Goal: Task Accomplishment & Management: Manage account settings

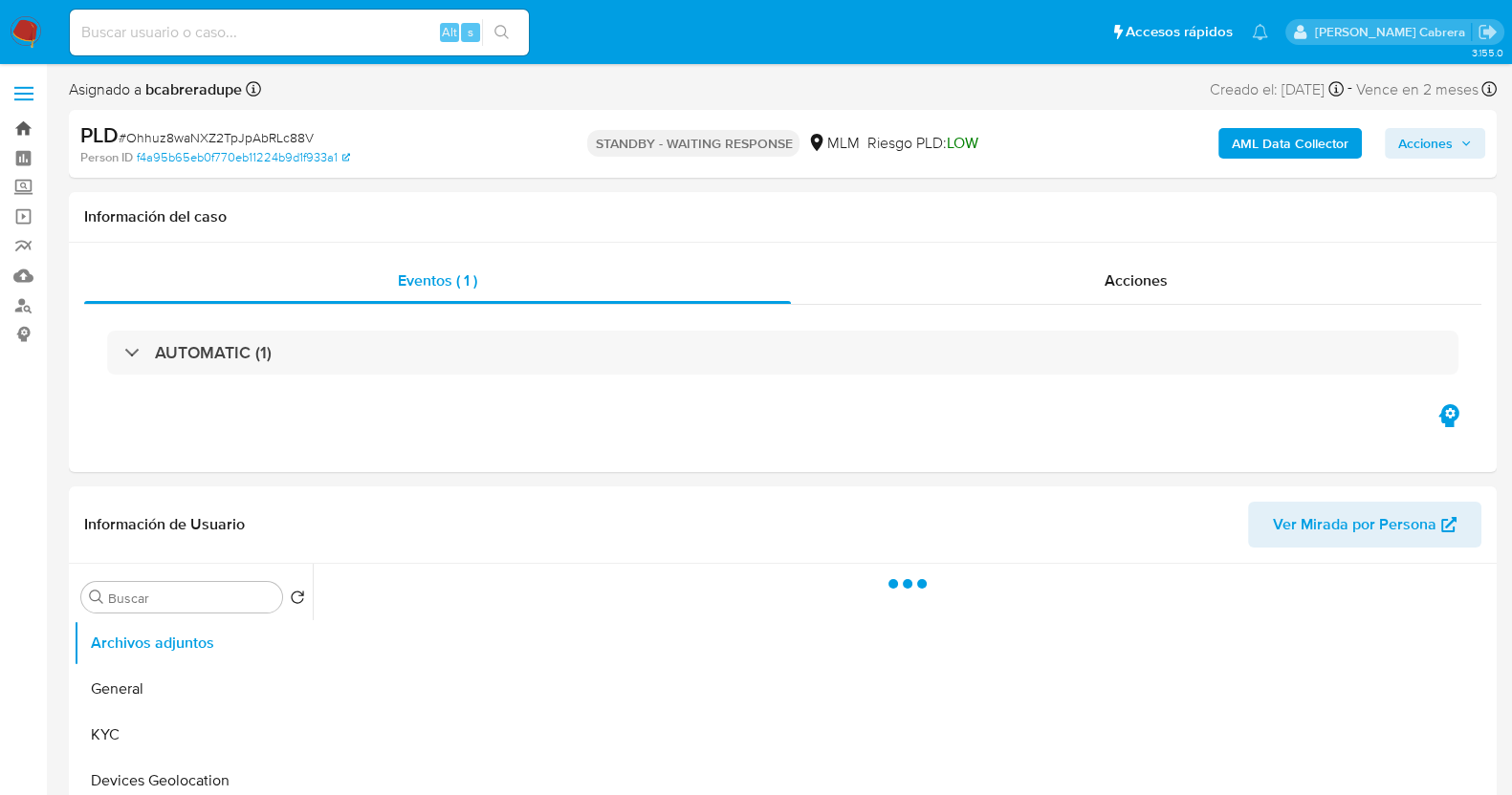
click at [24, 114] on link "Bandeja" at bounding box center [114, 128] width 228 height 29
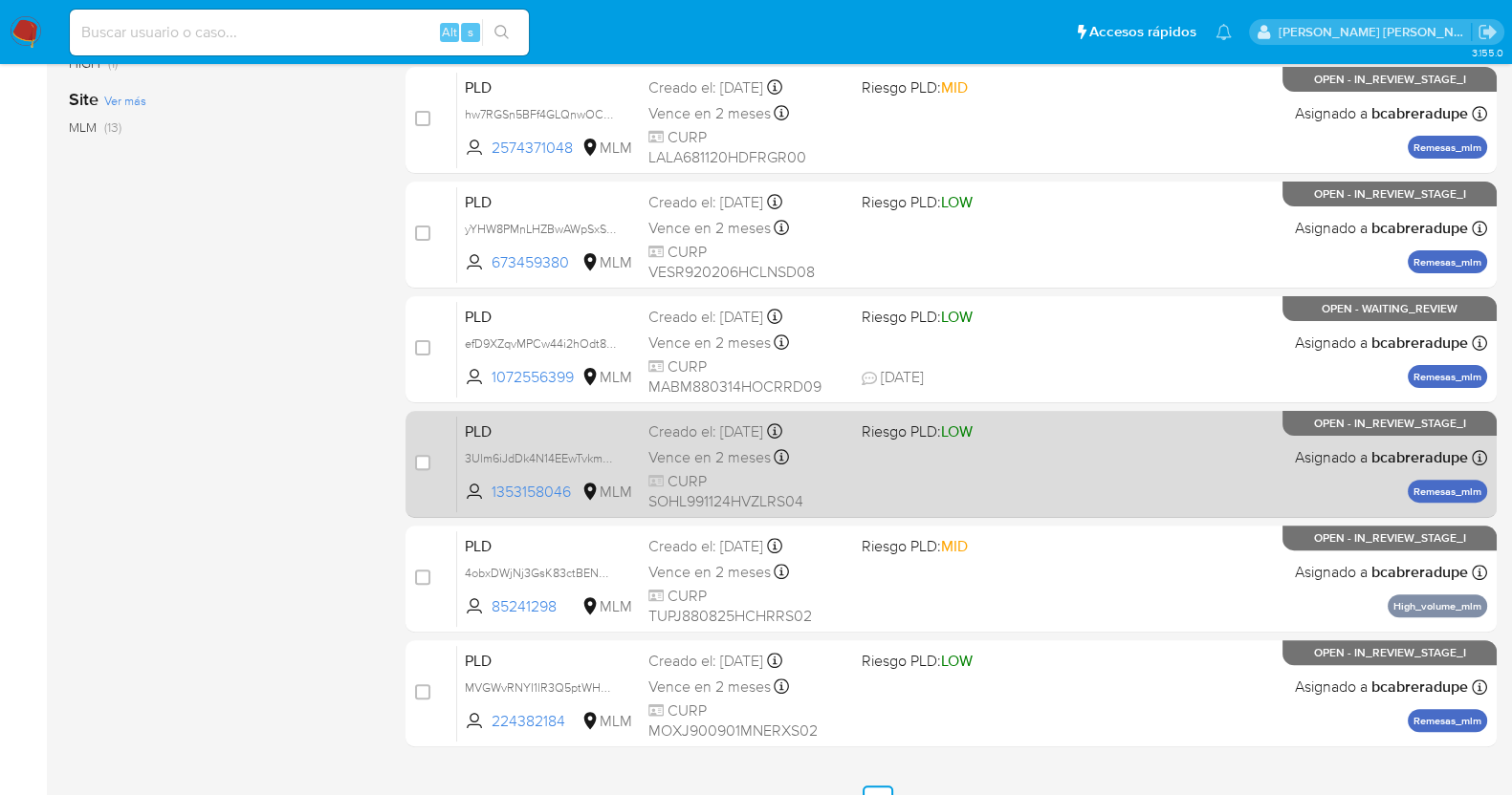
scroll to position [712, 0]
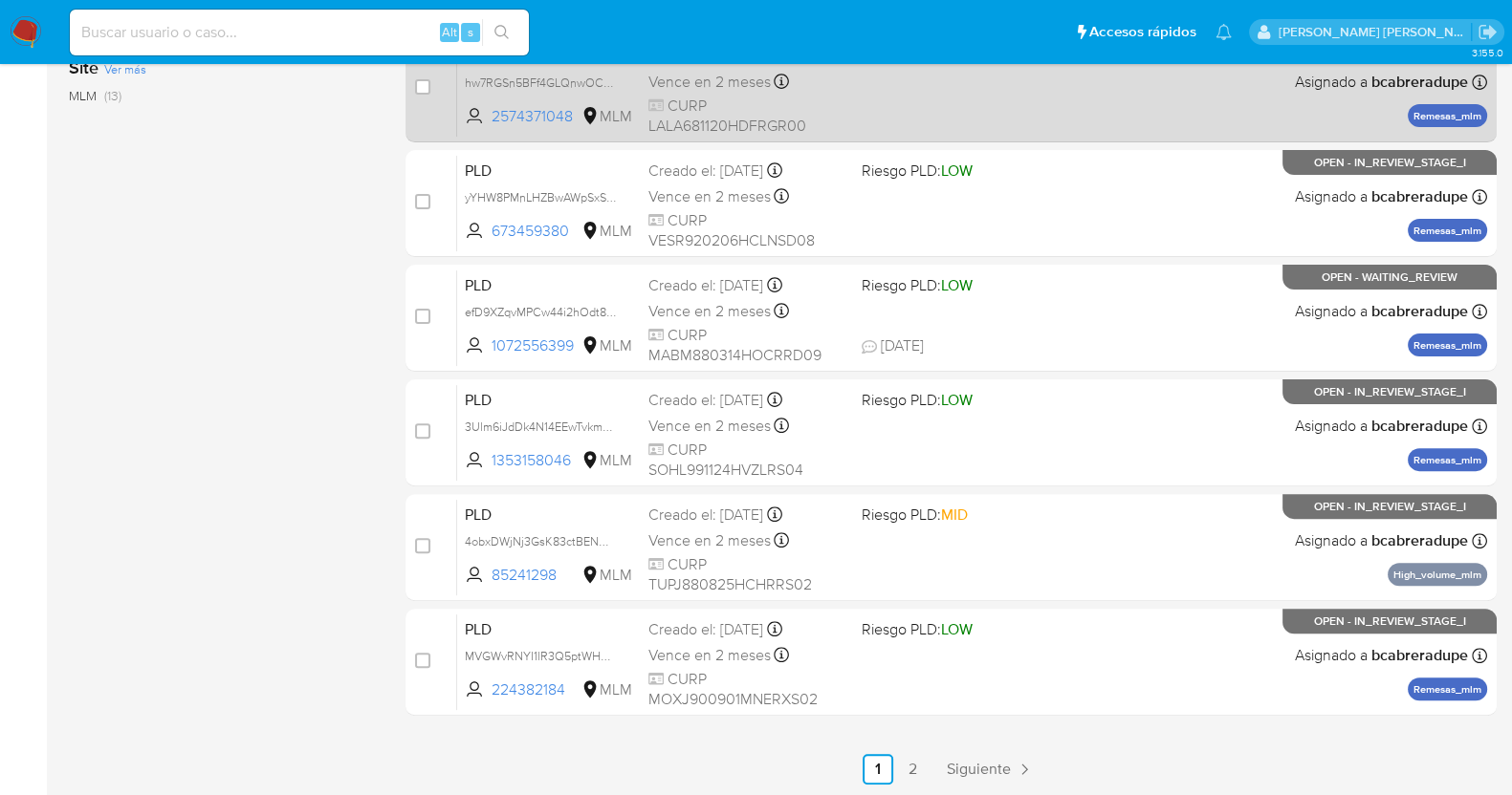
click at [989, 762] on span "Siguiente" at bounding box center [979, 770] width 64 height 16
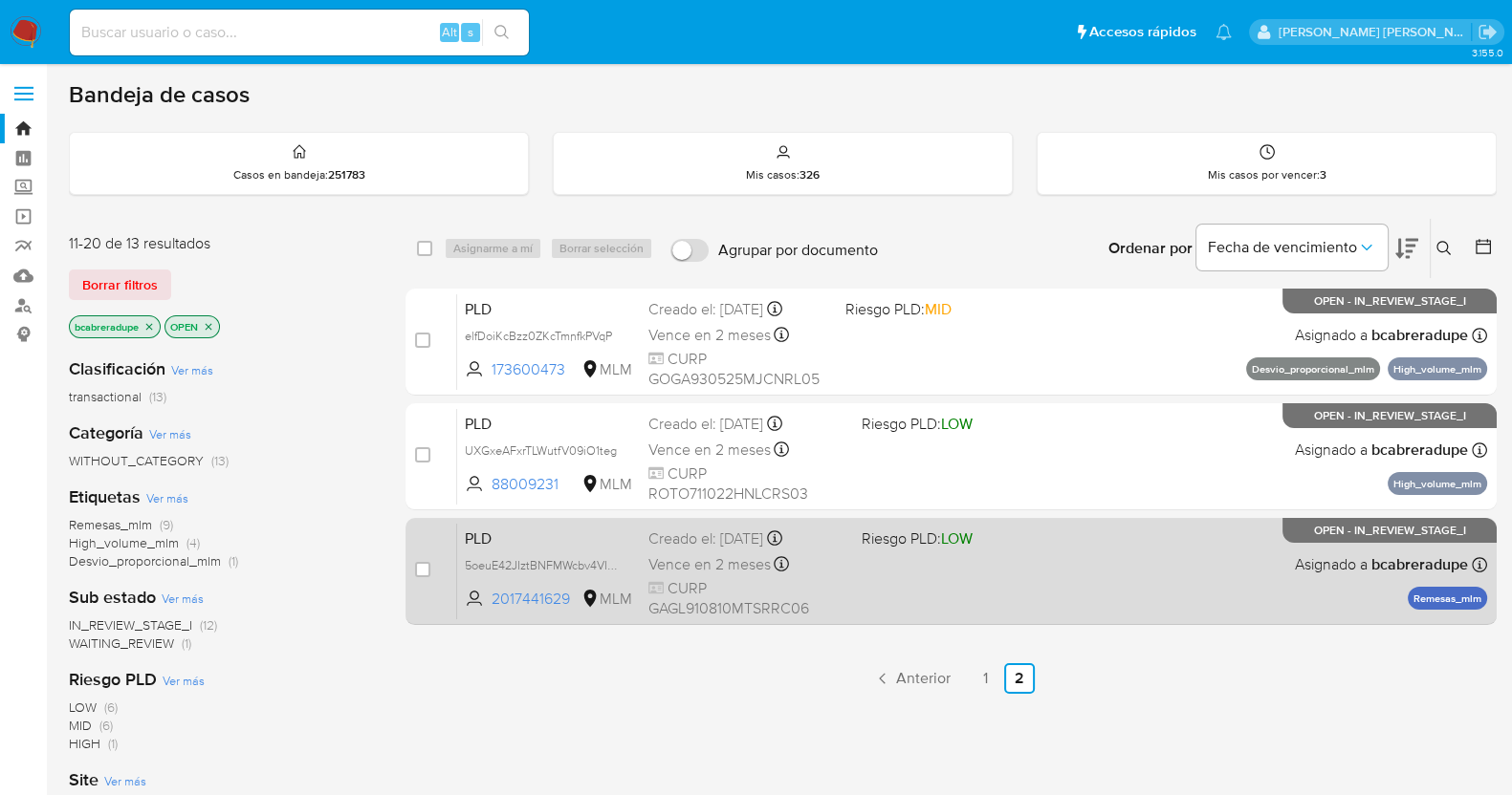
click at [731, 547] on div "Creado el: 12/08/2025 Creado el: 12/08/2025 02:05:50" at bounding box center [747, 539] width 198 height 21
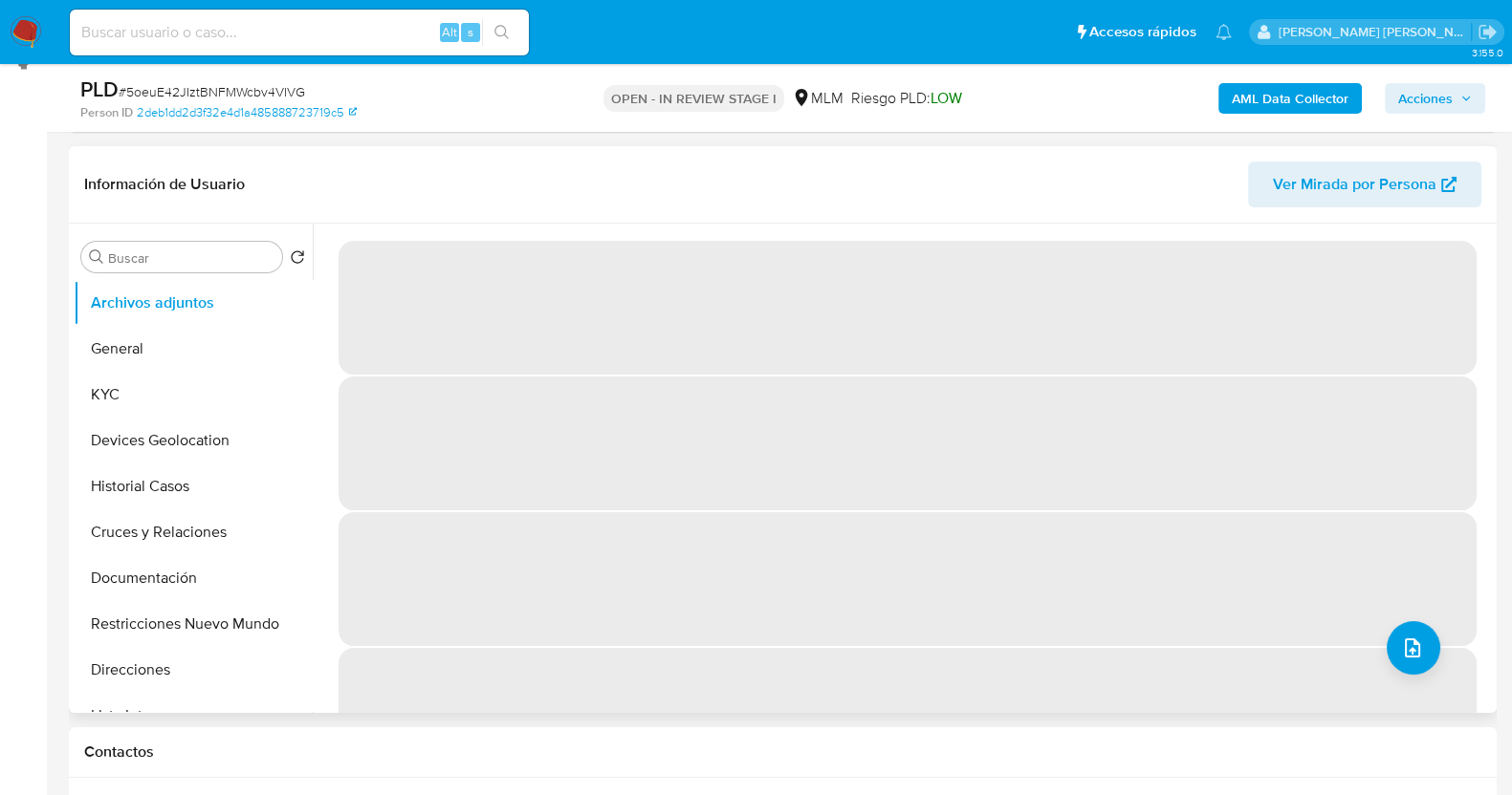
scroll to position [238, 0]
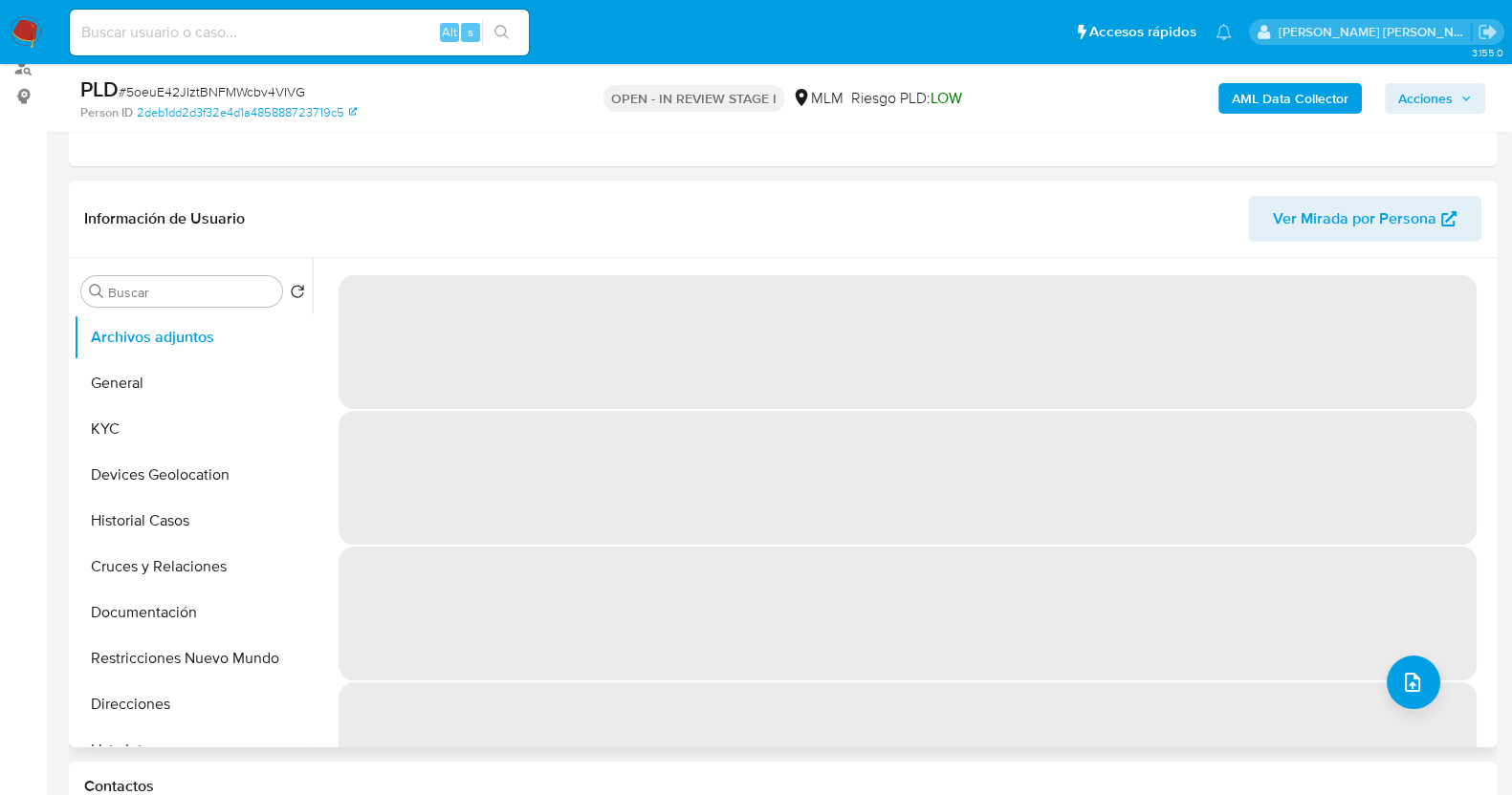
select select "10"
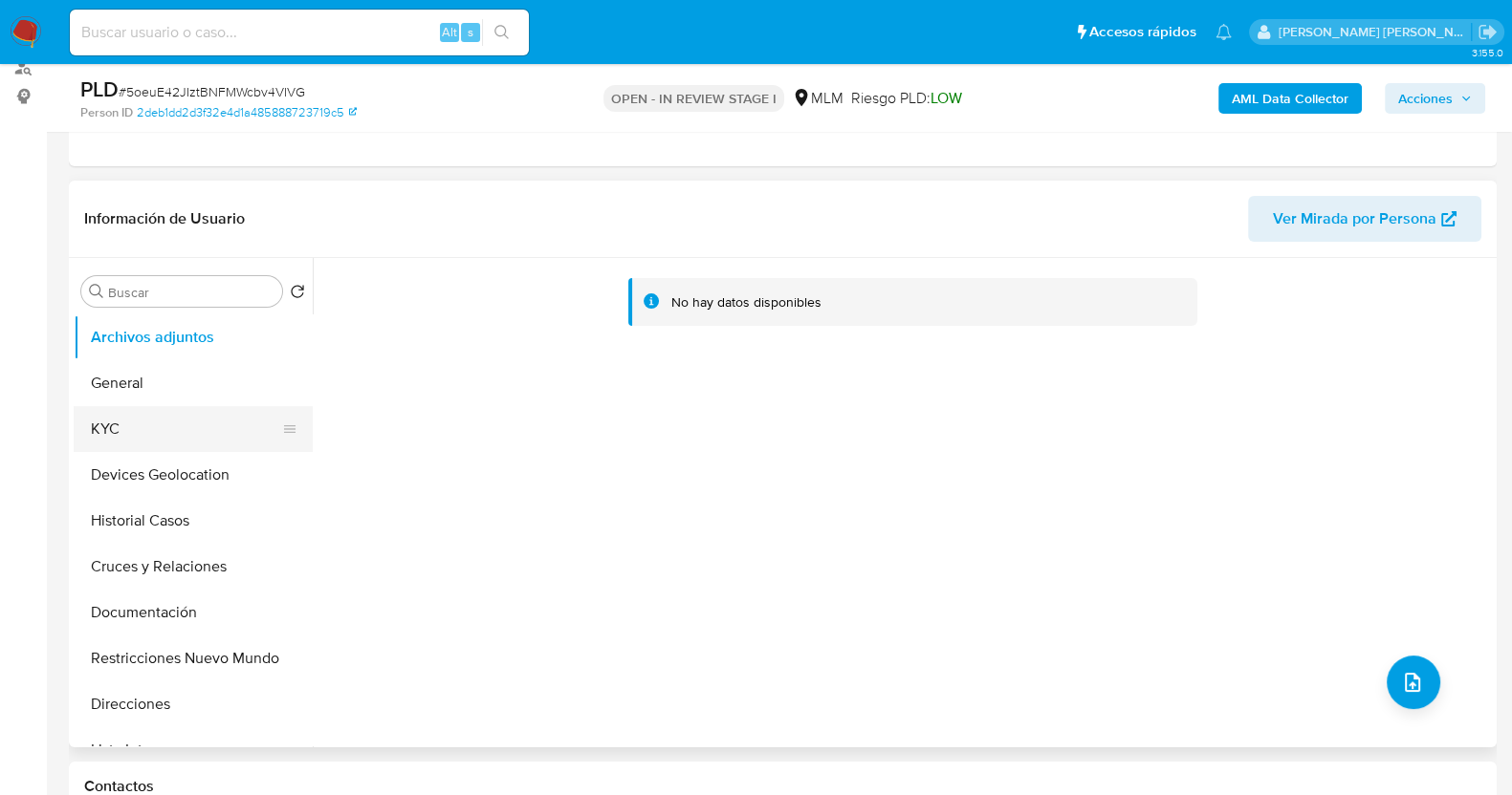
click at [143, 416] on button "KYC" at bounding box center [186, 429] width 224 height 46
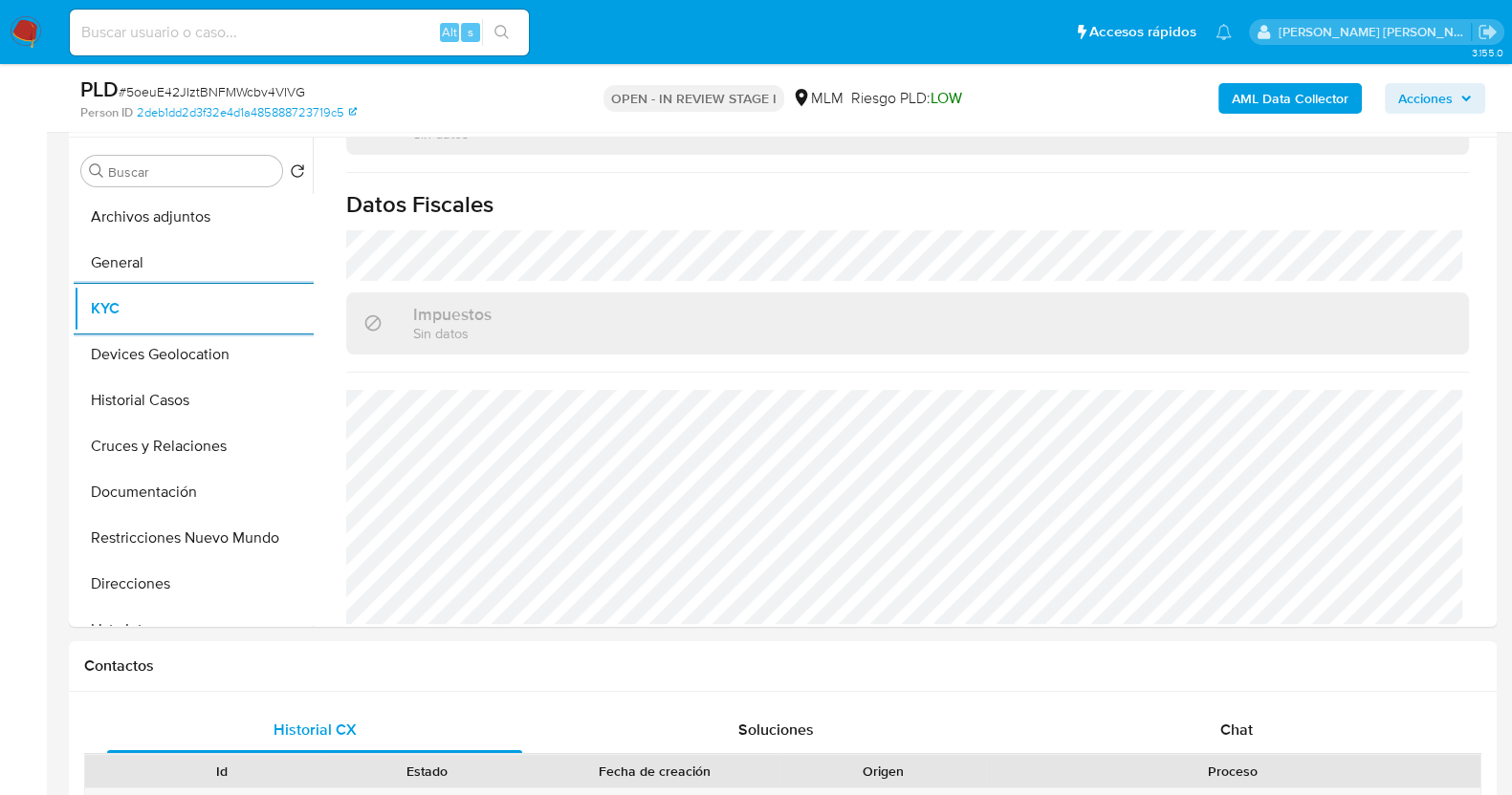
scroll to position [1201, 0]
click at [192, 356] on button "Devices Geolocation" at bounding box center [186, 354] width 224 height 46
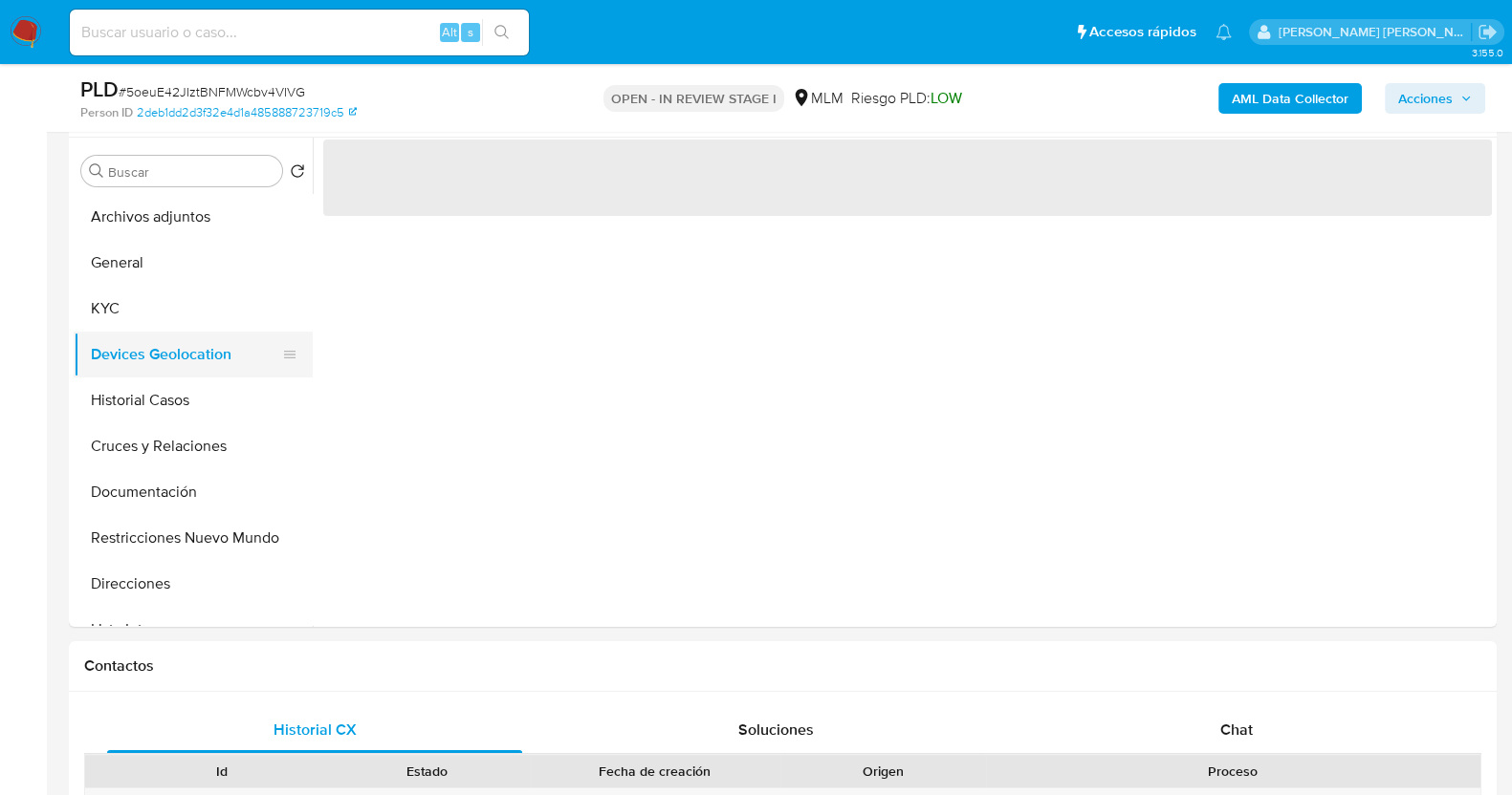
scroll to position [0, 0]
click at [153, 265] on button "General" at bounding box center [186, 263] width 224 height 46
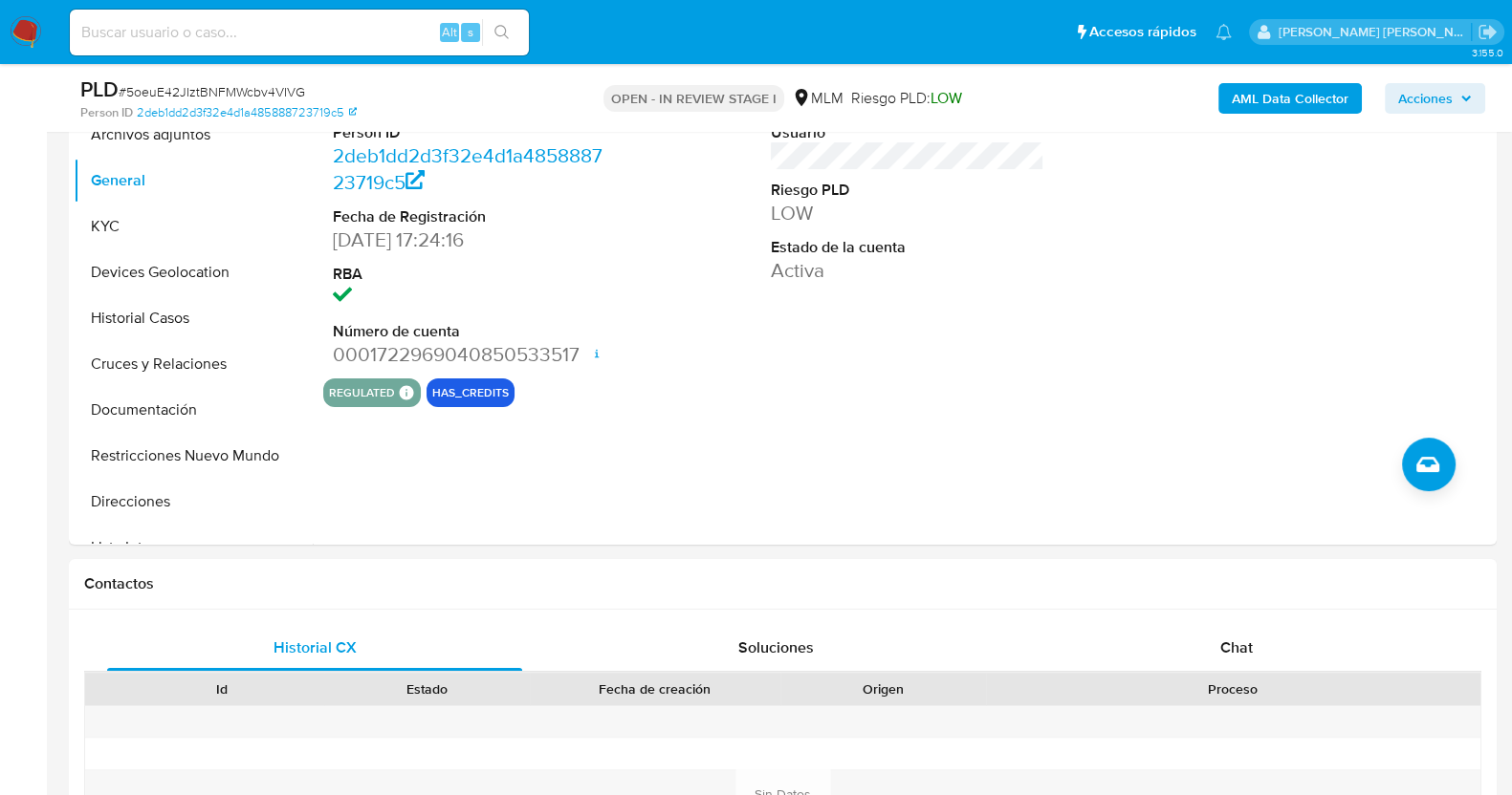
scroll to position [477, 0]
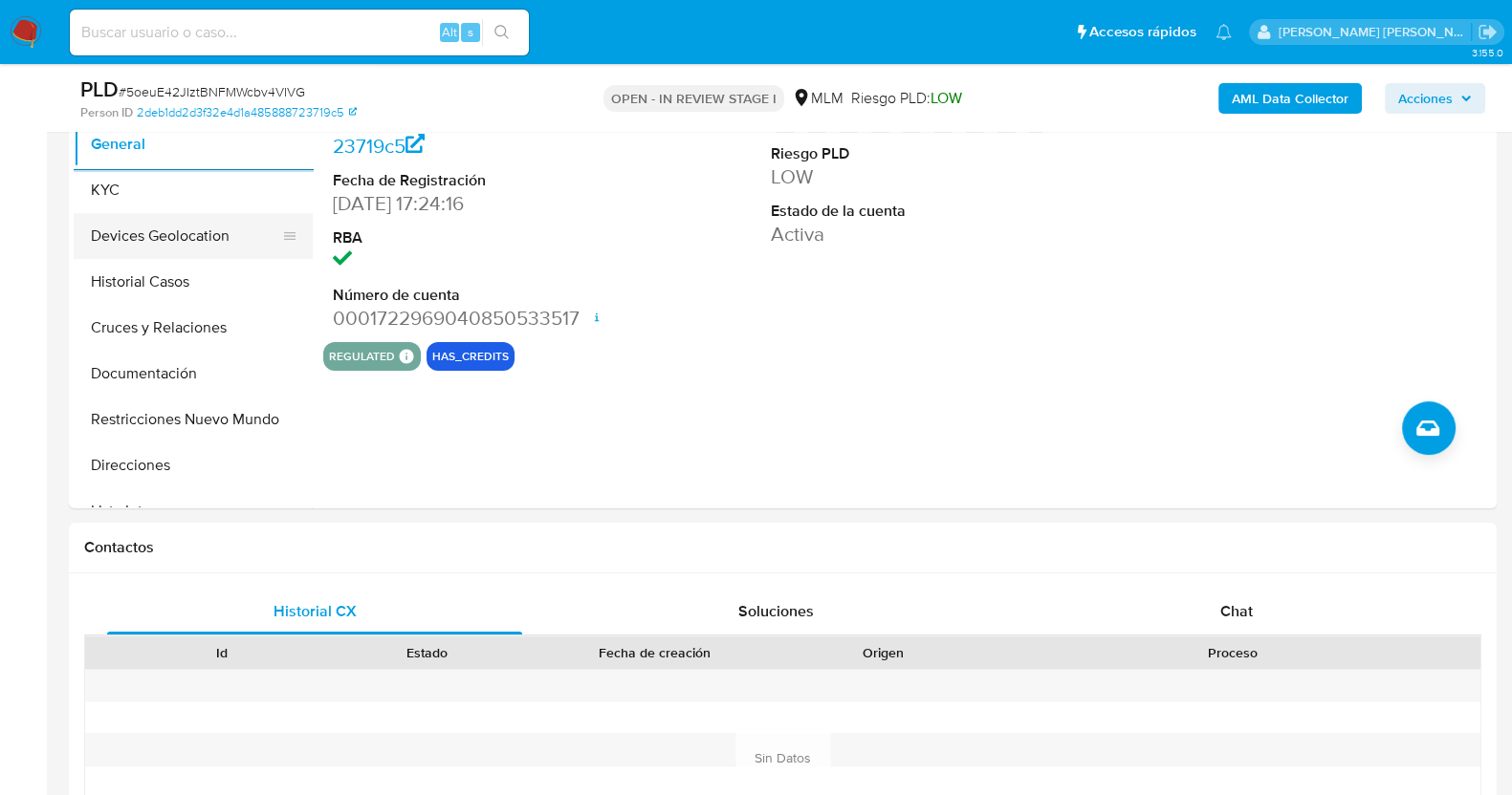
click at [161, 235] on button "Devices Geolocation" at bounding box center [186, 235] width 224 height 46
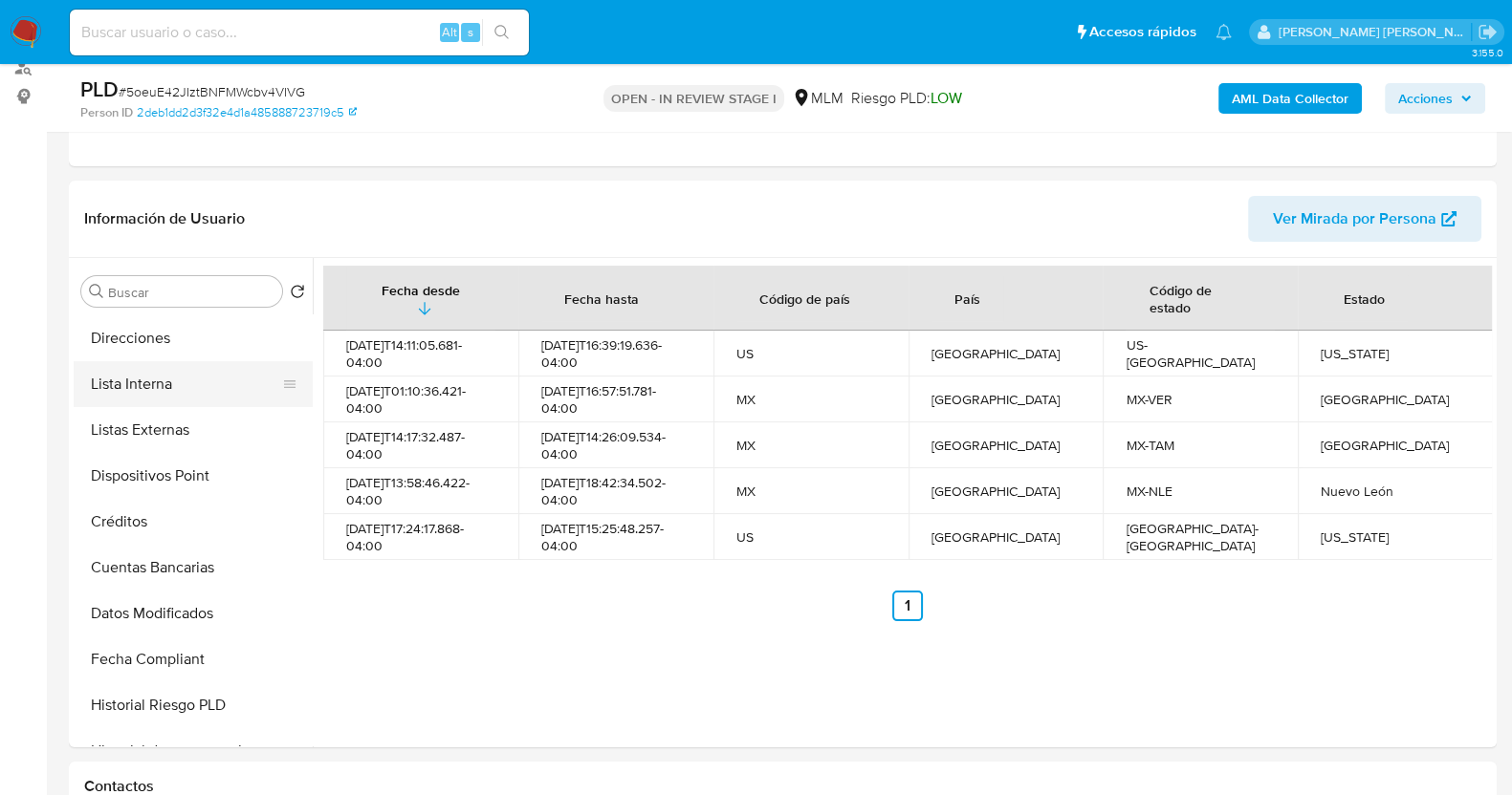
scroll to position [330, 0]
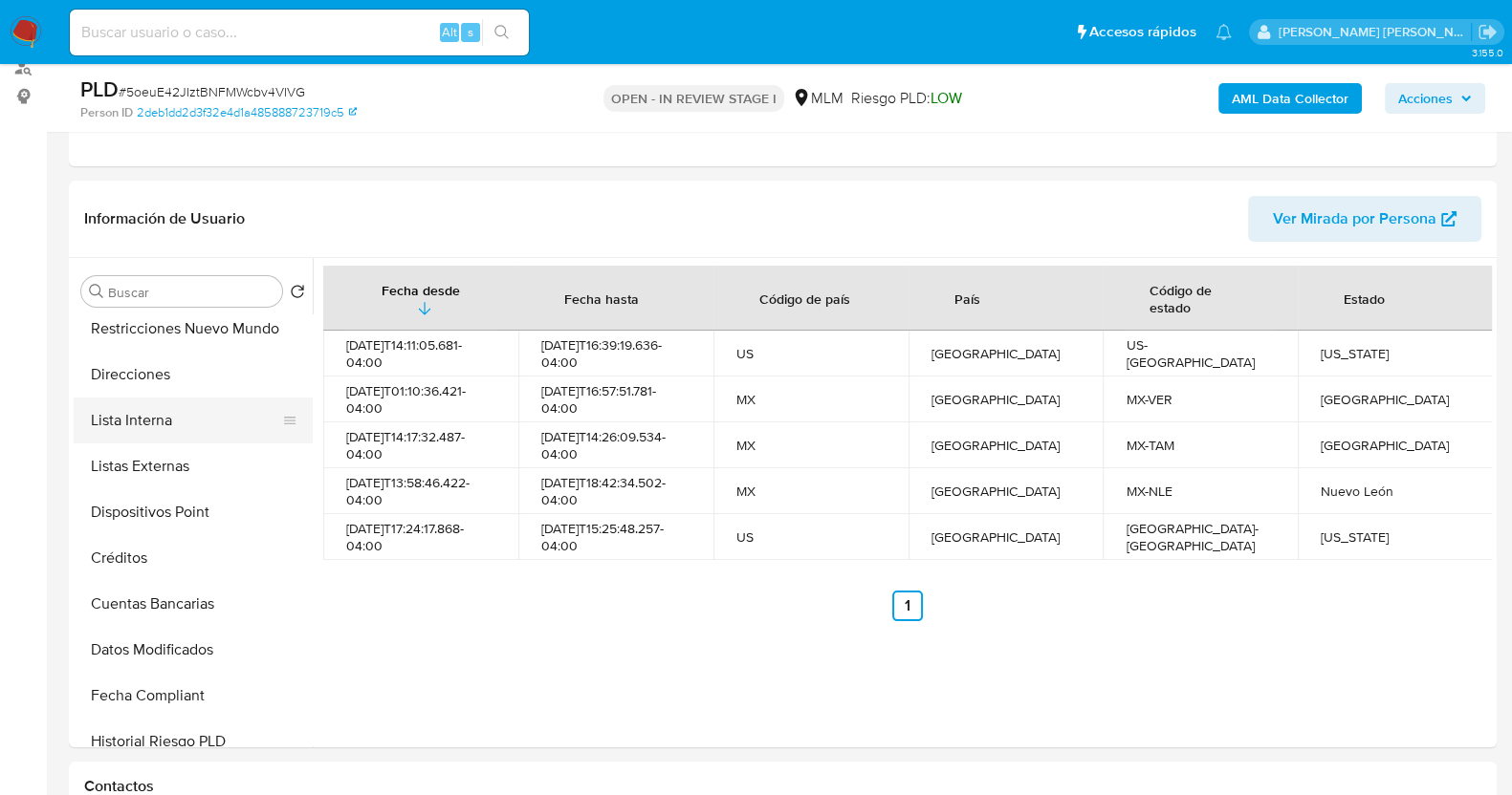
click at [167, 413] on button "Lista Interna" at bounding box center [186, 420] width 224 height 46
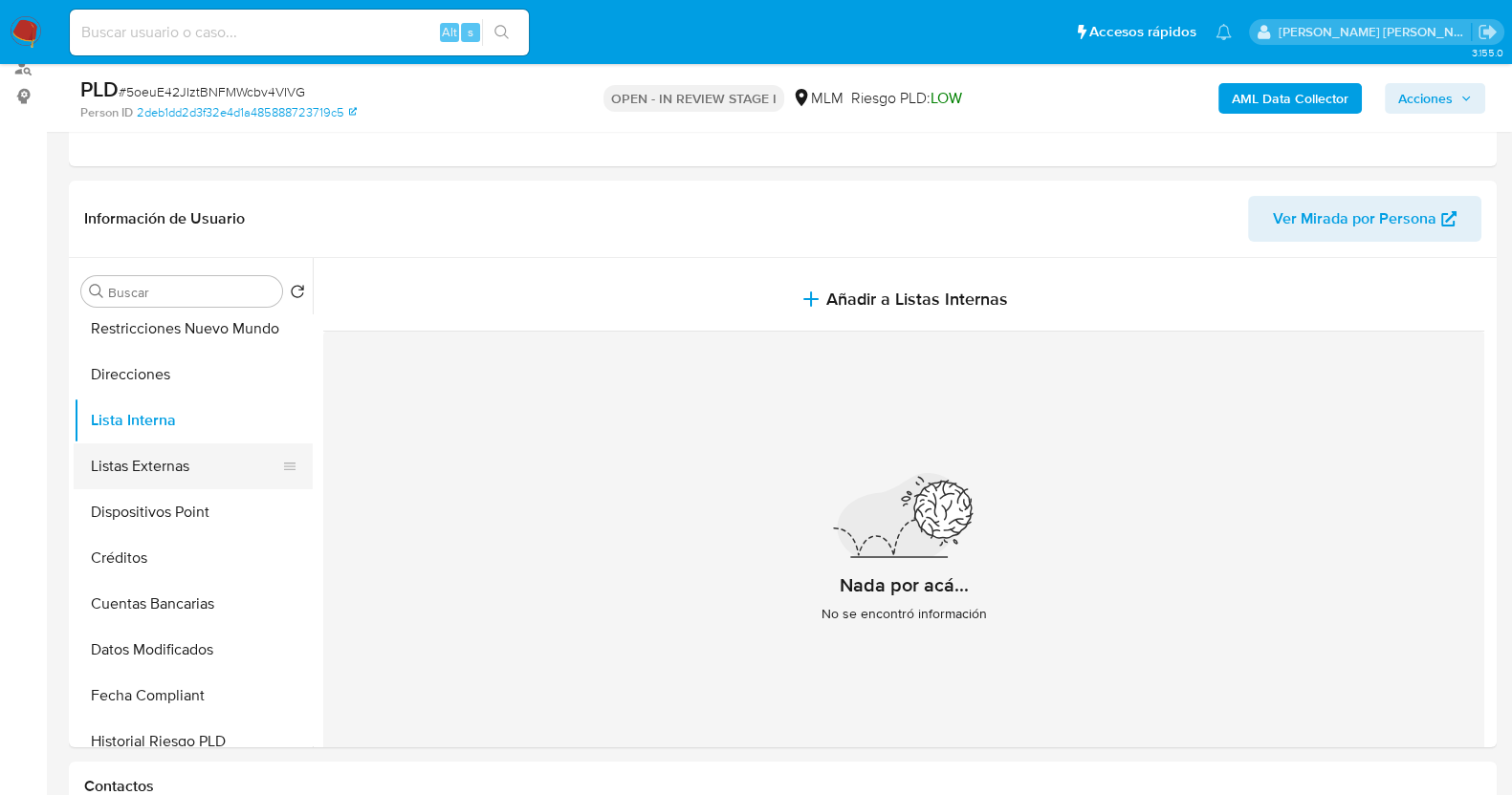
click at [177, 467] on button "Listas Externas" at bounding box center [186, 466] width 224 height 46
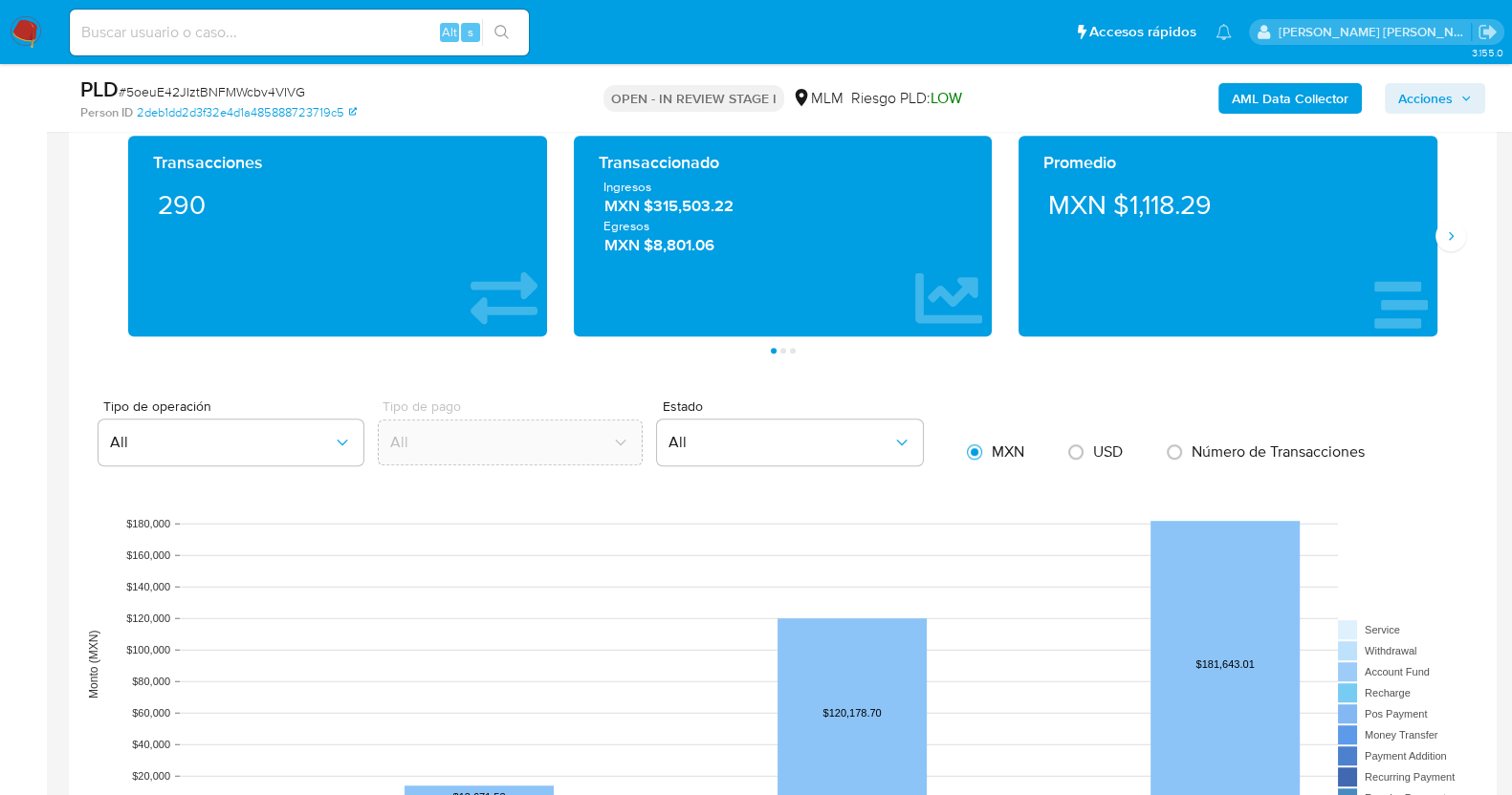
scroll to position [1377, 0]
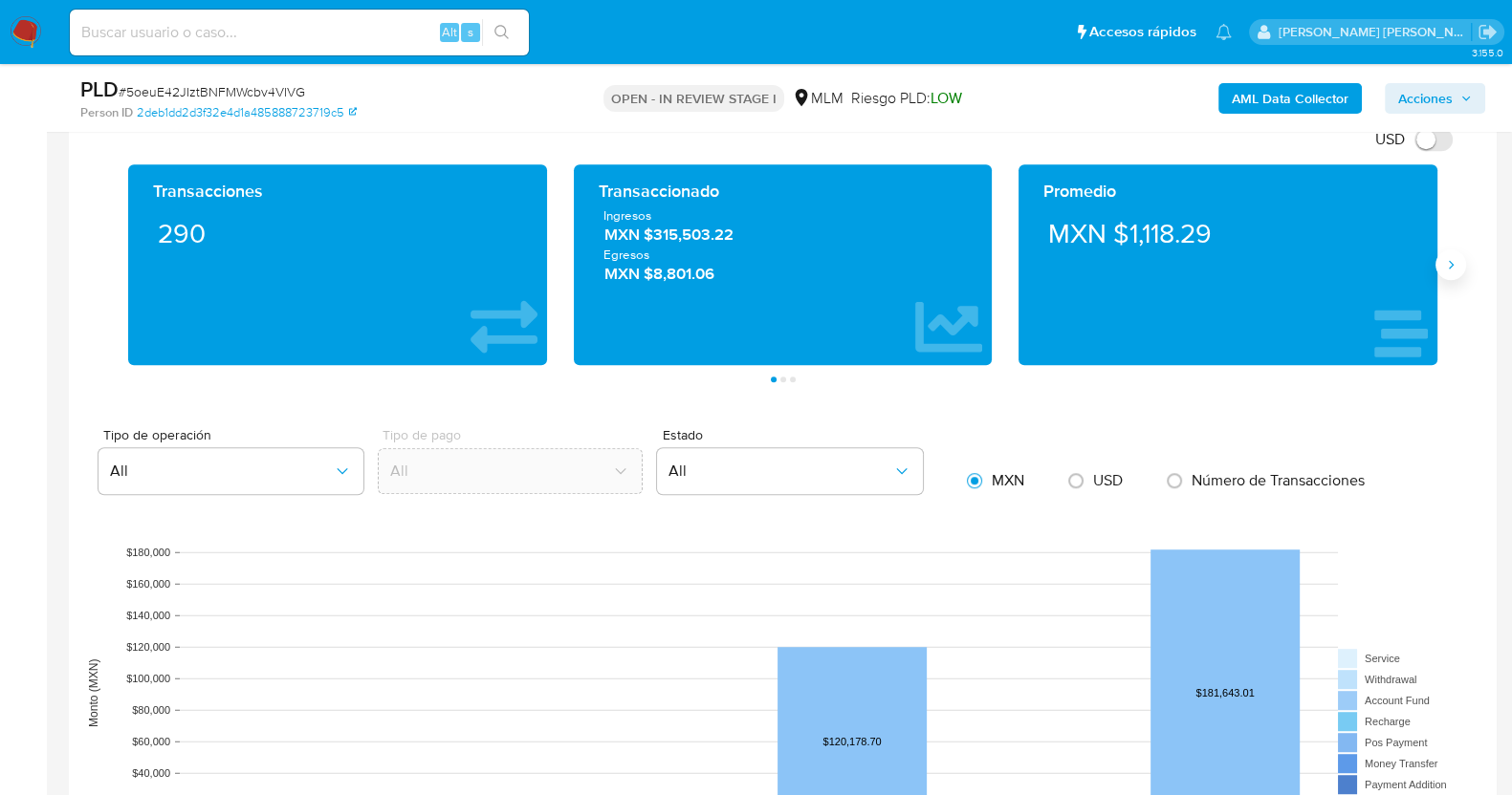
click at [1454, 267] on icon "Siguiente" at bounding box center [1452, 265] width 16 height 16
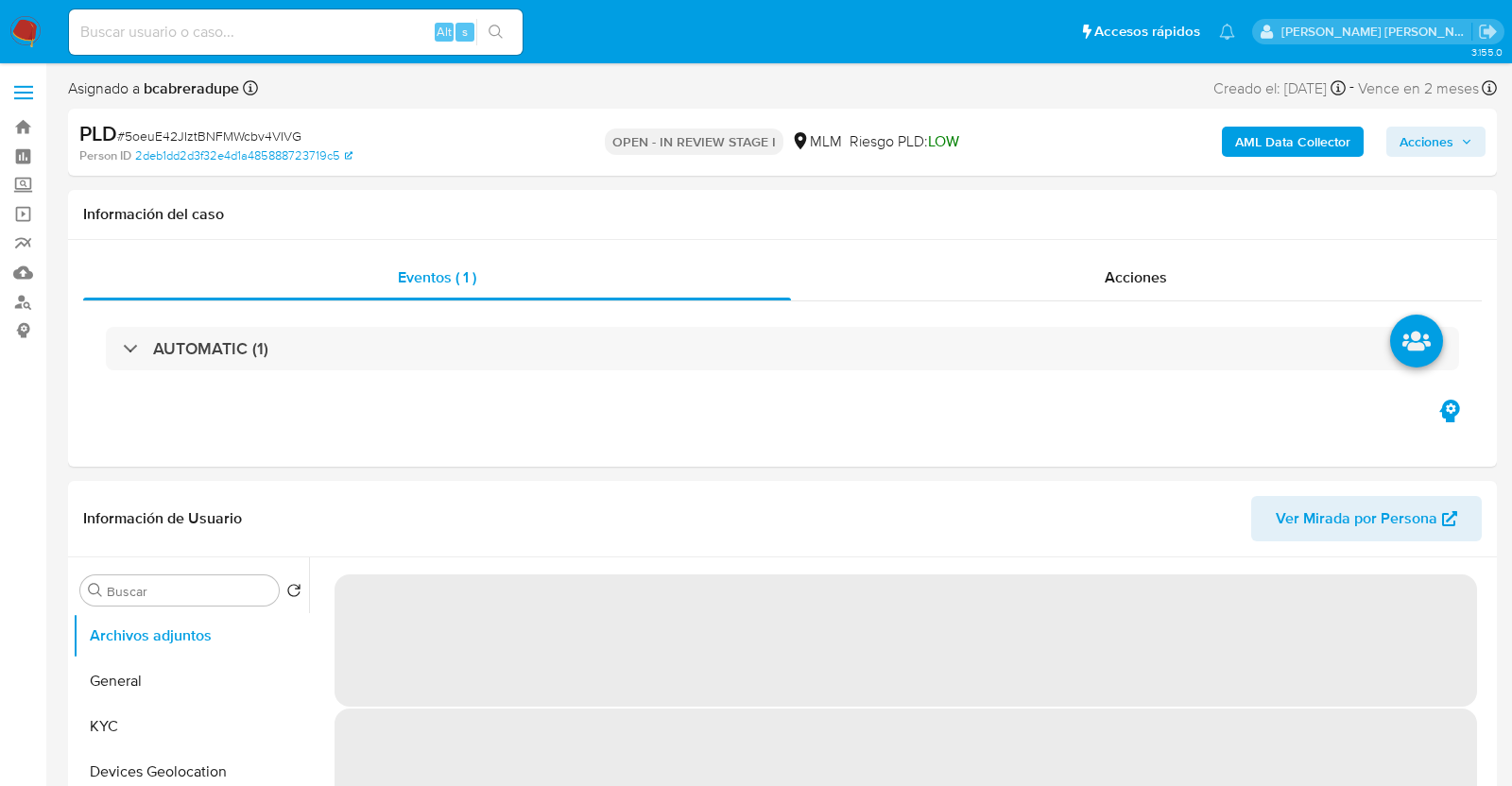
select select "10"
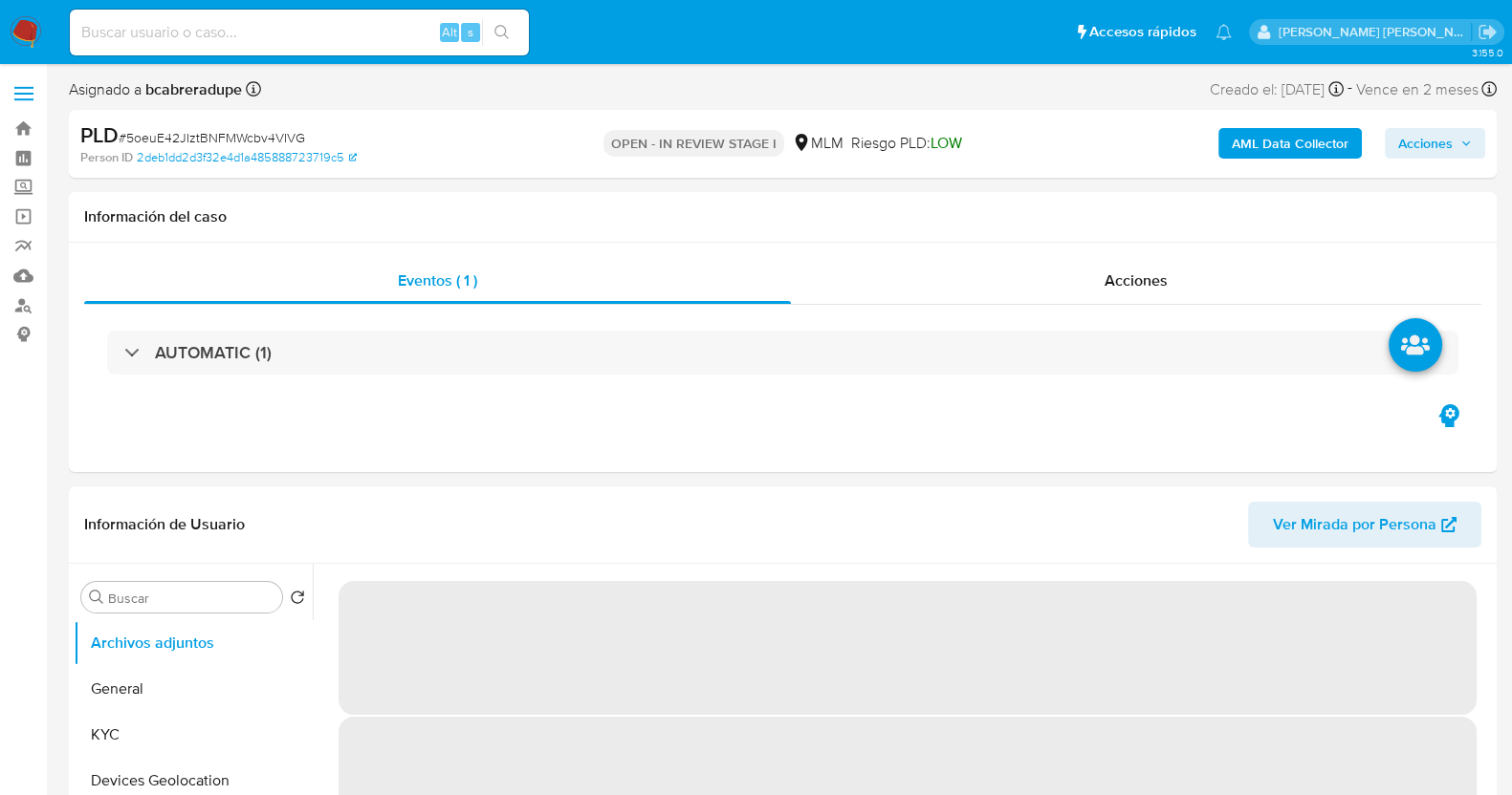
select select "10"
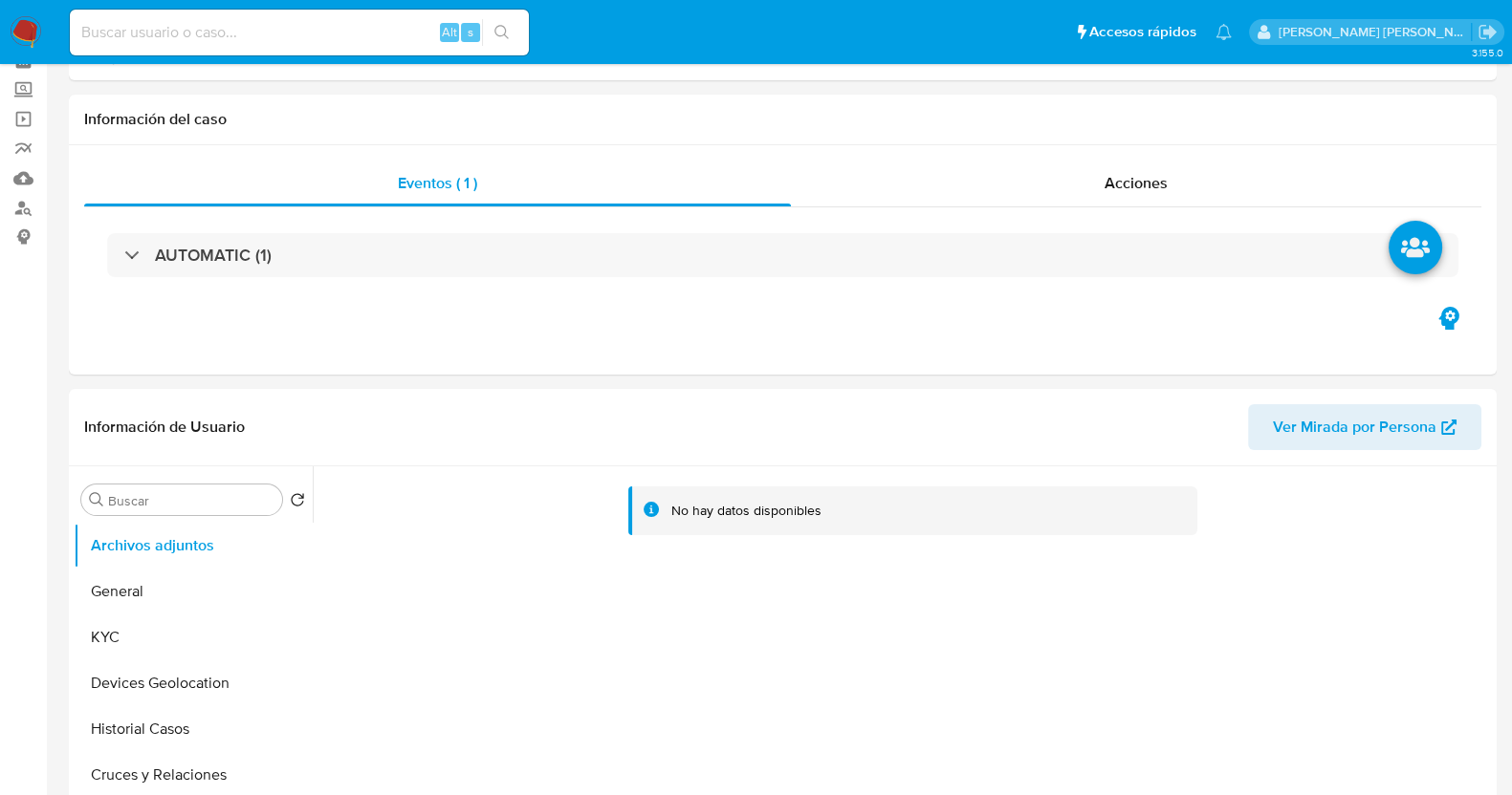
scroll to position [238, 0]
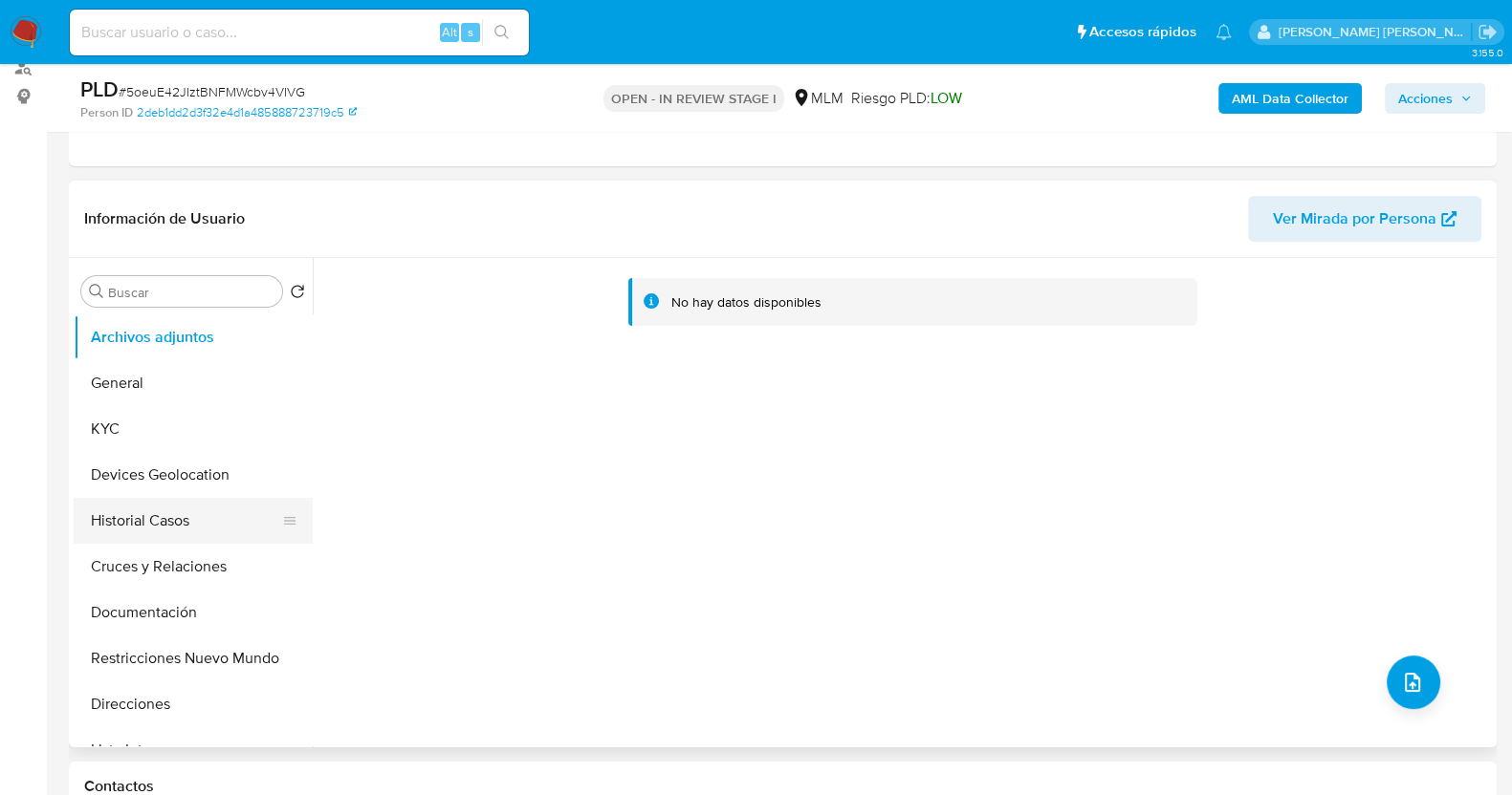
click at [196, 519] on button "Historial Casos" at bounding box center [186, 521] width 224 height 46
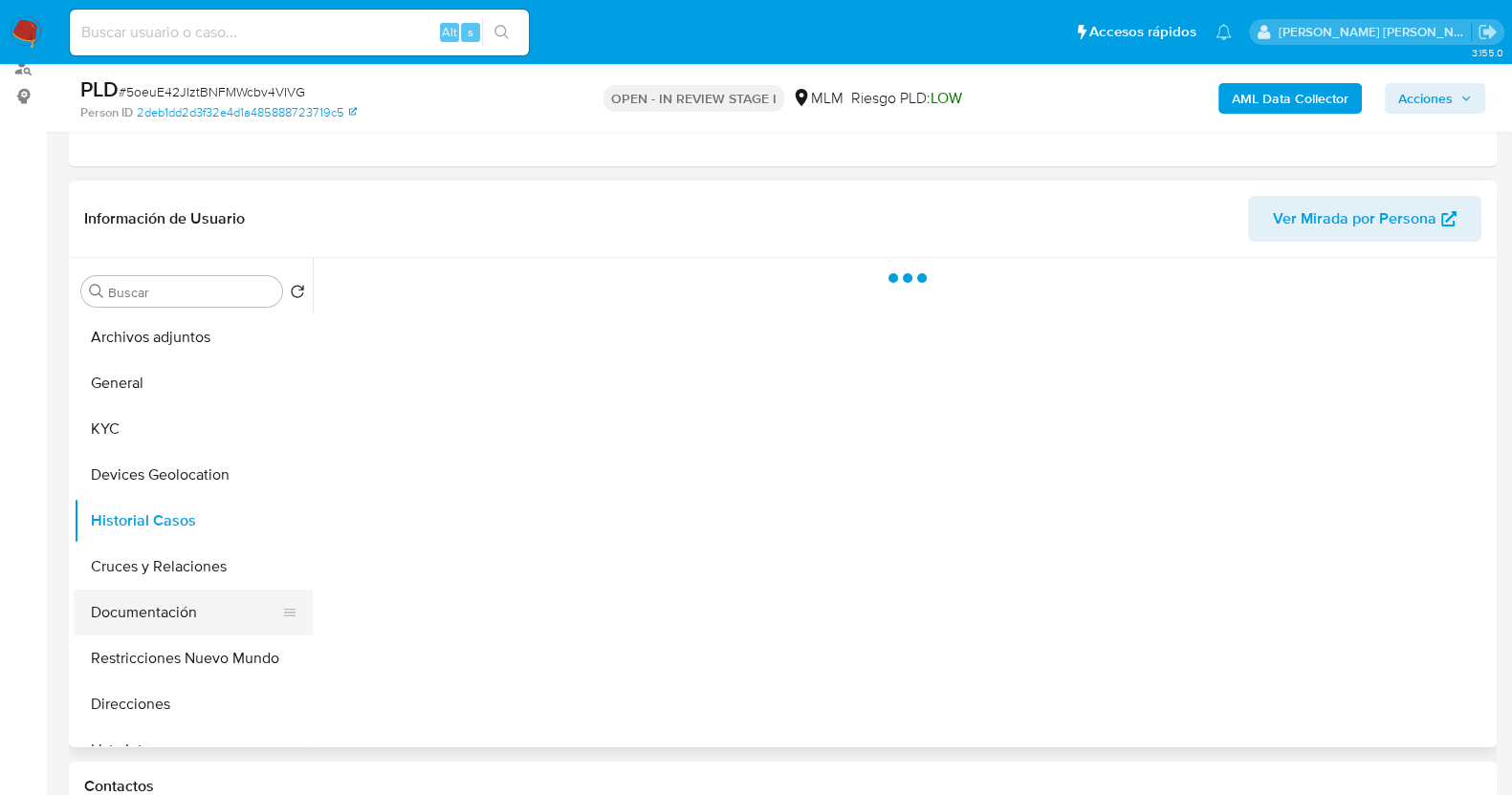
click at [171, 619] on button "Documentación" at bounding box center [186, 612] width 224 height 46
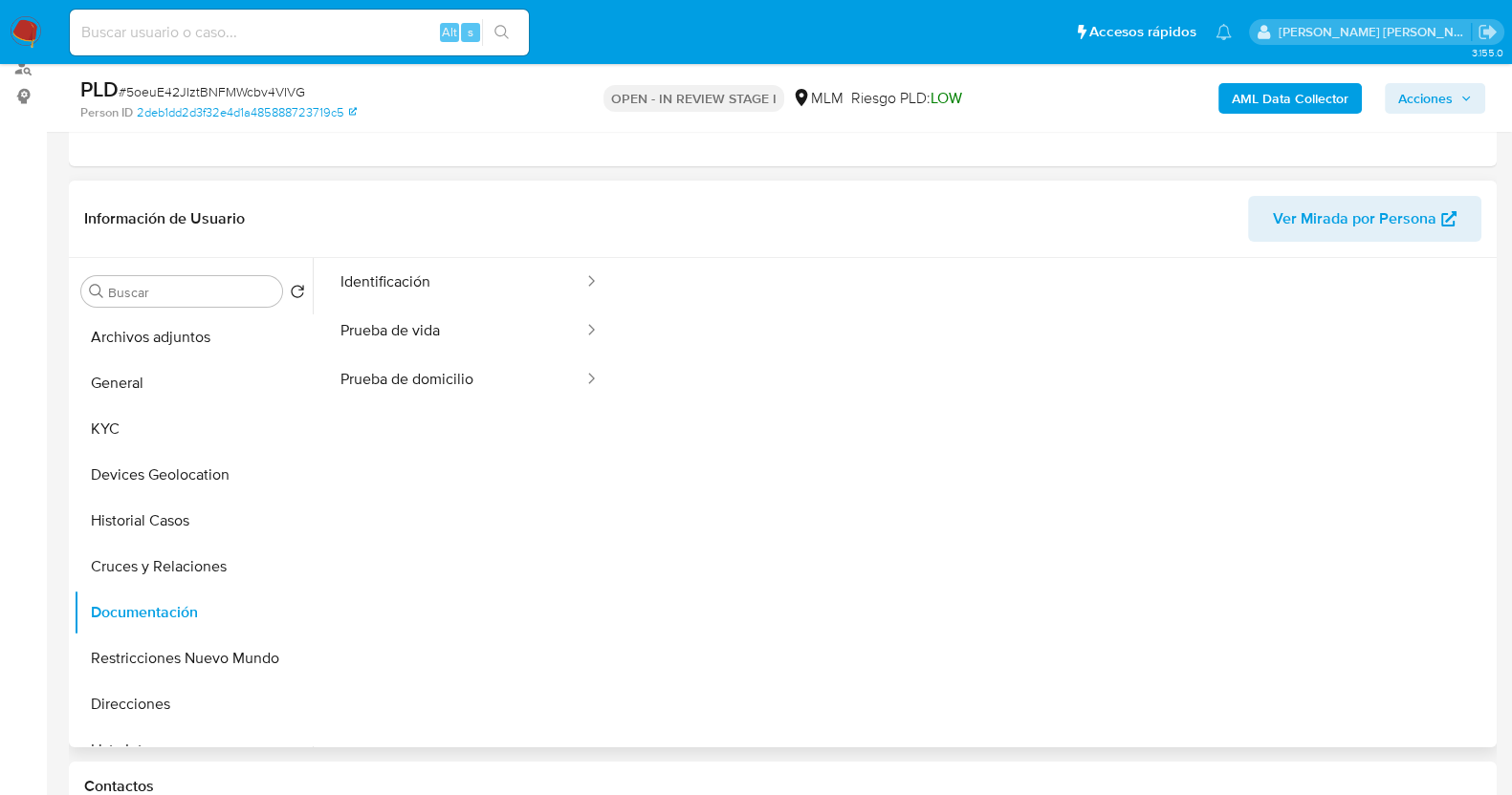
scroll to position [0, 0]
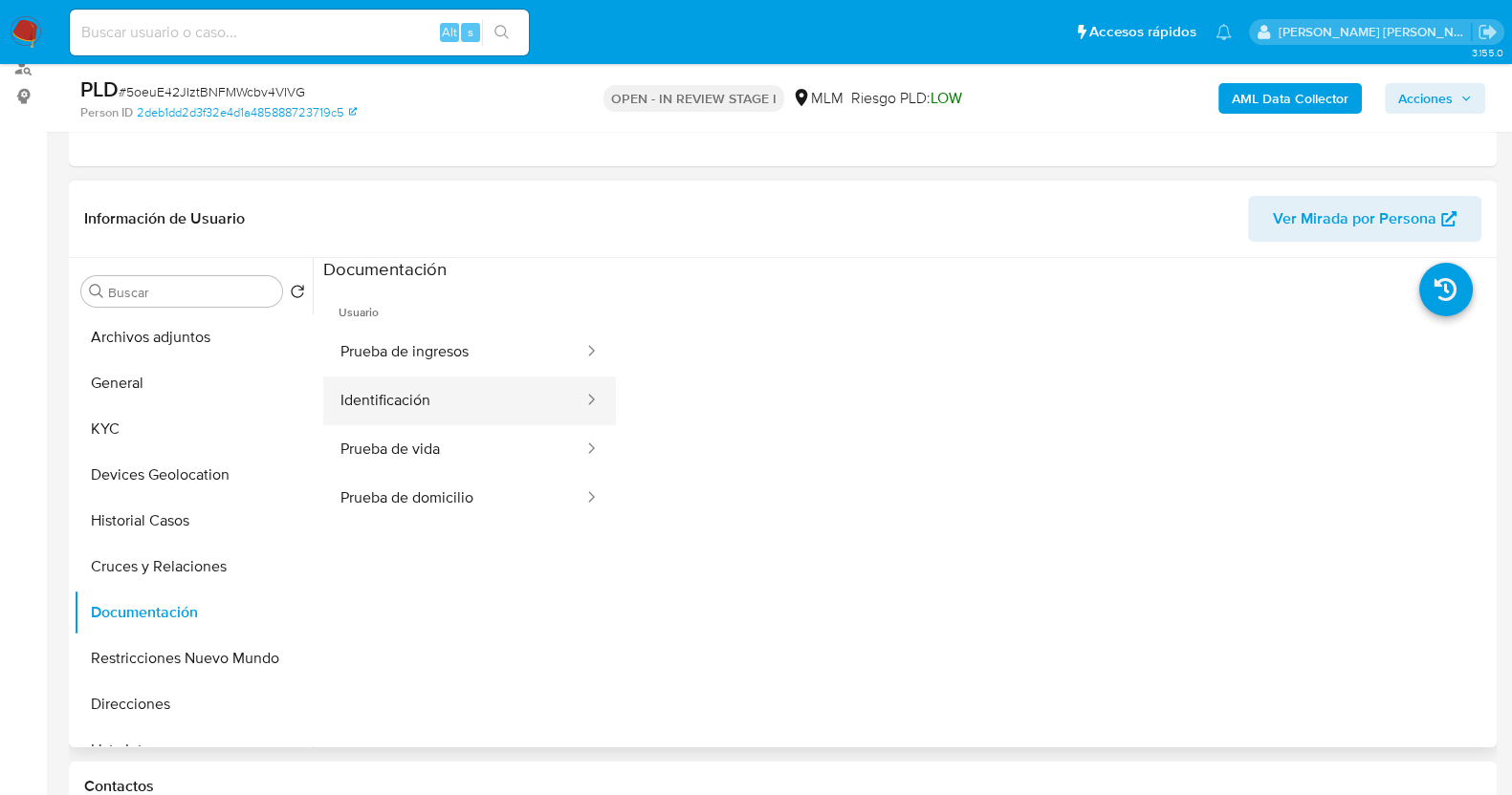
click at [466, 417] on button "Identificación" at bounding box center [454, 401] width 262 height 49
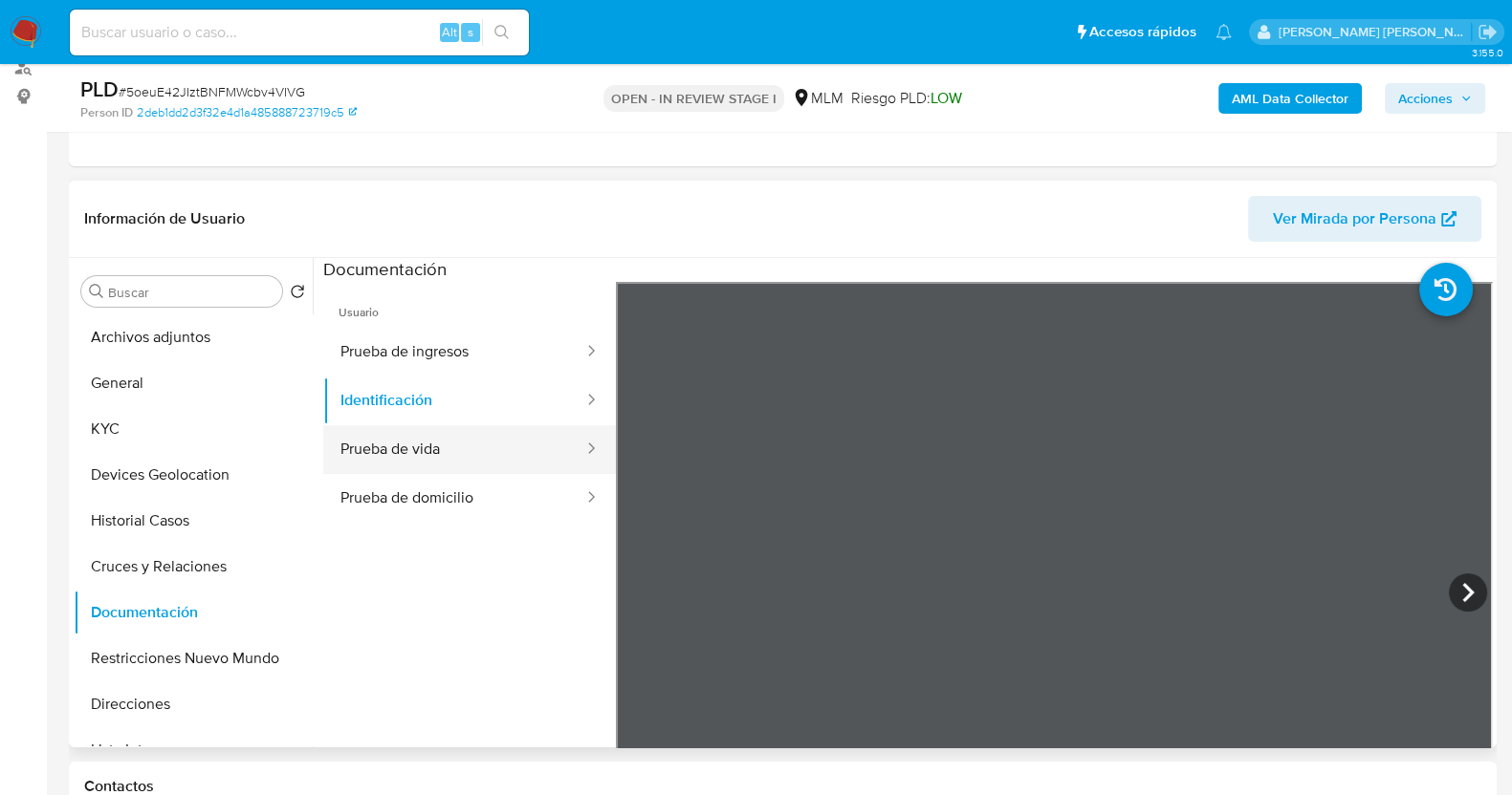
click at [463, 452] on button "Prueba de vida" at bounding box center [454, 450] width 262 height 49
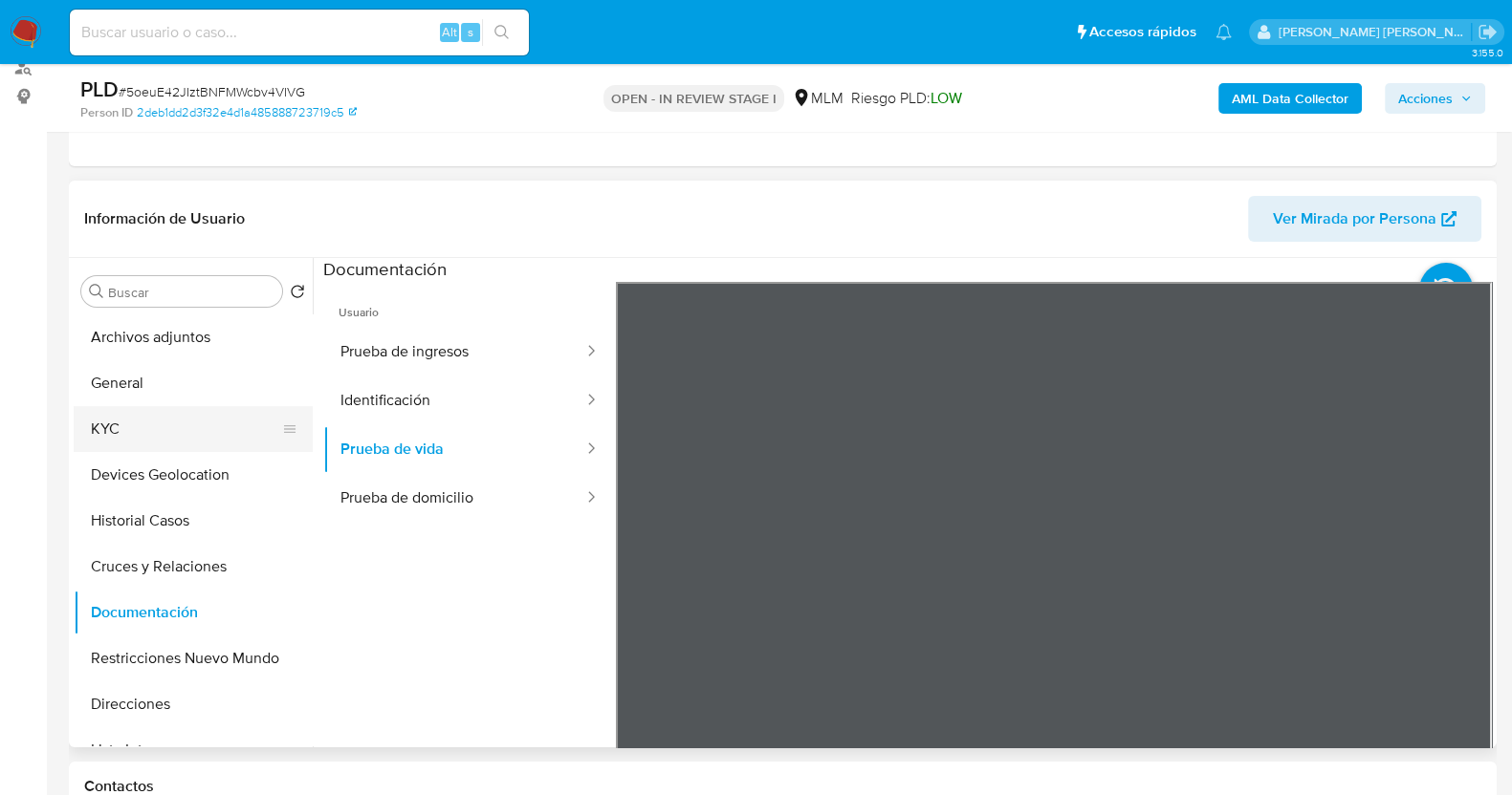
drag, startPoint x: 134, startPoint y: 426, endPoint x: 205, endPoint y: 435, distance: 71.6
click at [135, 427] on button "KYC" at bounding box center [186, 429] width 224 height 46
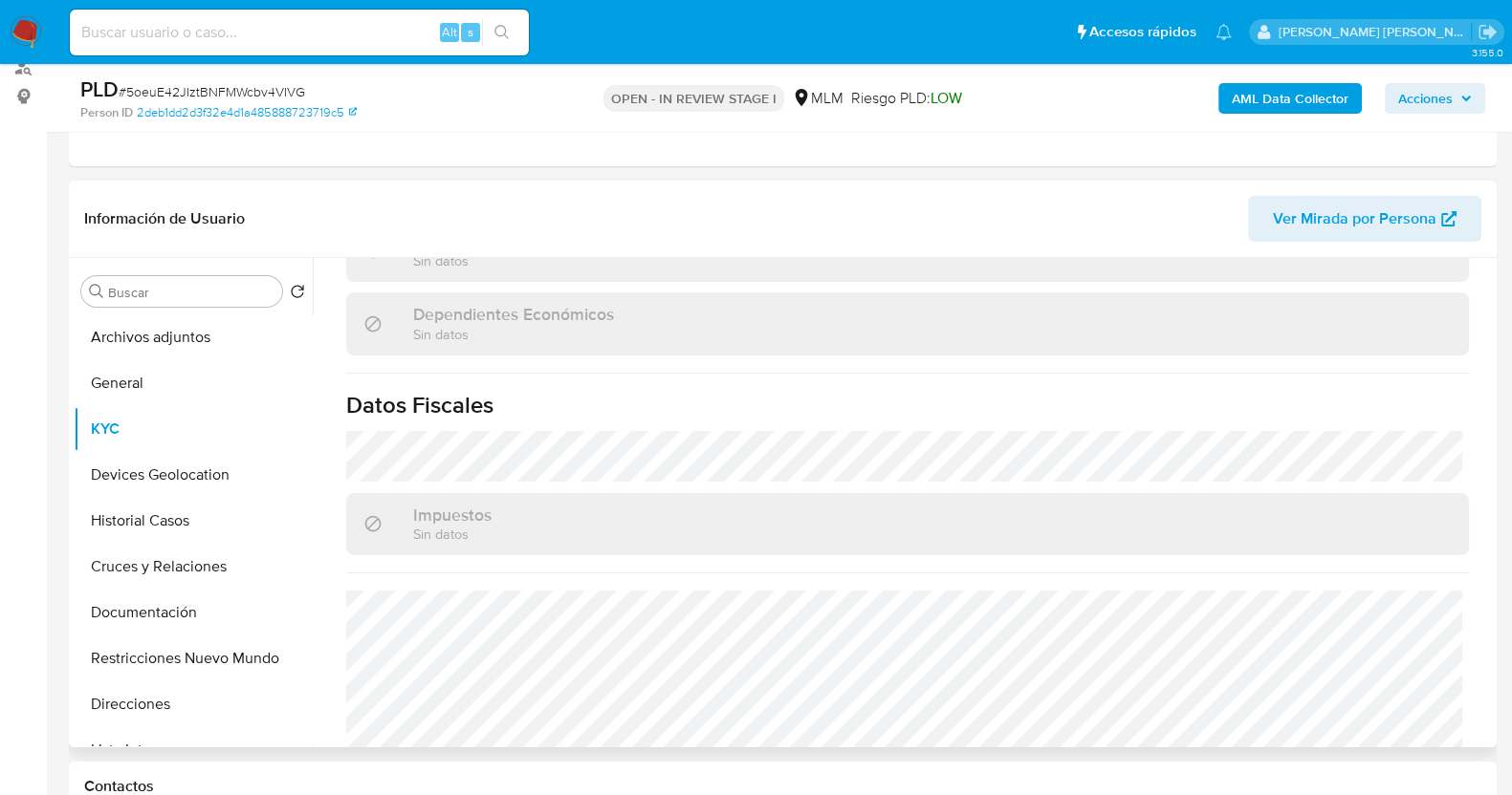
scroll to position [1201, 0]
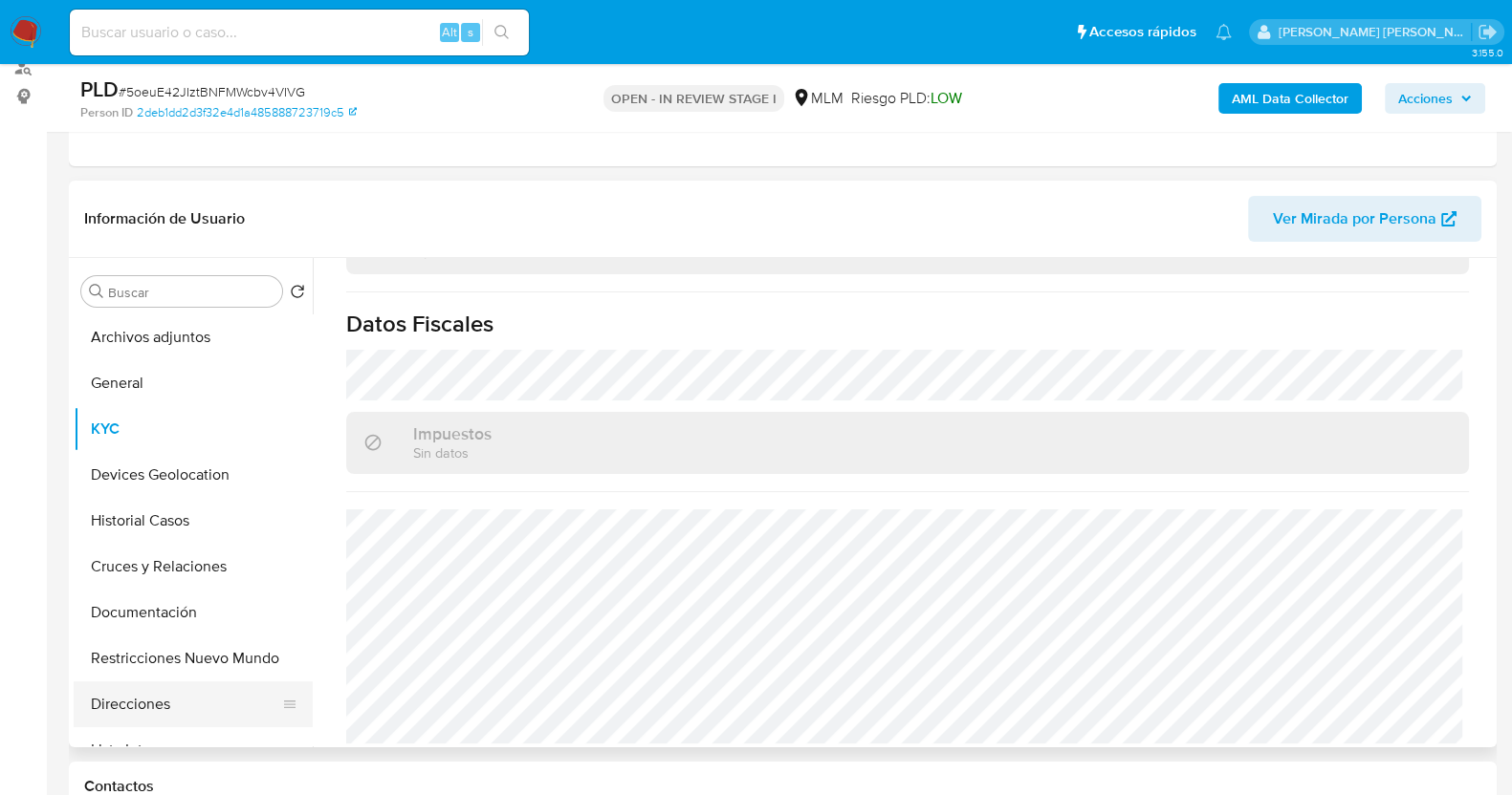
drag, startPoint x: 146, startPoint y: 680, endPoint x: 147, endPoint y: 689, distance: 9.1
click at [146, 682] on button "Direcciones" at bounding box center [186, 705] width 224 height 46
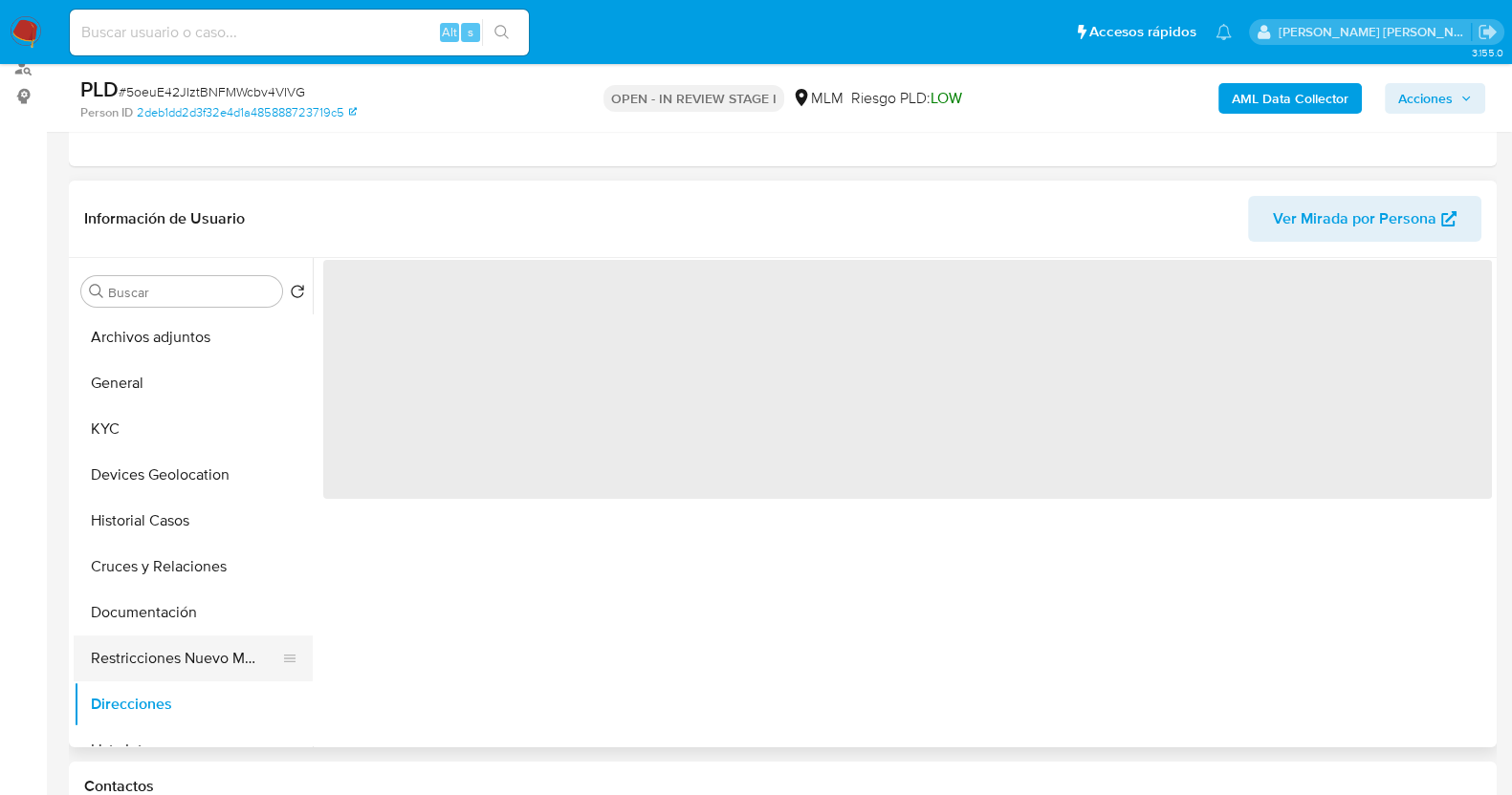
scroll to position [0, 0]
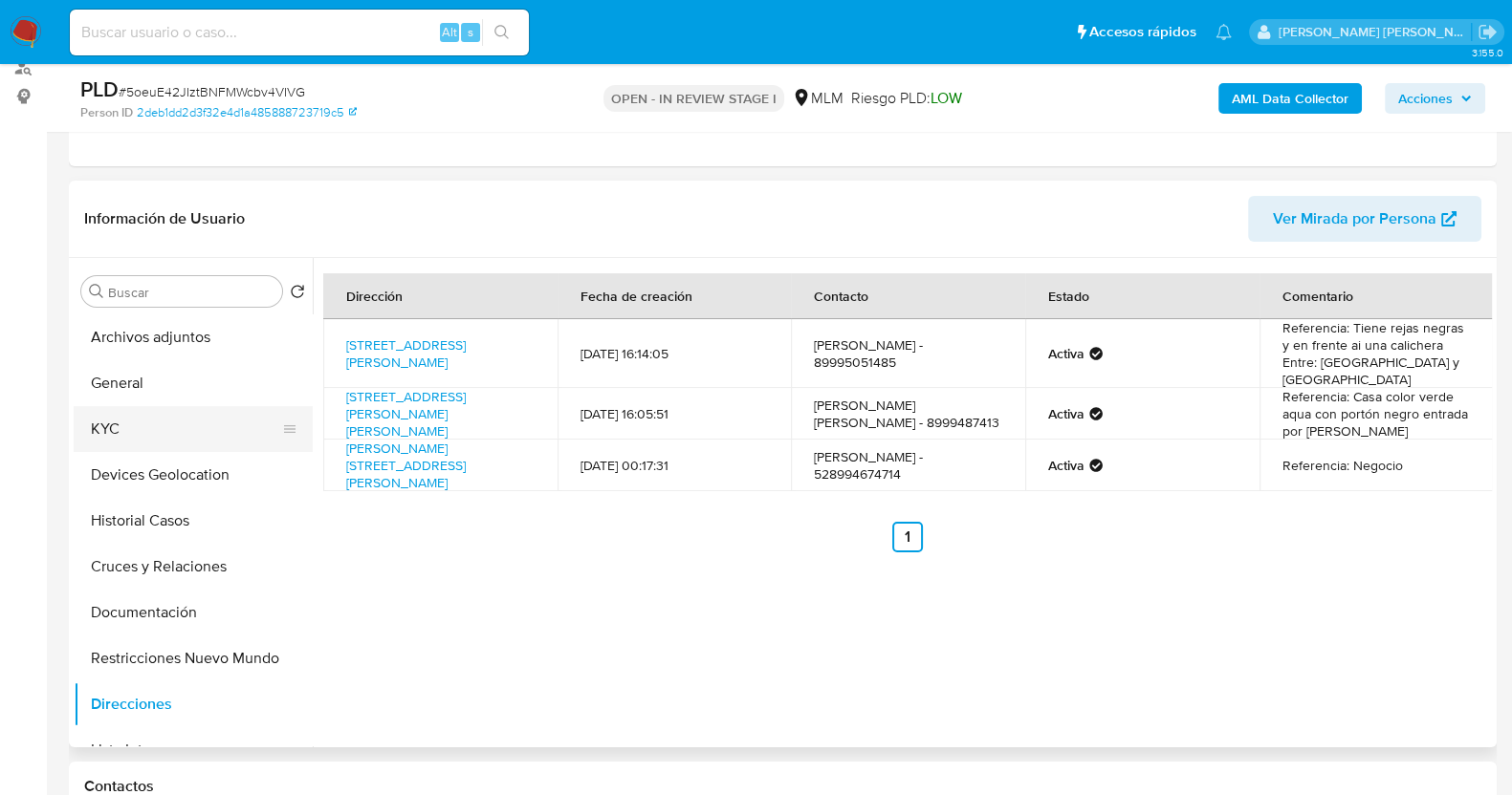
click at [156, 433] on button "KYC" at bounding box center [186, 429] width 224 height 46
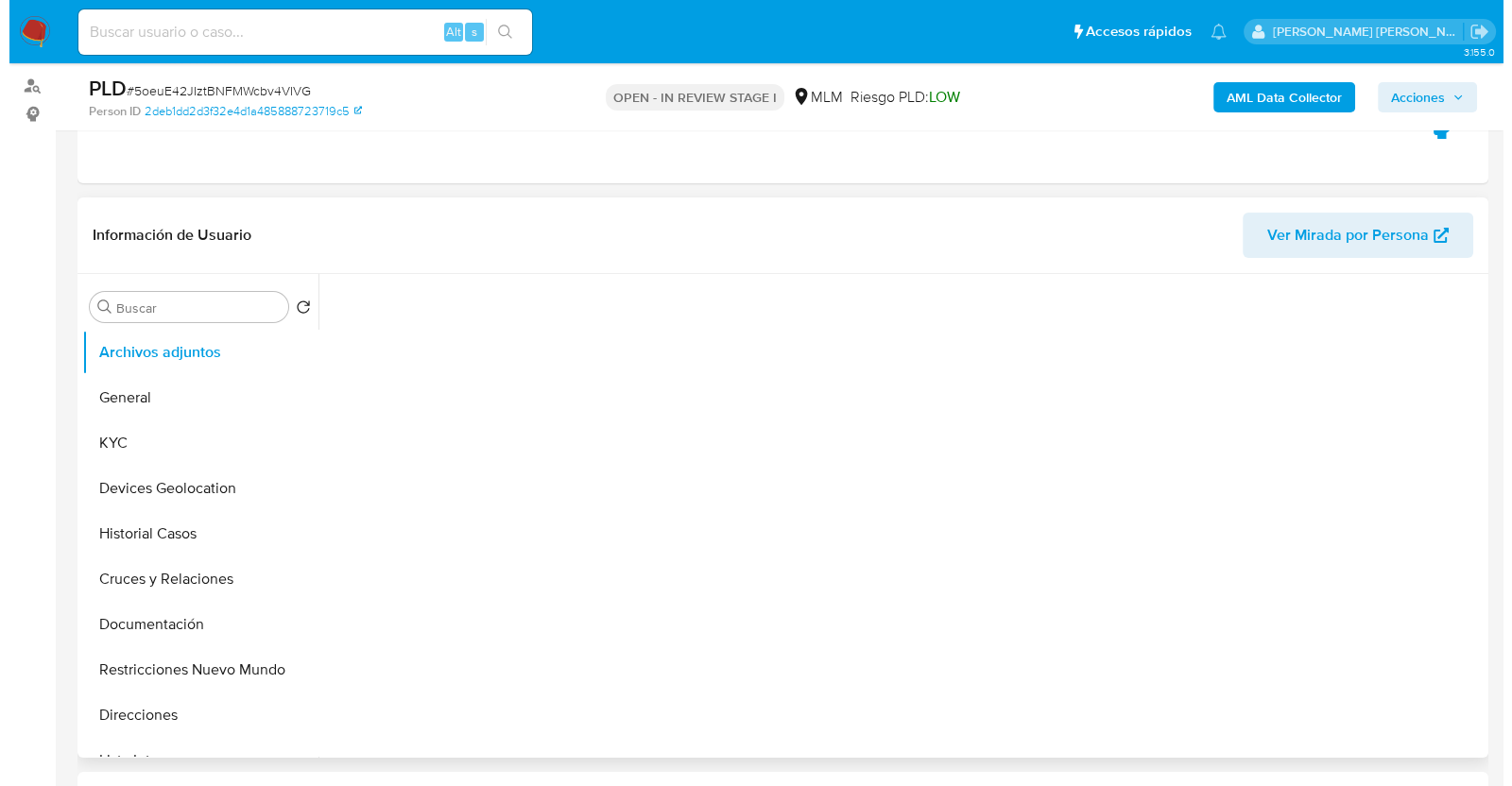
scroll to position [236, 0]
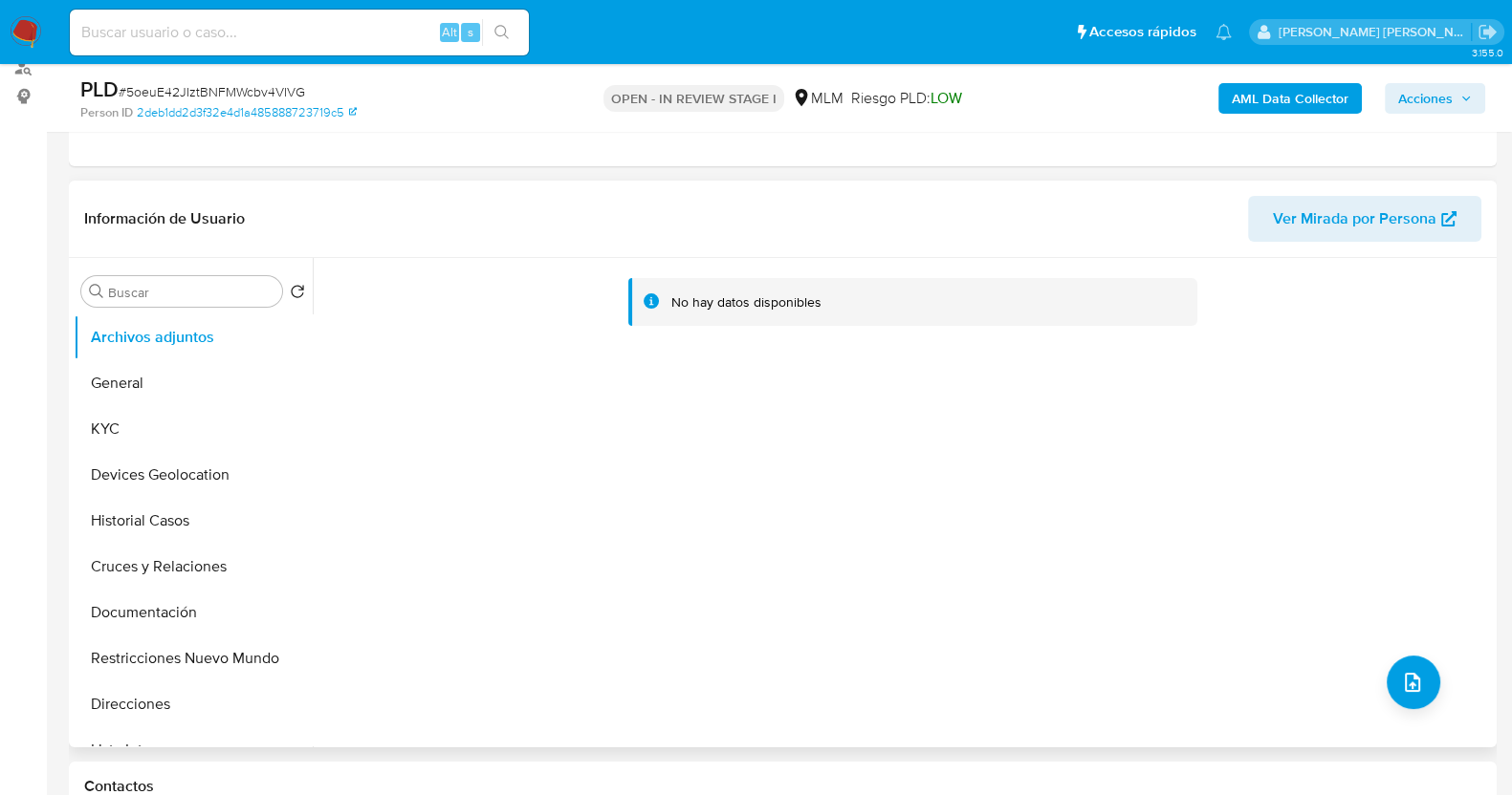
select select "10"
click at [253, 96] on span "# 5oeuE42JIztBNFMWcbv4VIVG" at bounding box center [212, 91] width 187 height 19
copy span "5oeuE42JIztBNFMWcbv4VIVG"
click at [1427, 685] on button "upload-file" at bounding box center [1414, 682] width 54 height 54
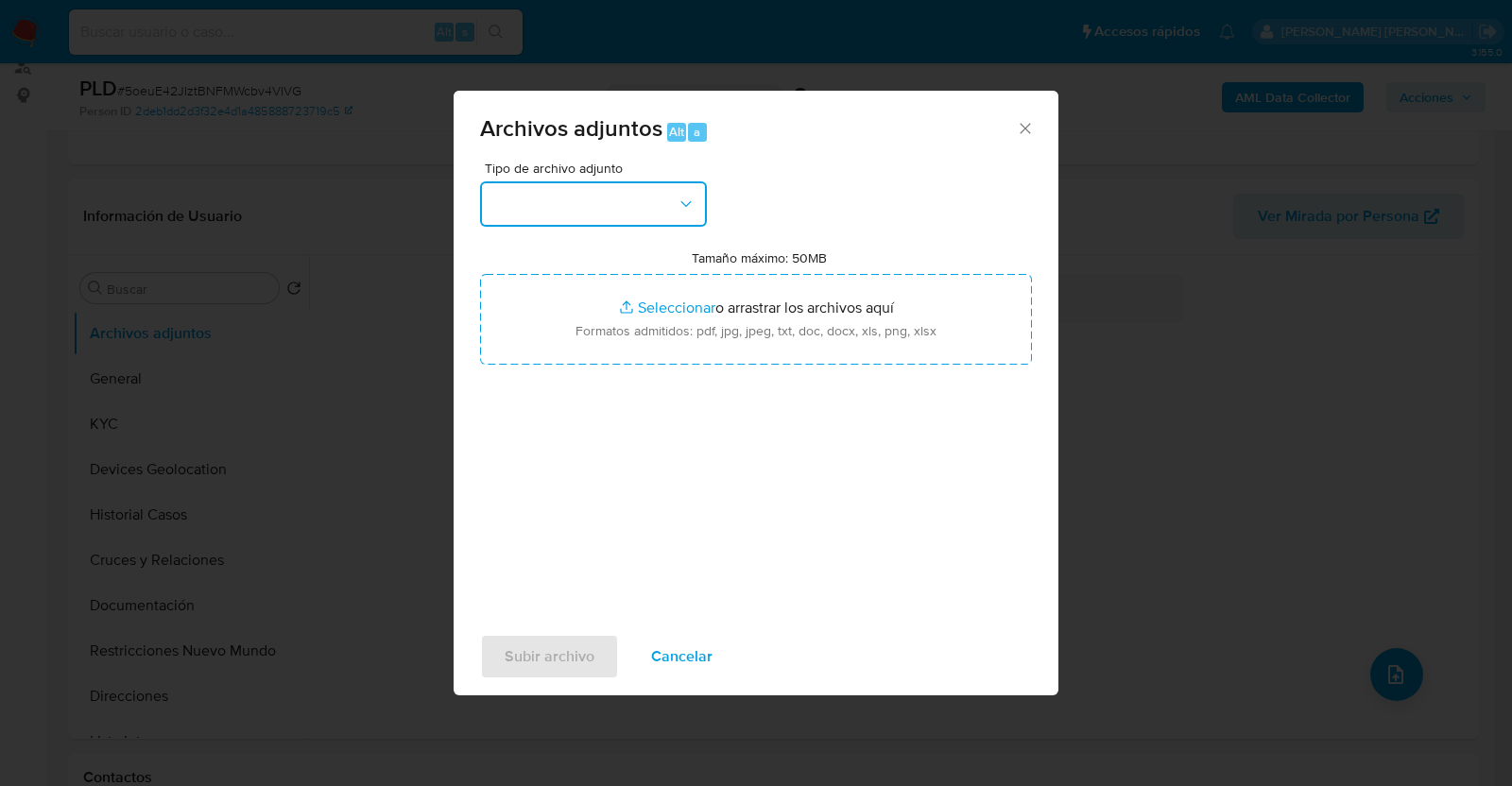
click at [626, 194] on button "button" at bounding box center [593, 204] width 227 height 45
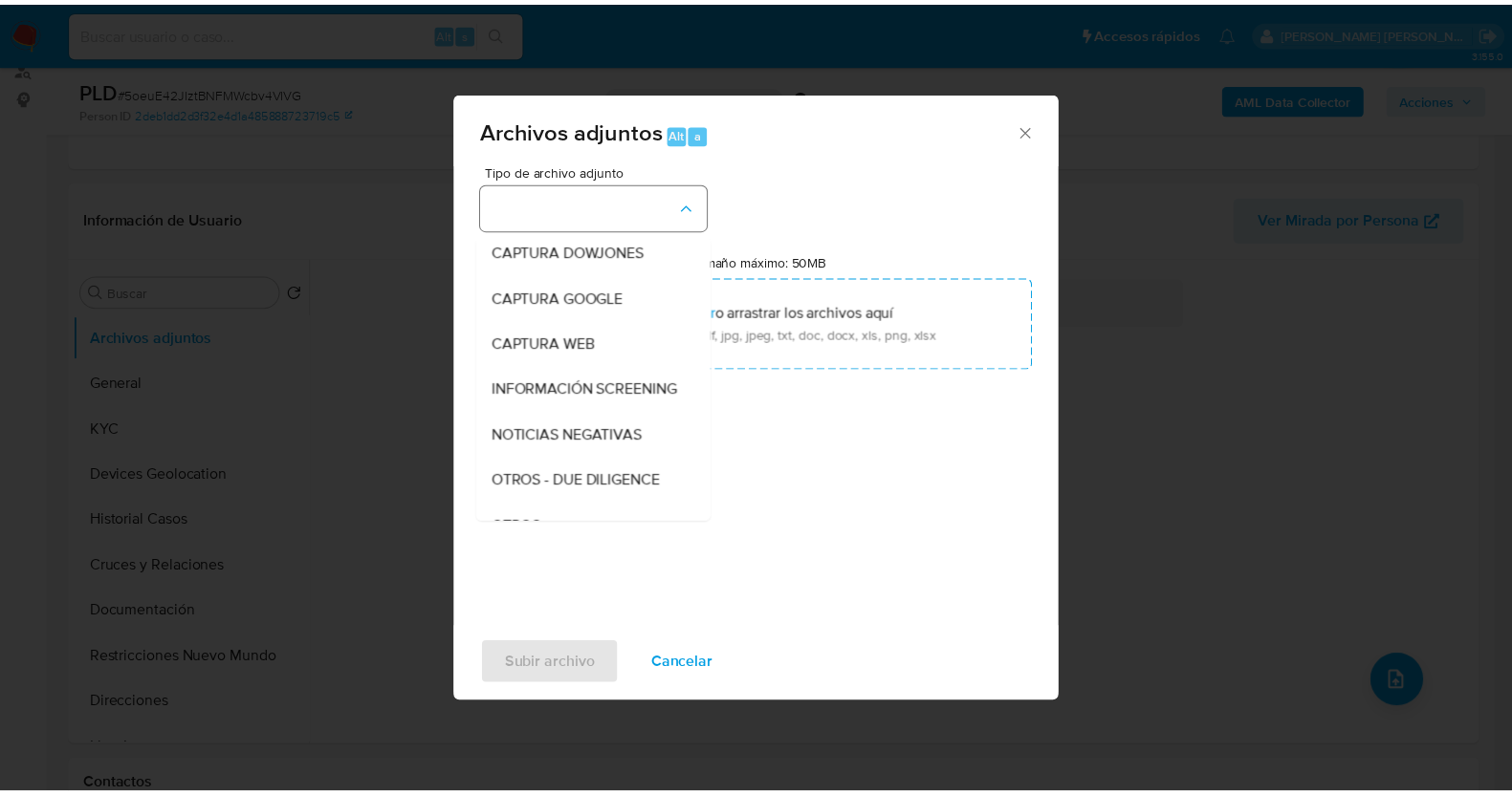
scroll to position [99, 0]
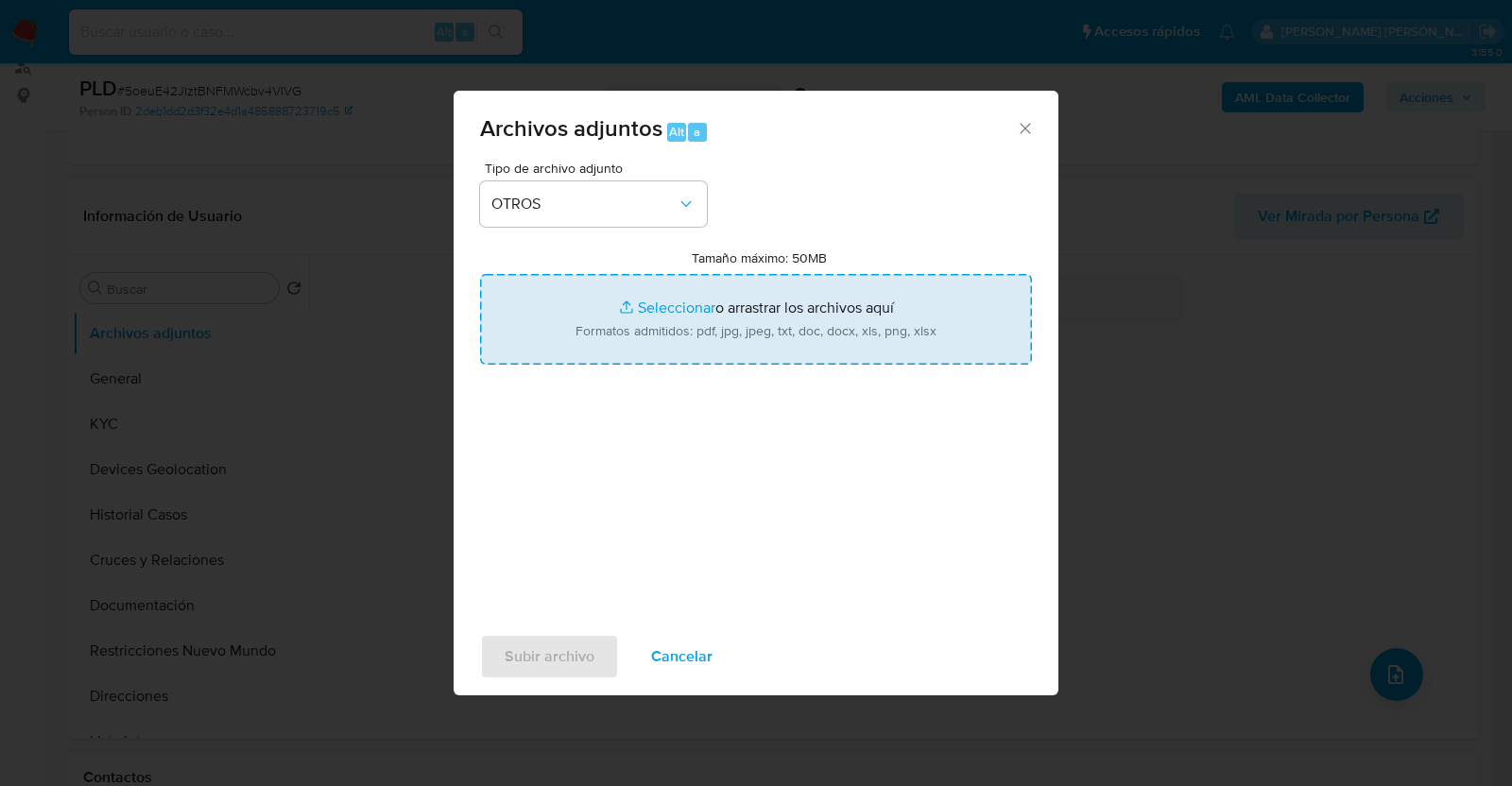
type input "C:\fakepath\2017441629_LUCERO GARCIA_AGO2025.pdf"
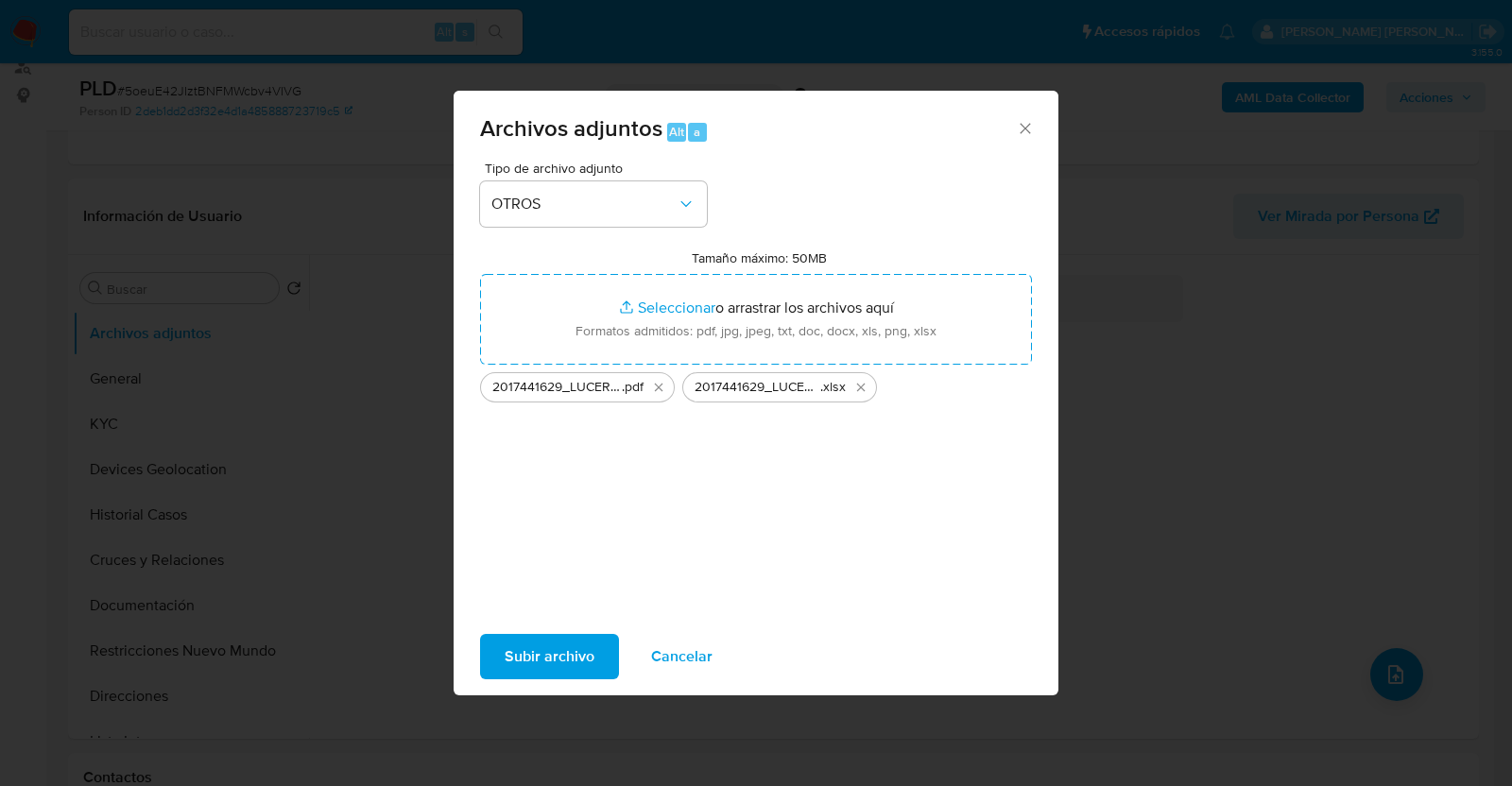
click at [548, 640] on span "Subir archivo" at bounding box center [549, 656] width 89 height 41
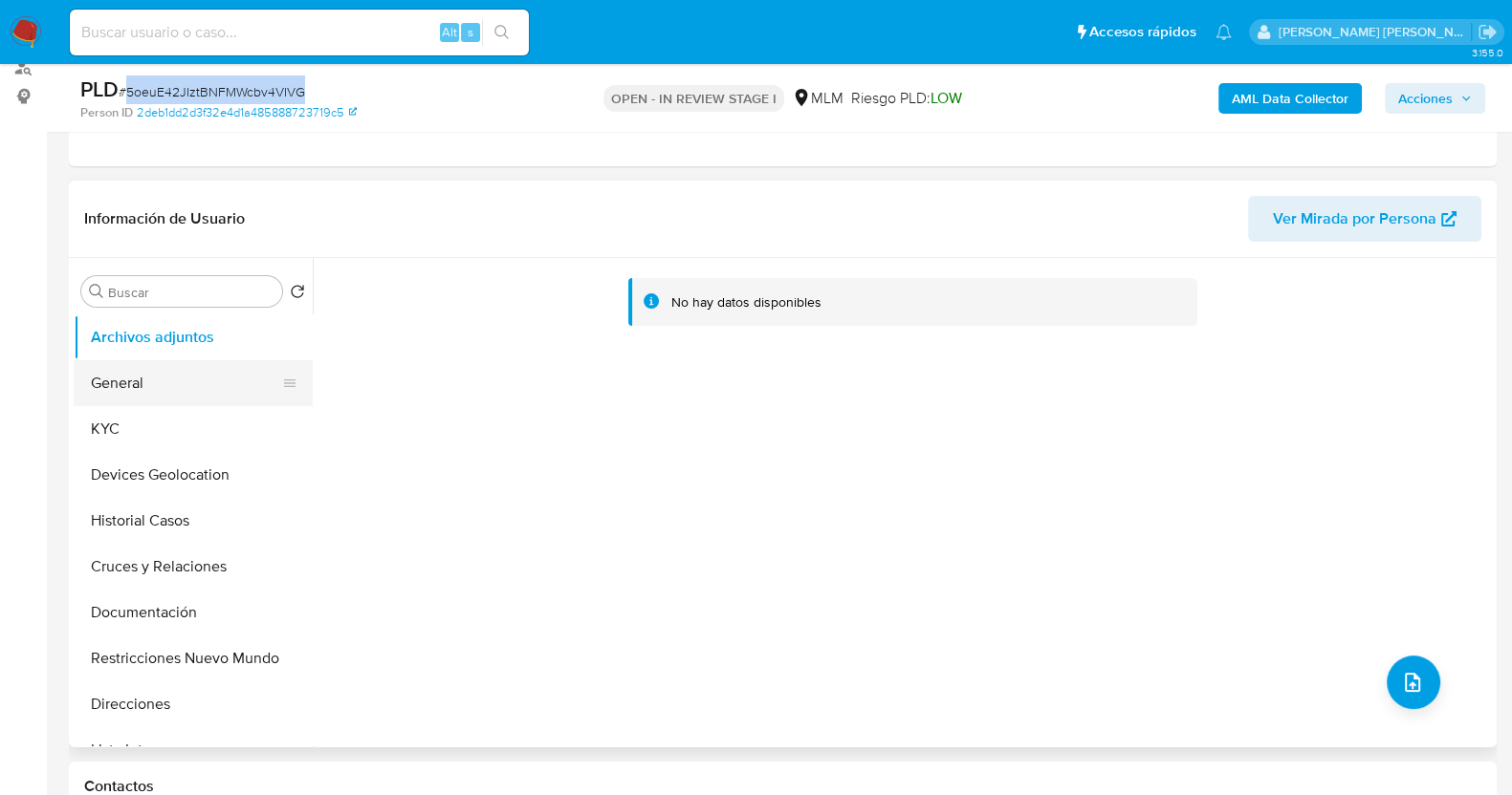
click at [167, 376] on button "General" at bounding box center [186, 382] width 224 height 46
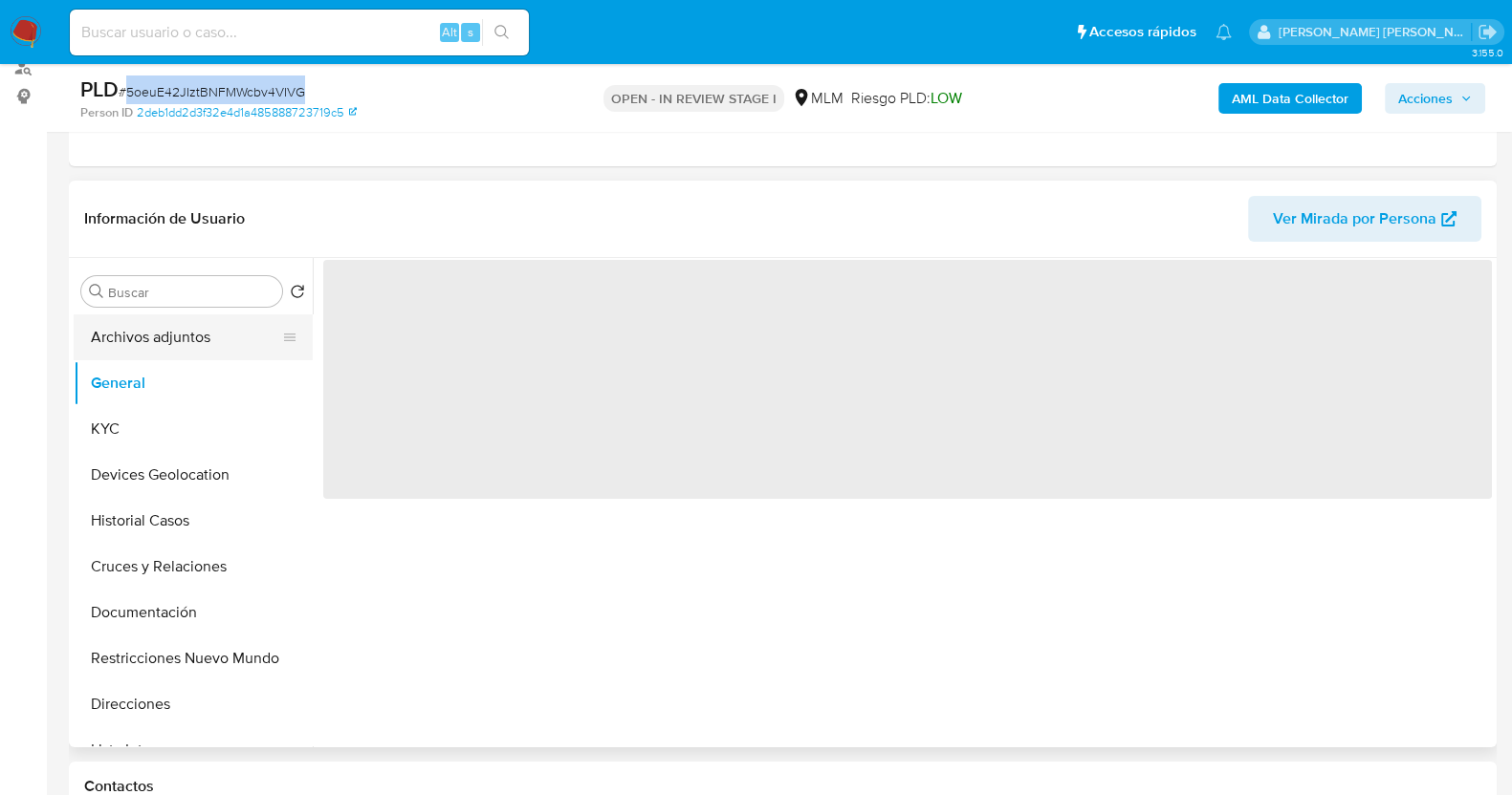
click at [166, 344] on button "Archivos adjuntos" at bounding box center [186, 337] width 224 height 46
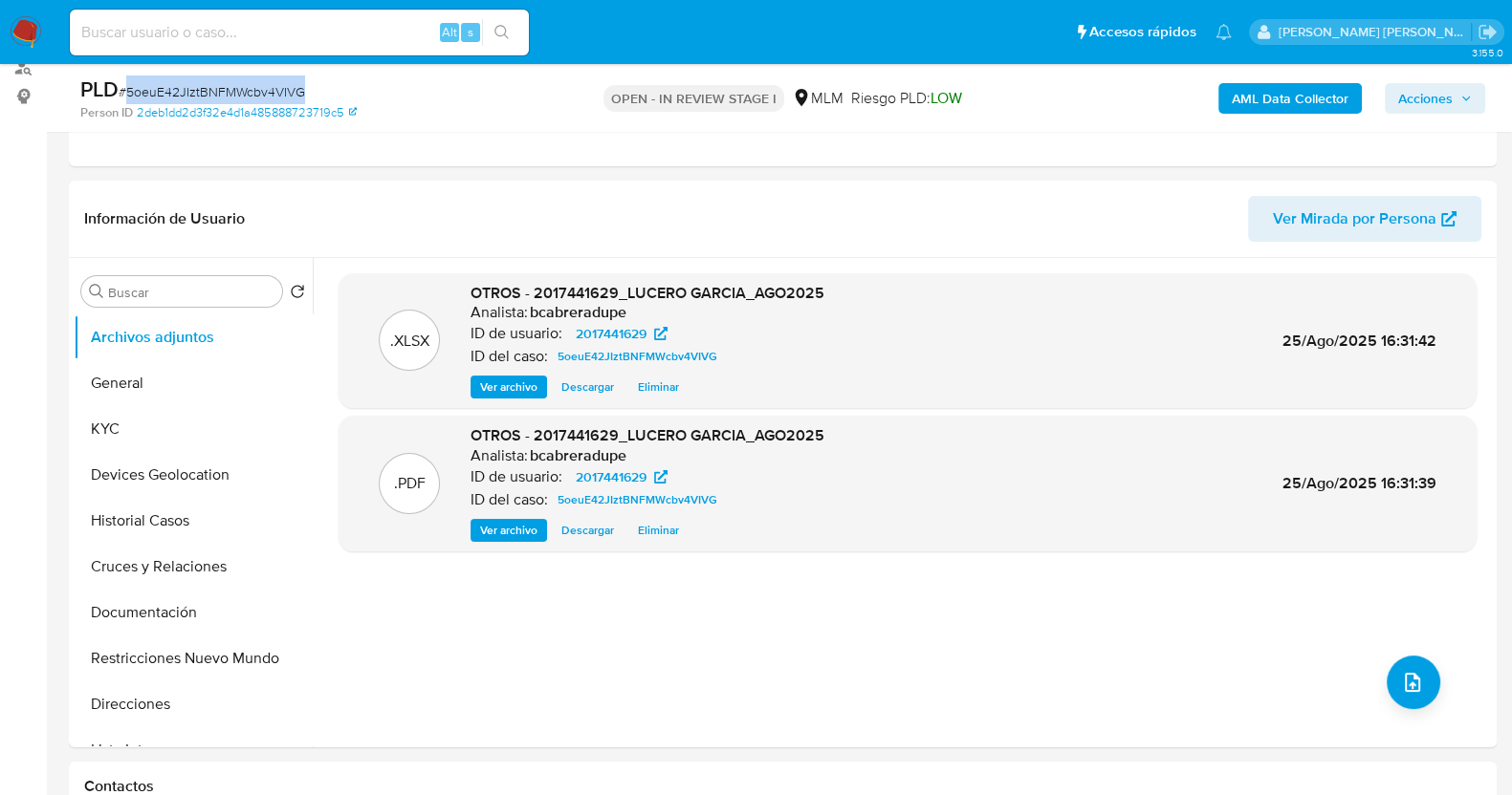
click at [1461, 98] on icon "button" at bounding box center [1466, 98] width 12 height 12
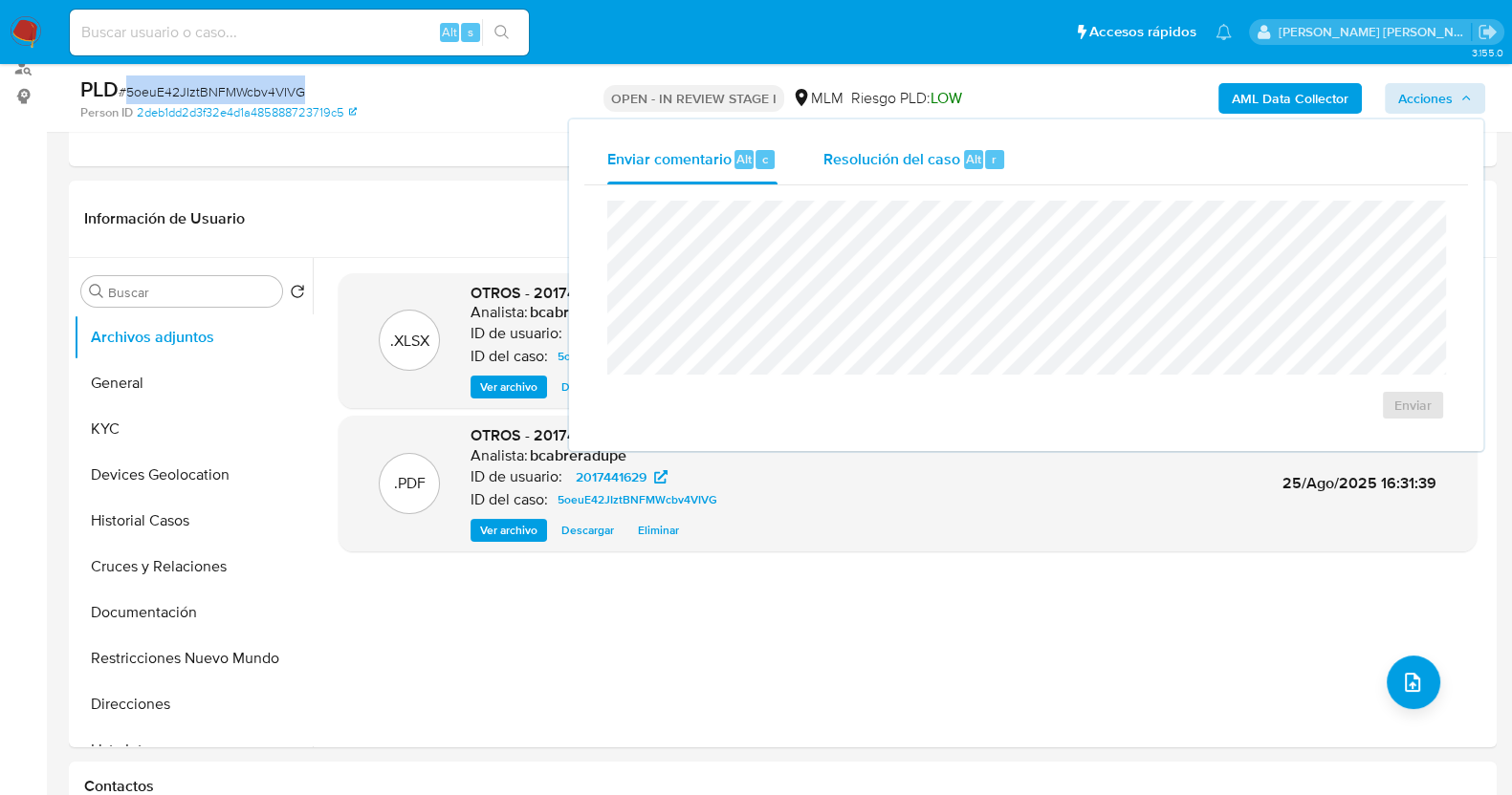
click at [884, 173] on div "Resolución del caso Alt r" at bounding box center [915, 160] width 183 height 50
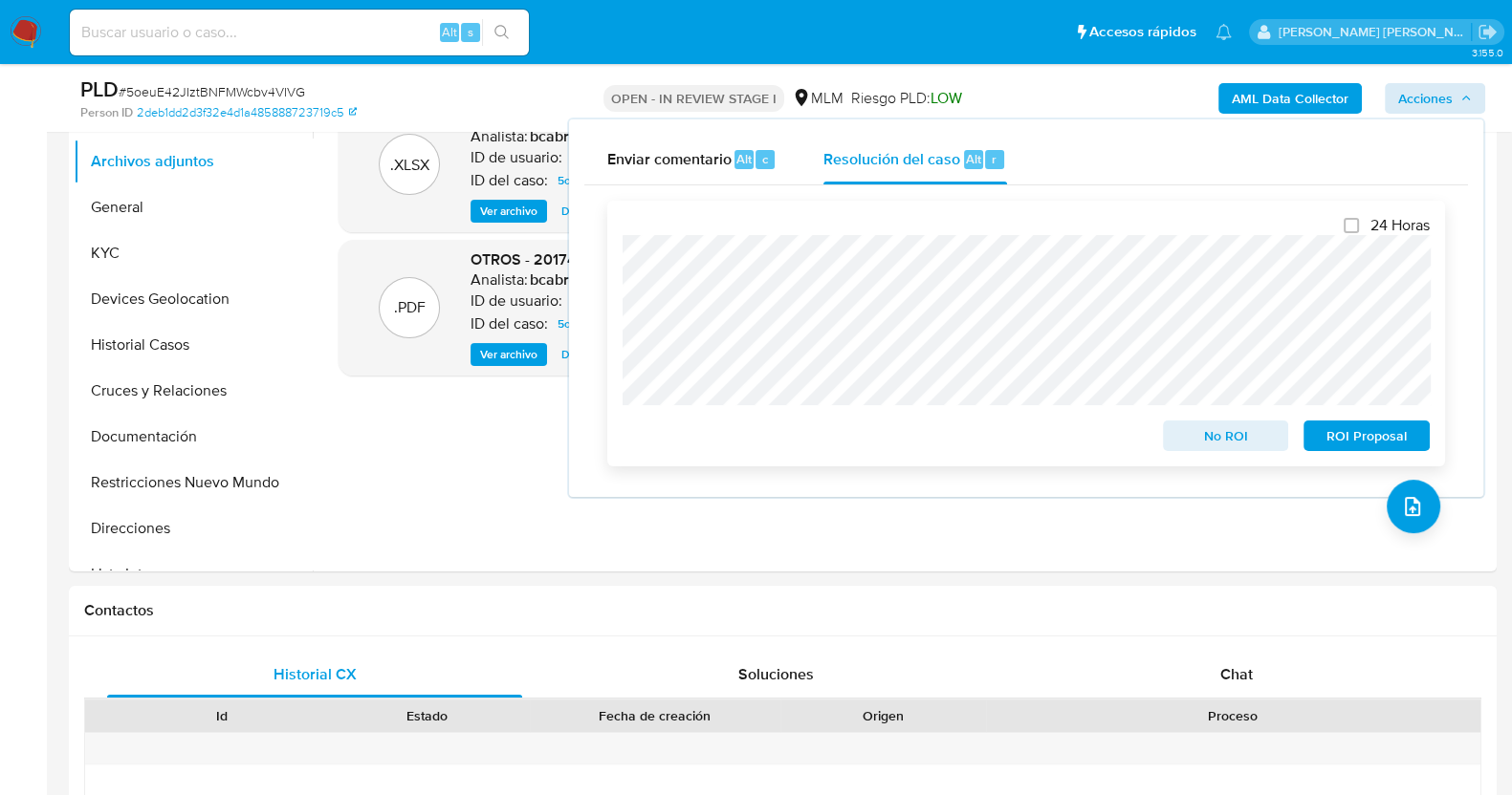
scroll to position [477, 0]
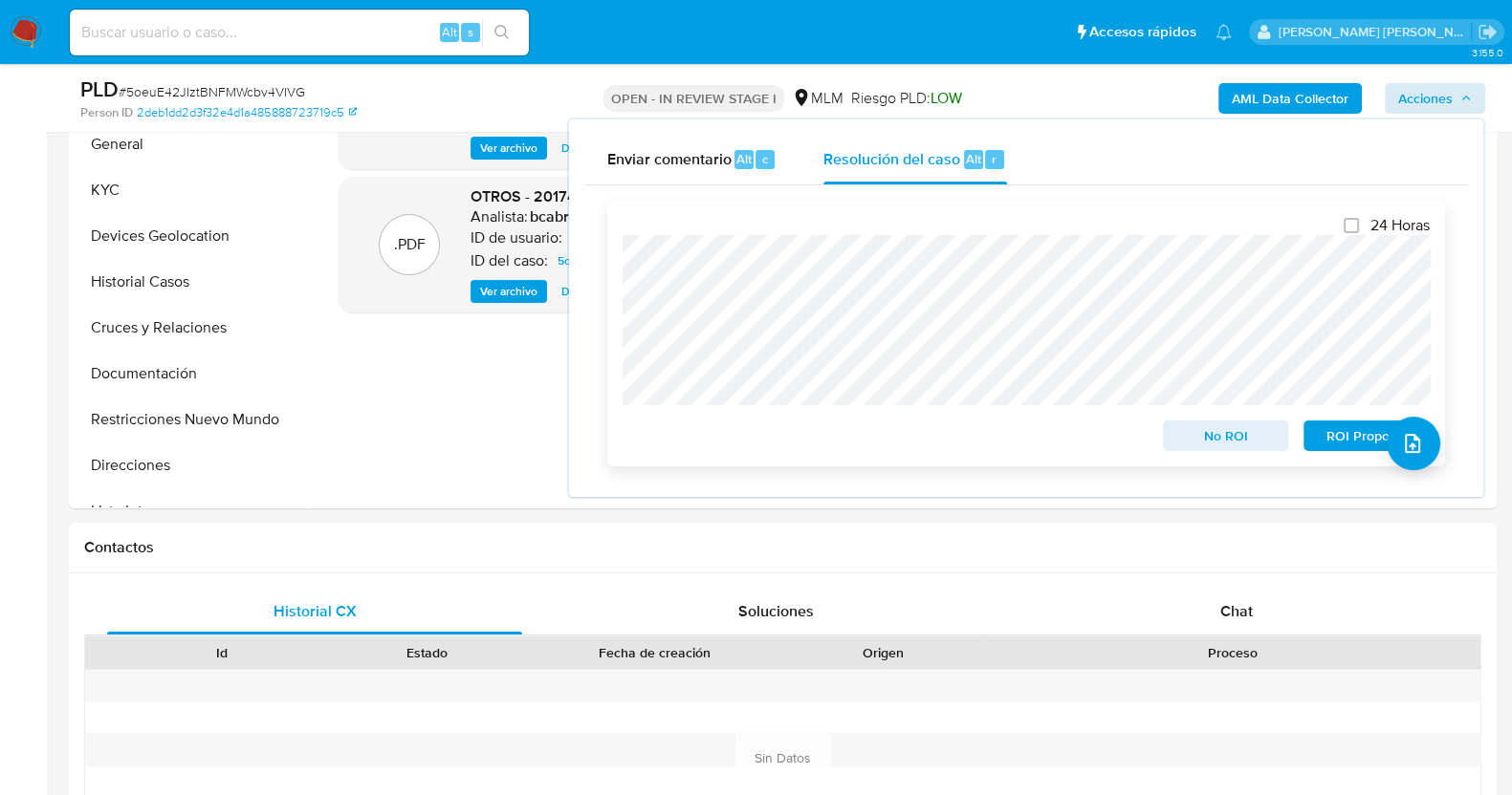
click at [1196, 440] on span "No ROI" at bounding box center [1227, 436] width 99 height 27
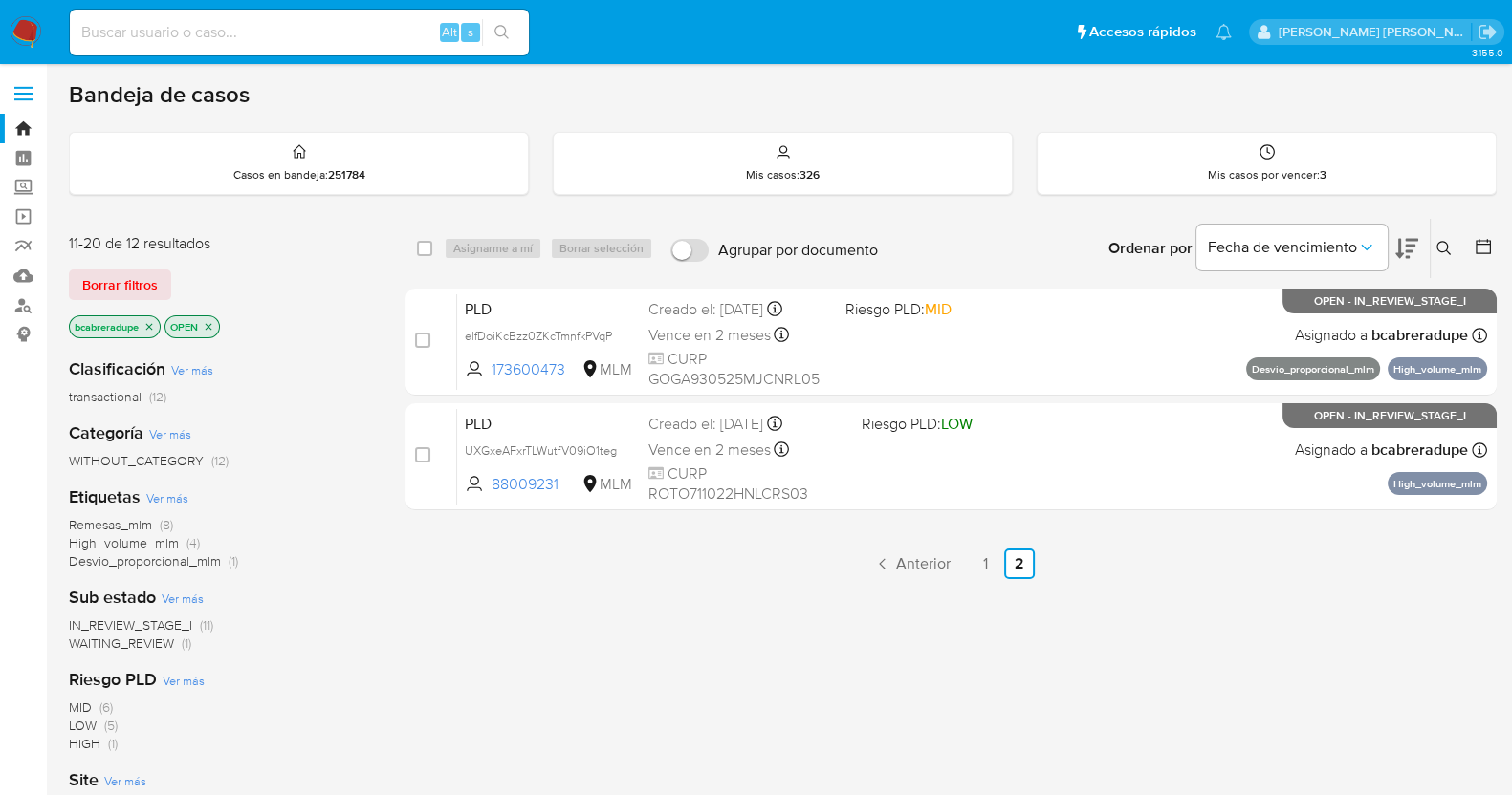
click at [923, 577] on div "select-all-cases-checkbox Asignarme a mí Borrar selección Agrupar por documento…" at bounding box center [951, 651] width 1091 height 866
click at [924, 557] on span "Anterior" at bounding box center [924, 564] width 55 height 16
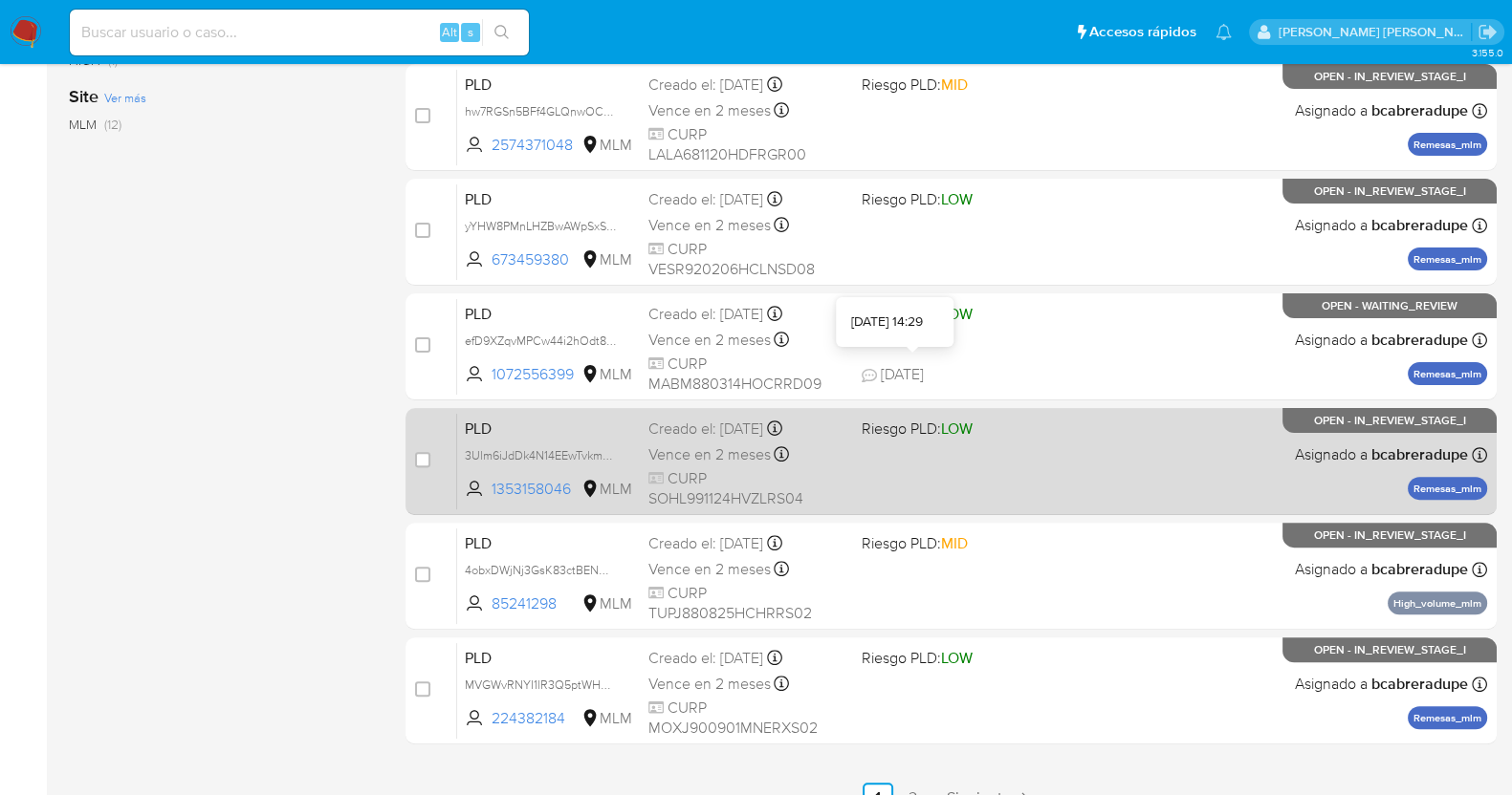
scroll to position [712, 0]
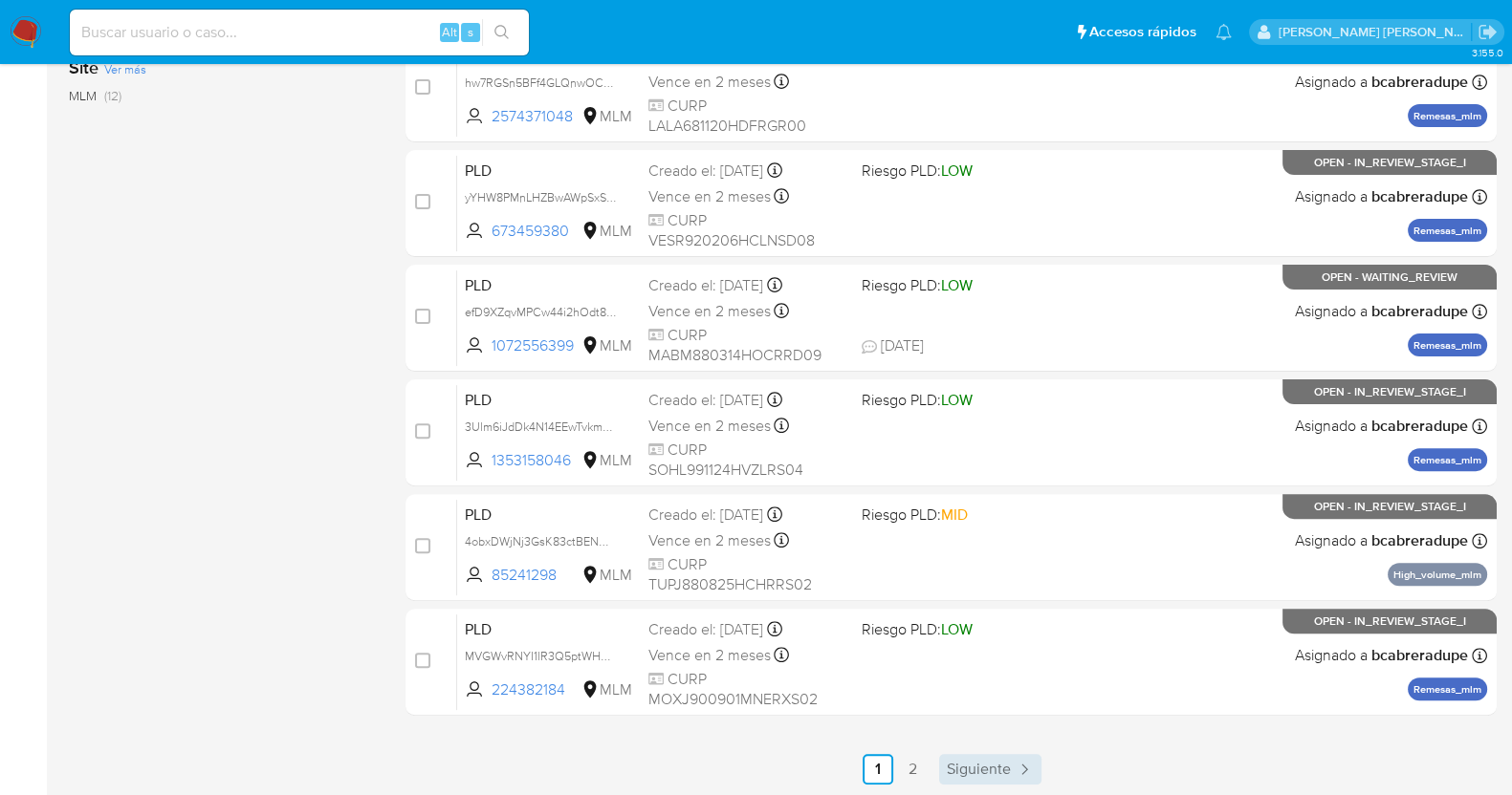
click at [1008, 771] on span "Siguiente" at bounding box center [979, 770] width 64 height 16
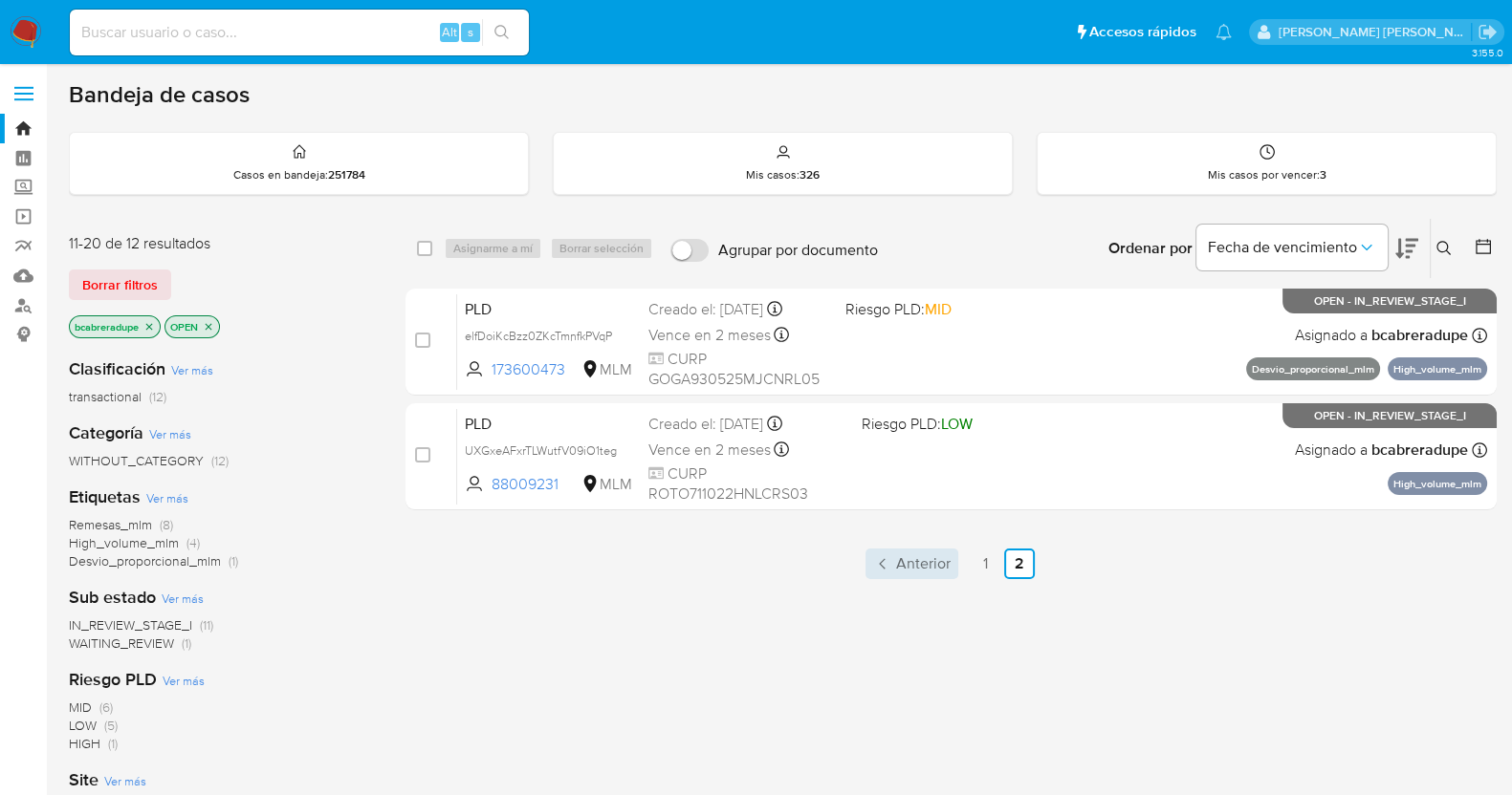
click at [902, 575] on link "Anterior" at bounding box center [911, 563] width 92 height 30
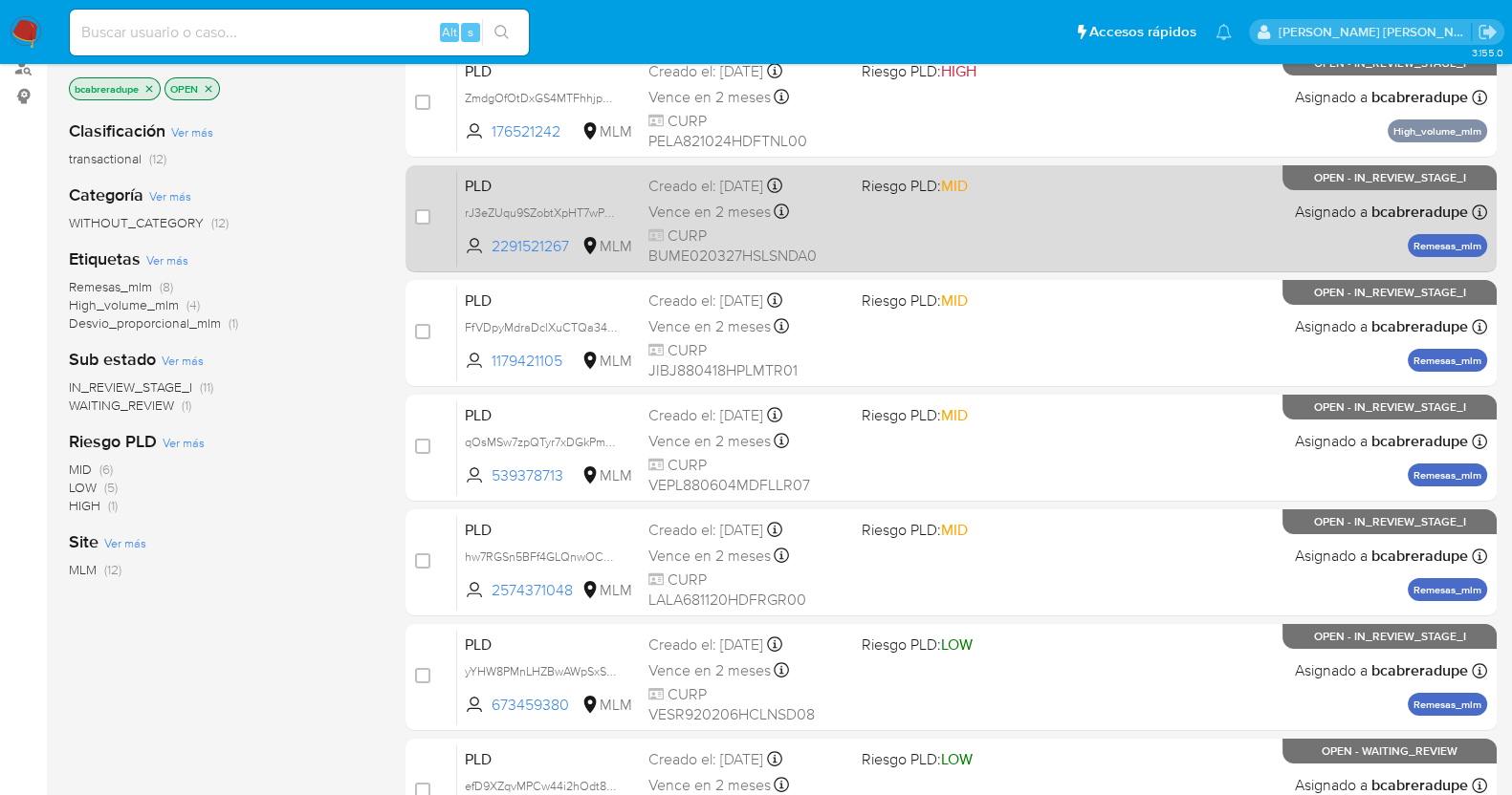
scroll to position [477, 0]
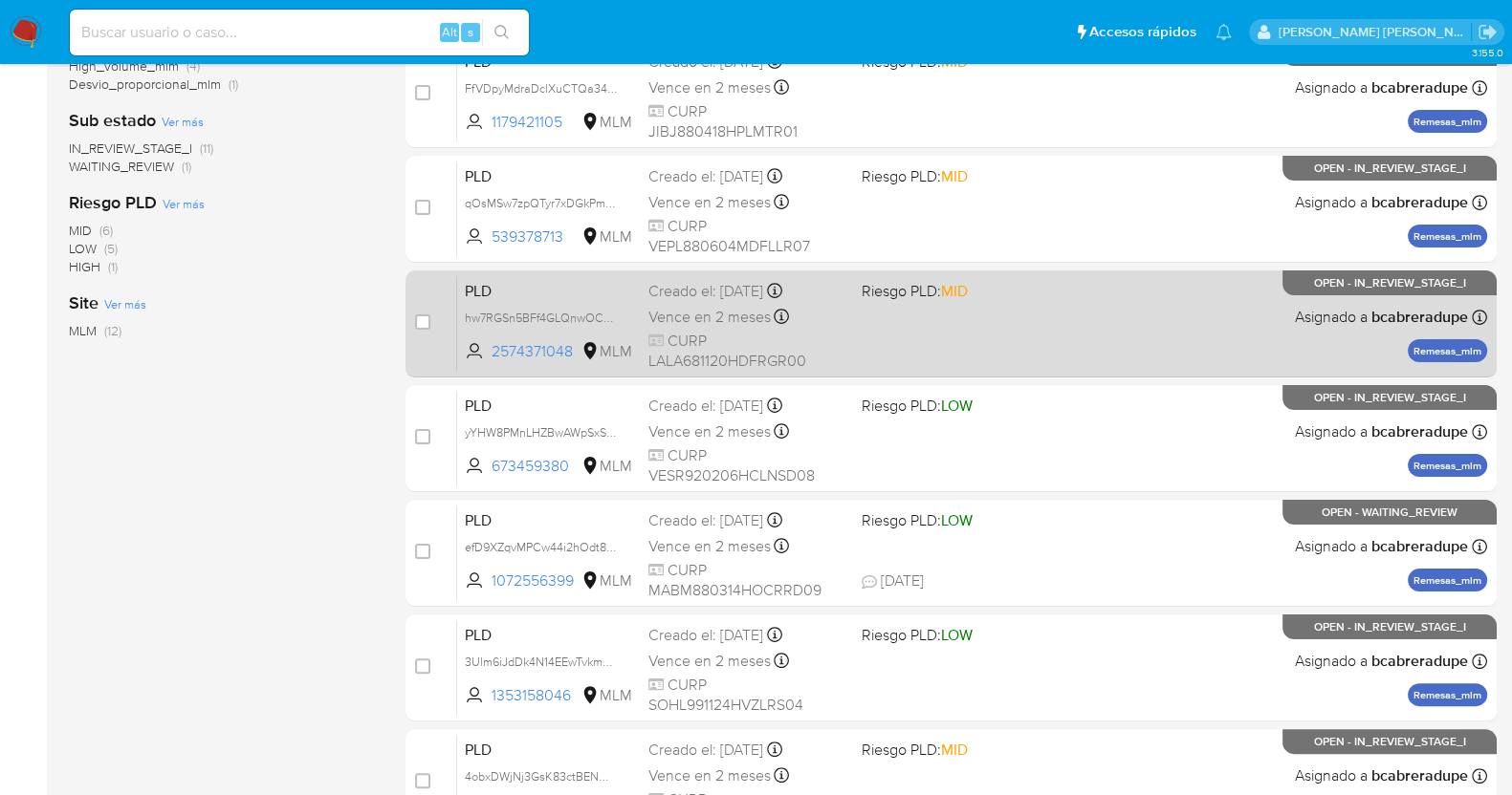
click at [719, 310] on span "Vence en 2 meses" at bounding box center [710, 317] width 123 height 21
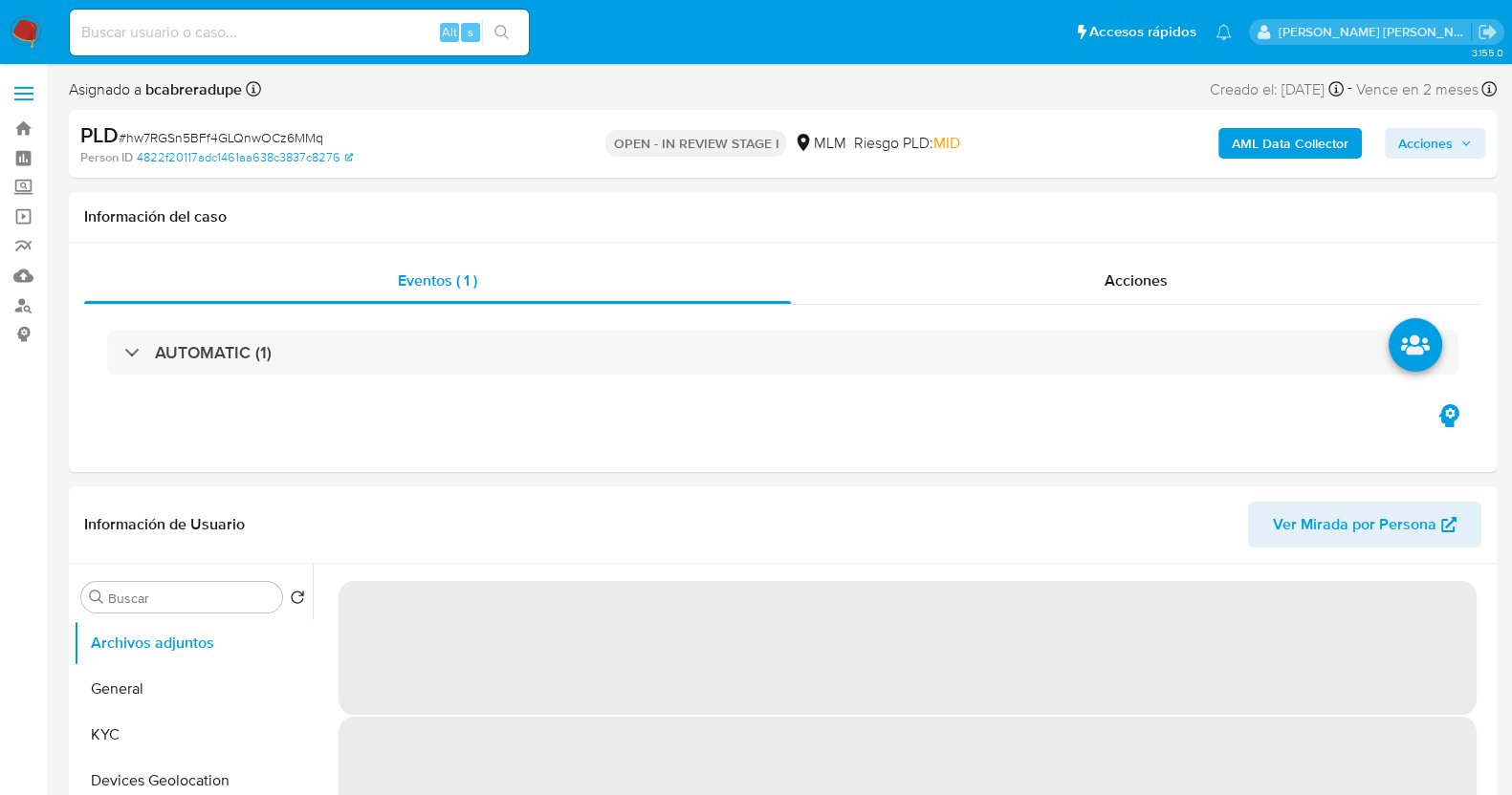
select select "10"
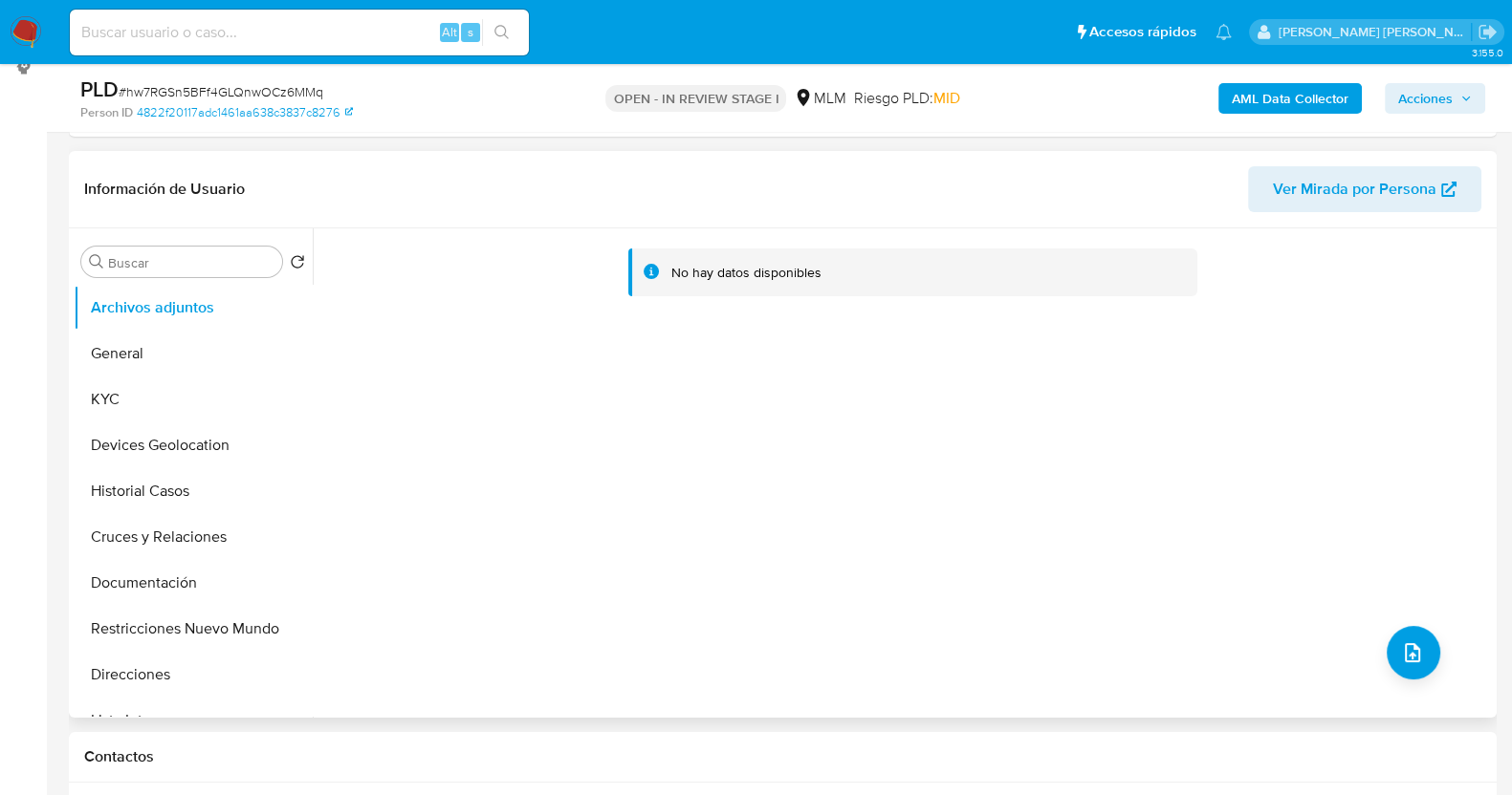
scroll to position [238, 0]
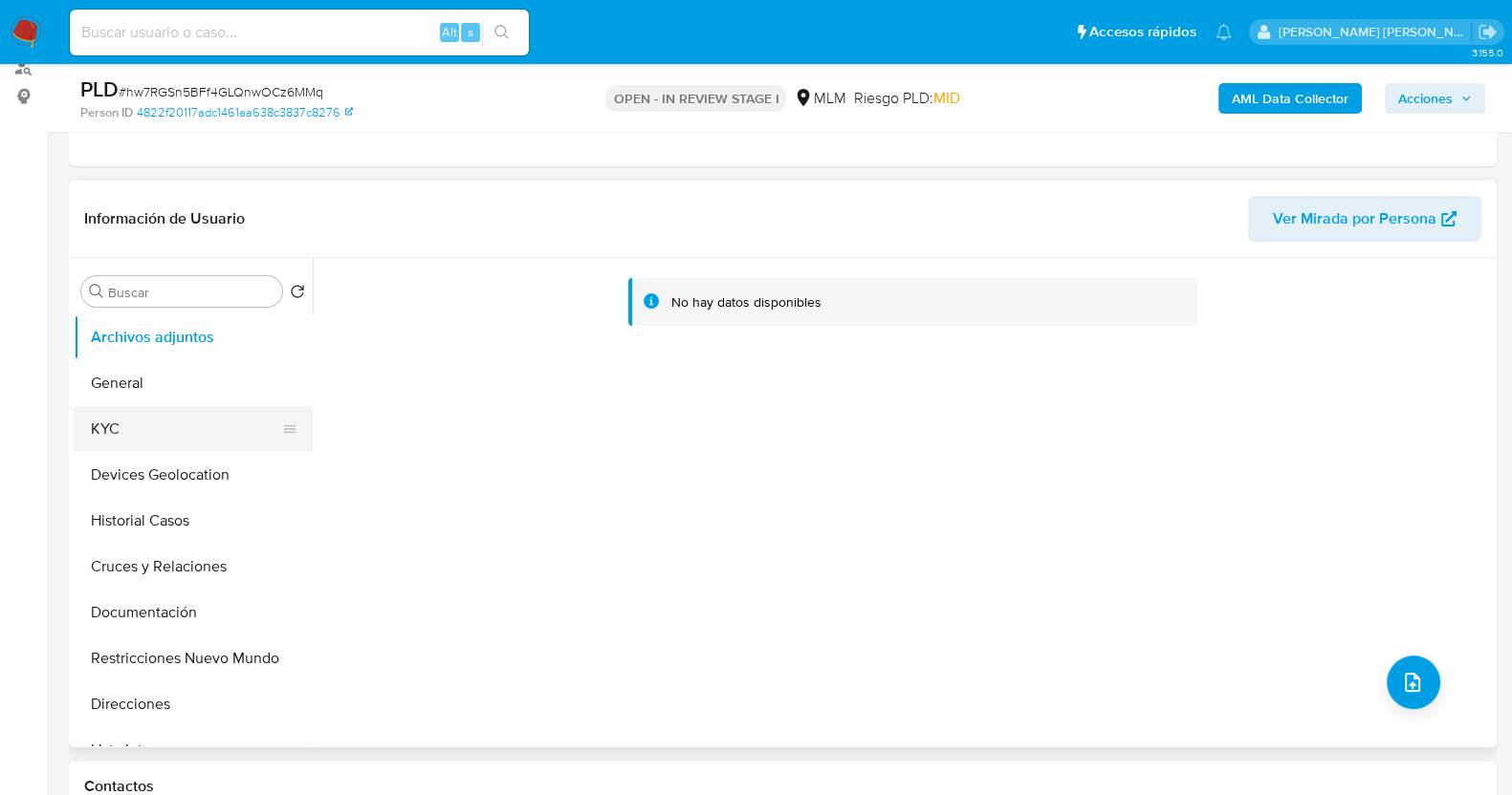
click at [121, 427] on button "KYC" at bounding box center [186, 429] width 224 height 46
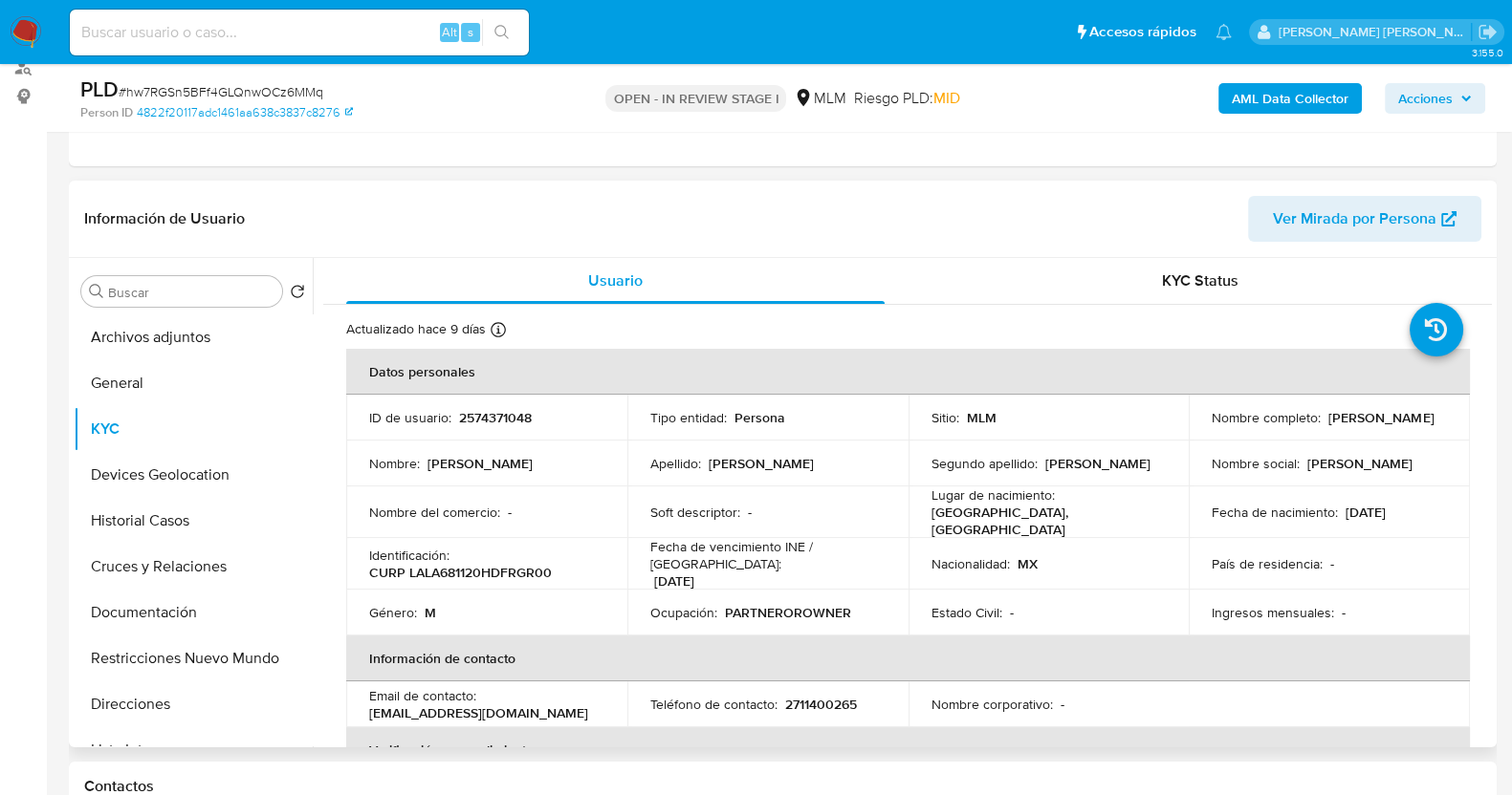
click at [483, 410] on p "2574371048" at bounding box center [496, 418] width 73 height 18
copy p "2574371048"
click at [172, 515] on button "Historial Casos" at bounding box center [186, 521] width 224 height 46
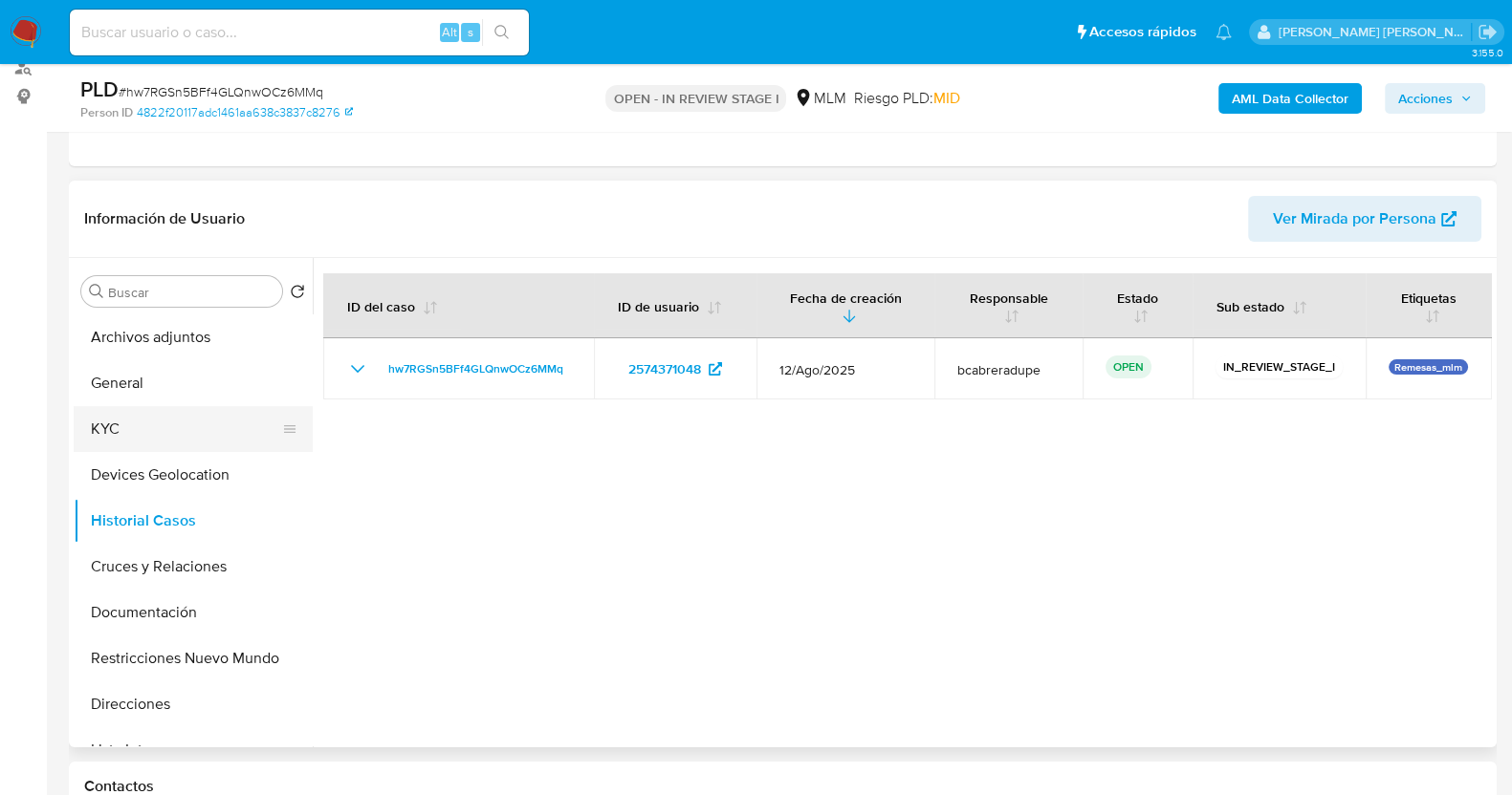
click at [140, 413] on button "KYC" at bounding box center [186, 429] width 224 height 46
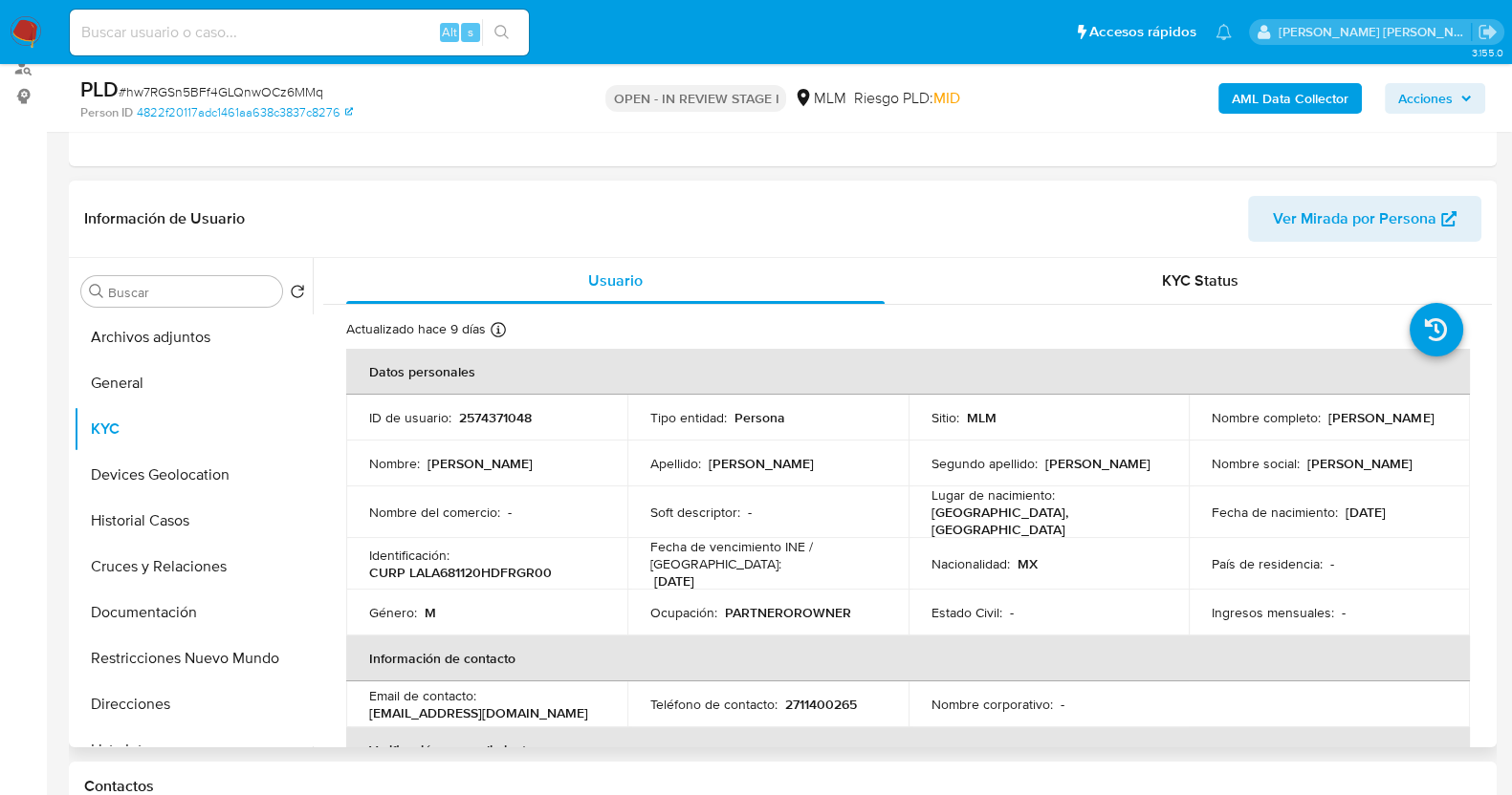
click at [1108, 501] on div "Lugar de nacimiento : MEXICO, DISTRITO FEDERAL" at bounding box center [1050, 512] width 236 height 52
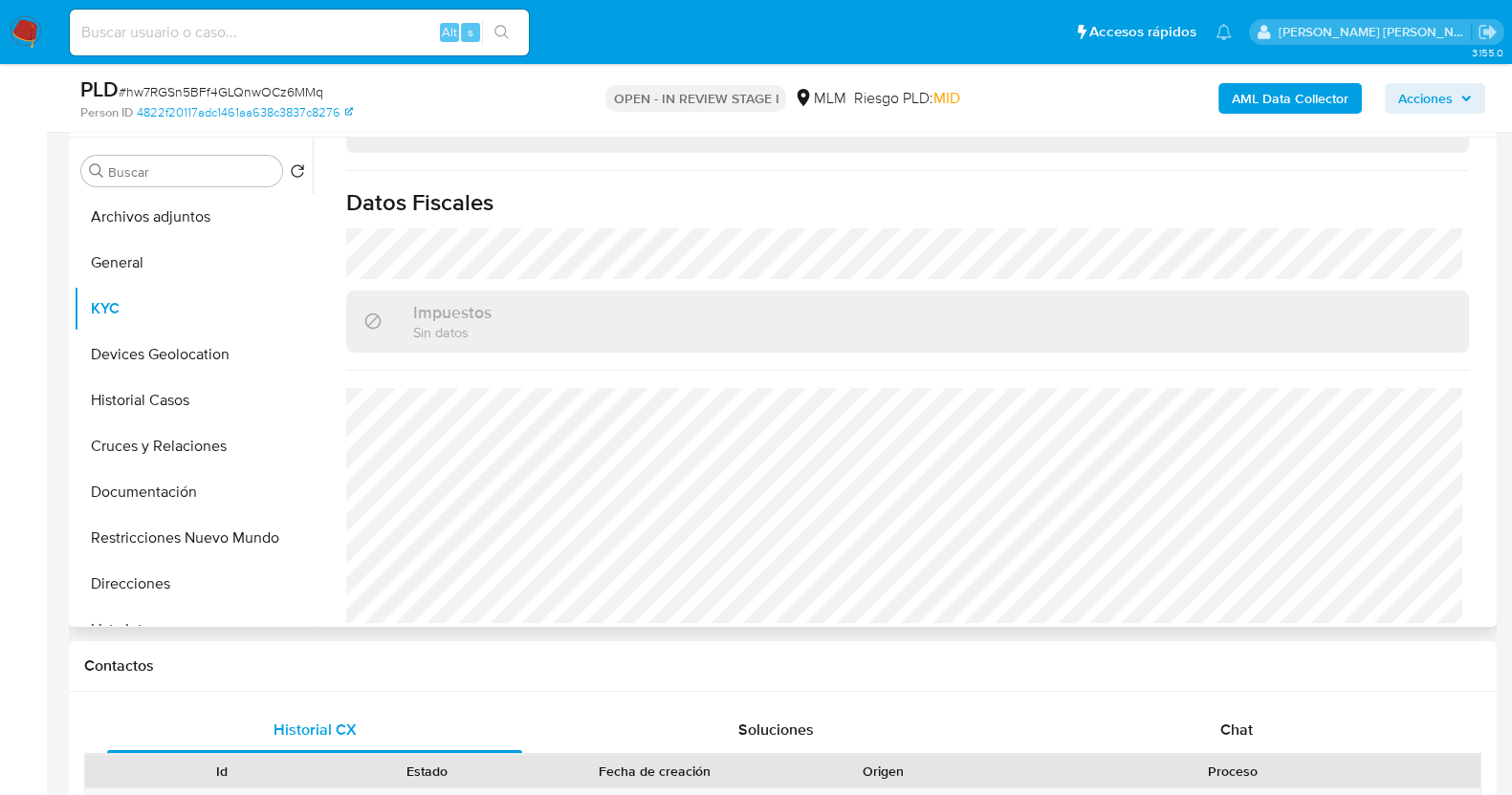
scroll to position [686, 0]
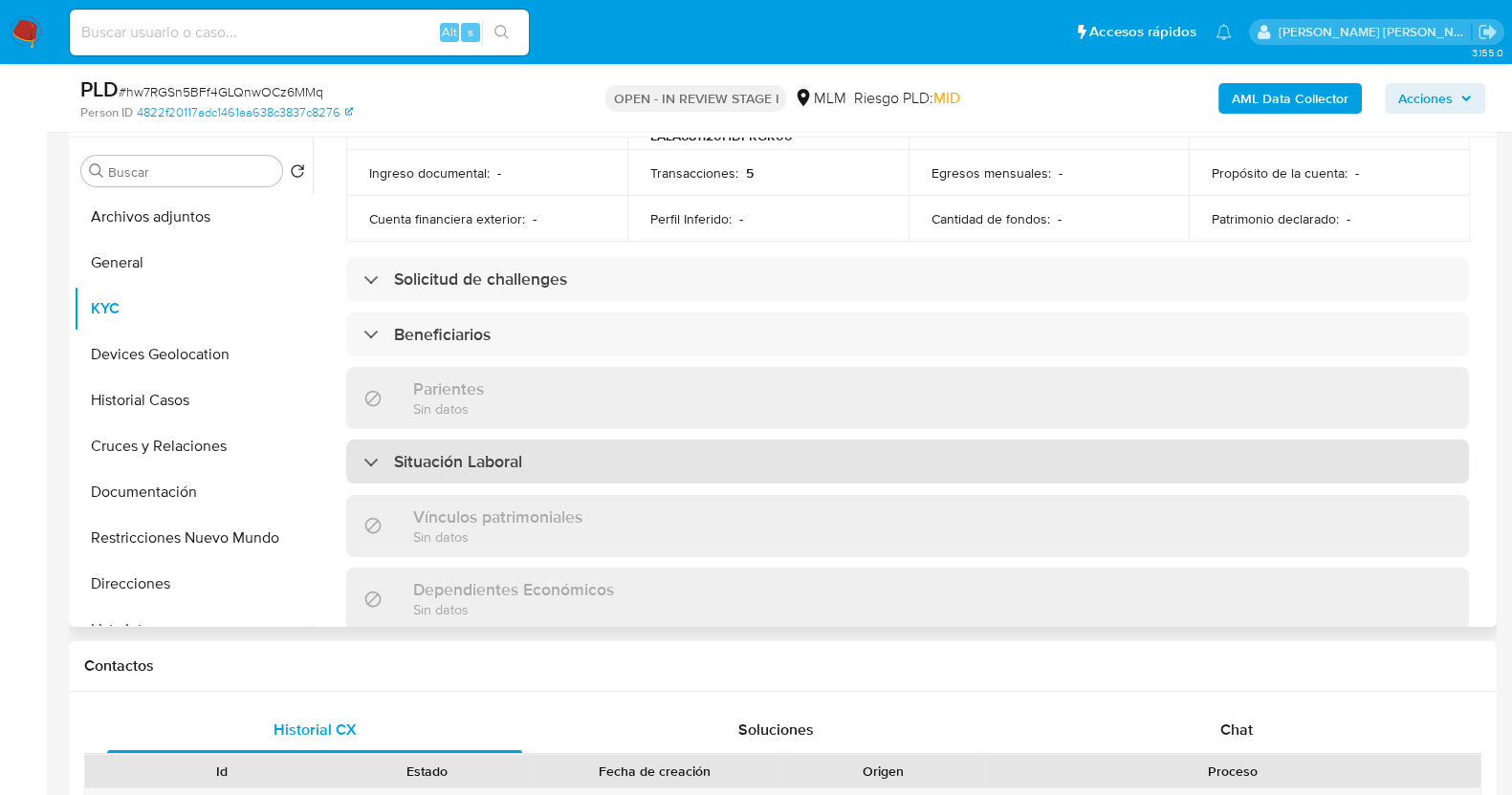
click at [645, 440] on div "Situación Laboral" at bounding box center [908, 461] width 1124 height 44
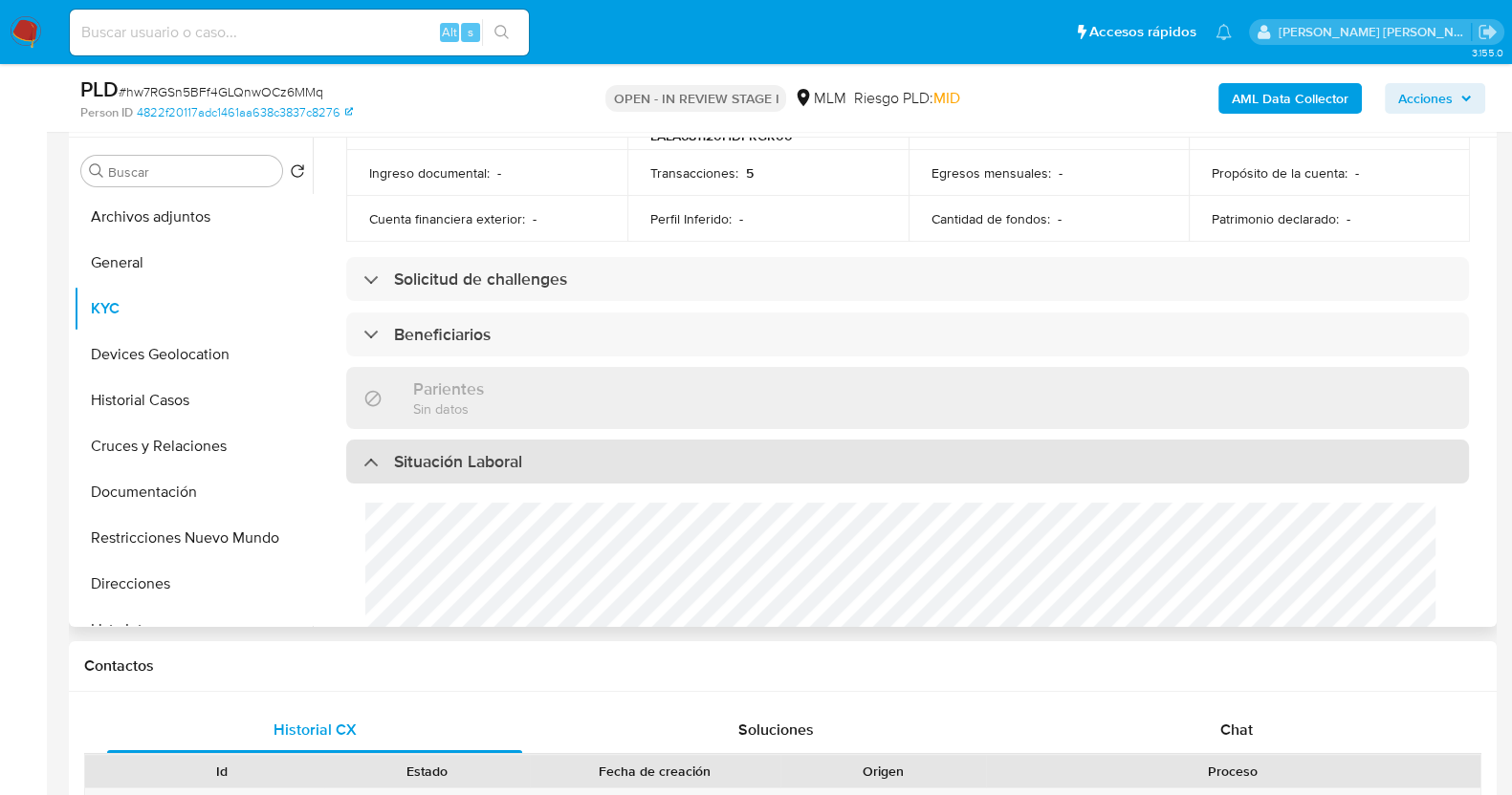
click at [664, 446] on div "Situación Laboral" at bounding box center [908, 461] width 1124 height 44
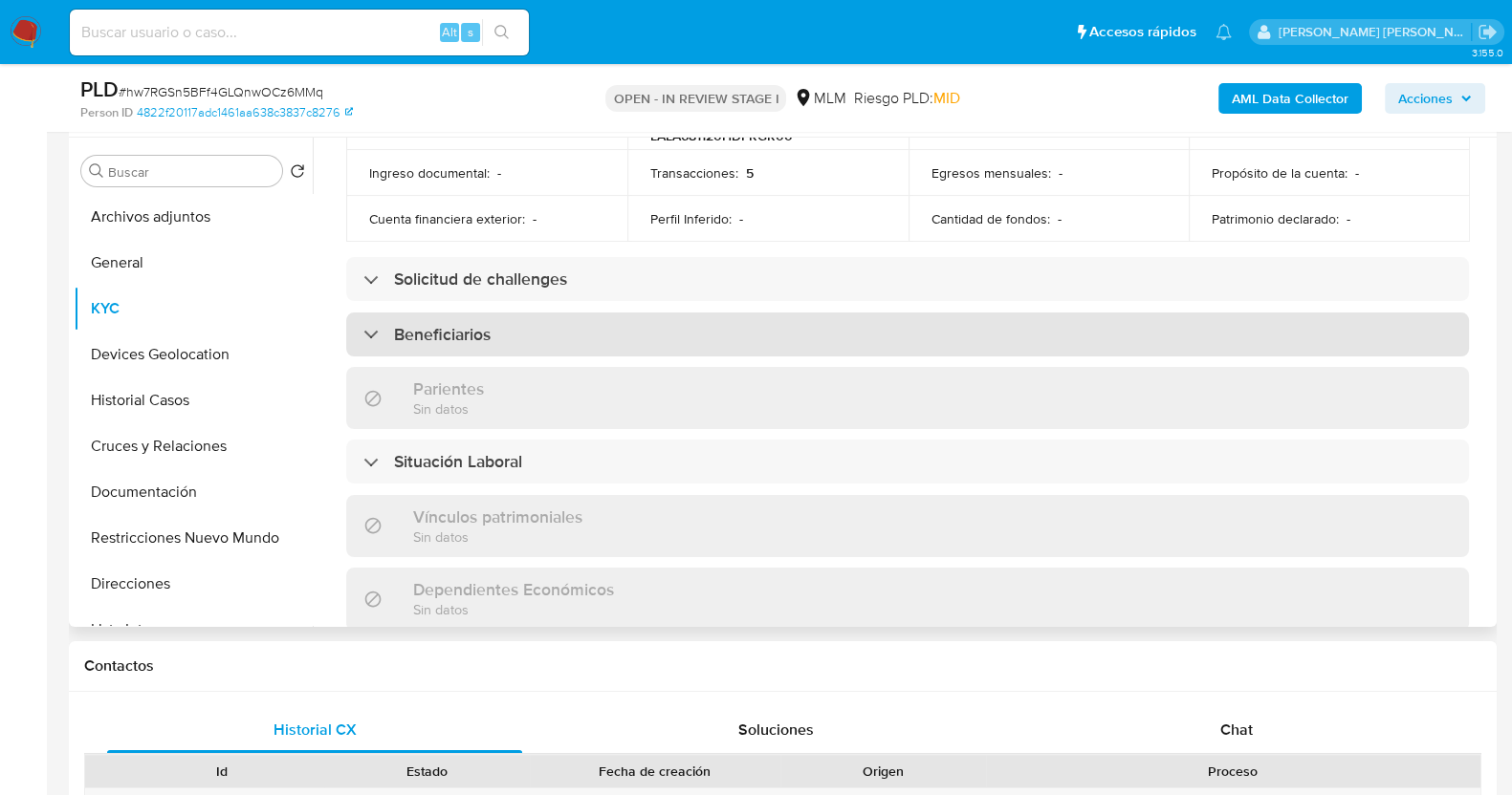
click at [564, 331] on div "Beneficiarios" at bounding box center [908, 334] width 1124 height 44
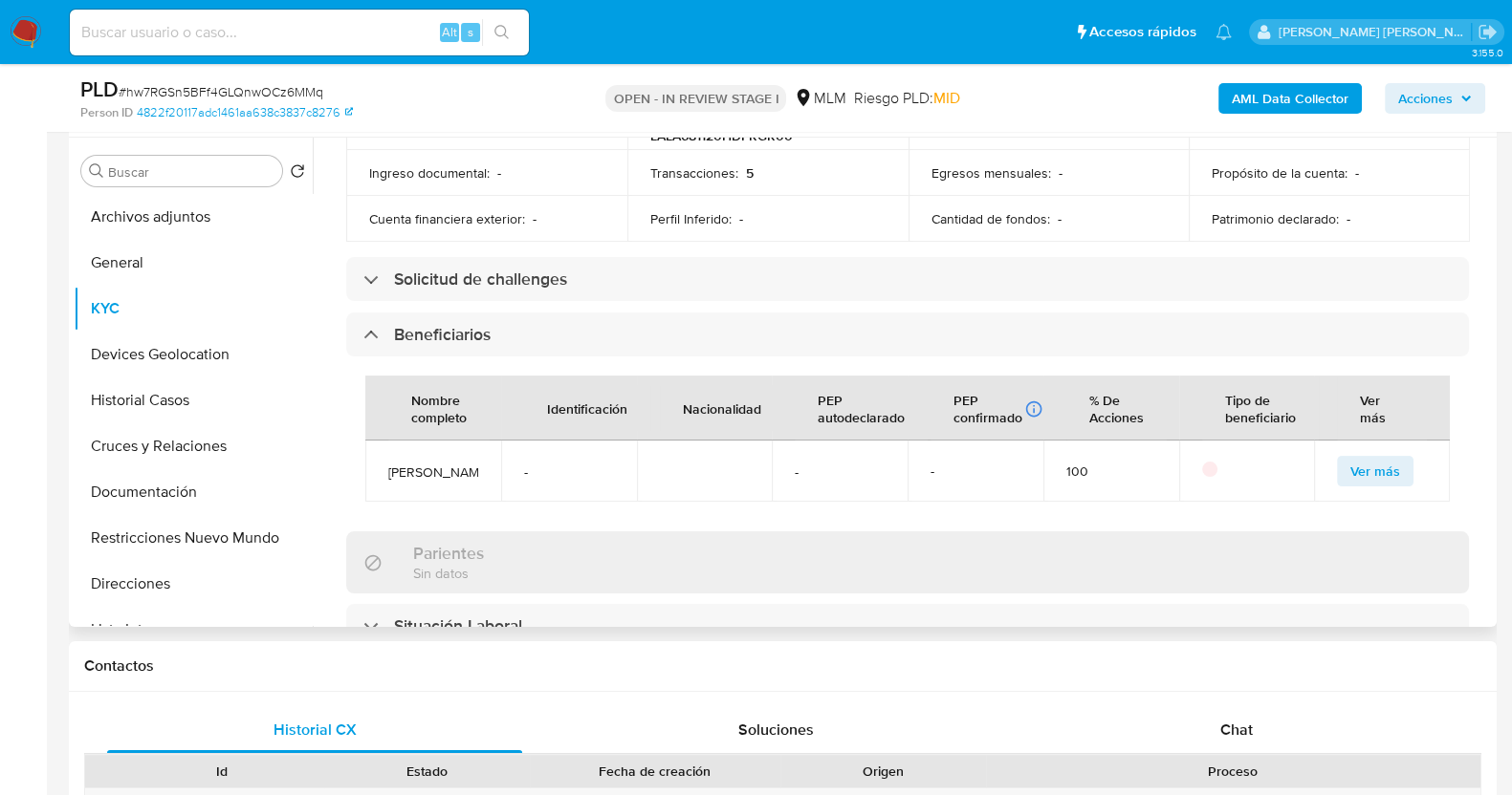
scroll to position [806, 0]
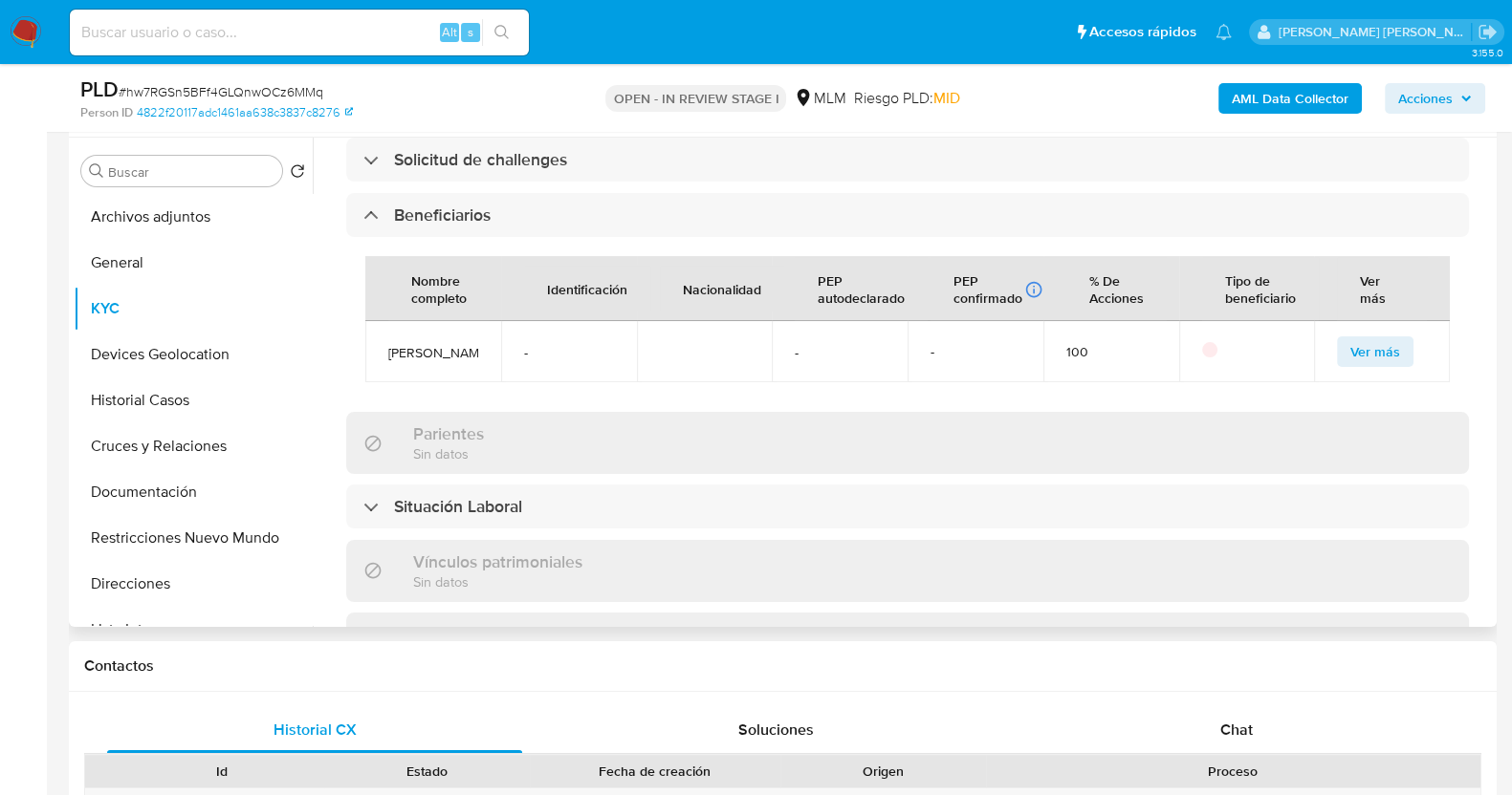
drag, startPoint x: 387, startPoint y: 339, endPoint x: 416, endPoint y: 357, distance: 34.1
click at [416, 357] on span "Reyes Castro Lara" at bounding box center [433, 353] width 90 height 18
copy span "Reyes Castro Lara"
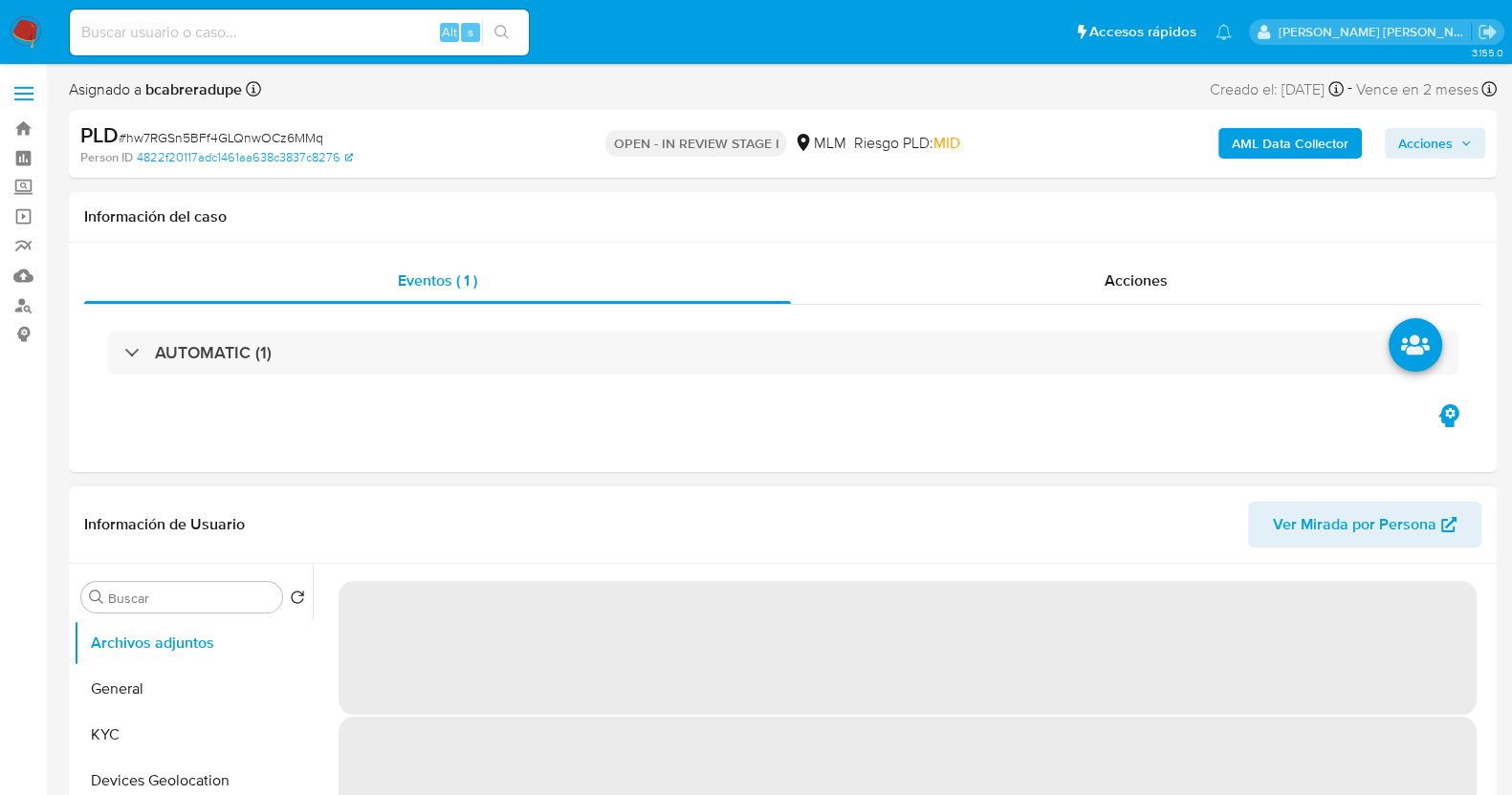
select select "10"
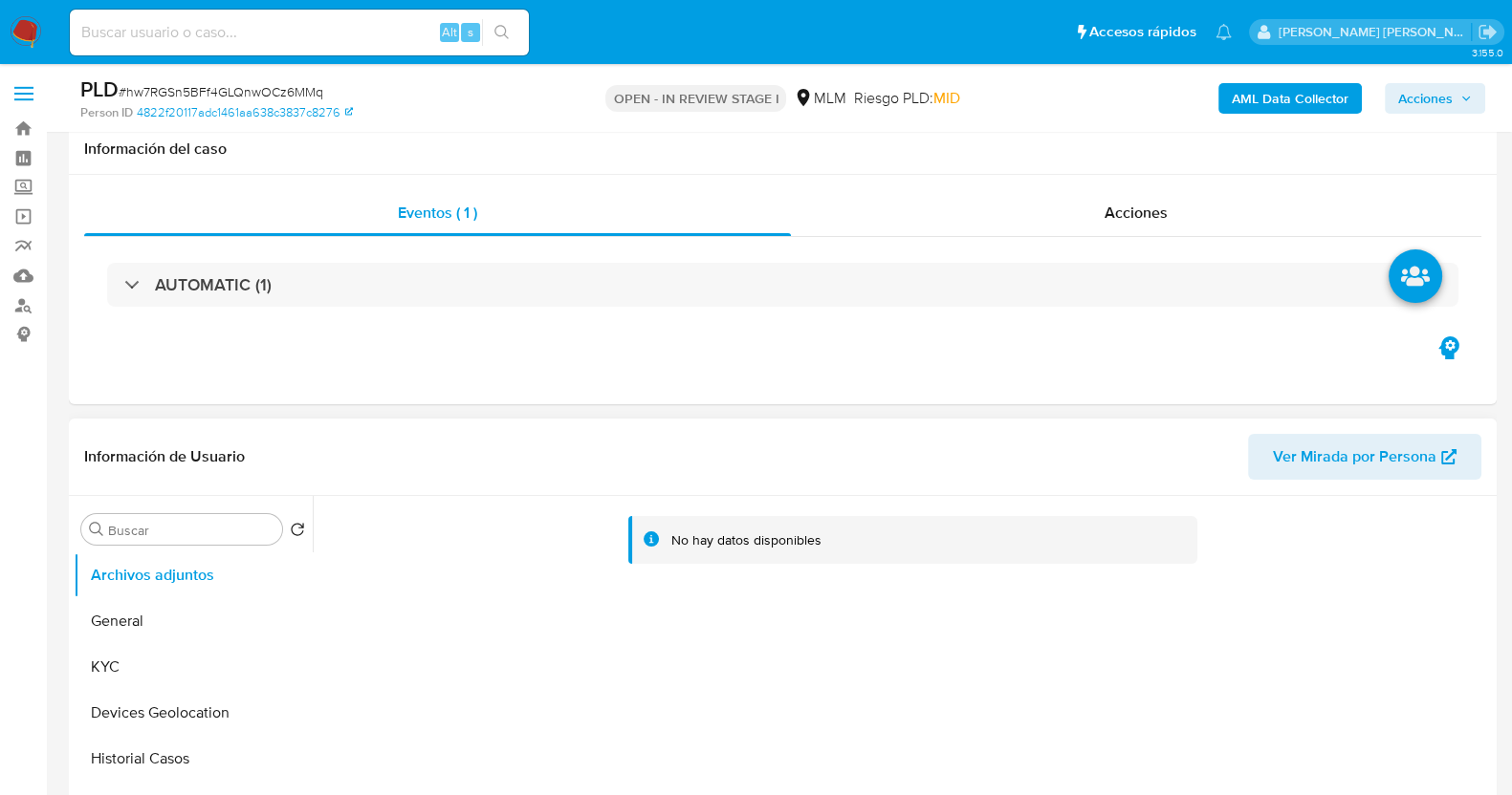
scroll to position [358, 0]
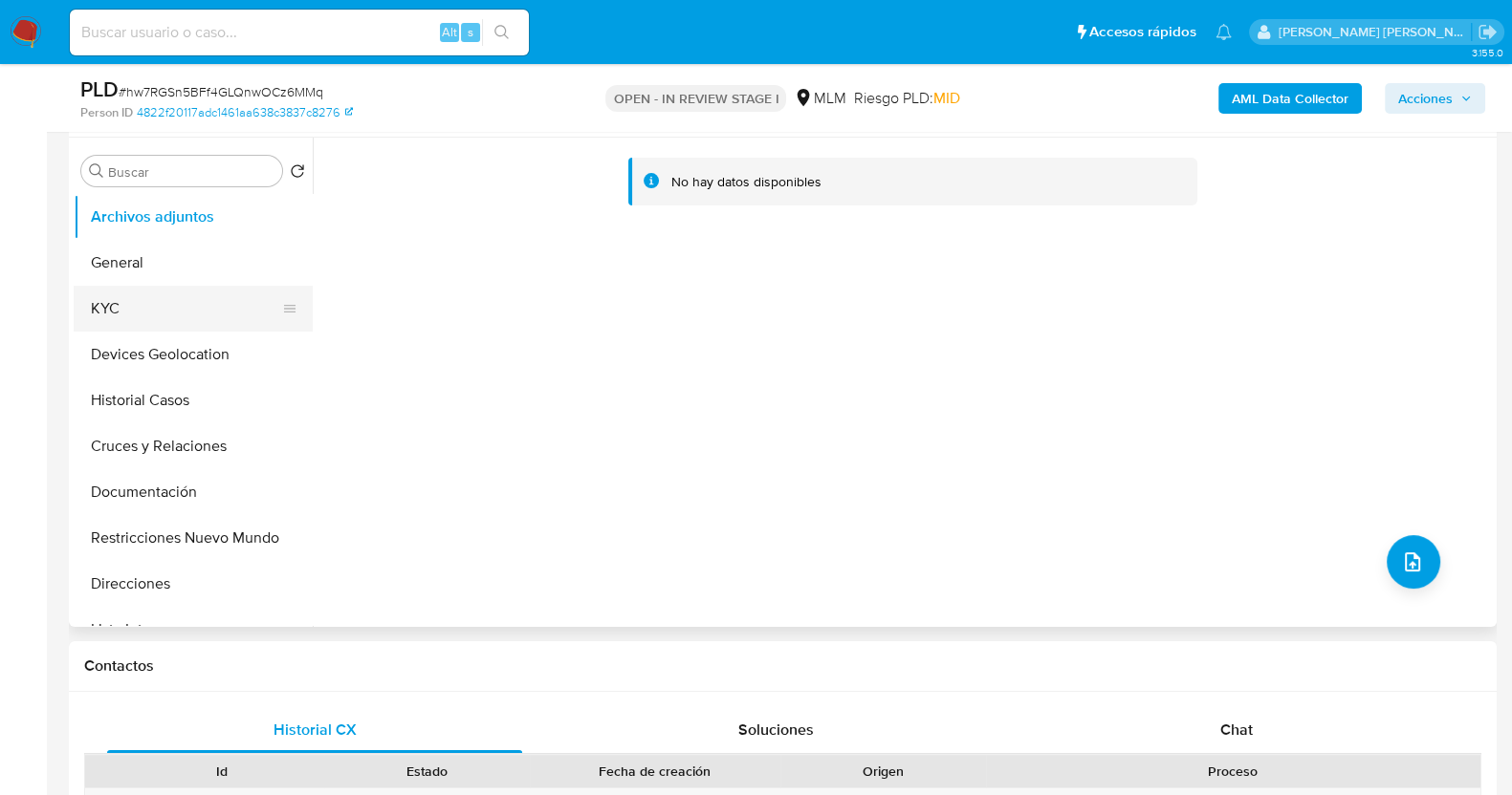
click at [129, 315] on button "KYC" at bounding box center [186, 308] width 224 height 46
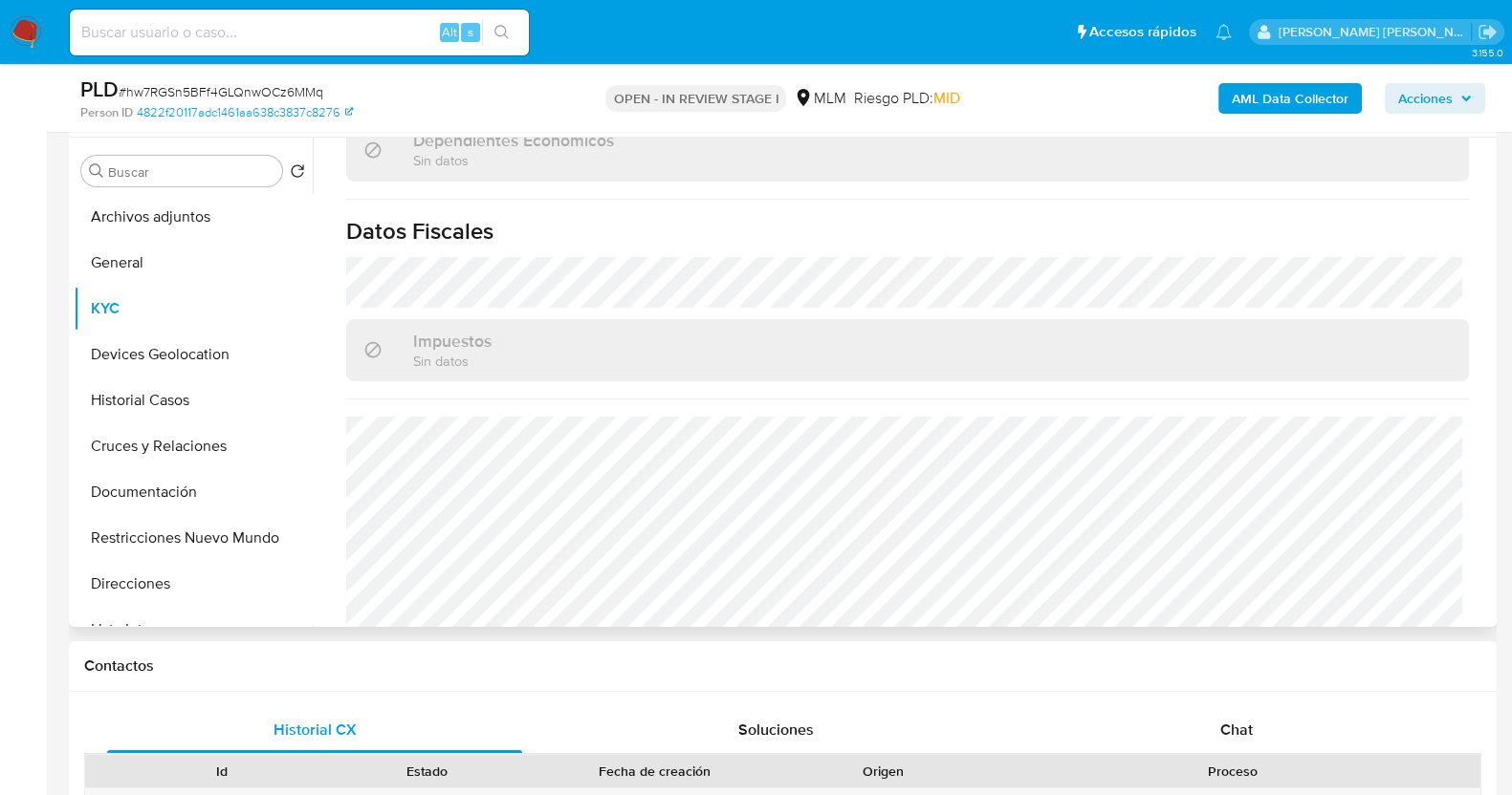
scroll to position [1165, 0]
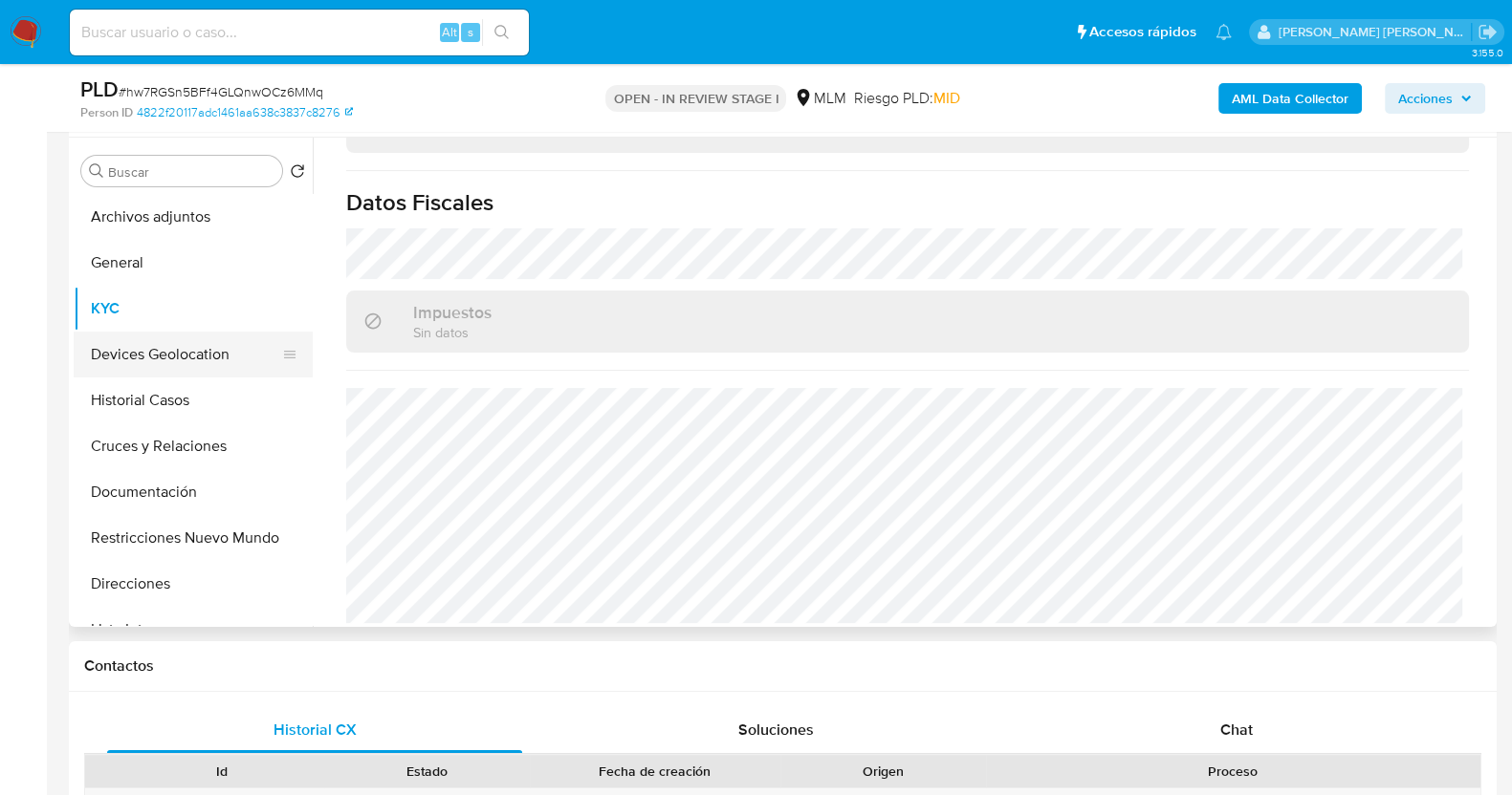
click at [204, 349] on button "Devices Geolocation" at bounding box center [186, 354] width 224 height 46
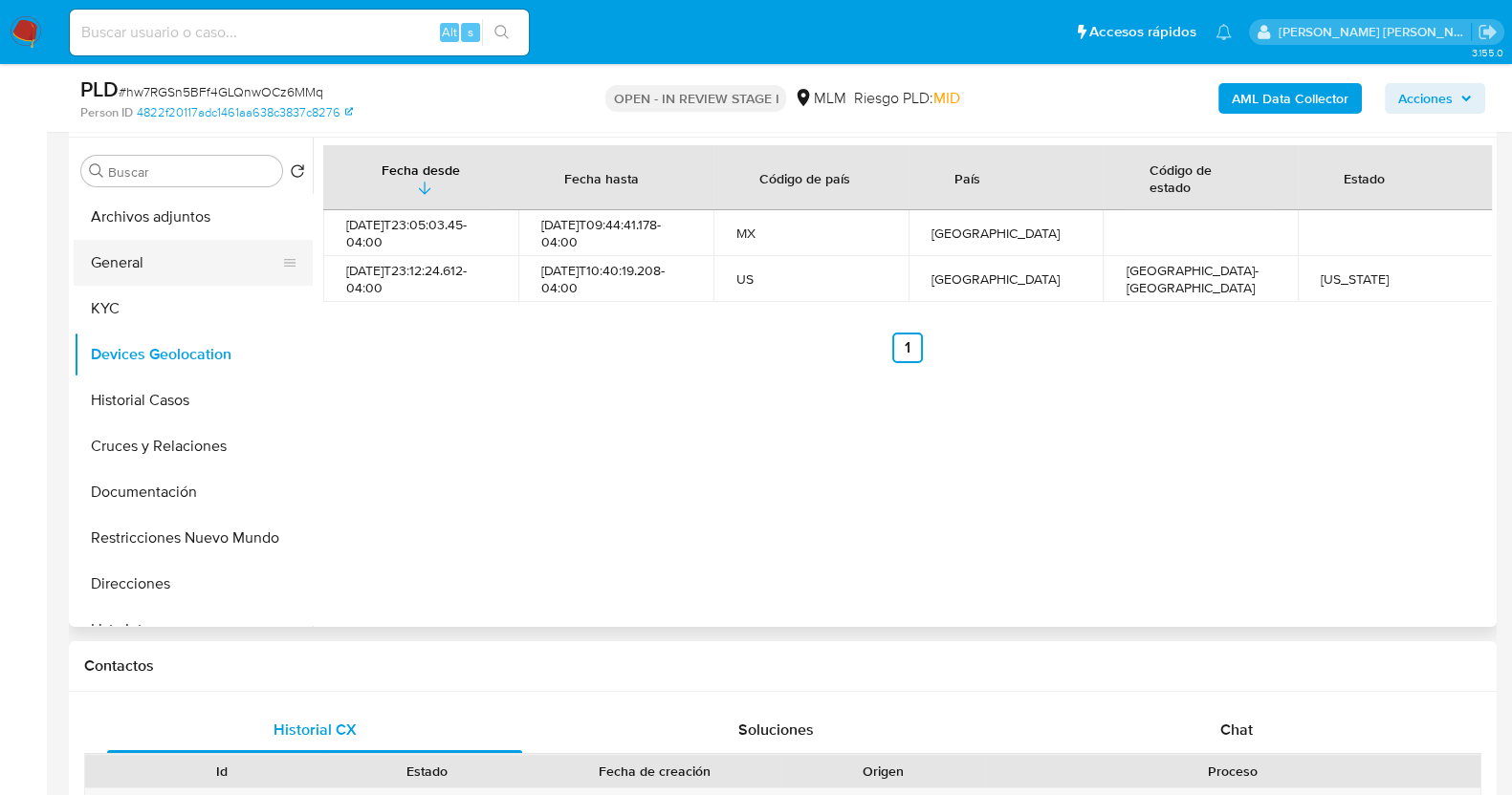
click at [162, 257] on button "General" at bounding box center [186, 263] width 224 height 46
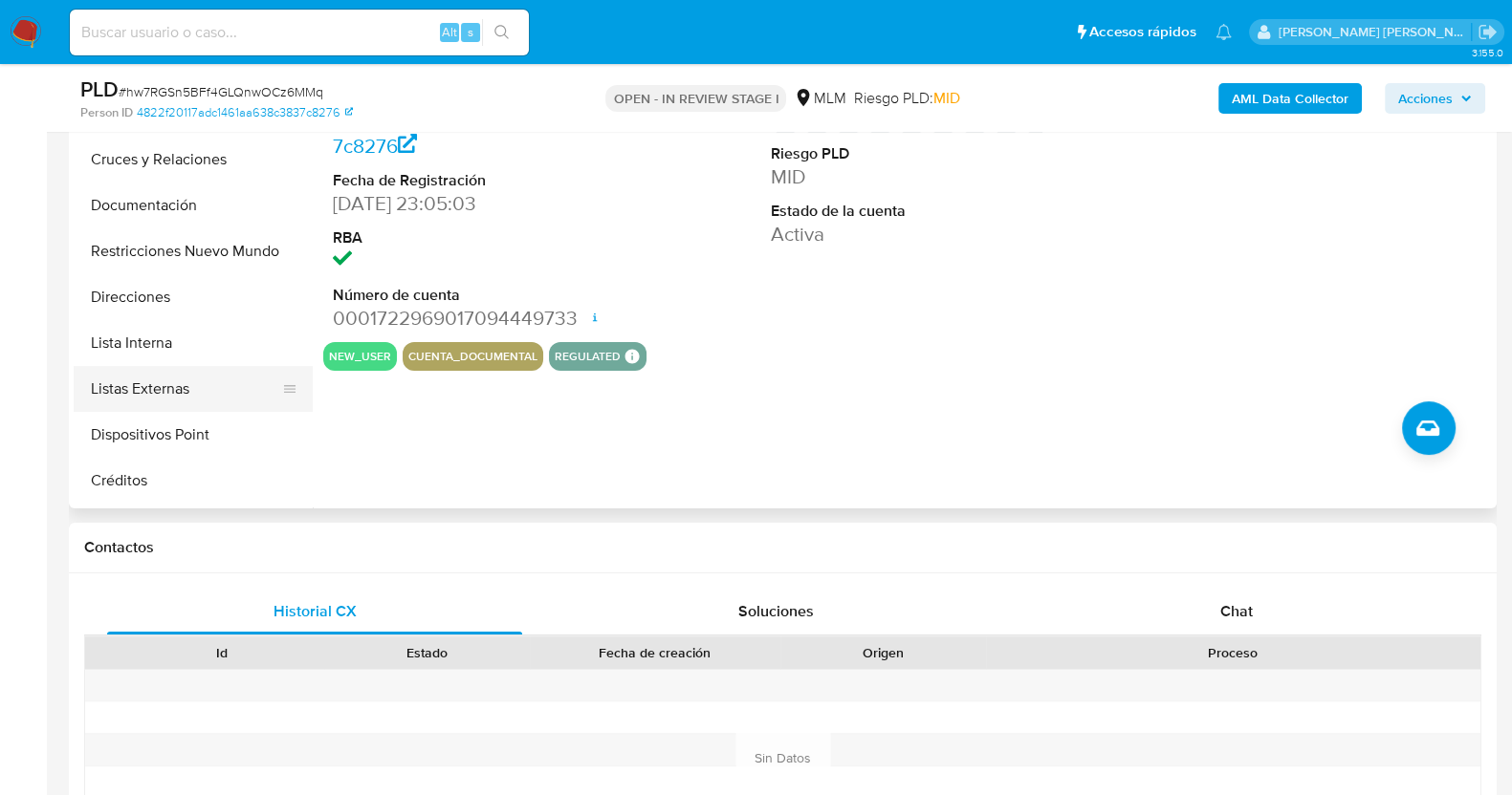
scroll to position [119, 0]
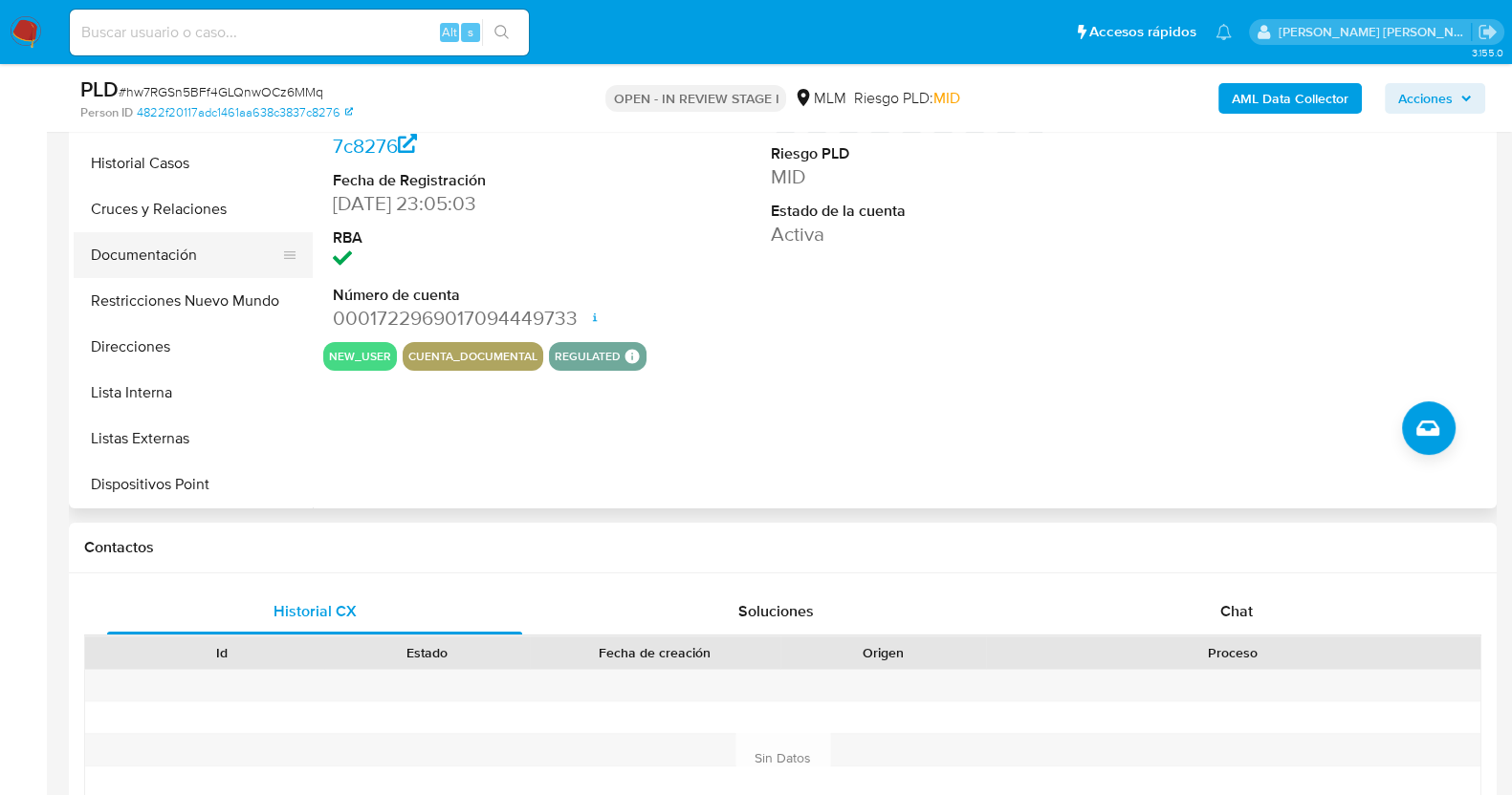
click at [190, 246] on button "Documentación" at bounding box center [186, 255] width 224 height 46
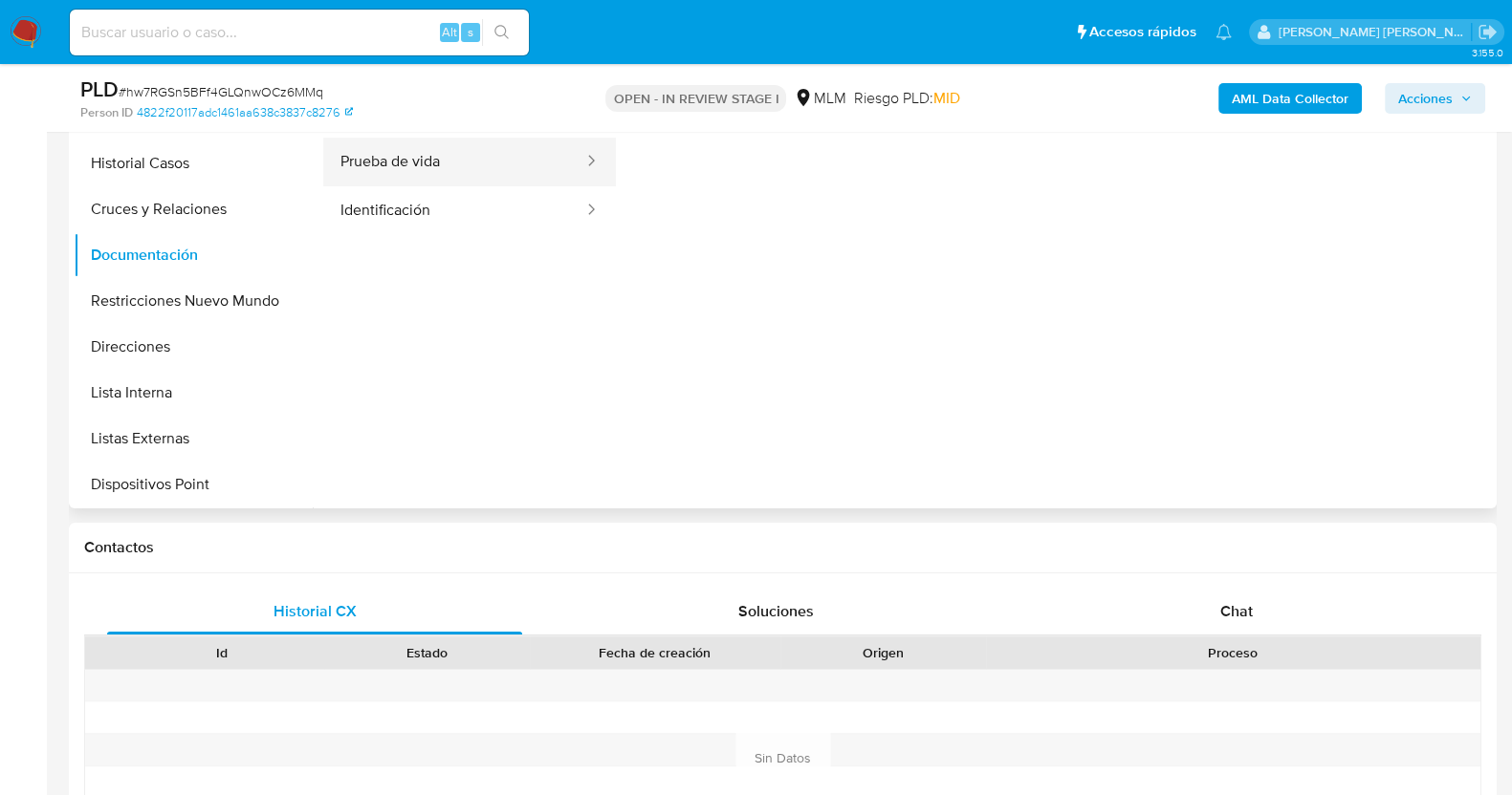
click at [483, 170] on button "Prueba de vida" at bounding box center [454, 162] width 262 height 49
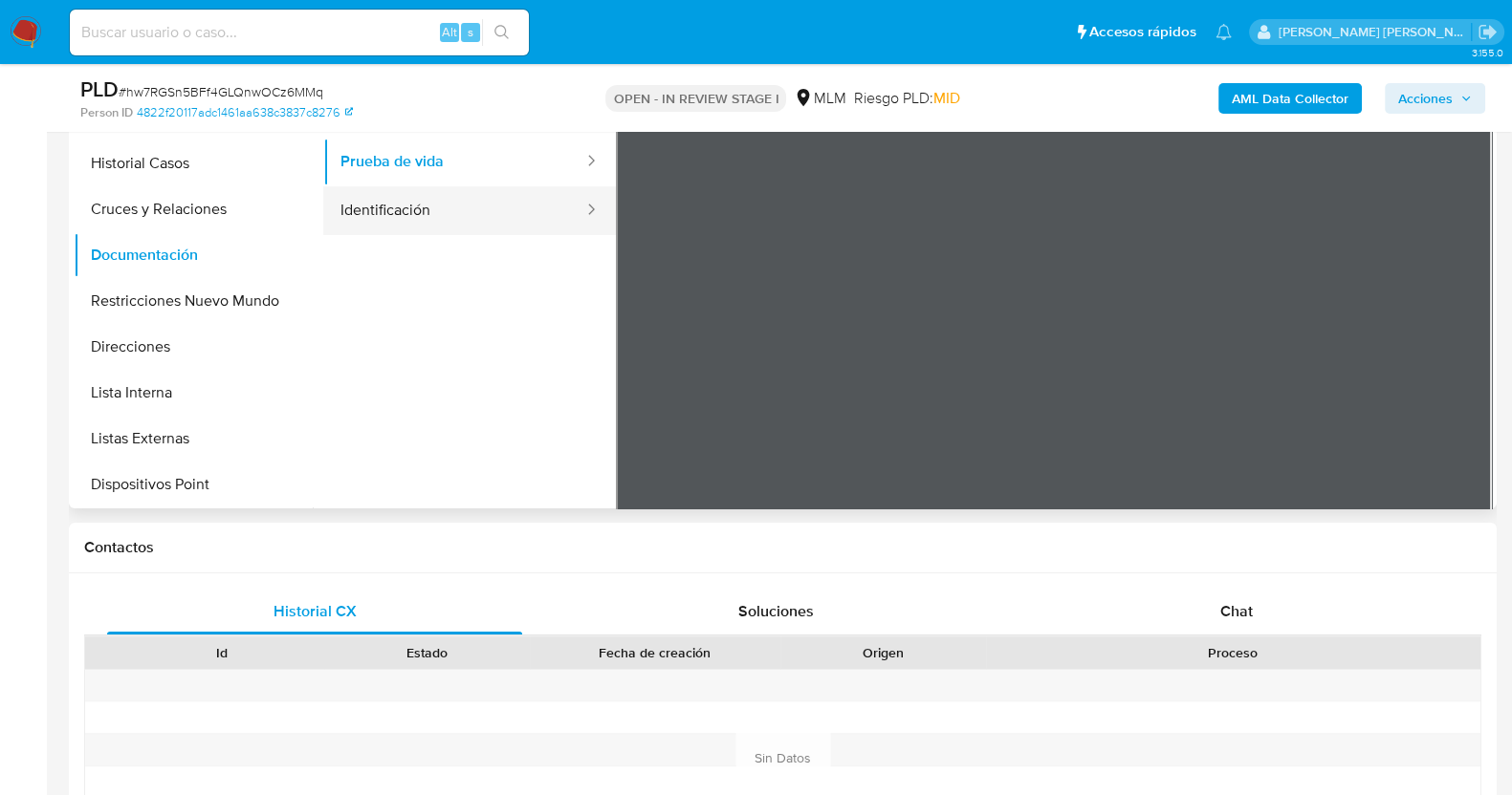
click at [461, 214] on button "Identificación" at bounding box center [454, 211] width 262 height 49
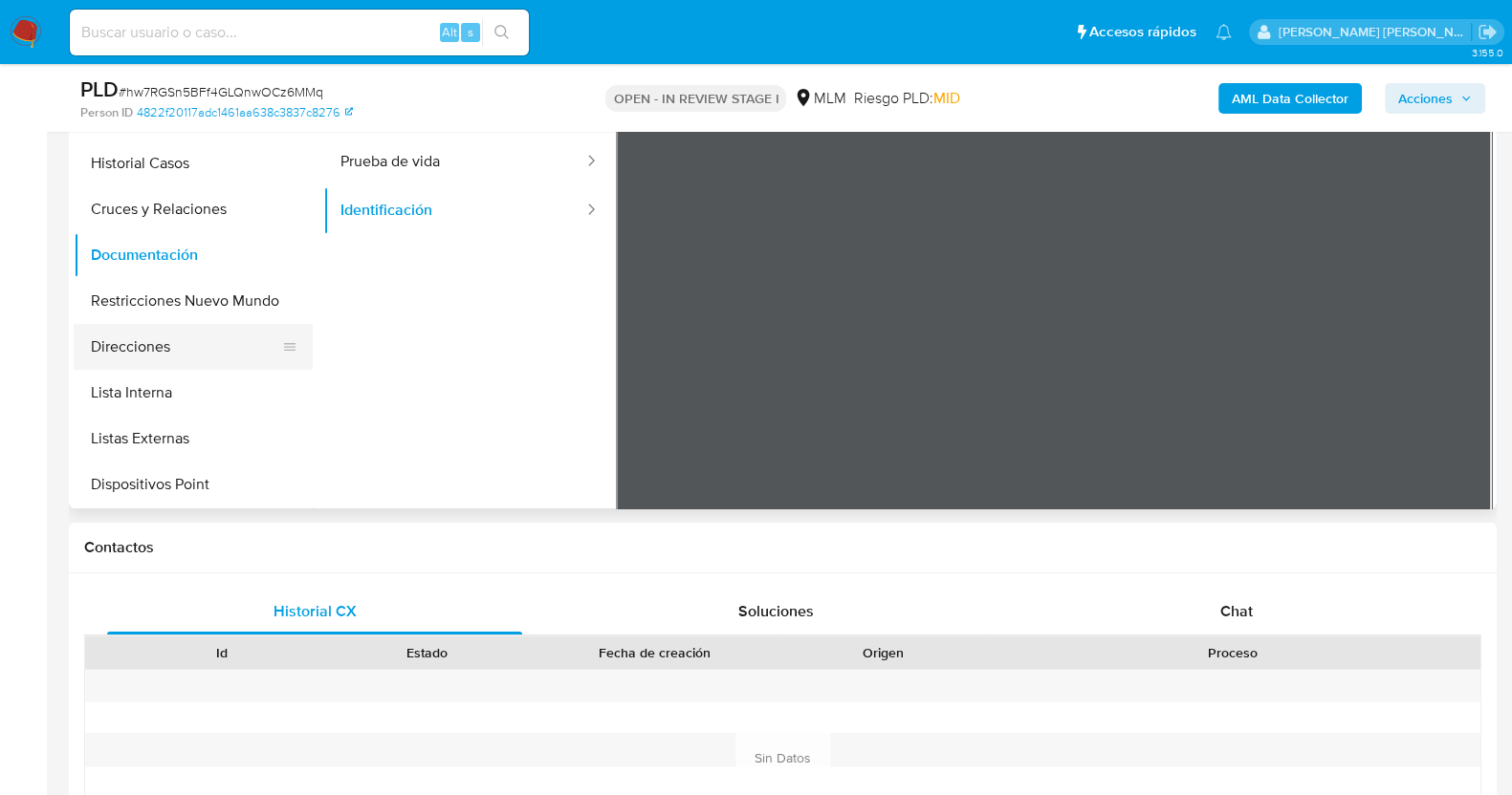
click at [176, 347] on button "Direcciones" at bounding box center [186, 346] width 224 height 46
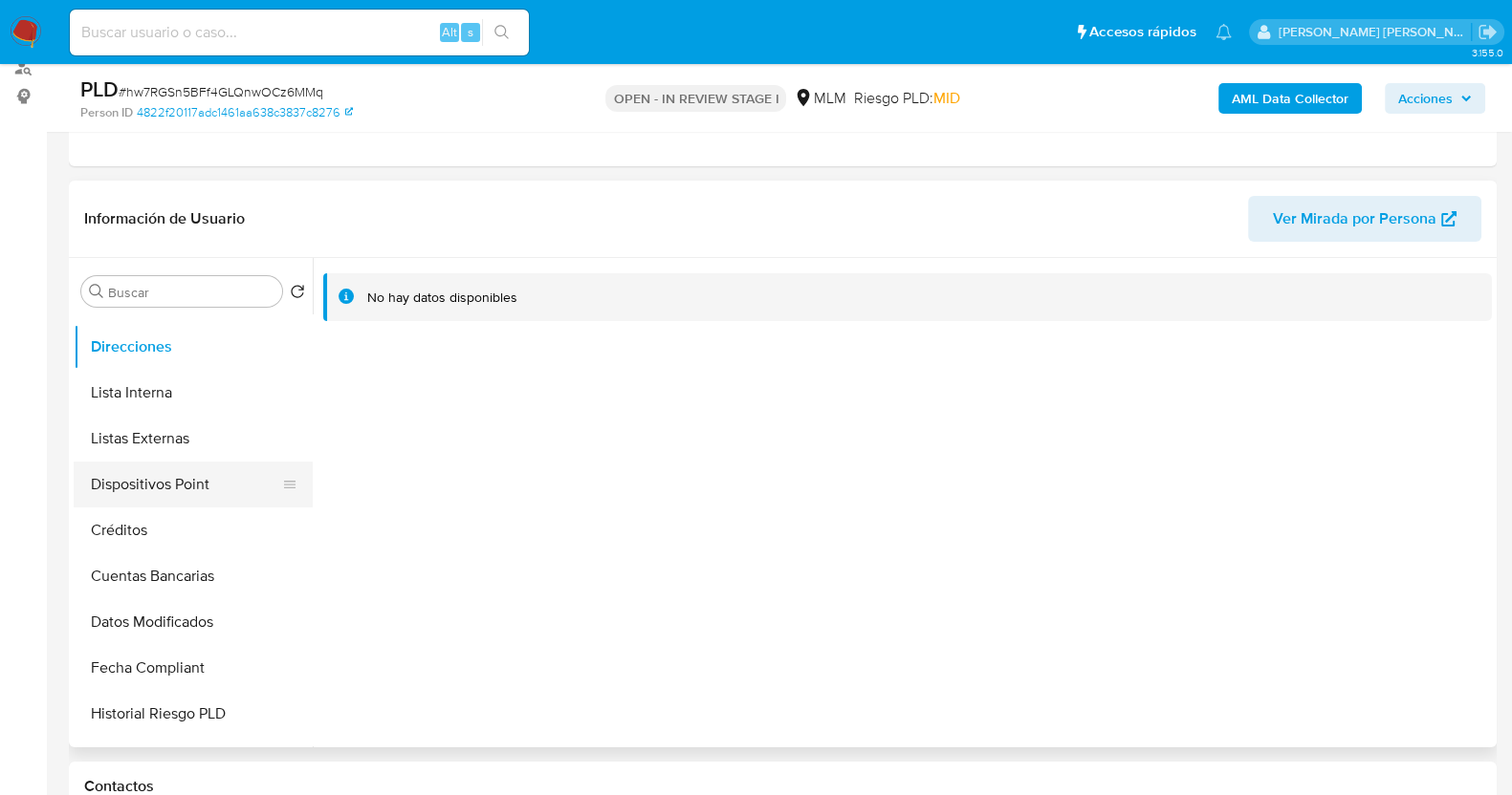
scroll to position [238, 0]
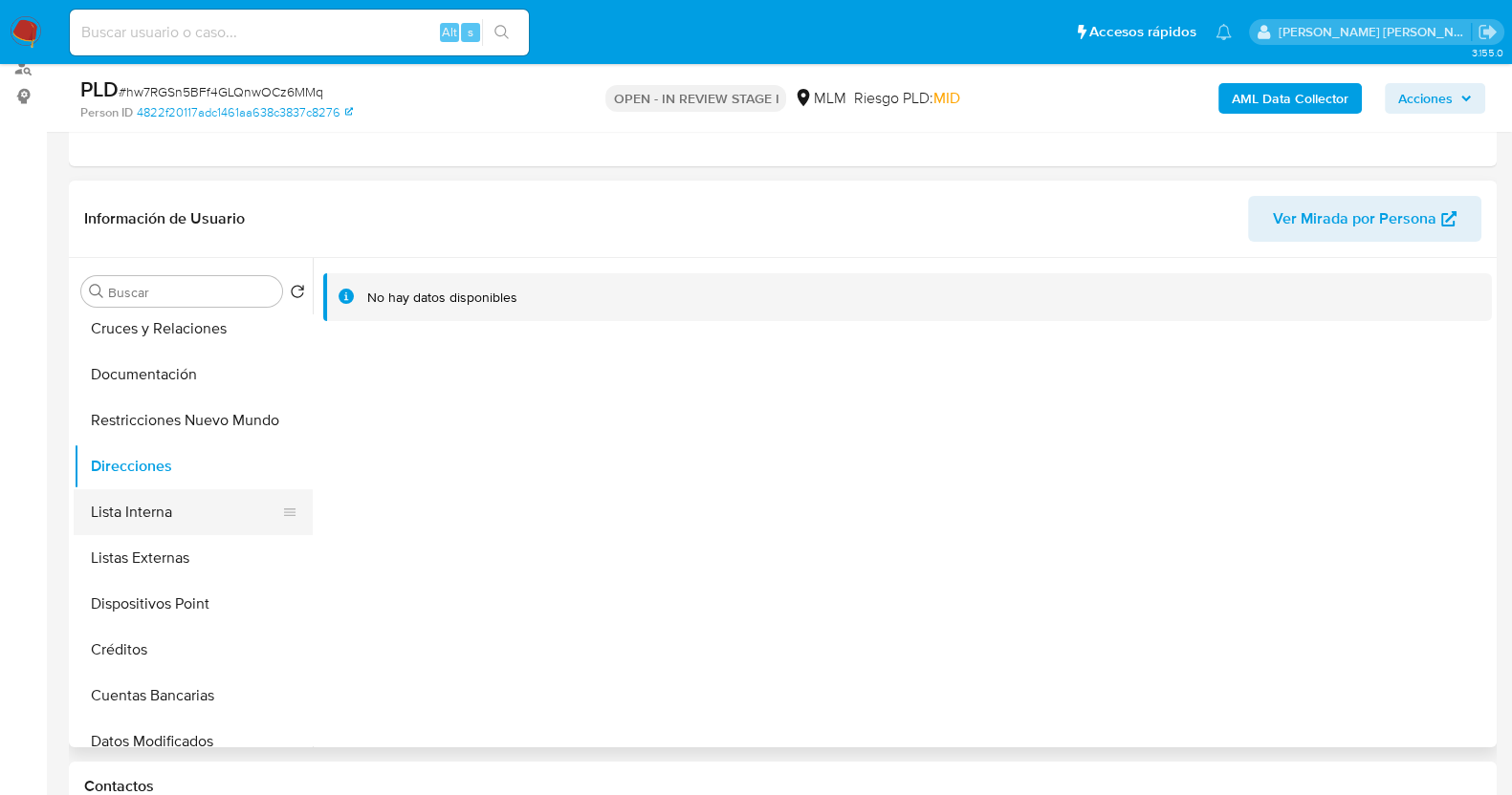
click at [138, 514] on button "Lista Interna" at bounding box center [186, 512] width 224 height 46
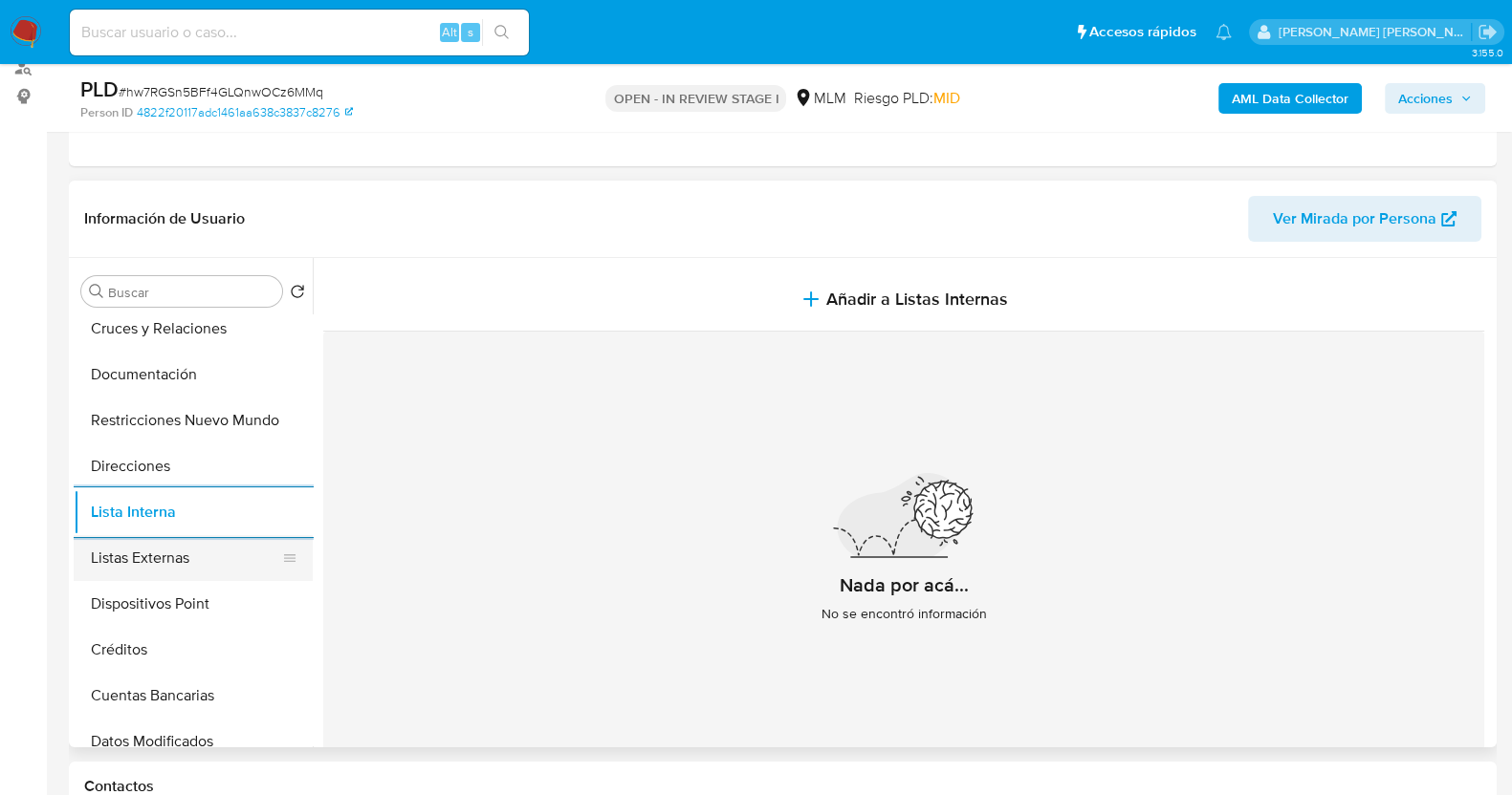
click at [206, 553] on button "Listas Externas" at bounding box center [186, 558] width 224 height 46
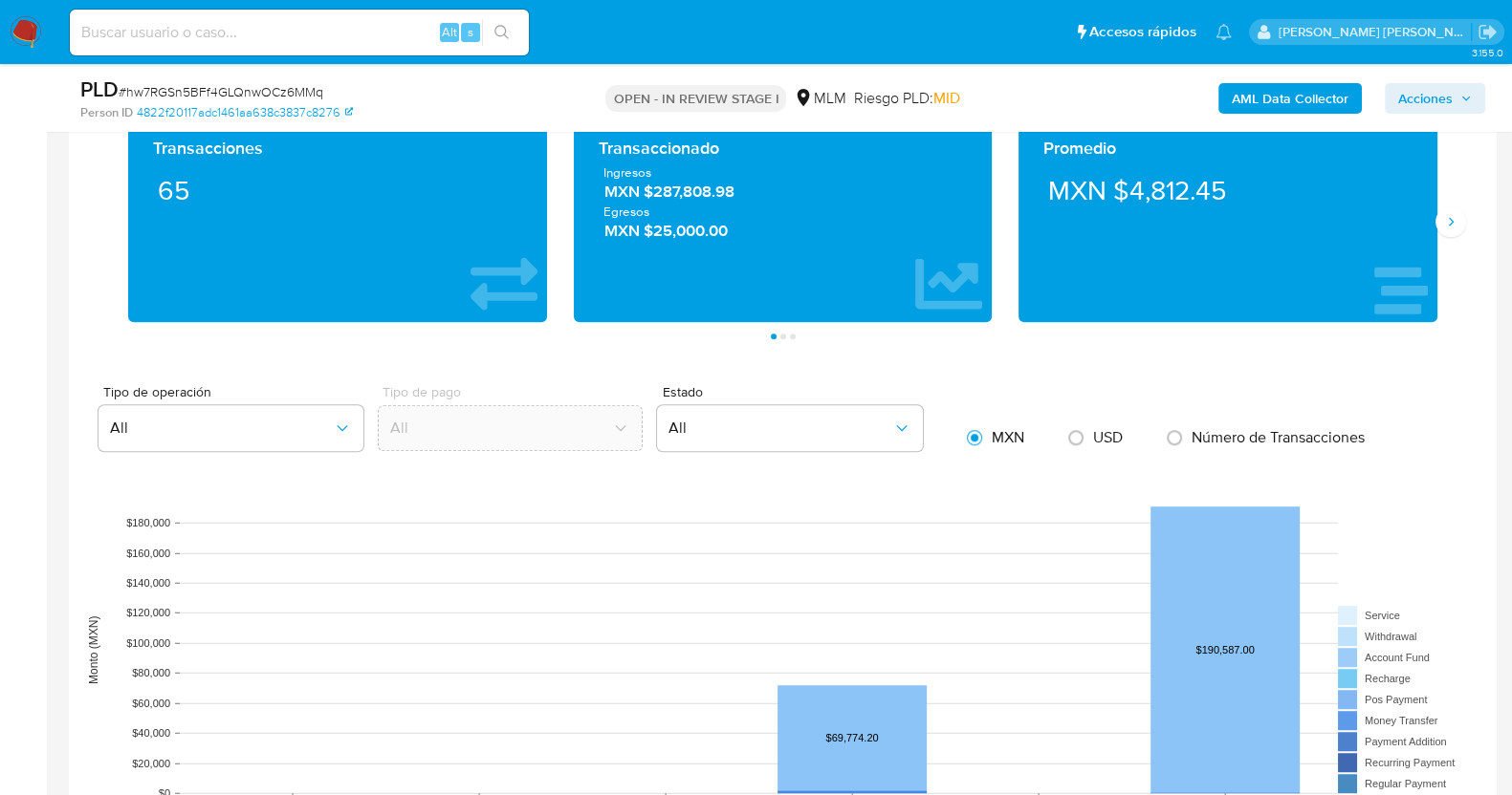
scroll to position [1387, 0]
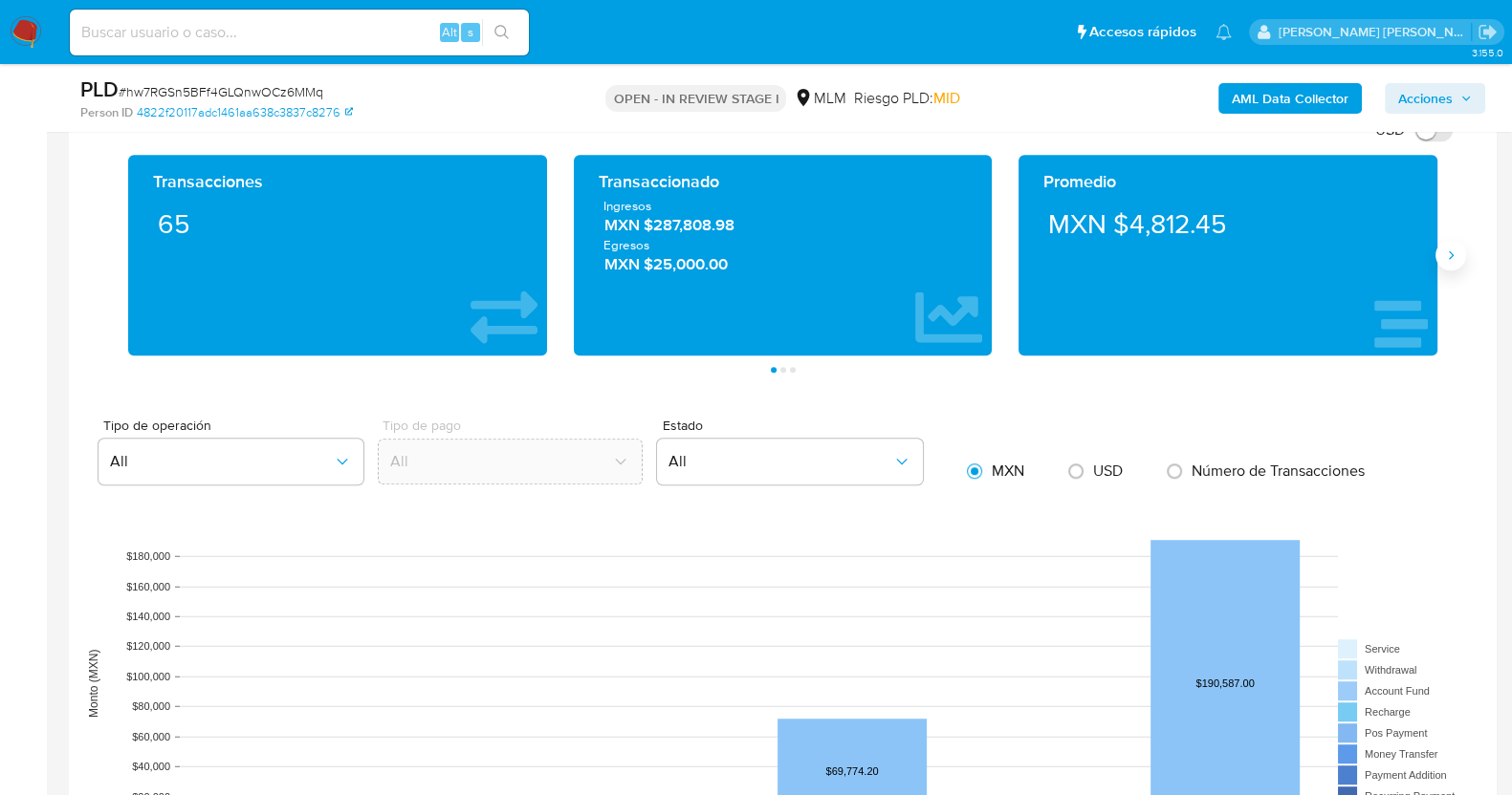
click at [1453, 250] on icon "Siguiente" at bounding box center [1452, 254] width 5 height 9
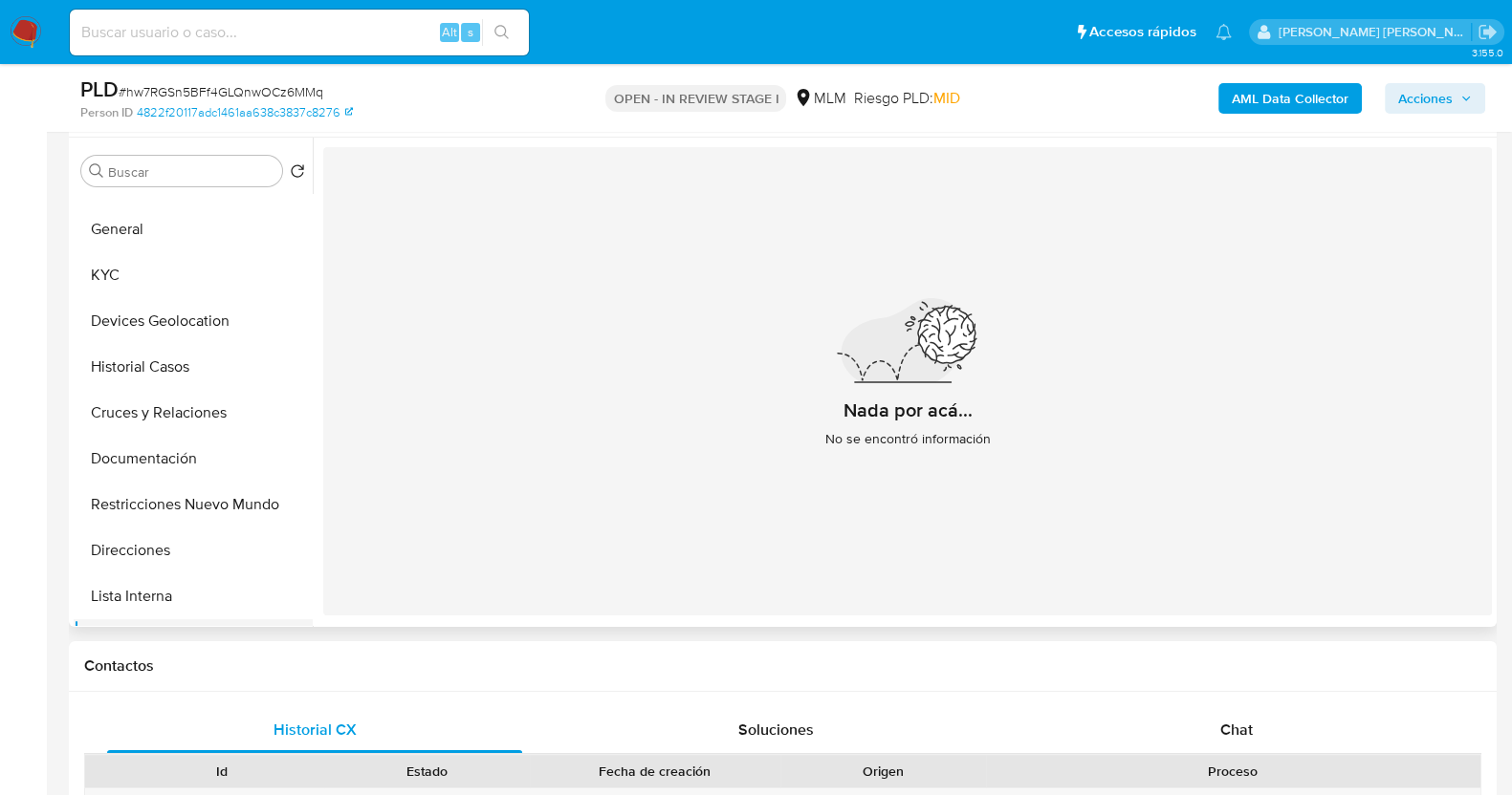
scroll to position [0, 0]
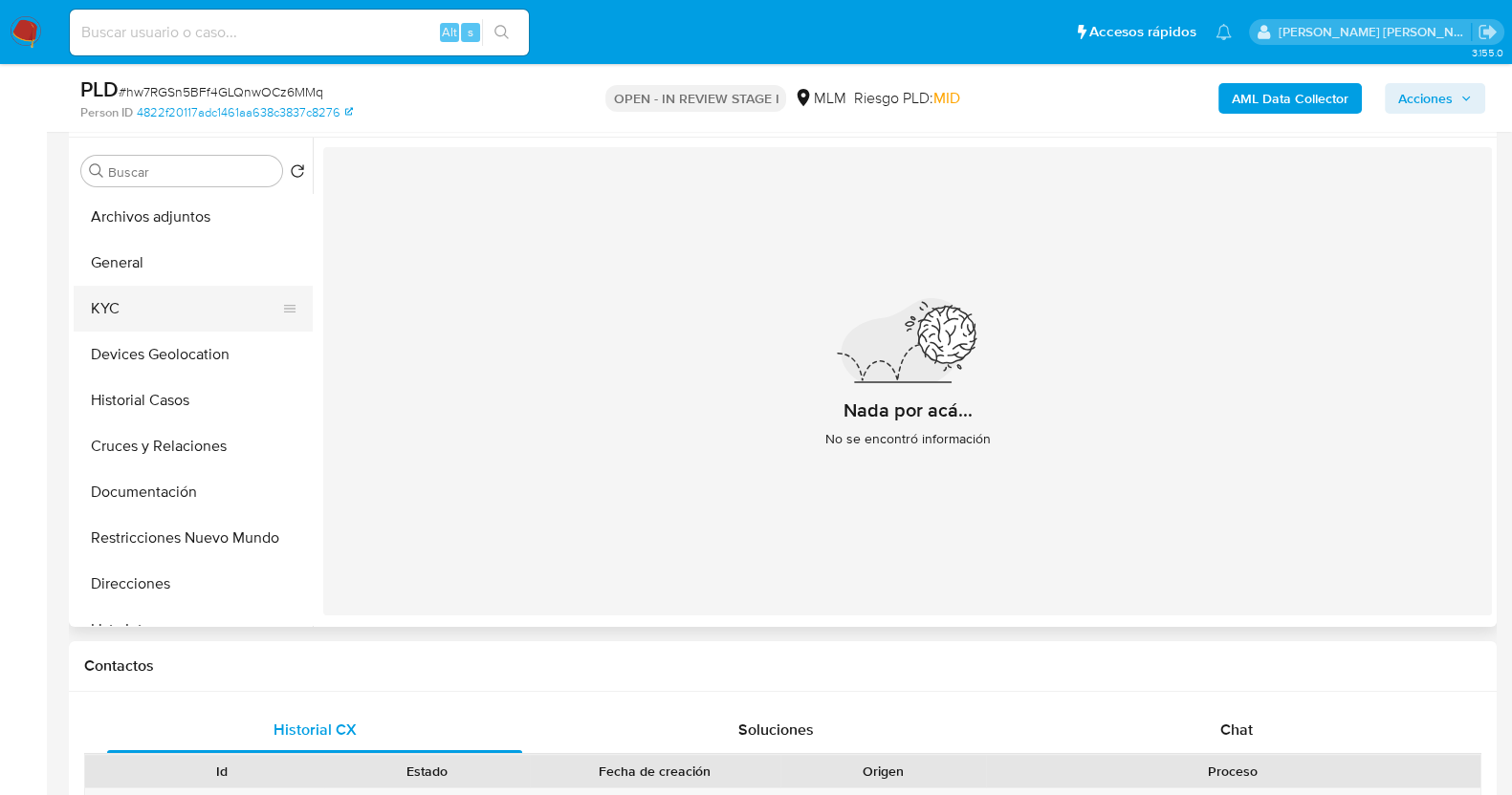
click at [139, 301] on button "KYC" at bounding box center [186, 308] width 224 height 46
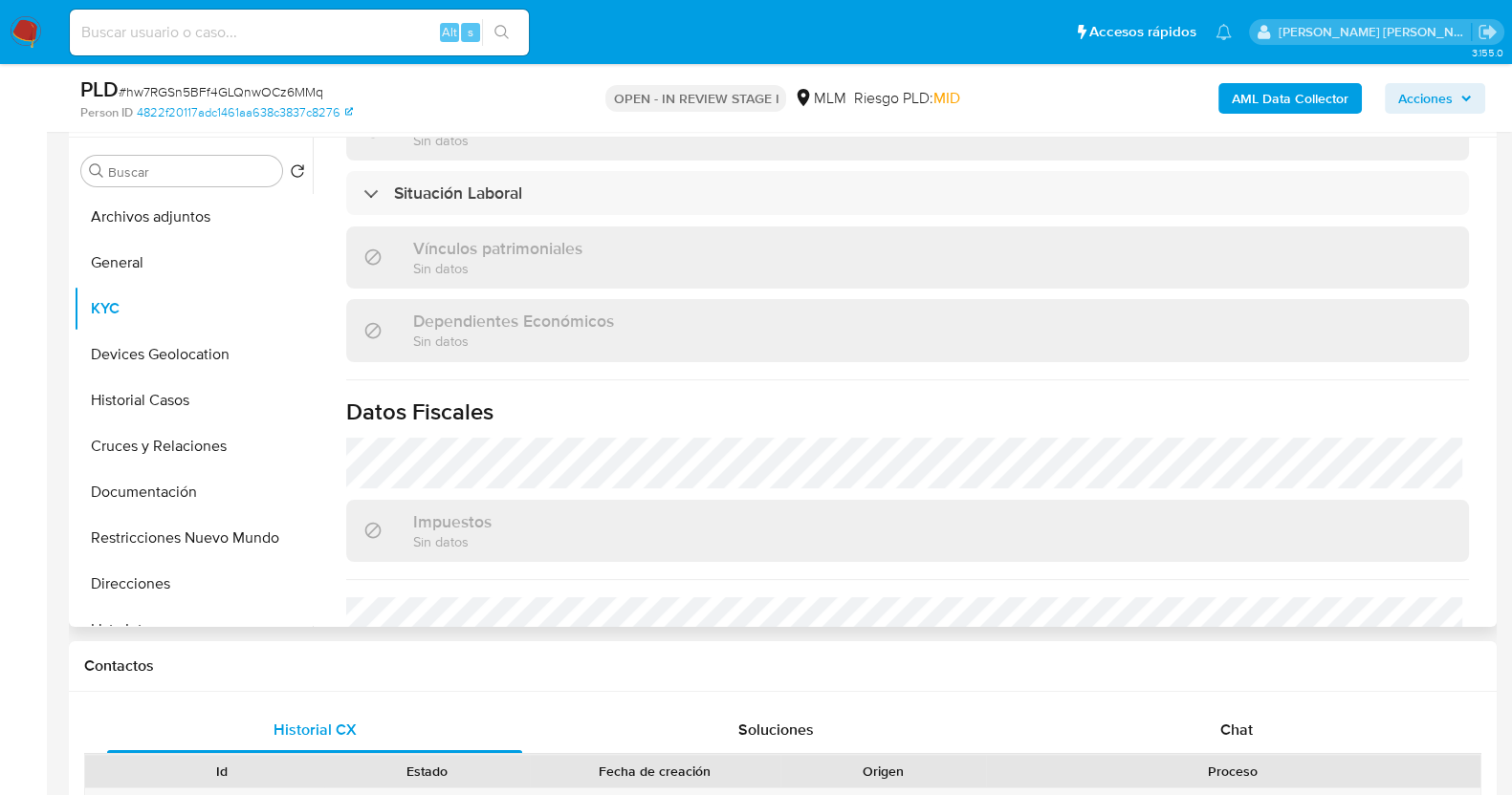
scroll to position [1165, 0]
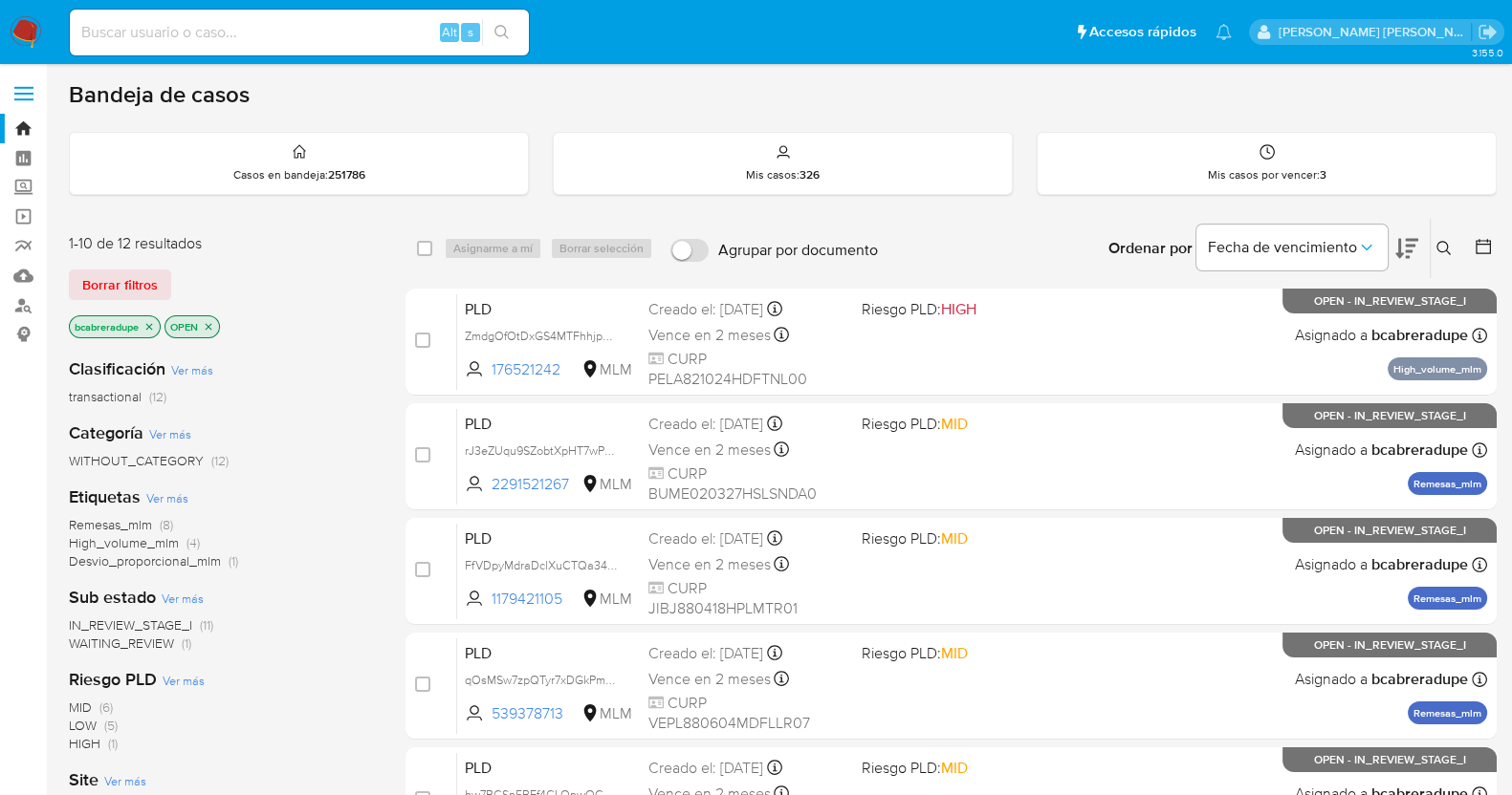
scroll to position [712, 0]
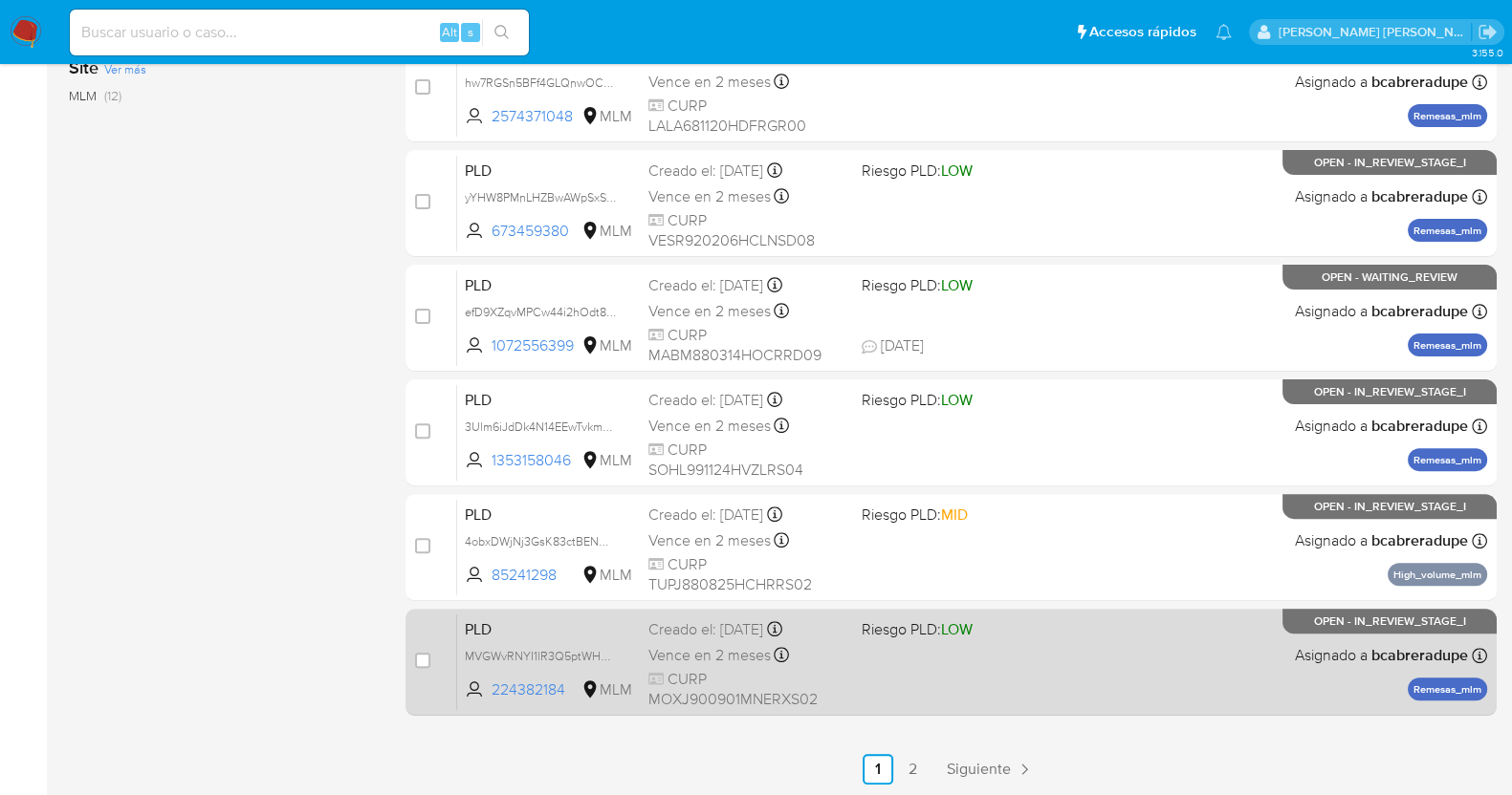
click at [719, 657] on span "Vence en 2 meses" at bounding box center [710, 656] width 123 height 21
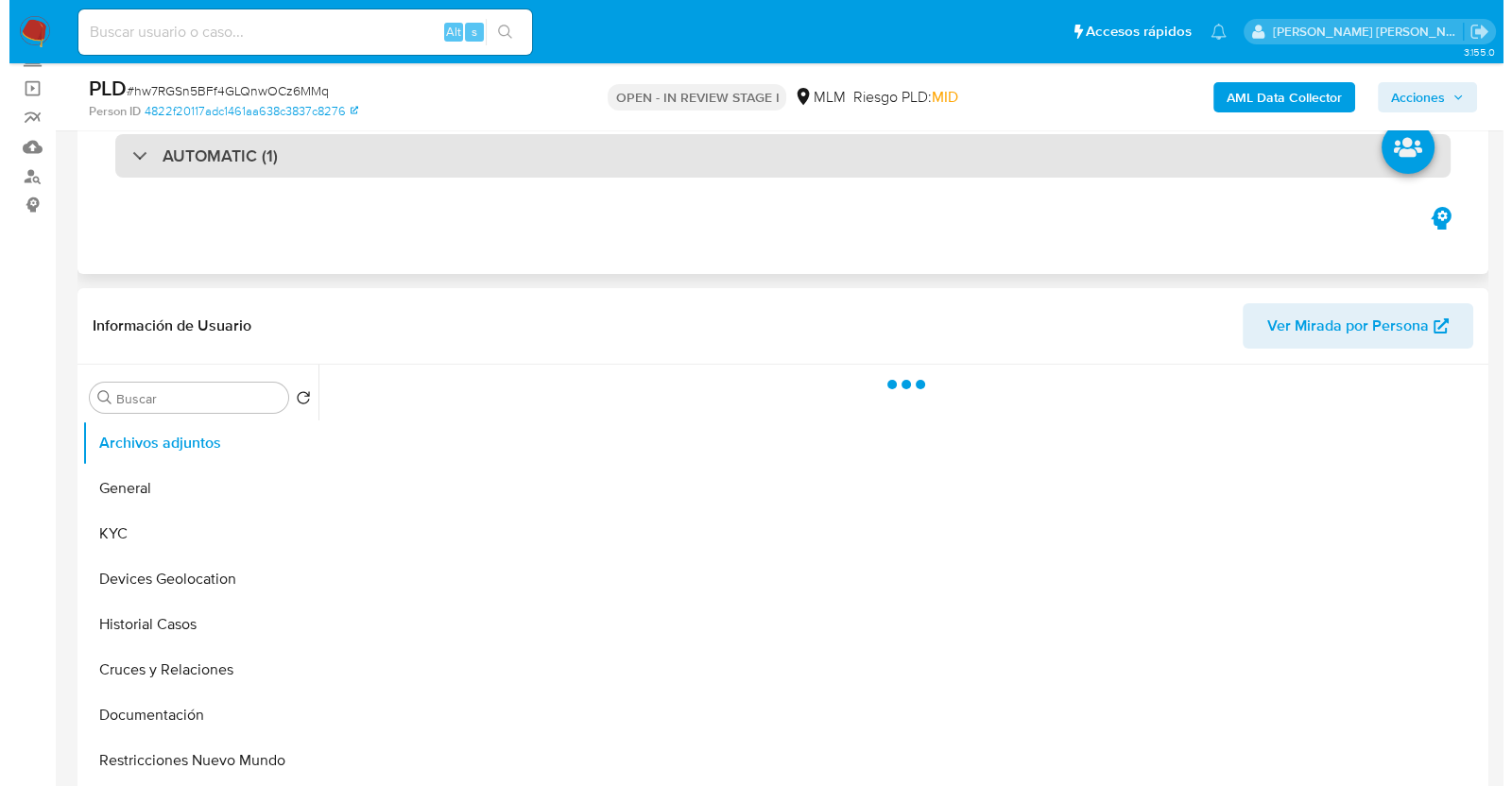
scroll to position [236, 0]
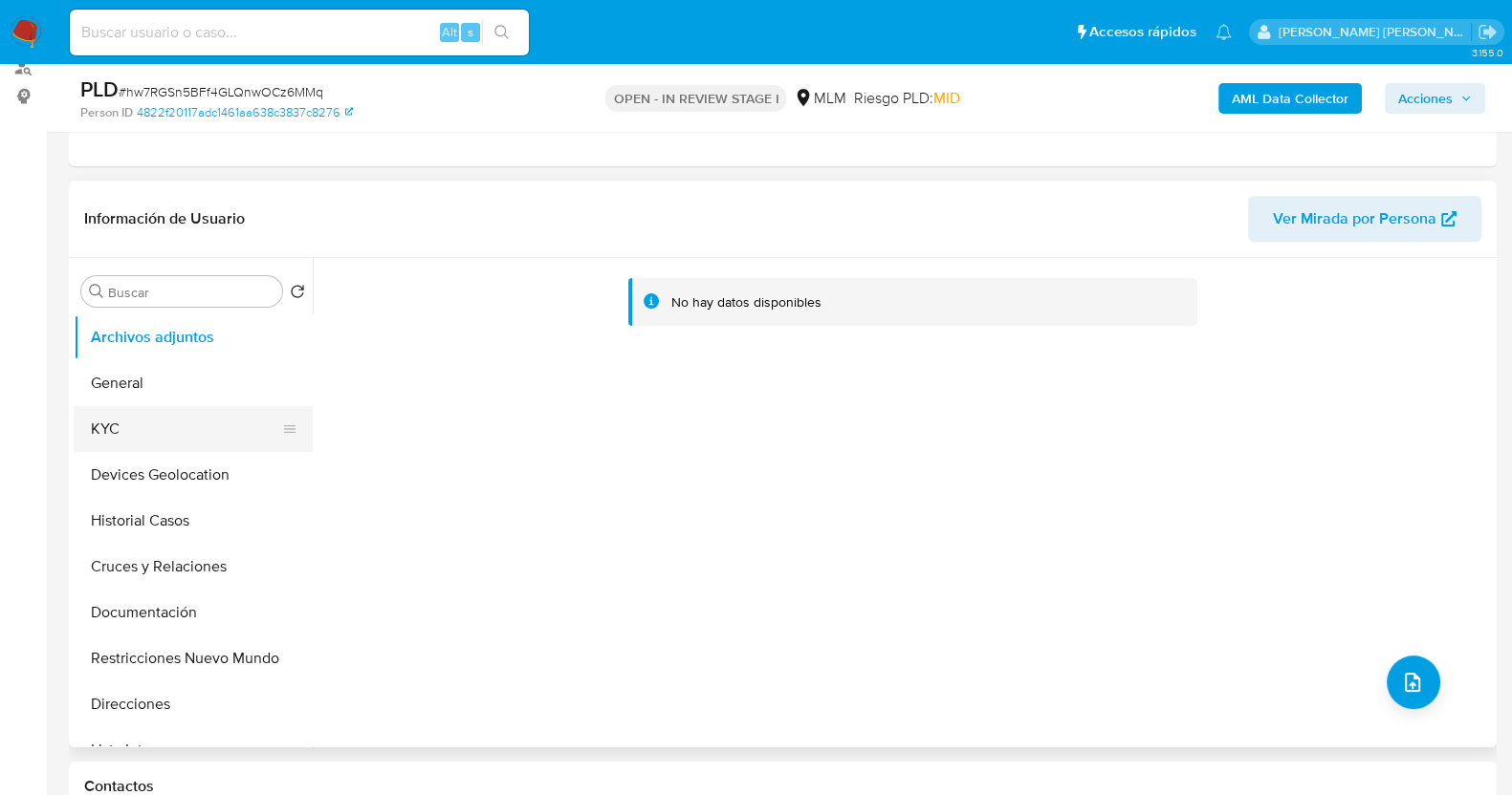
select select "10"
click at [1411, 687] on icon "upload-file" at bounding box center [1413, 683] width 23 height 23
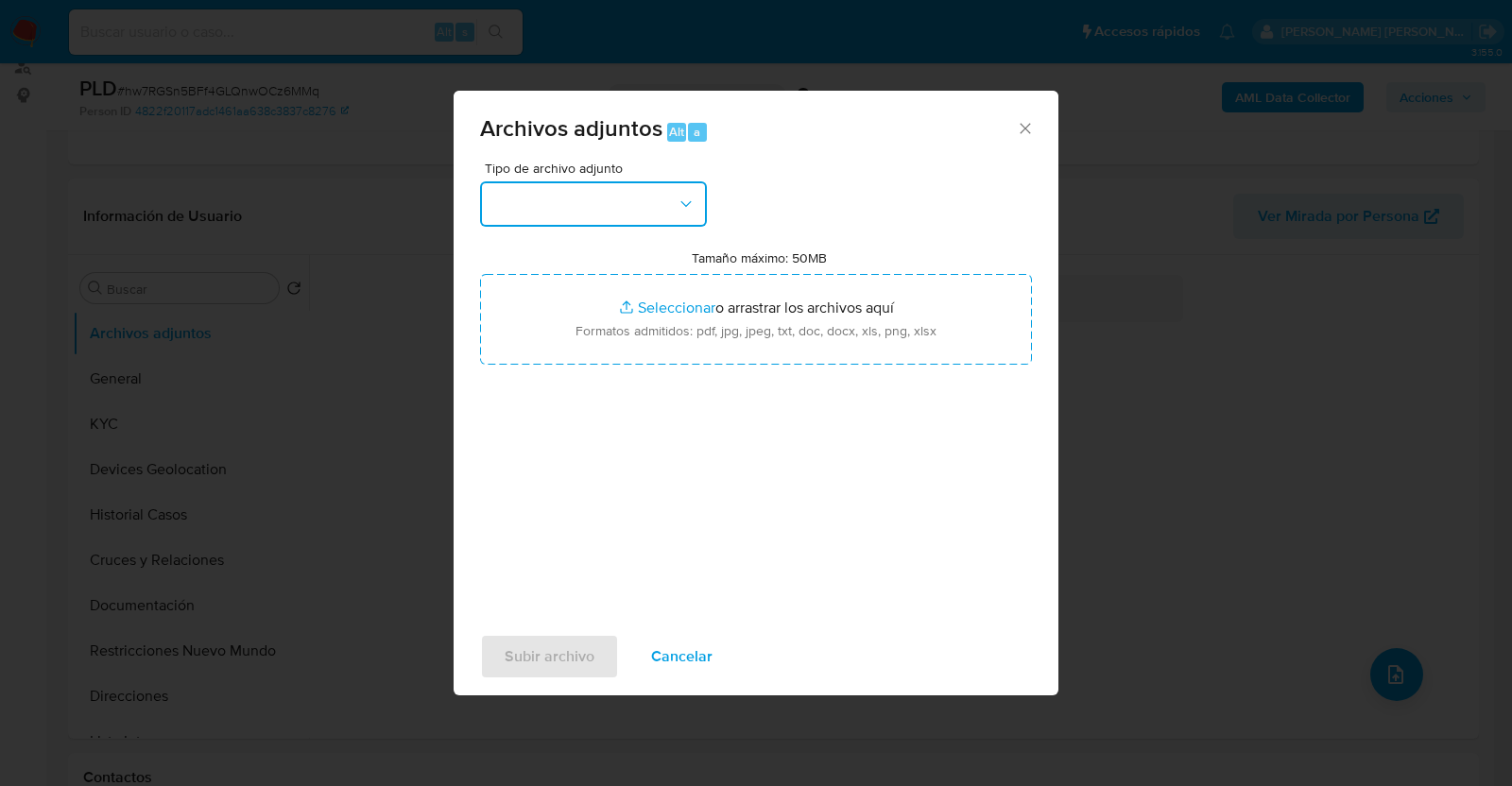
click at [654, 203] on button "button" at bounding box center [593, 204] width 227 height 45
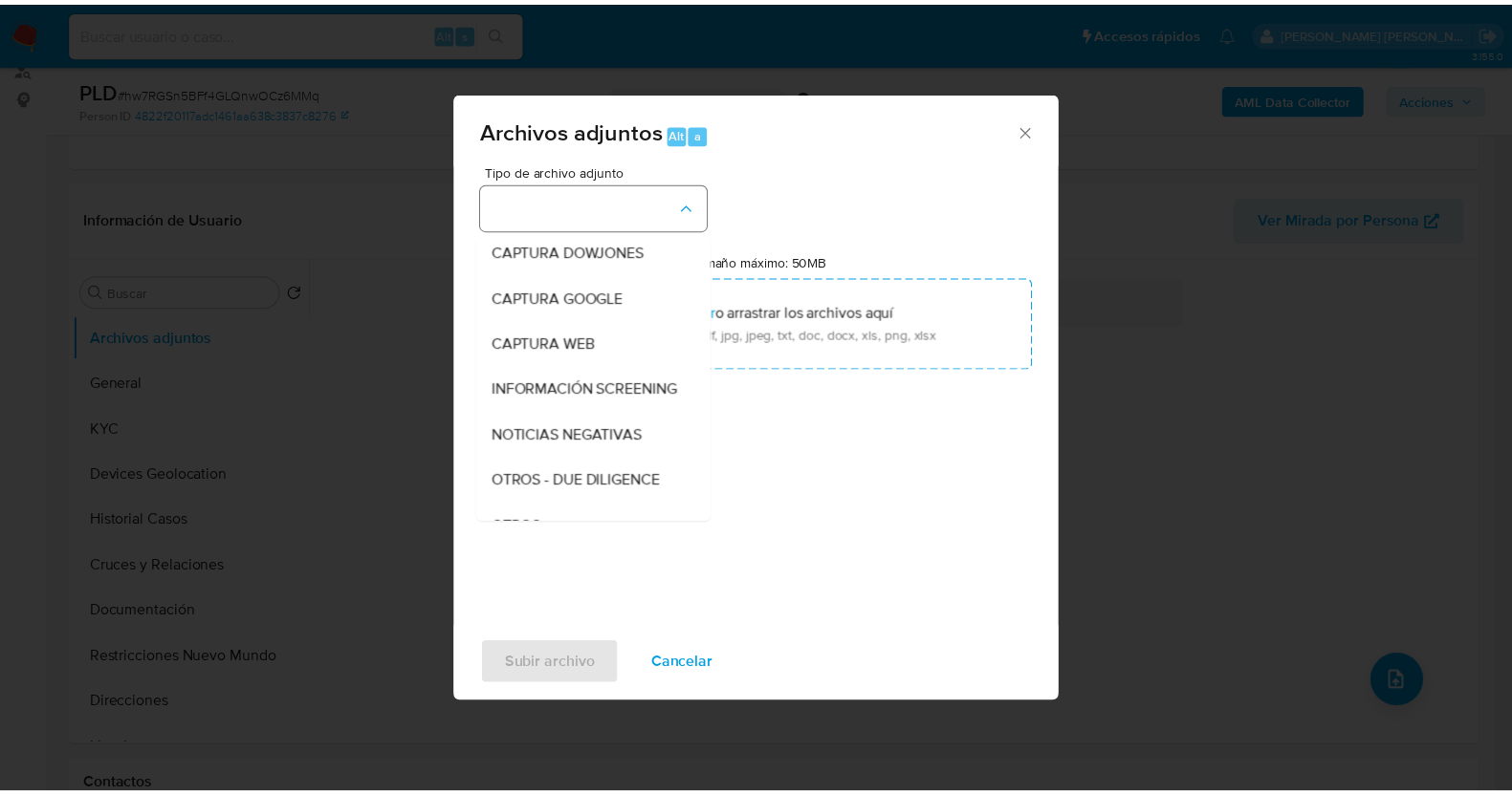
scroll to position [99, 0]
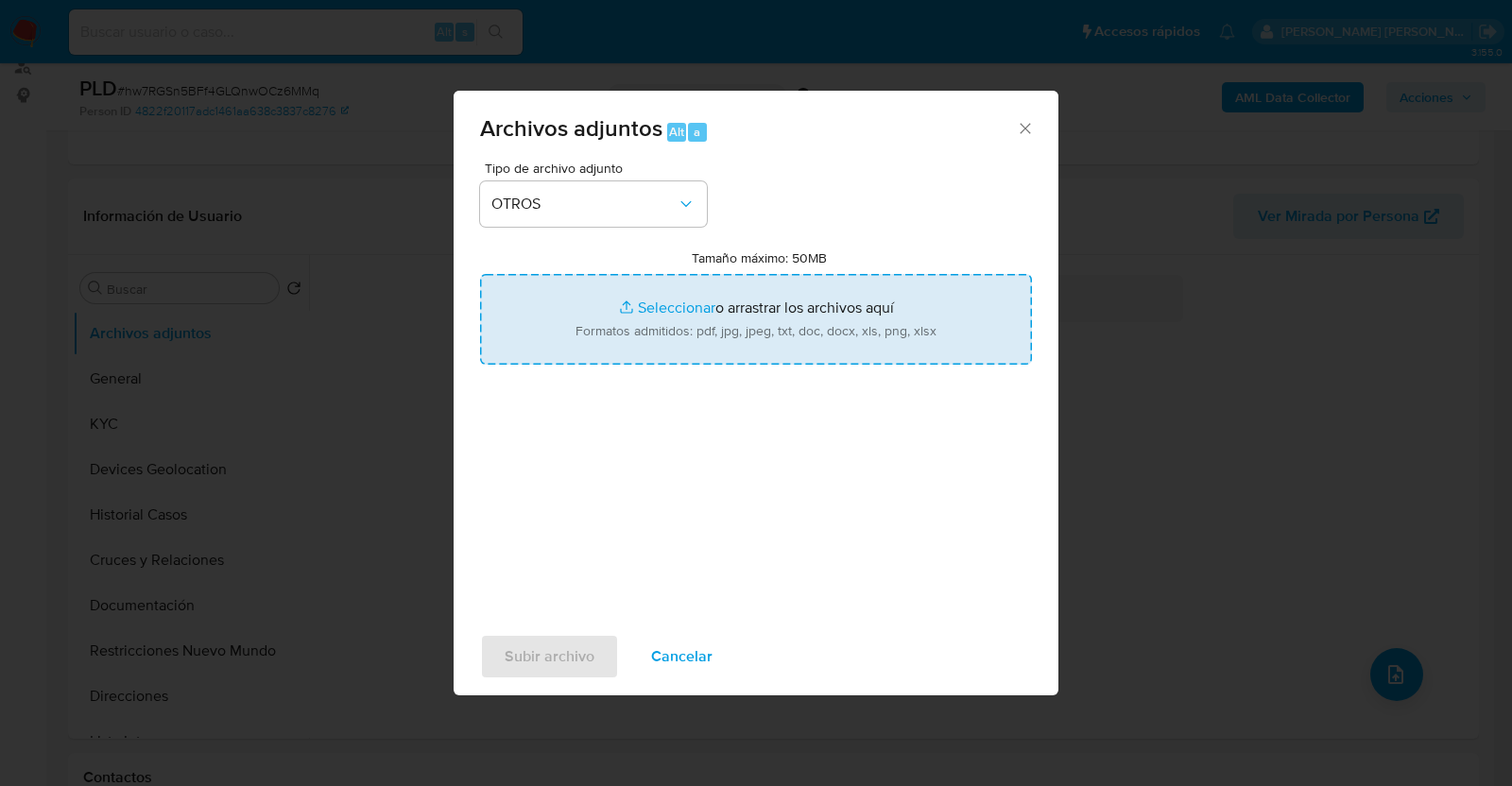
type input "C:\fakepath\2574371048_ARMANDO LARA_AGO2025.pdf"
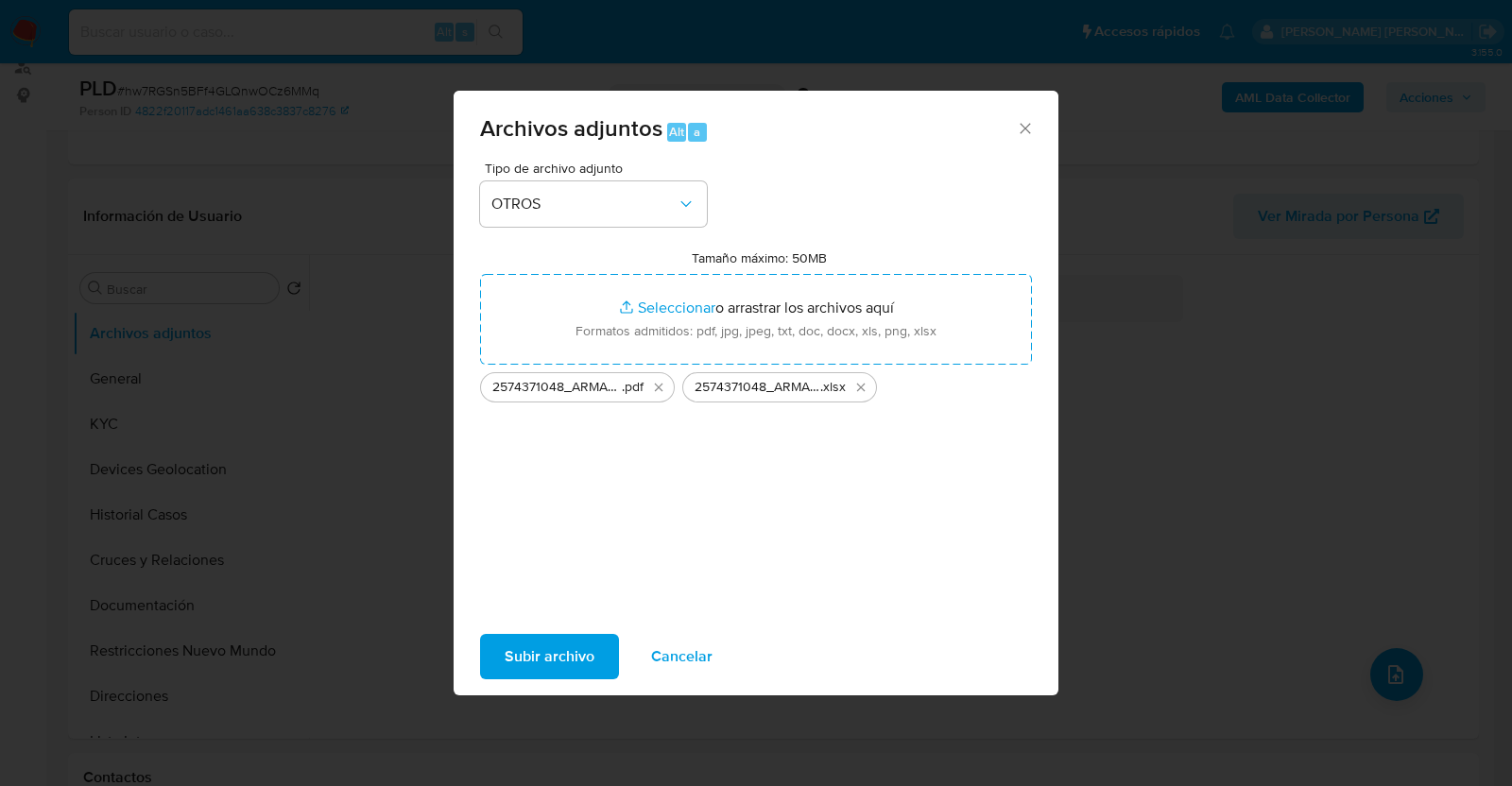
click at [556, 657] on span "Subir archivo" at bounding box center [549, 656] width 89 height 41
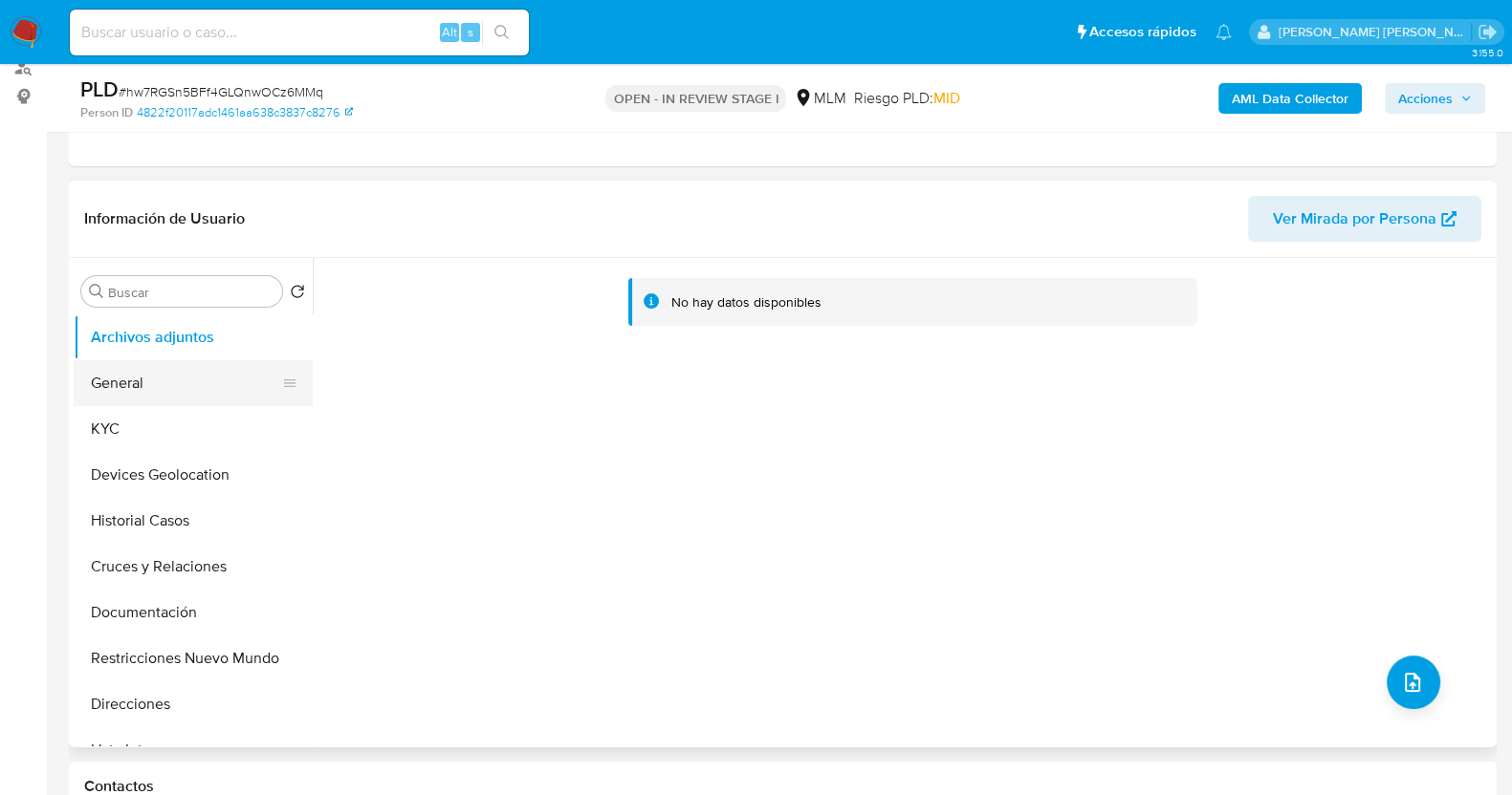
click at [139, 388] on button "General" at bounding box center [186, 382] width 224 height 46
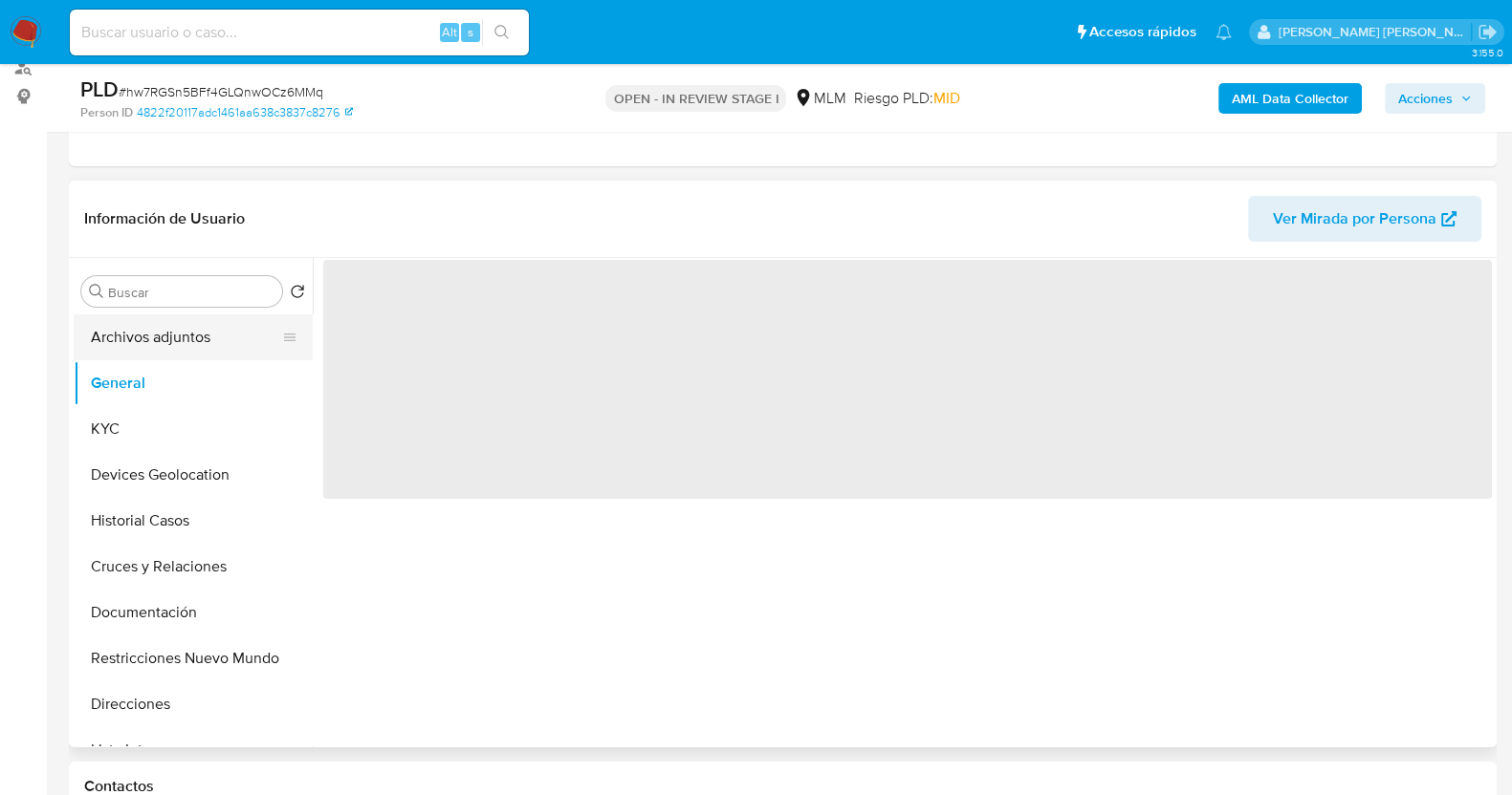
click at [166, 346] on button "Archivos adjuntos" at bounding box center [186, 337] width 224 height 46
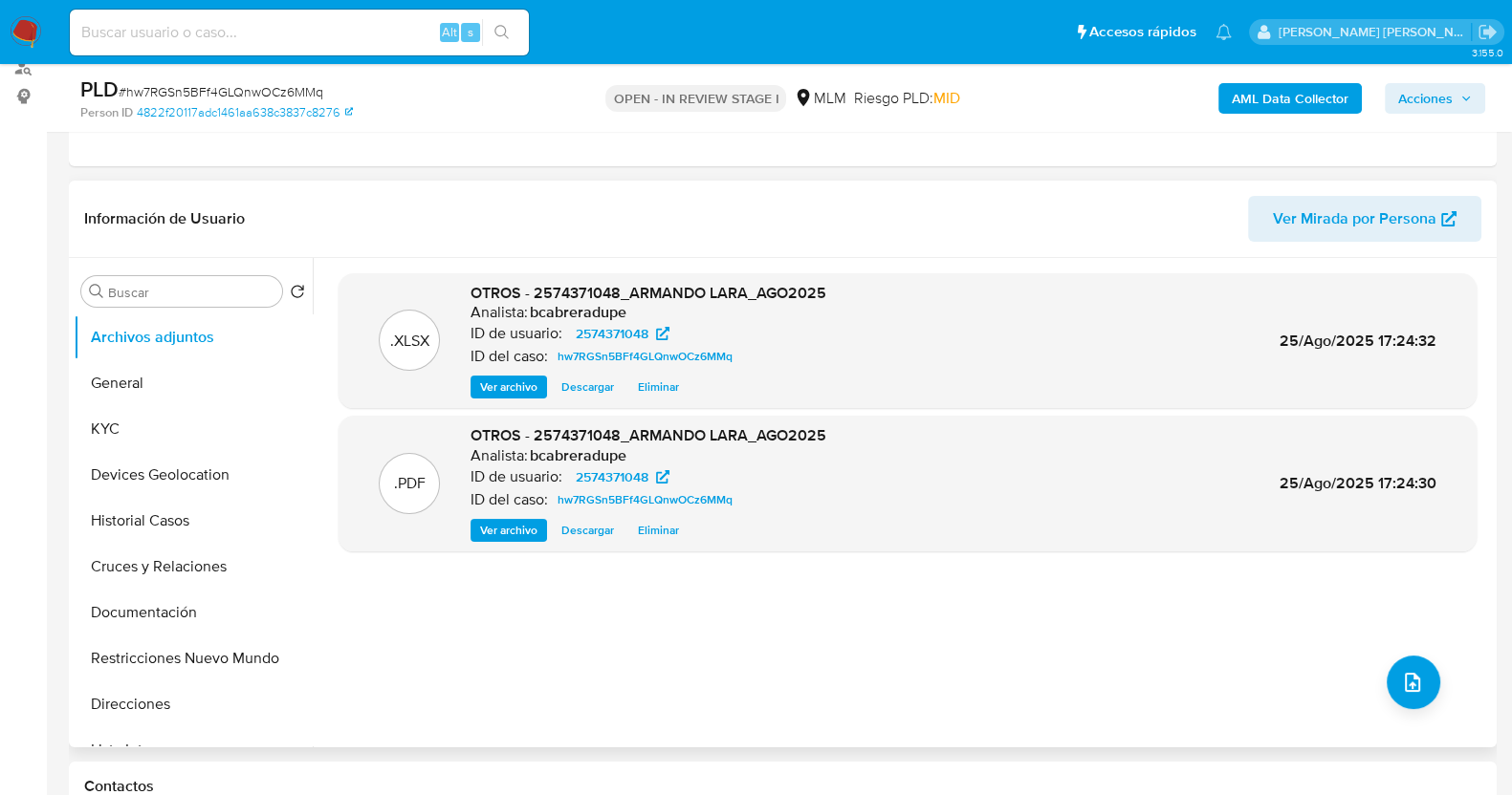
scroll to position [119, 0]
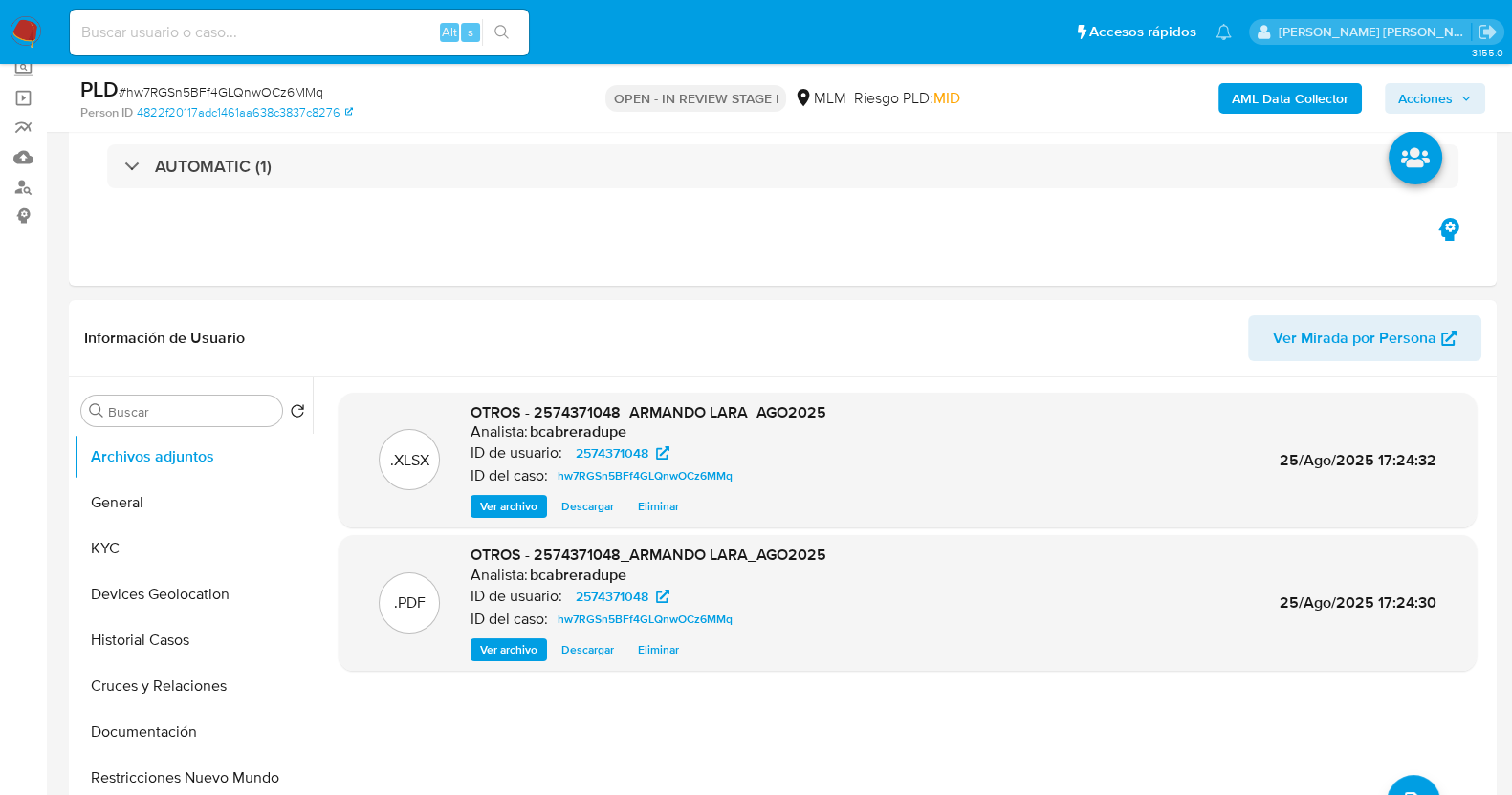
click at [1435, 99] on span "Acciones" at bounding box center [1425, 97] width 55 height 30
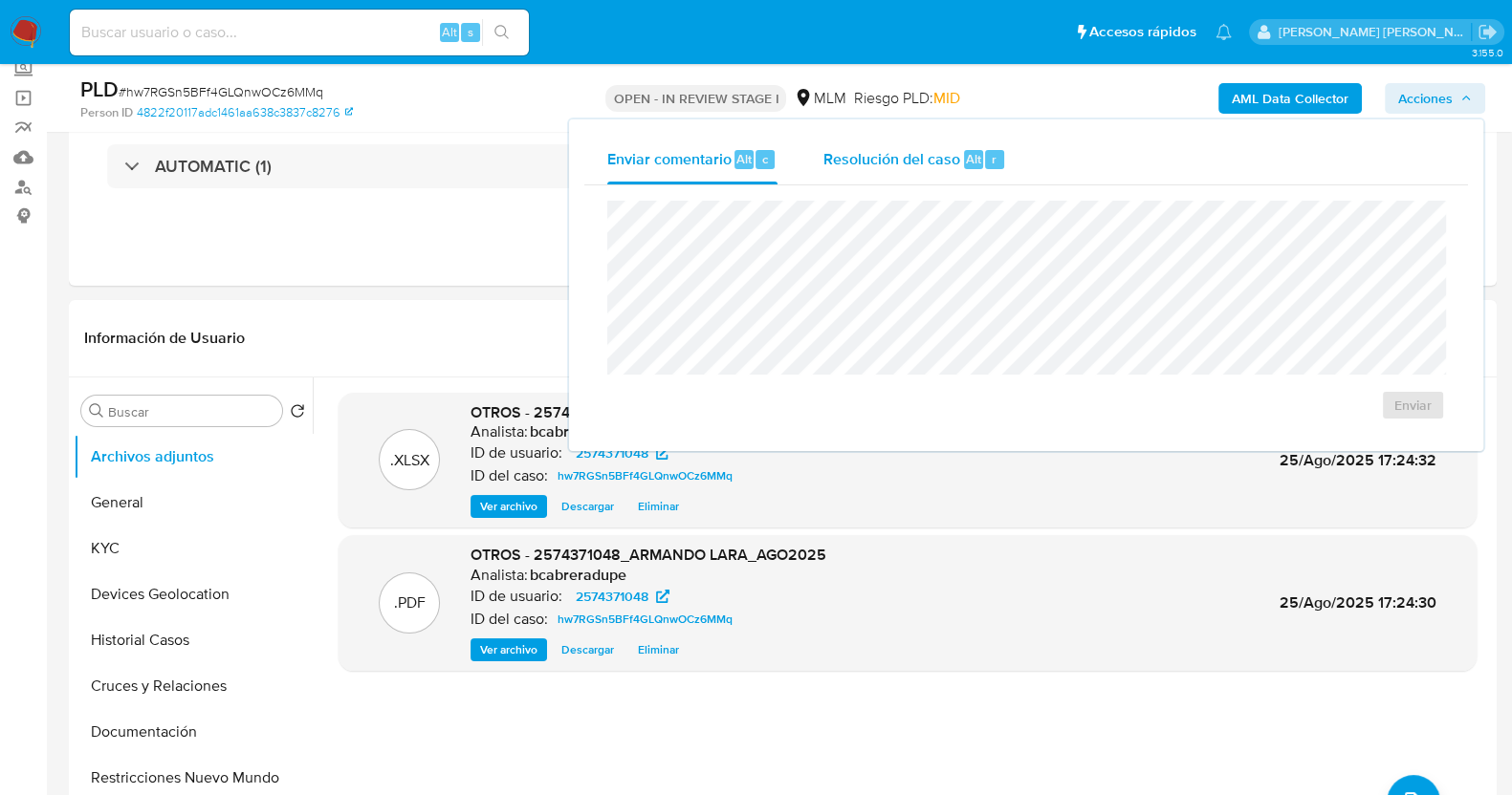
click at [913, 150] on span "Resolución del caso" at bounding box center [892, 158] width 137 height 22
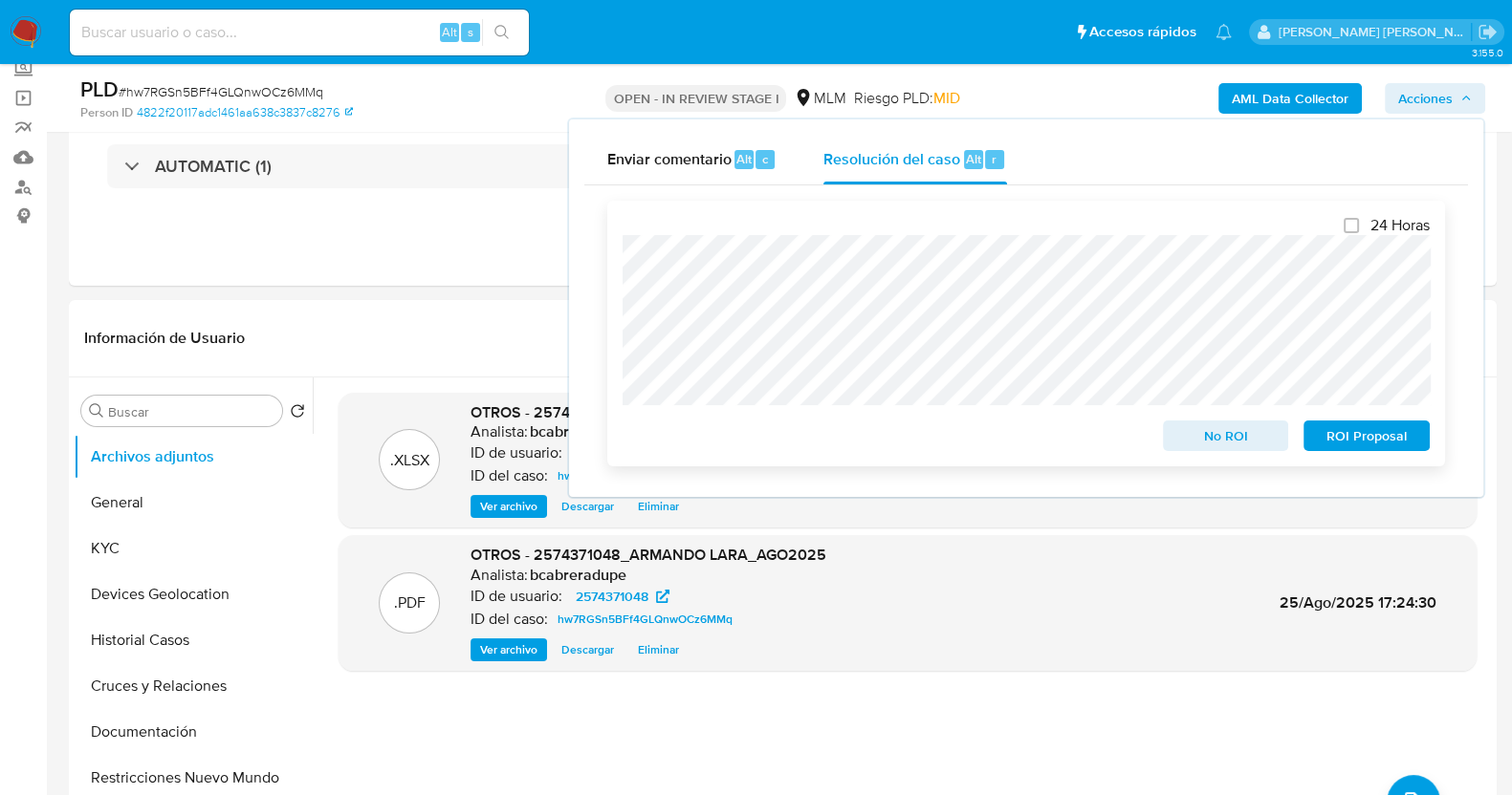
click at [1216, 447] on span "No ROI" at bounding box center [1227, 436] width 99 height 27
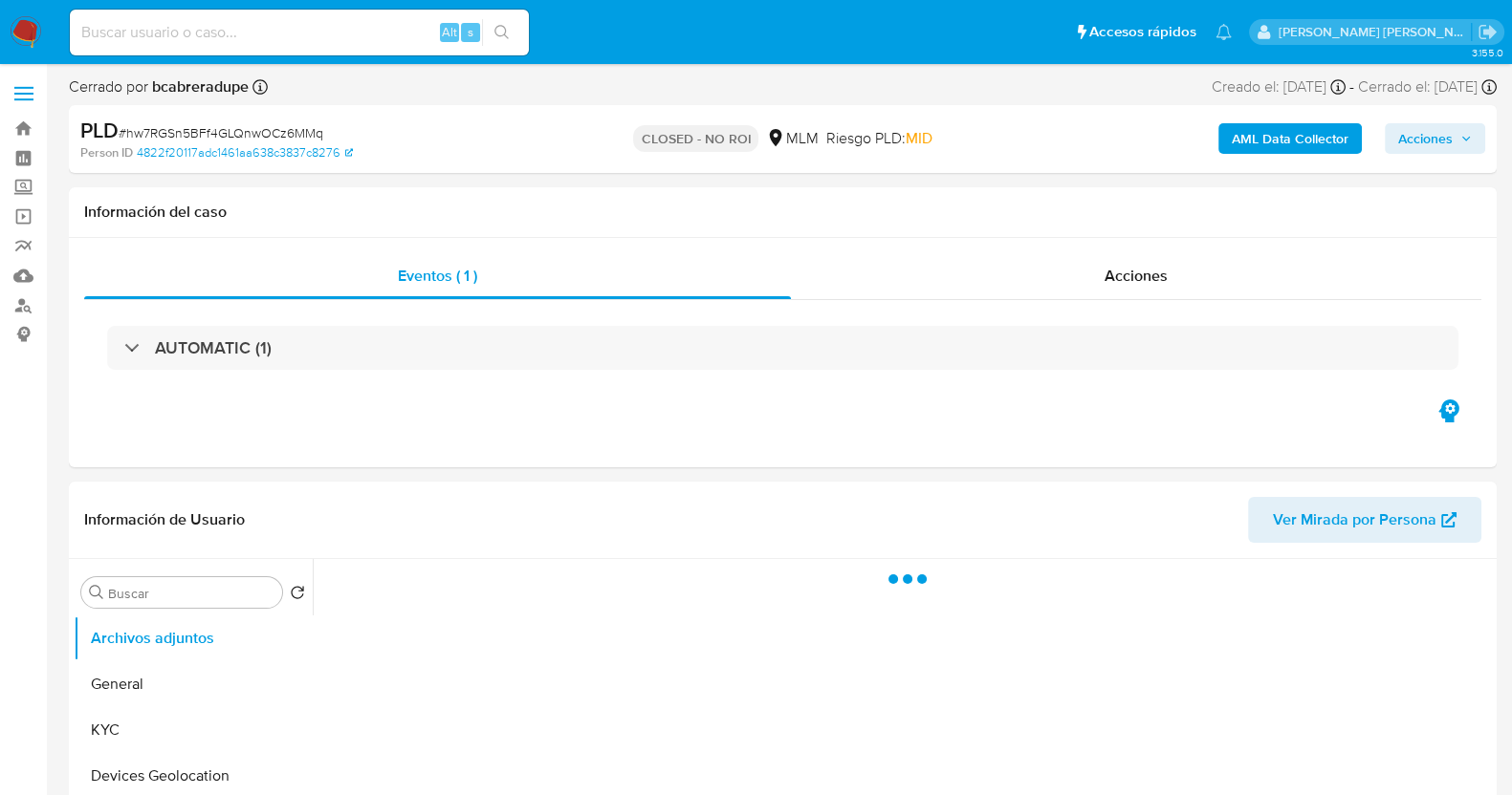
click at [282, 136] on span "# hw7RGSn5BFf4GLQnwOCz6MMq" at bounding box center [221, 133] width 204 height 19
copy span "hw7RGSn5BFf4GLQnwOCz6MMq"
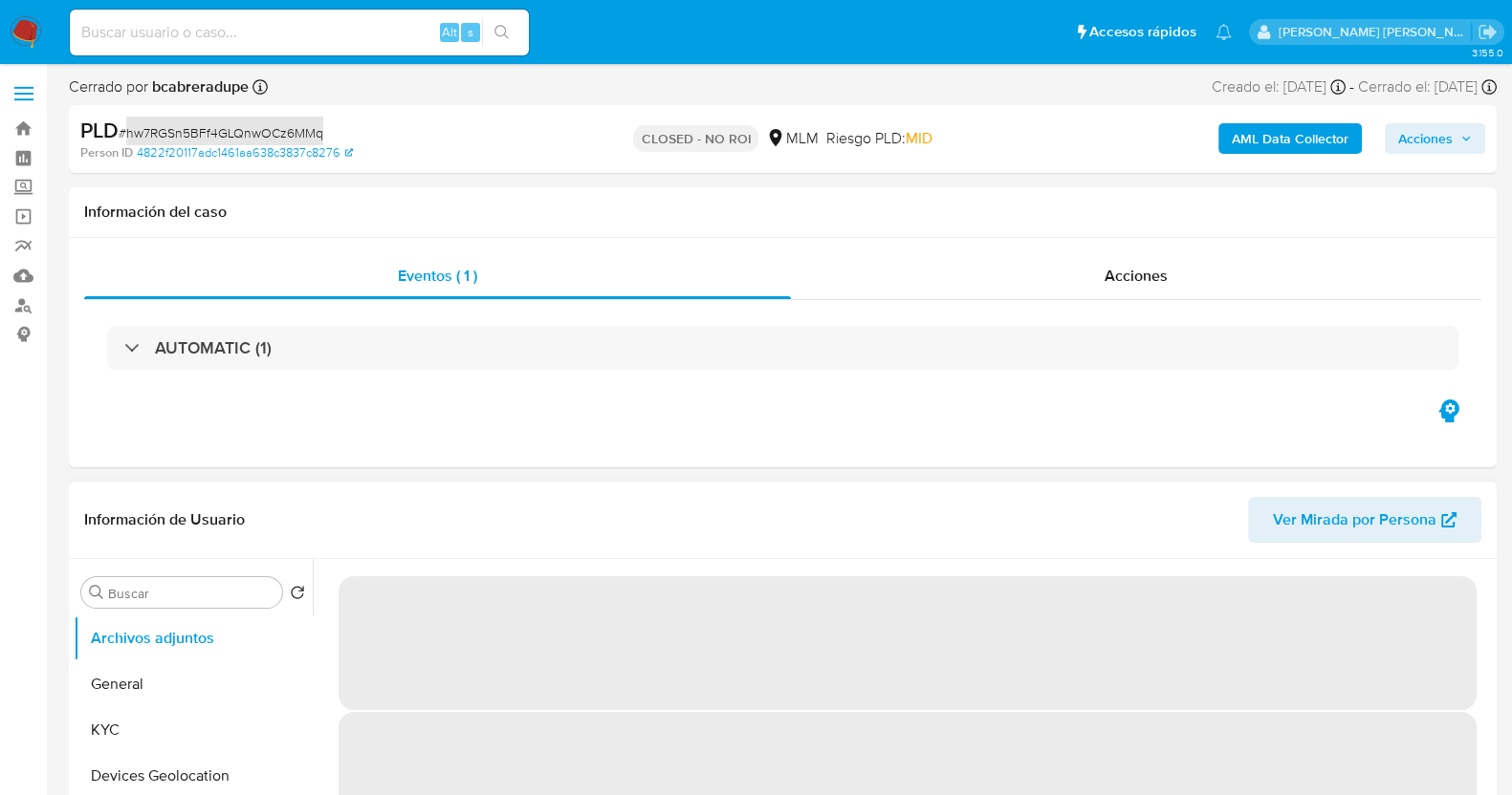
select select "10"
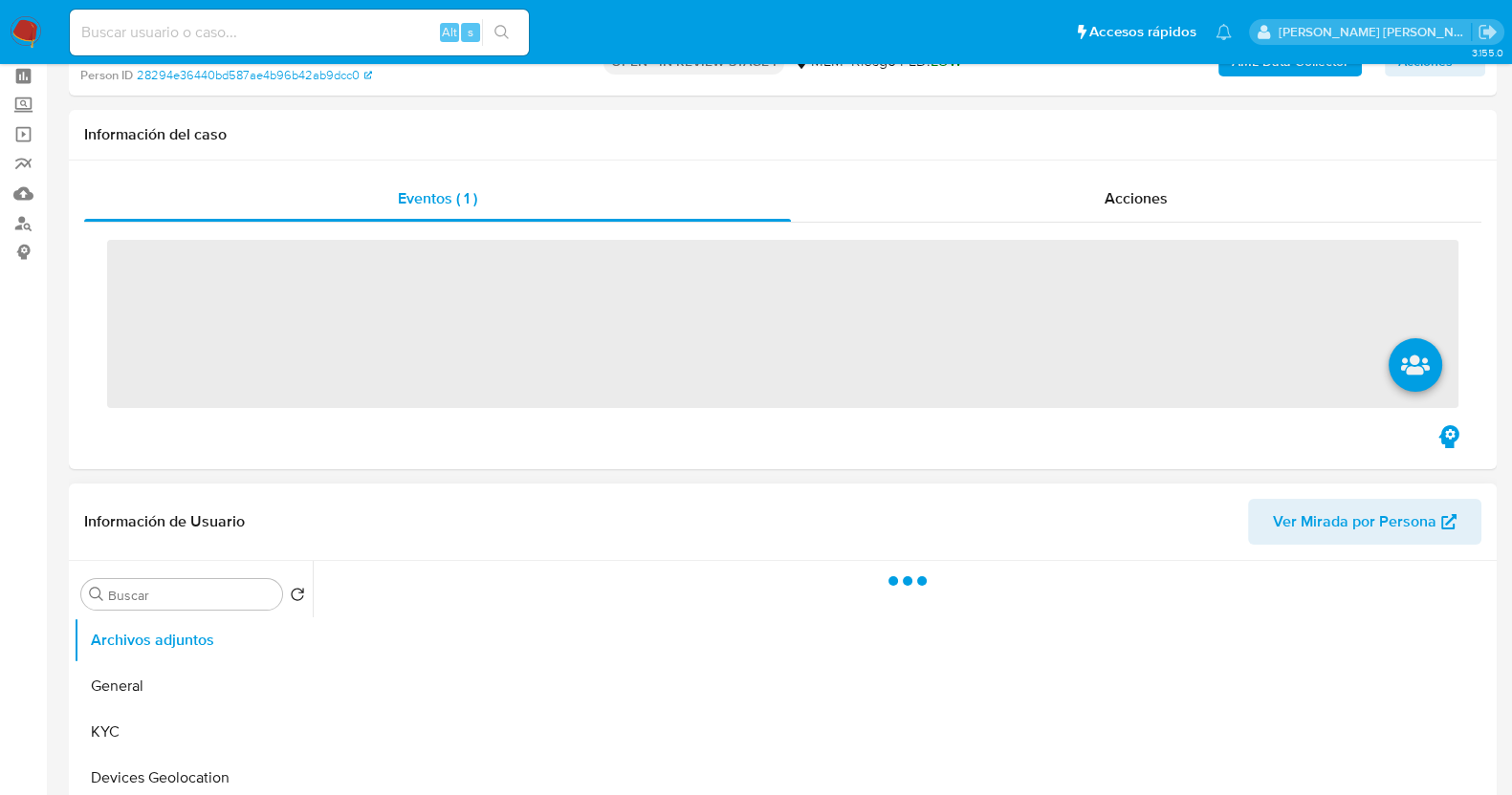
scroll to position [238, 0]
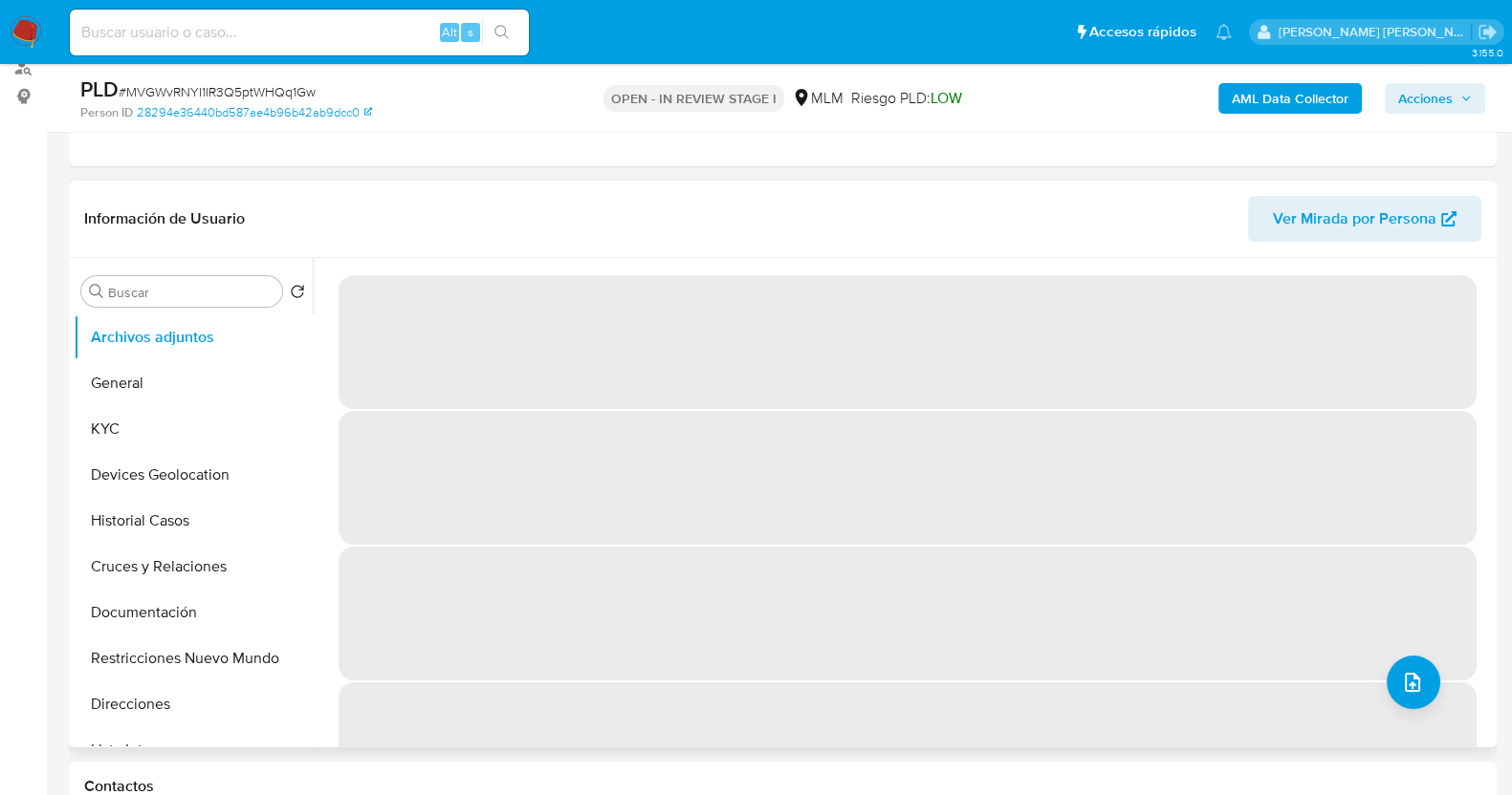
select select "10"
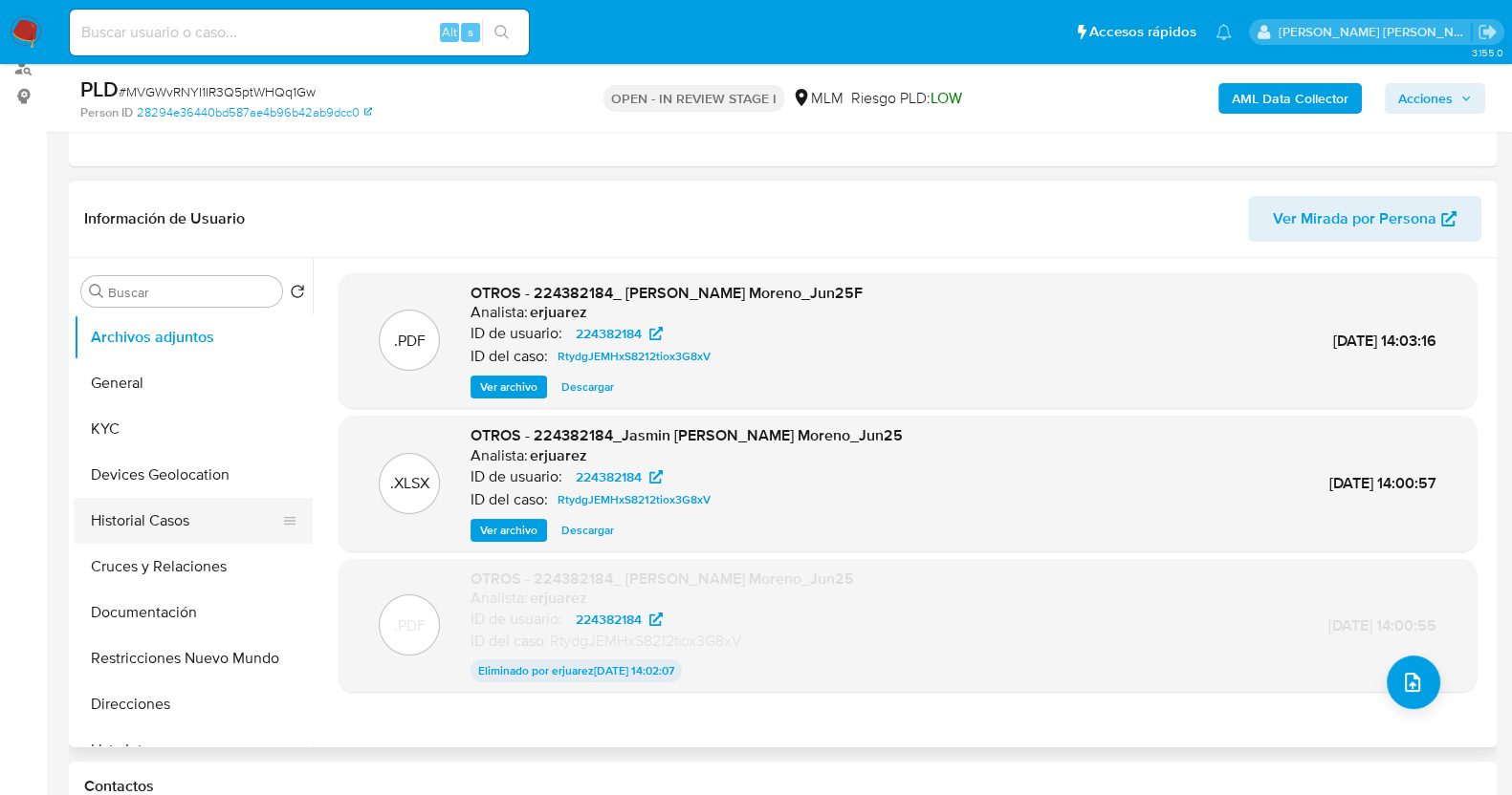
click at [184, 524] on button "Historial Casos" at bounding box center [186, 521] width 224 height 46
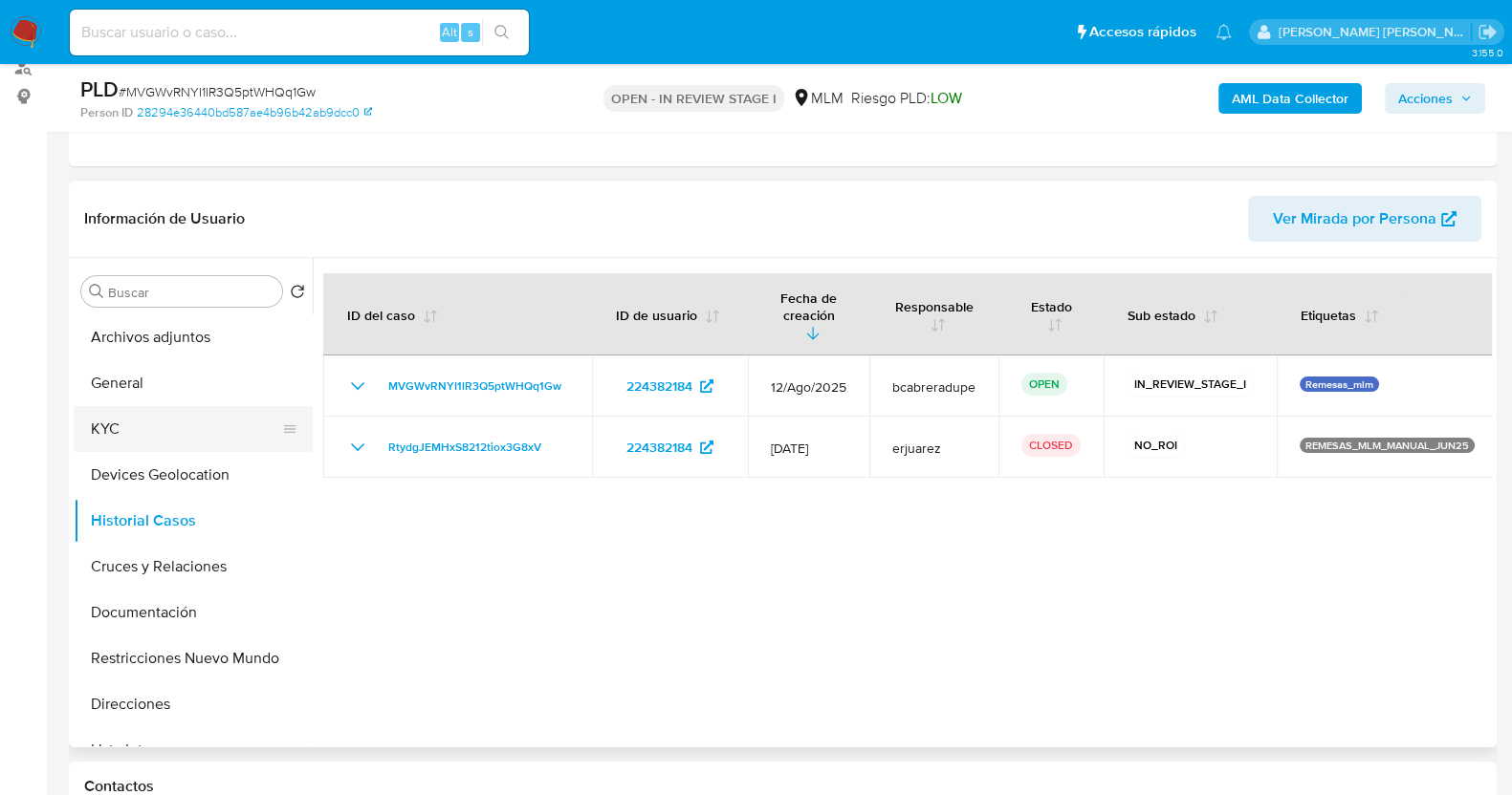
click at [205, 422] on button "KYC" at bounding box center [186, 429] width 224 height 46
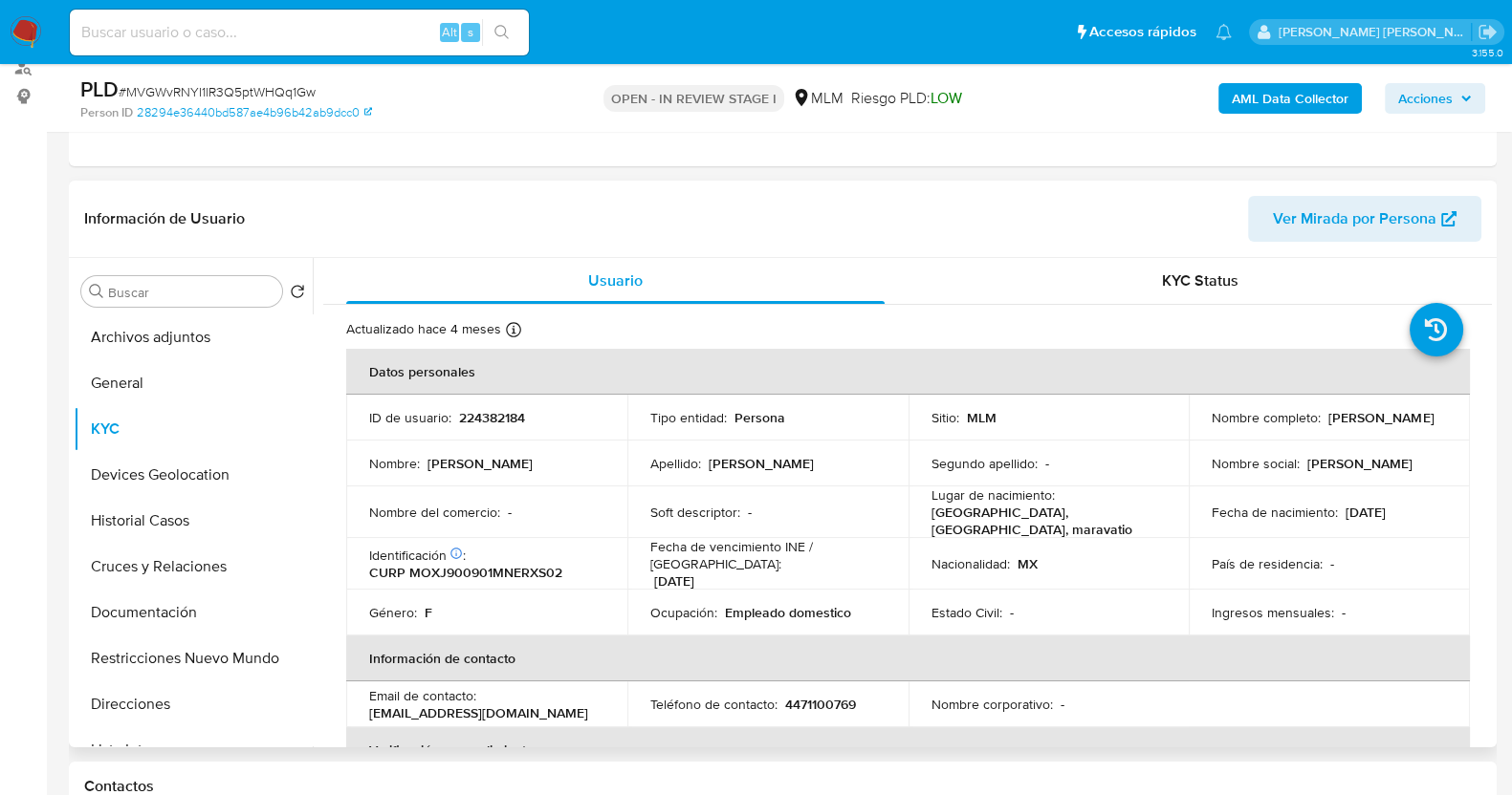
scroll to position [119, 0]
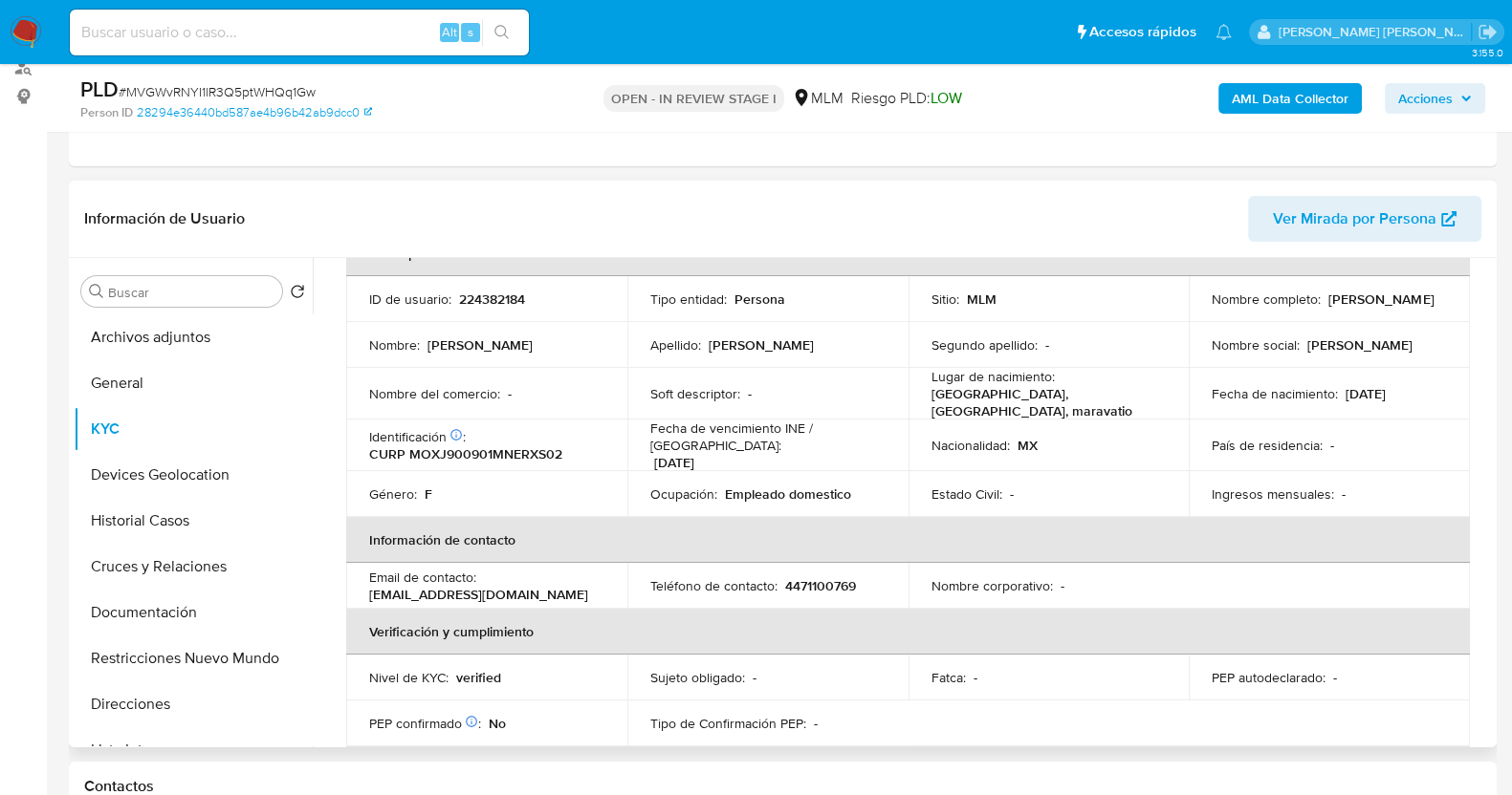
click at [496, 294] on p "224382184" at bounding box center [493, 300] width 66 height 18
copy p "224382184"
click at [187, 509] on button "Historial Casos" at bounding box center [186, 521] width 224 height 46
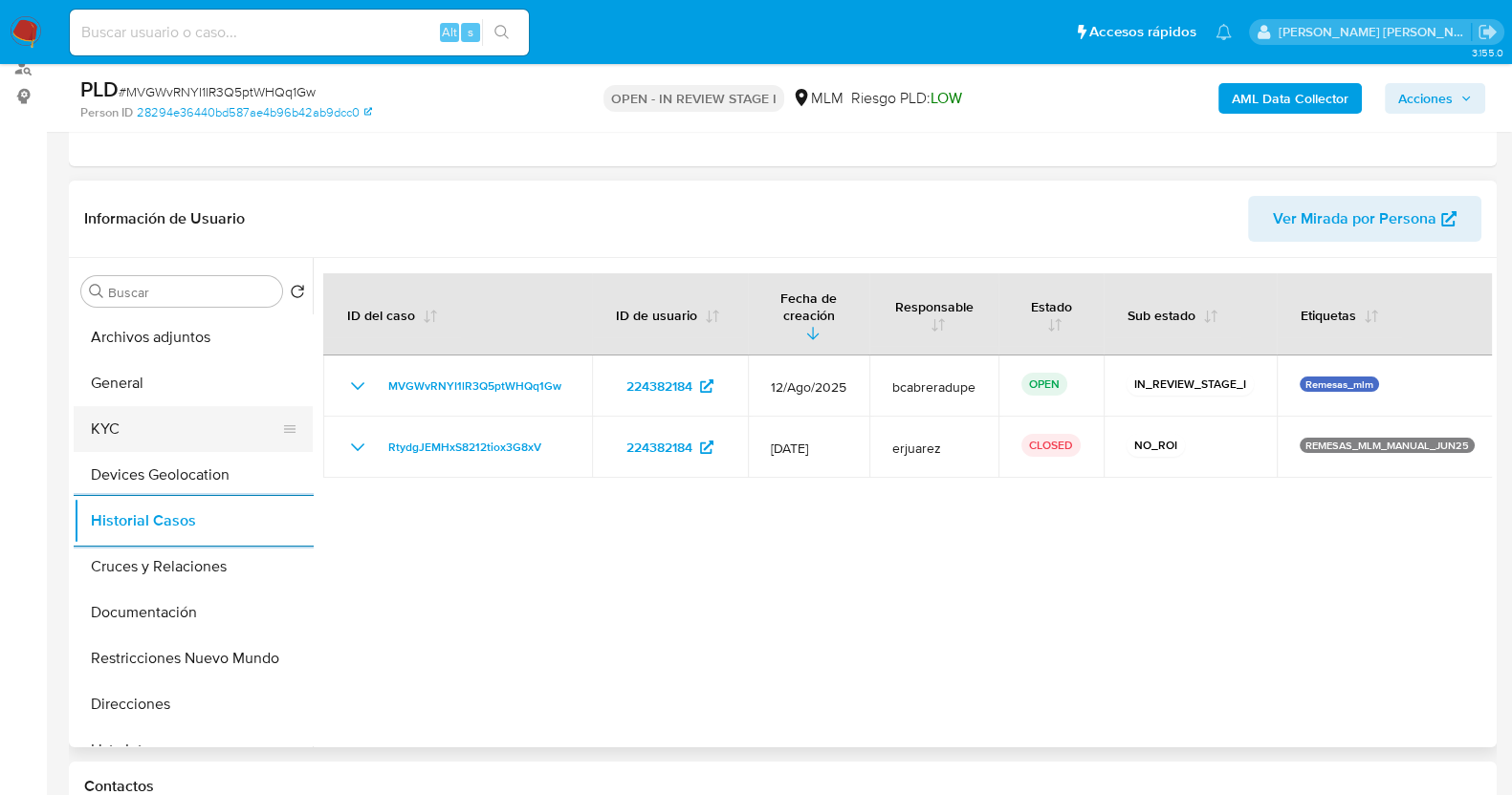
click at [143, 428] on button "KYC" at bounding box center [186, 429] width 224 height 46
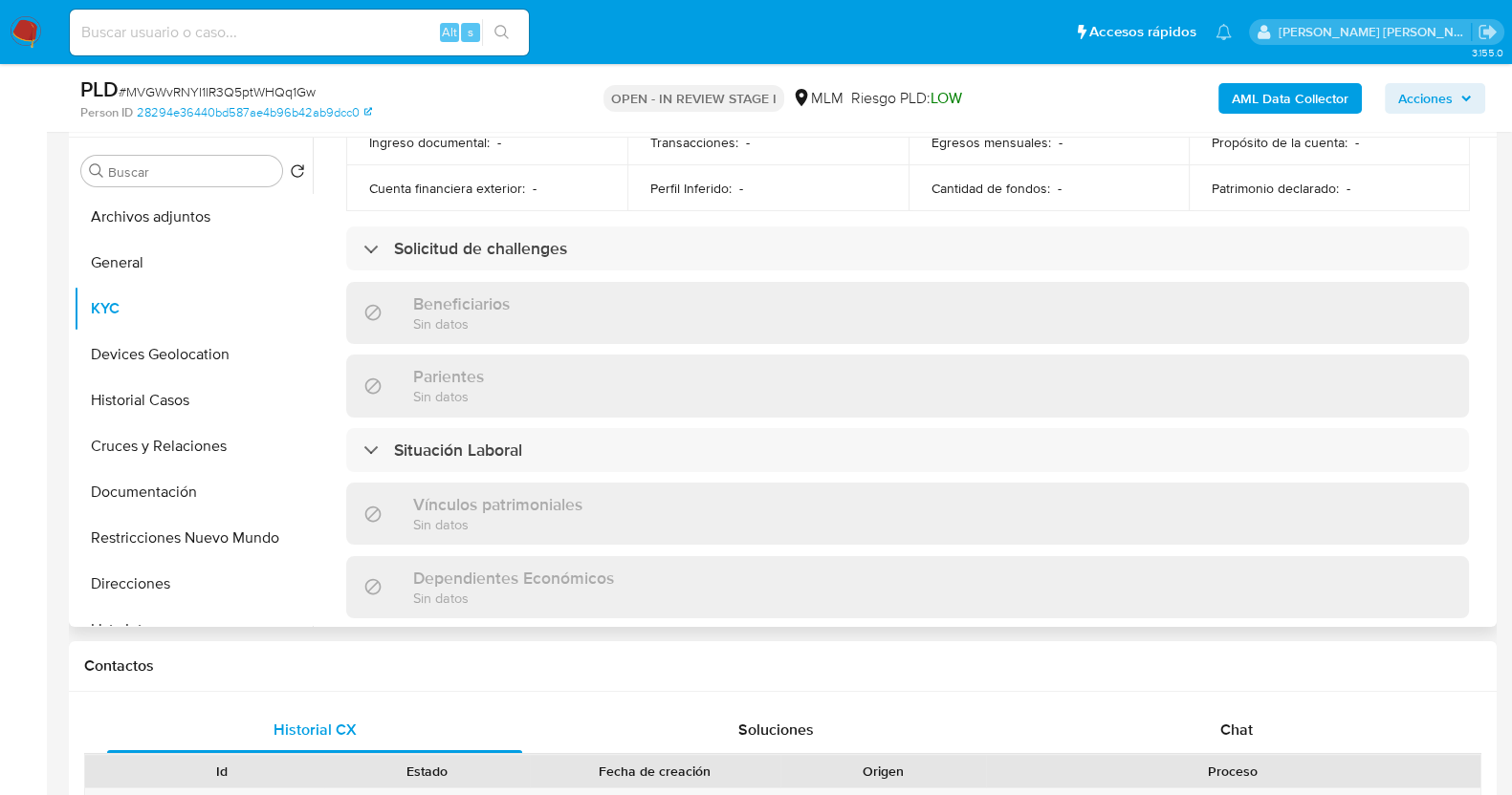
scroll to position [1182, 0]
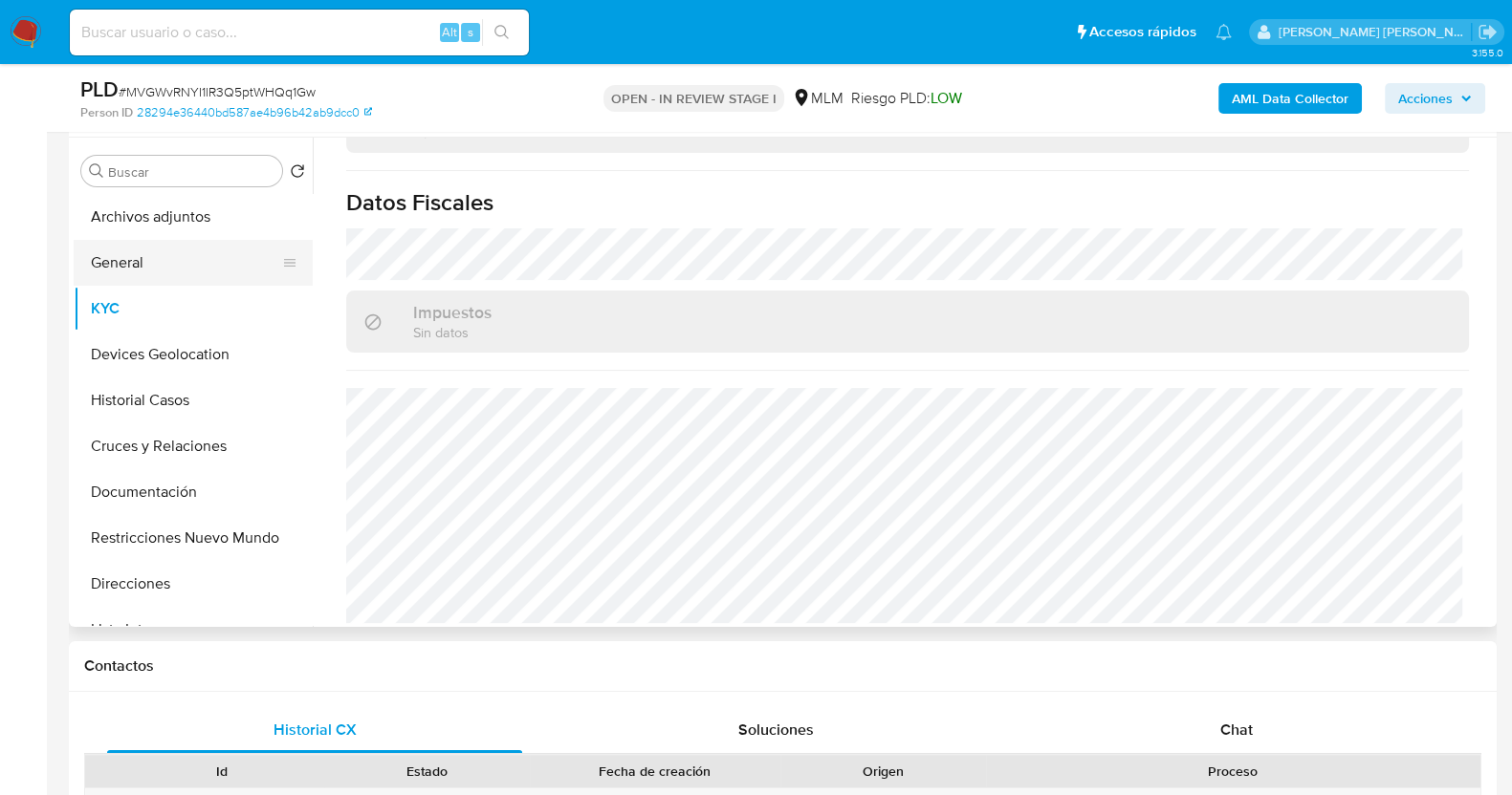
click at [172, 266] on button "General" at bounding box center [186, 263] width 224 height 46
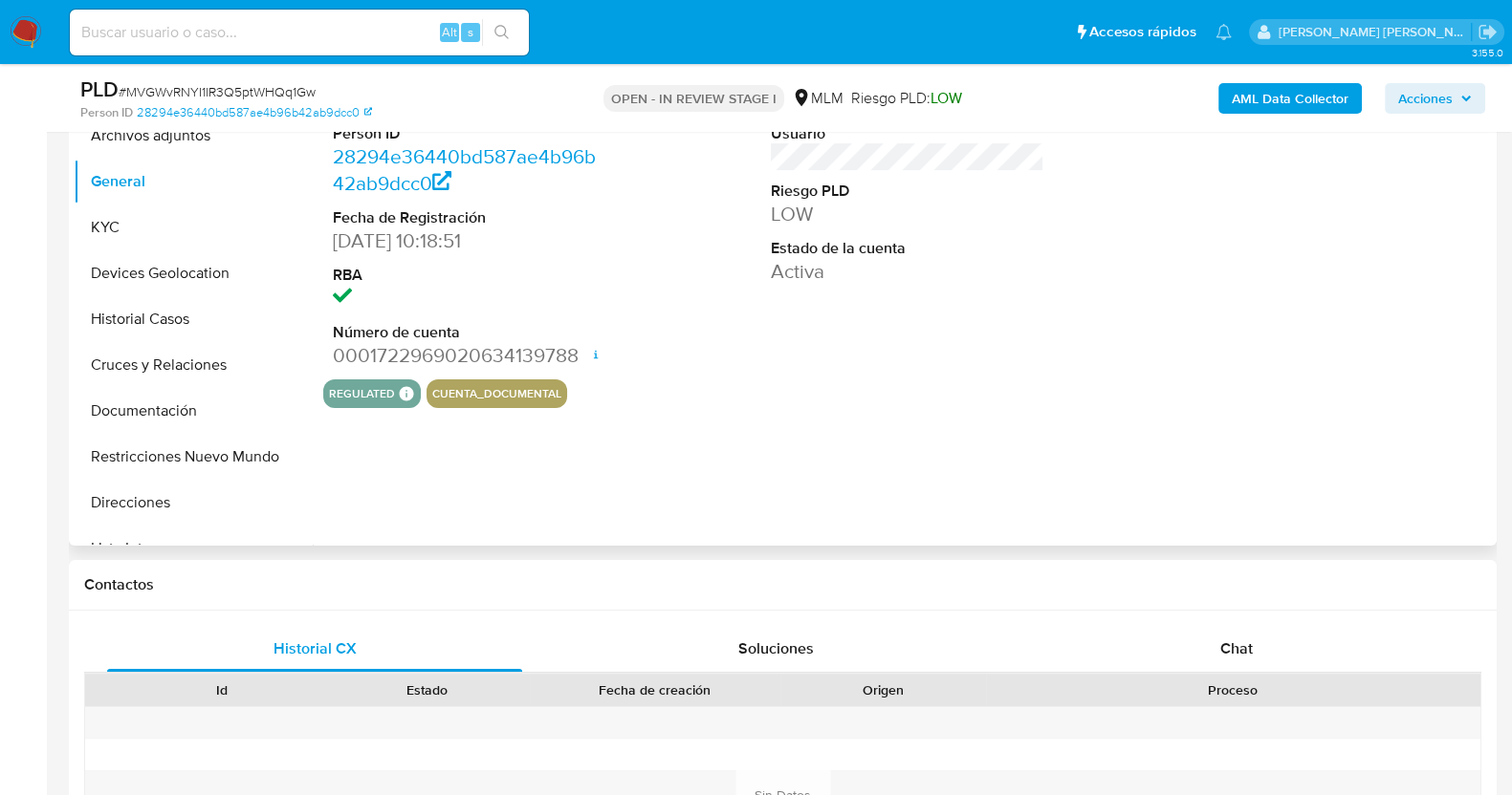
scroll to position [477, 0]
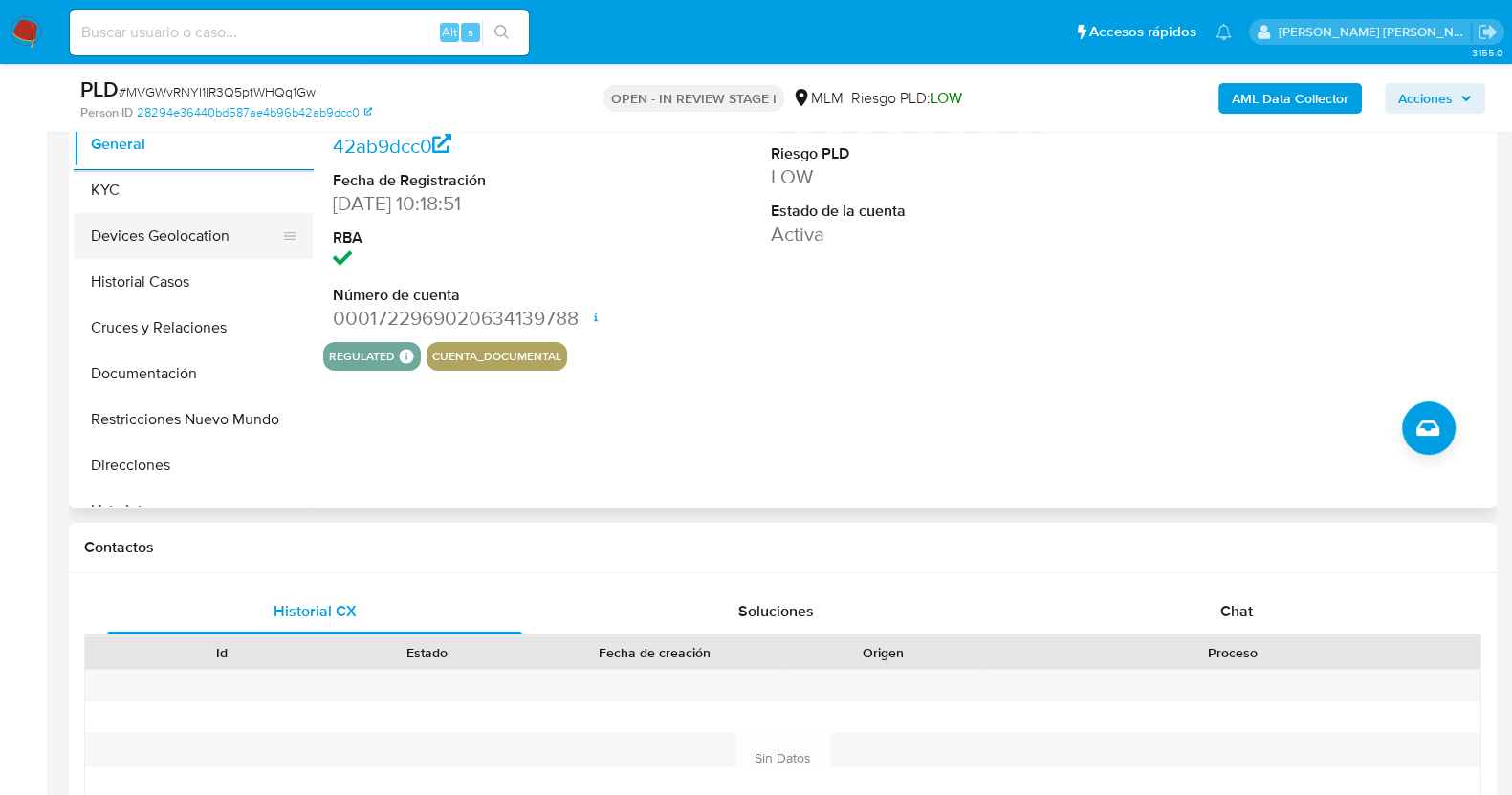
click at [181, 228] on button "Devices Geolocation" at bounding box center [186, 235] width 224 height 46
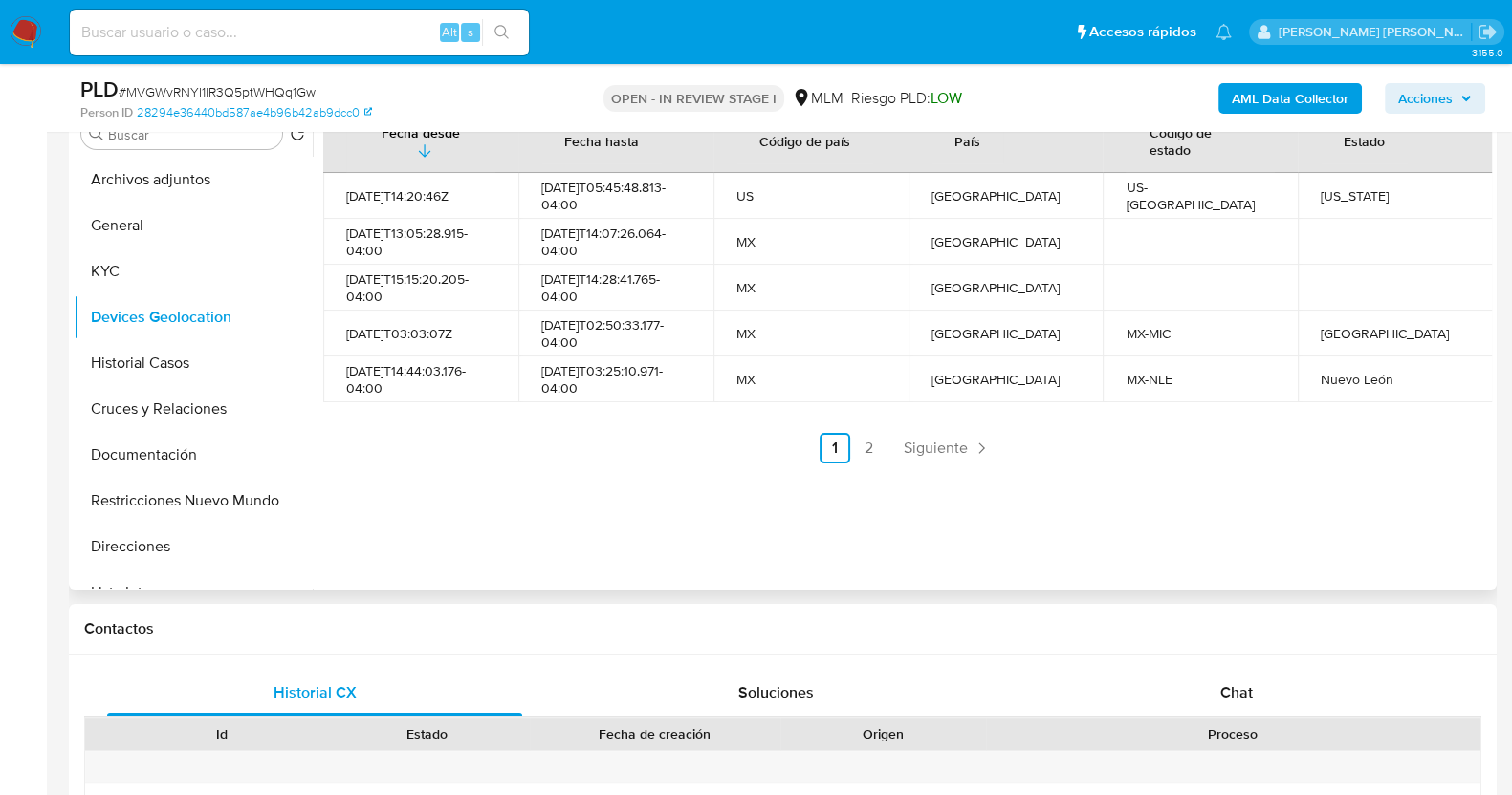
scroll to position [358, 0]
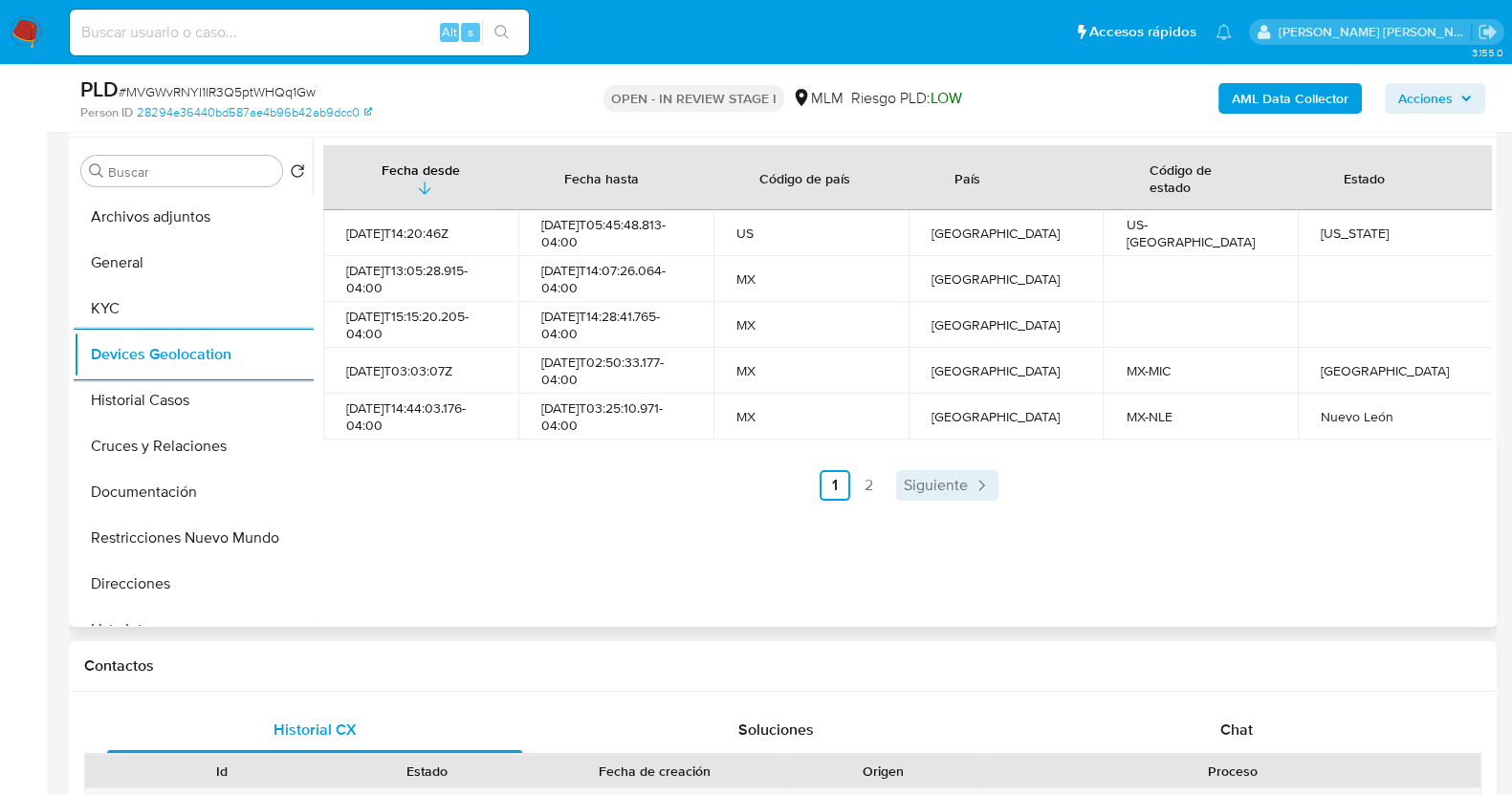
click at [923, 487] on span "Siguiente" at bounding box center [937, 486] width 64 height 16
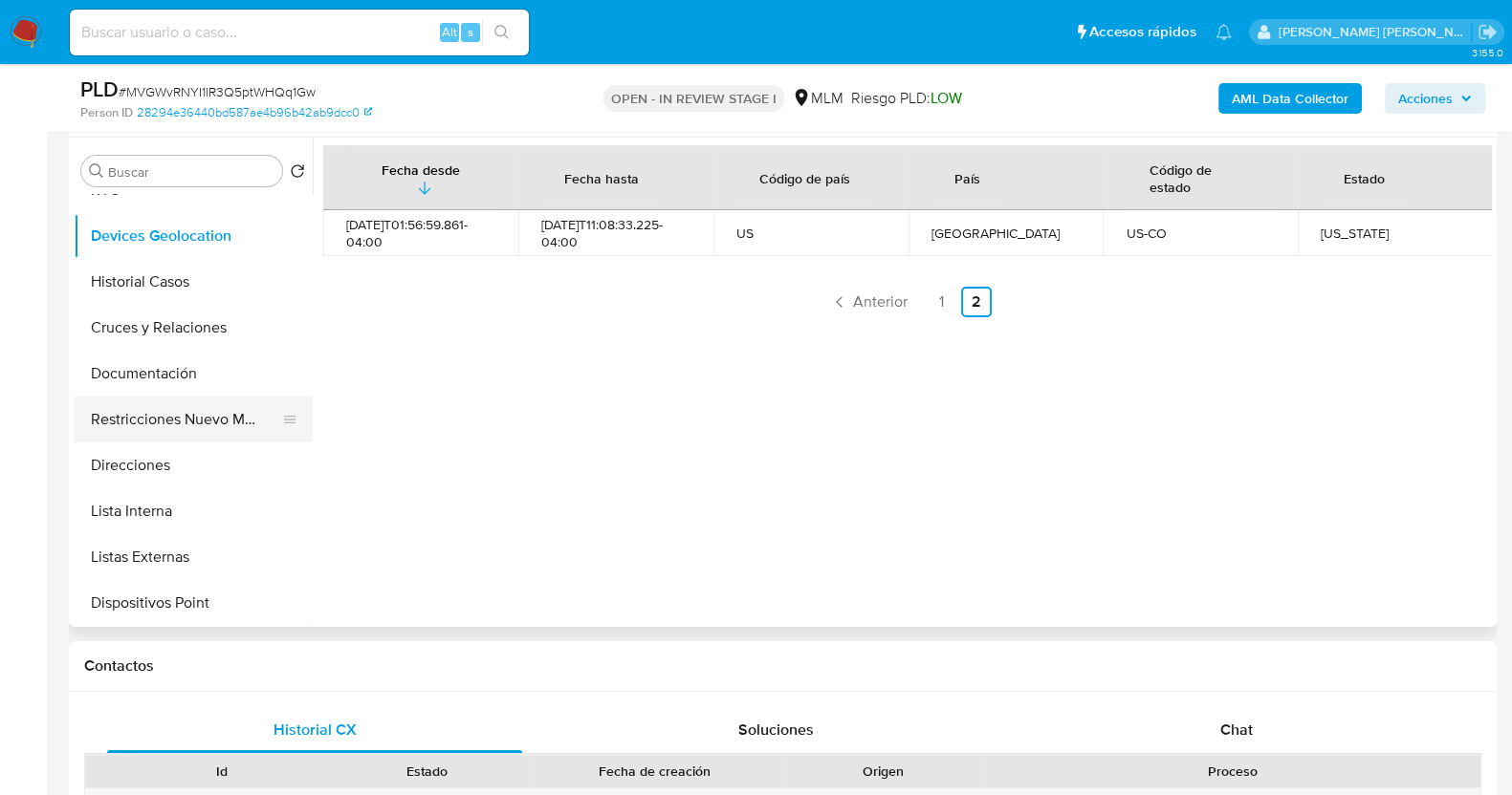
scroll to position [238, 0]
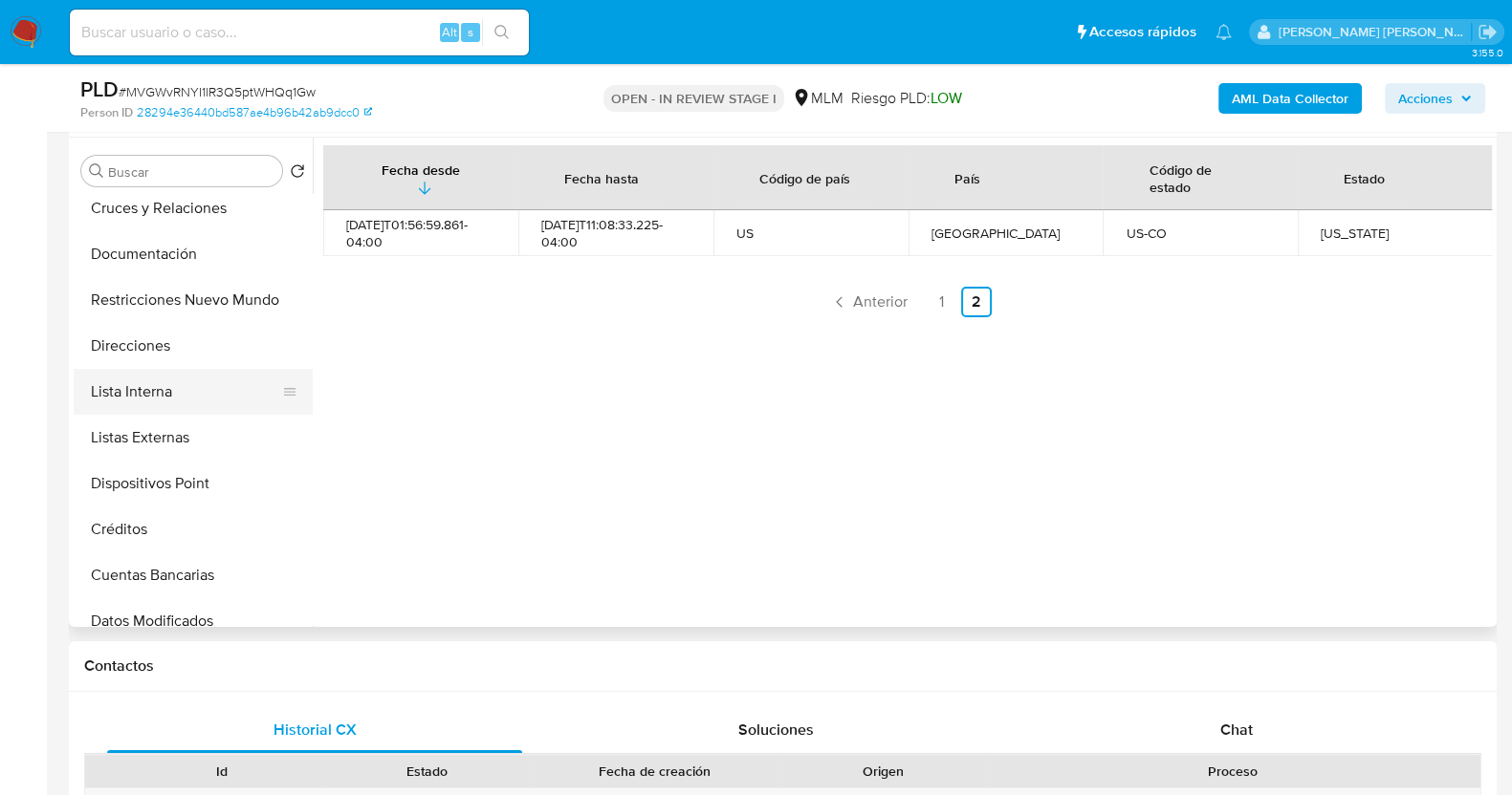
click at [148, 393] on button "Lista Interna" at bounding box center [186, 391] width 224 height 46
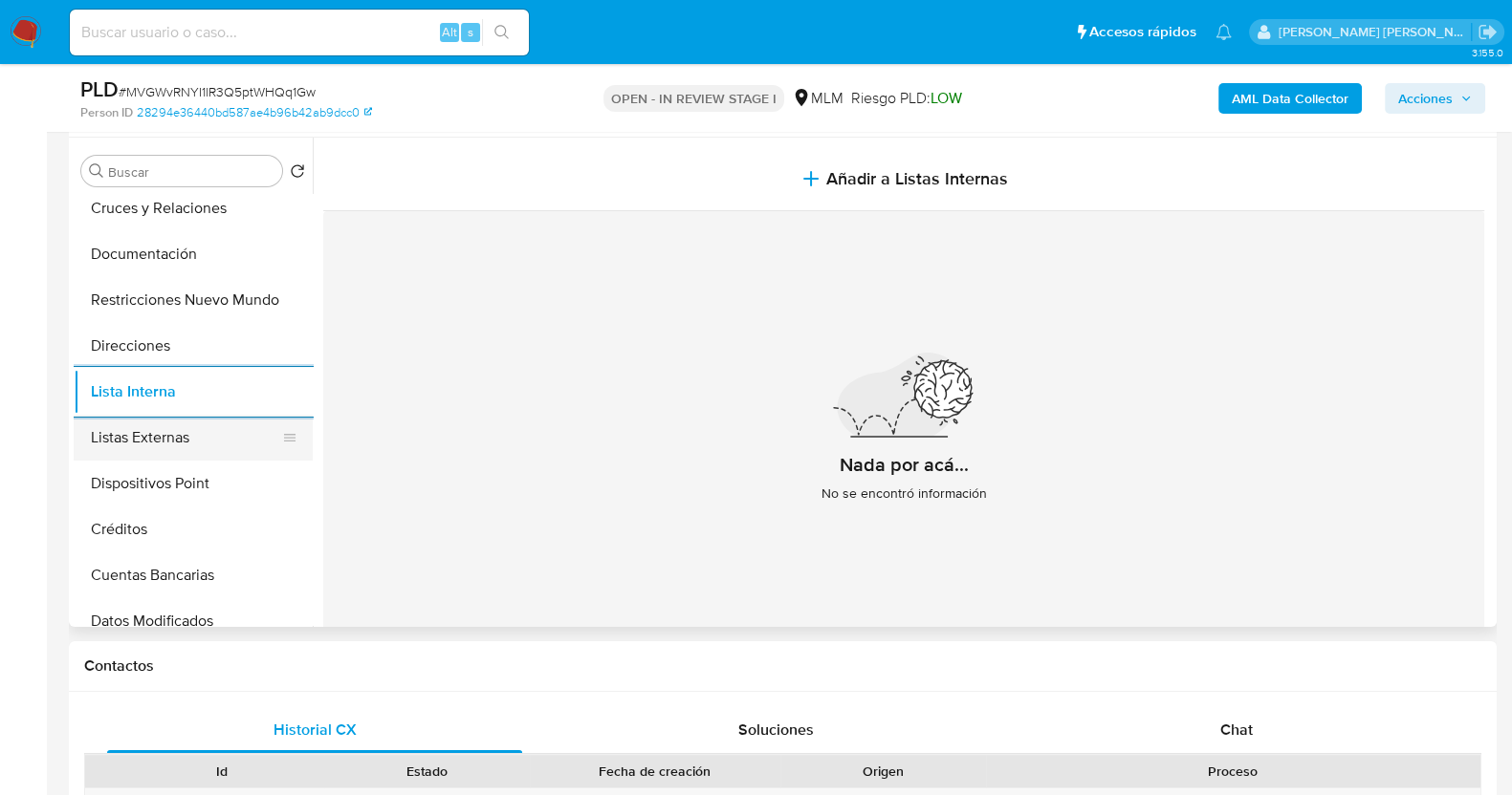
click at [159, 417] on button "Listas Externas" at bounding box center [186, 437] width 224 height 46
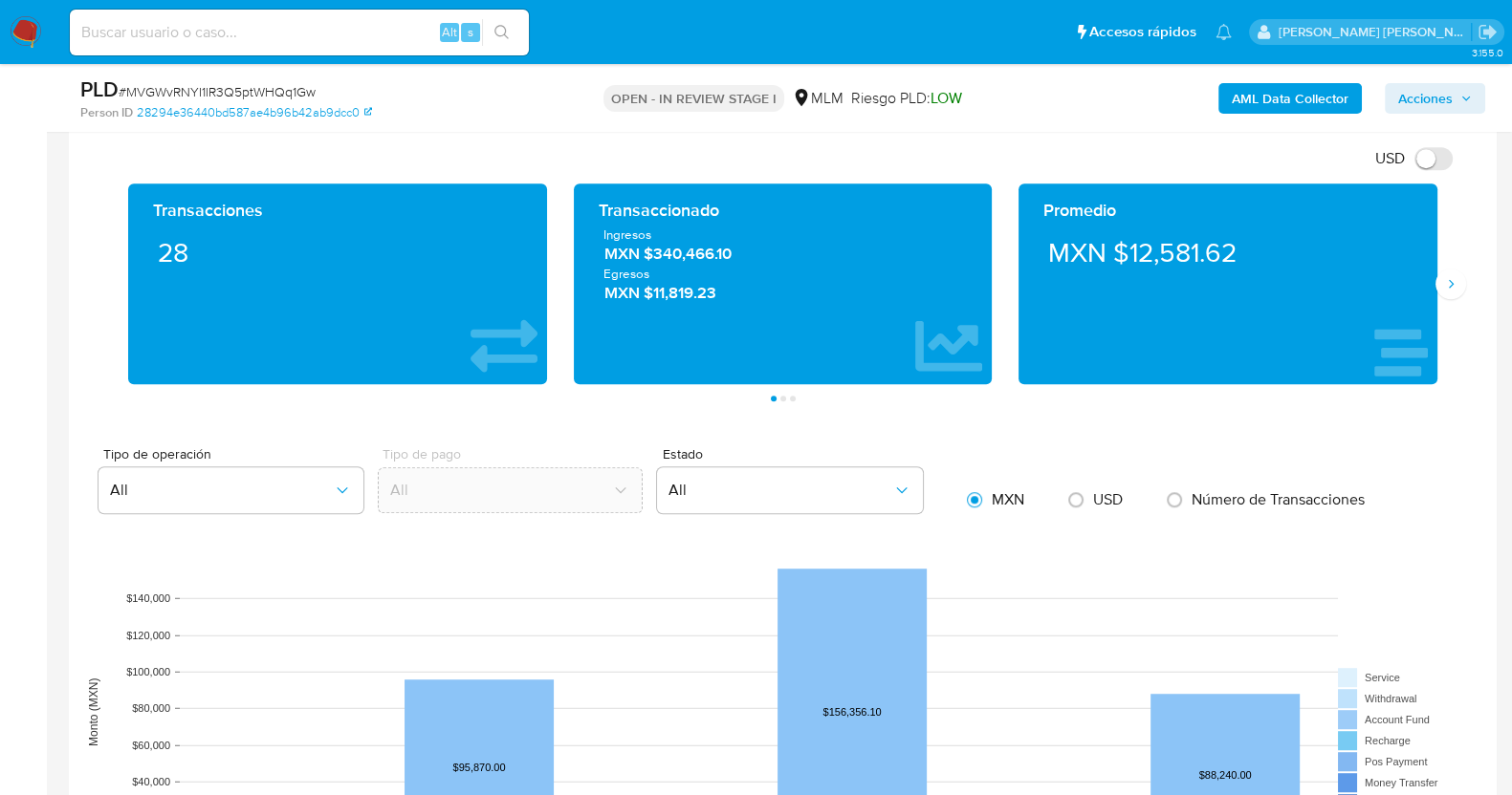
scroll to position [1398, 0]
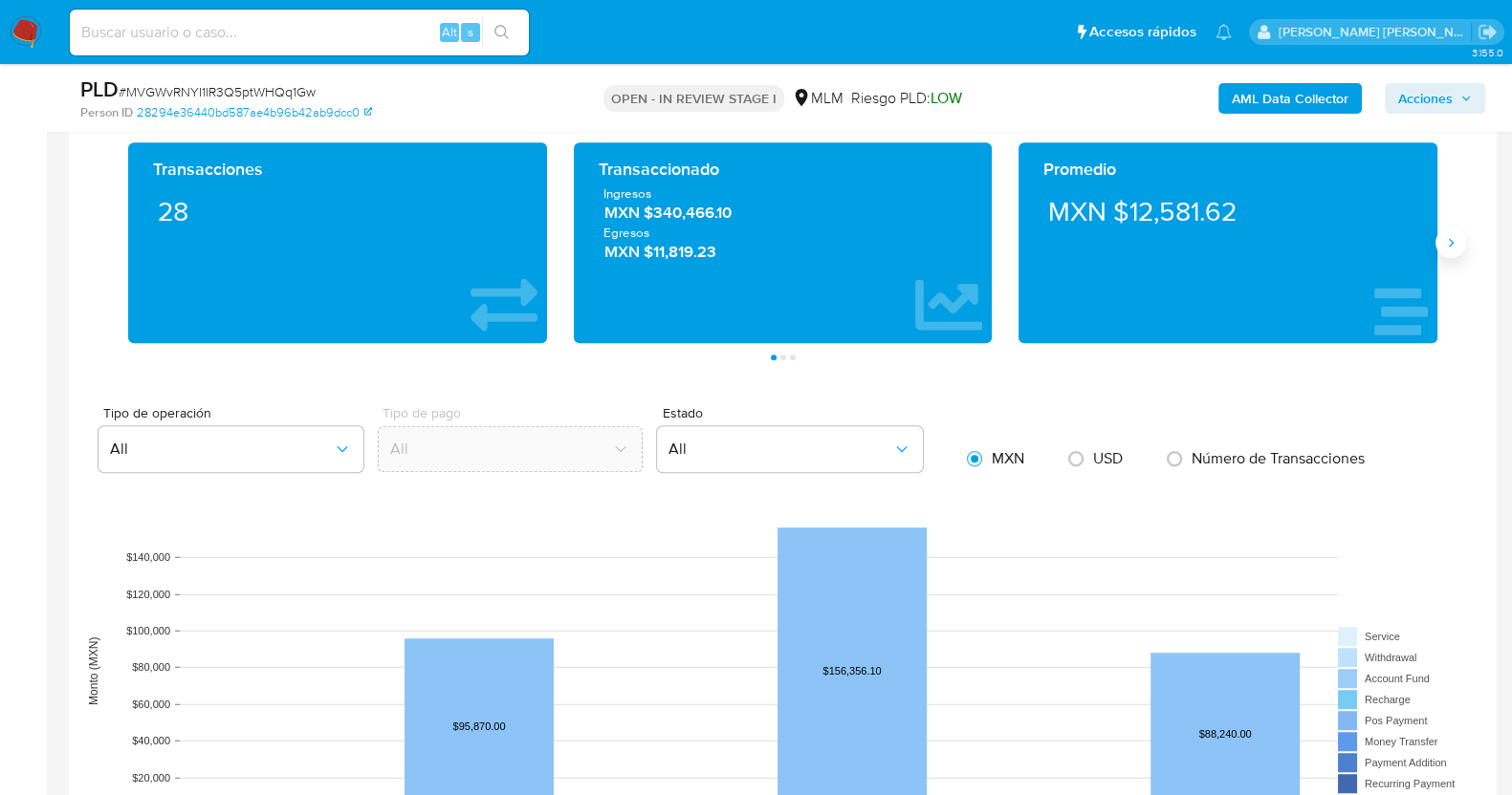
click at [1447, 238] on icon "Siguiente" at bounding box center [1452, 243] width 16 height 16
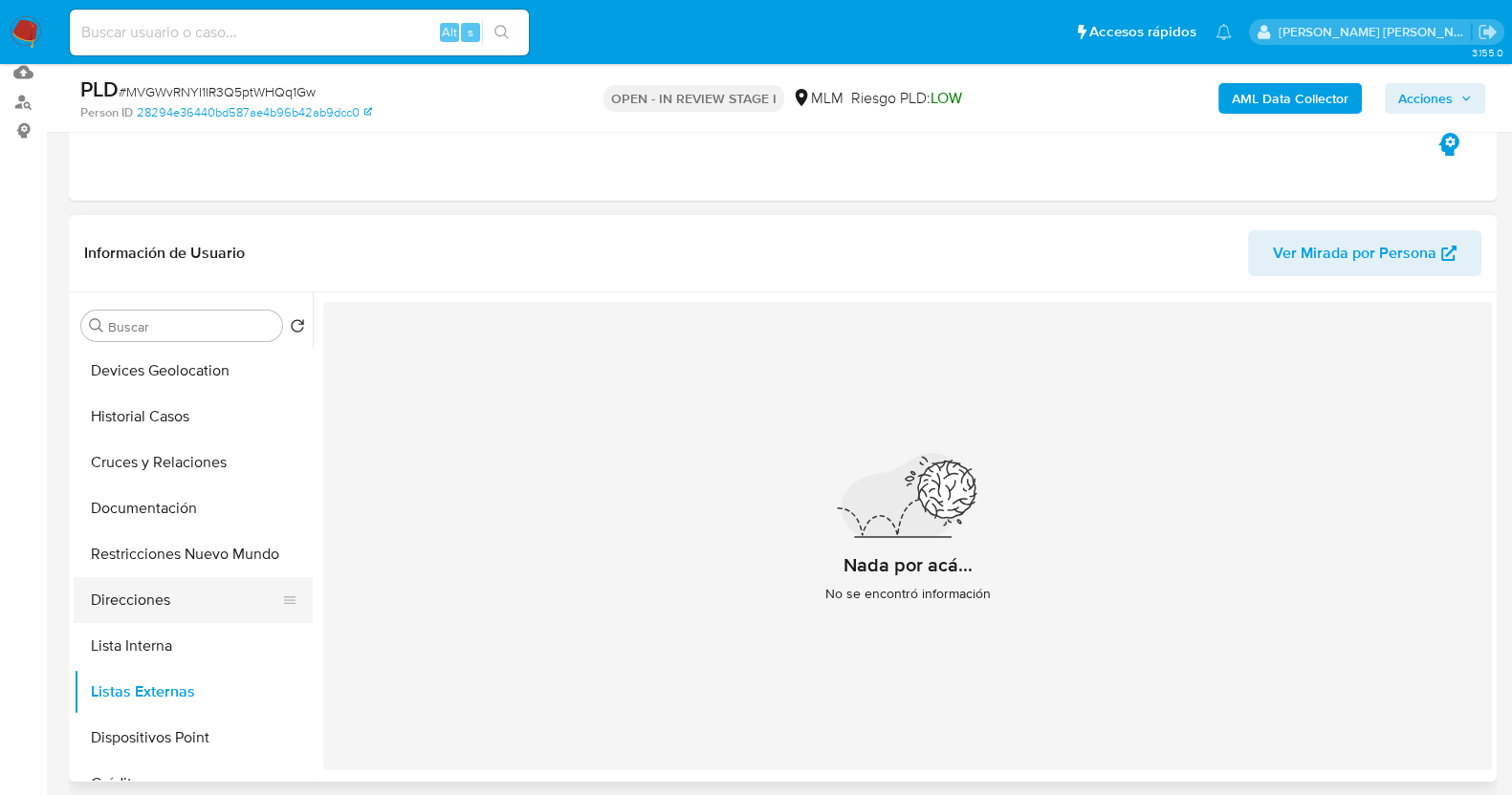
scroll to position [0, 0]
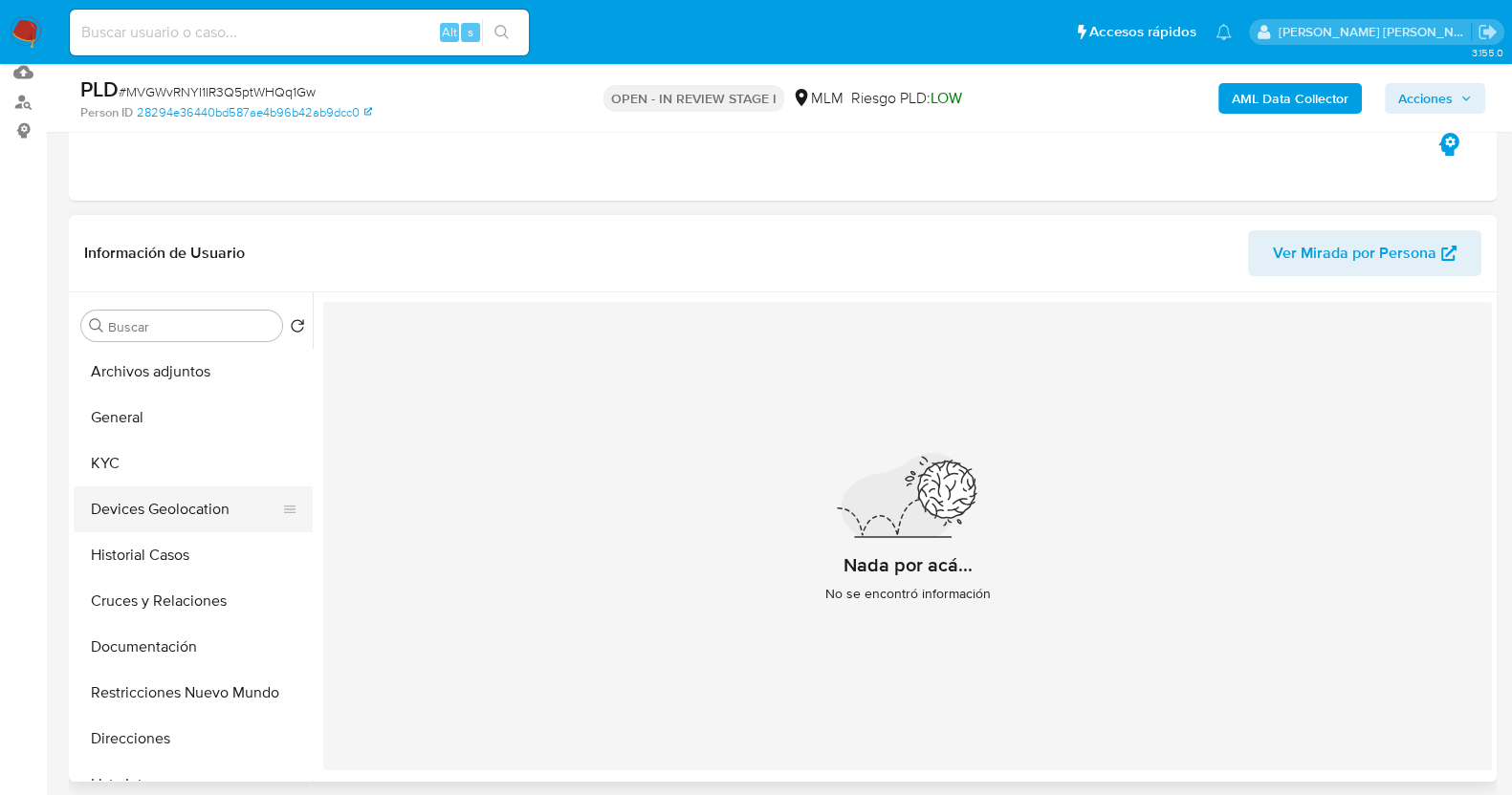
click at [201, 515] on button "Devices Geolocation" at bounding box center [186, 509] width 224 height 46
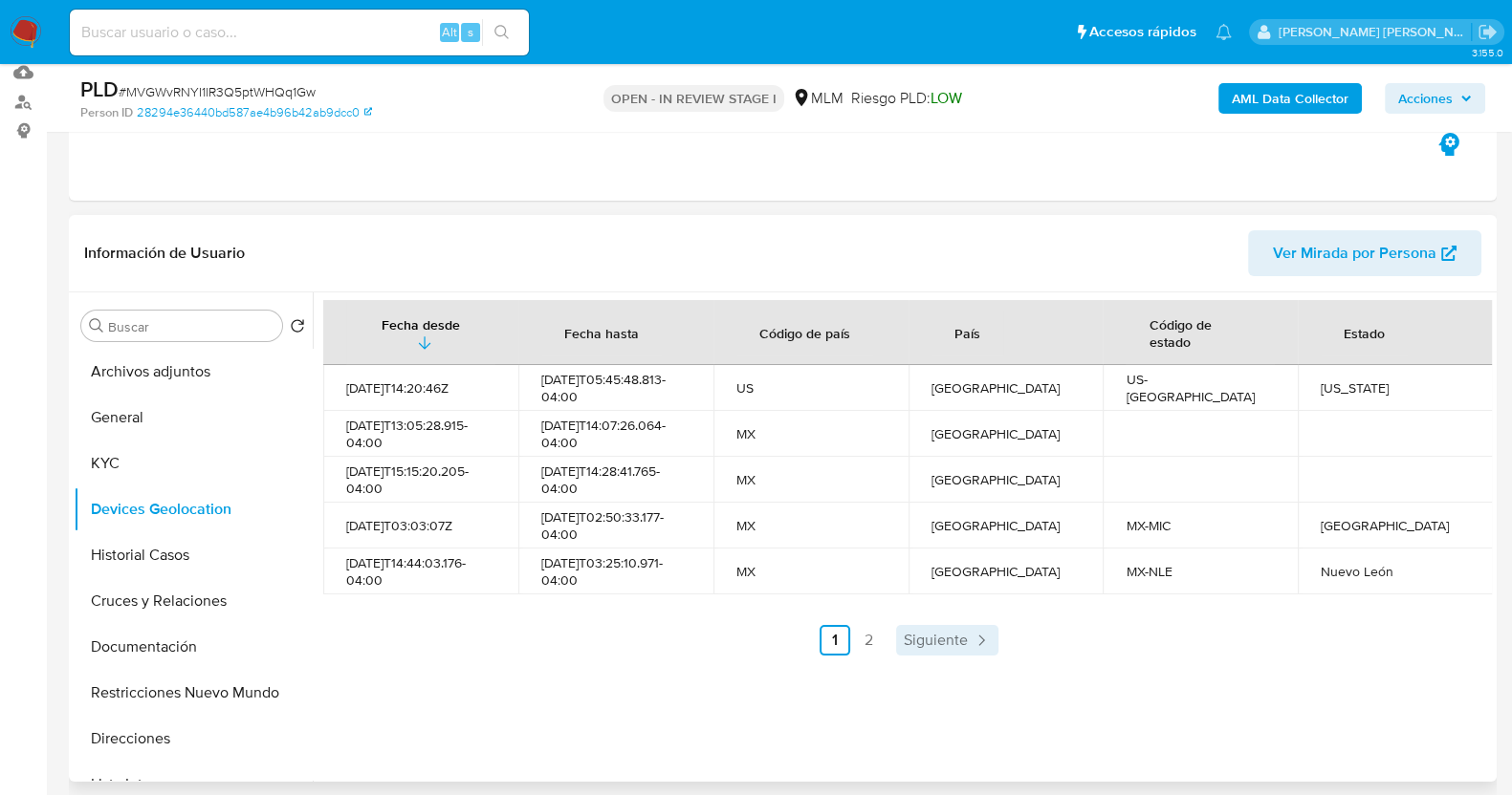
click at [942, 634] on span "Siguiente" at bounding box center [937, 640] width 64 height 16
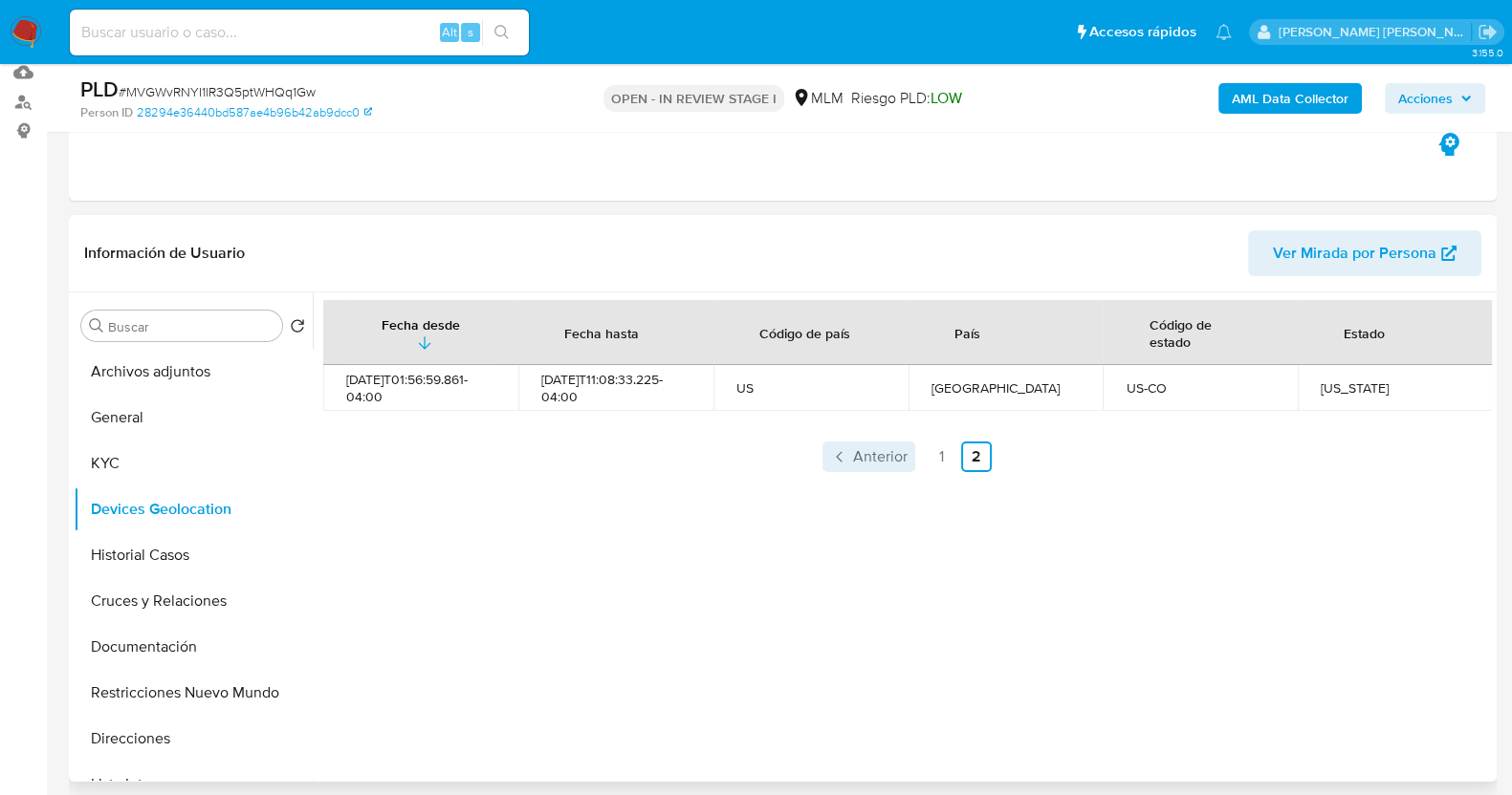
click at [885, 452] on span "Anterior" at bounding box center [880, 457] width 55 height 16
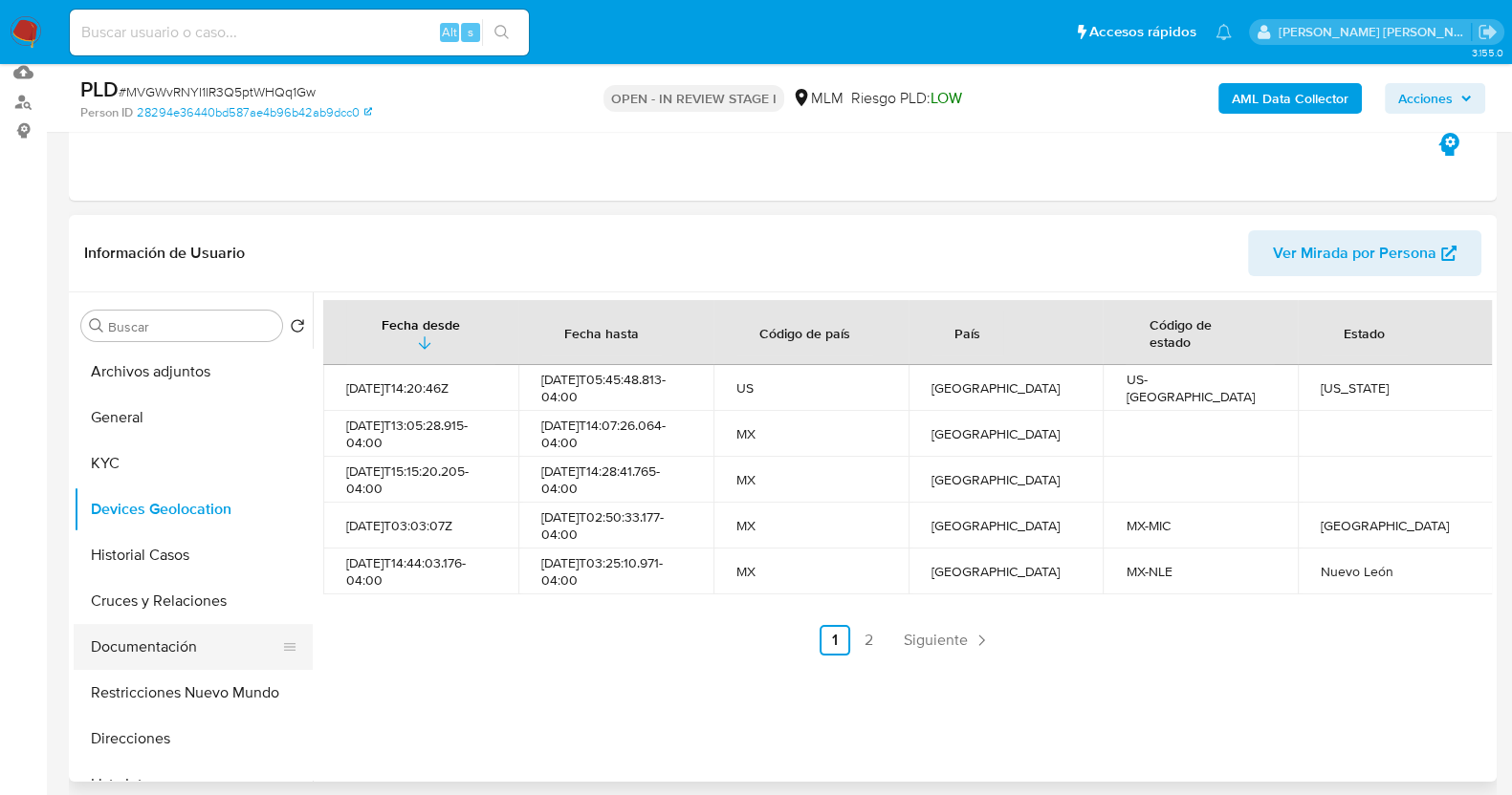
click at [177, 633] on button "Documentación" at bounding box center [186, 647] width 224 height 46
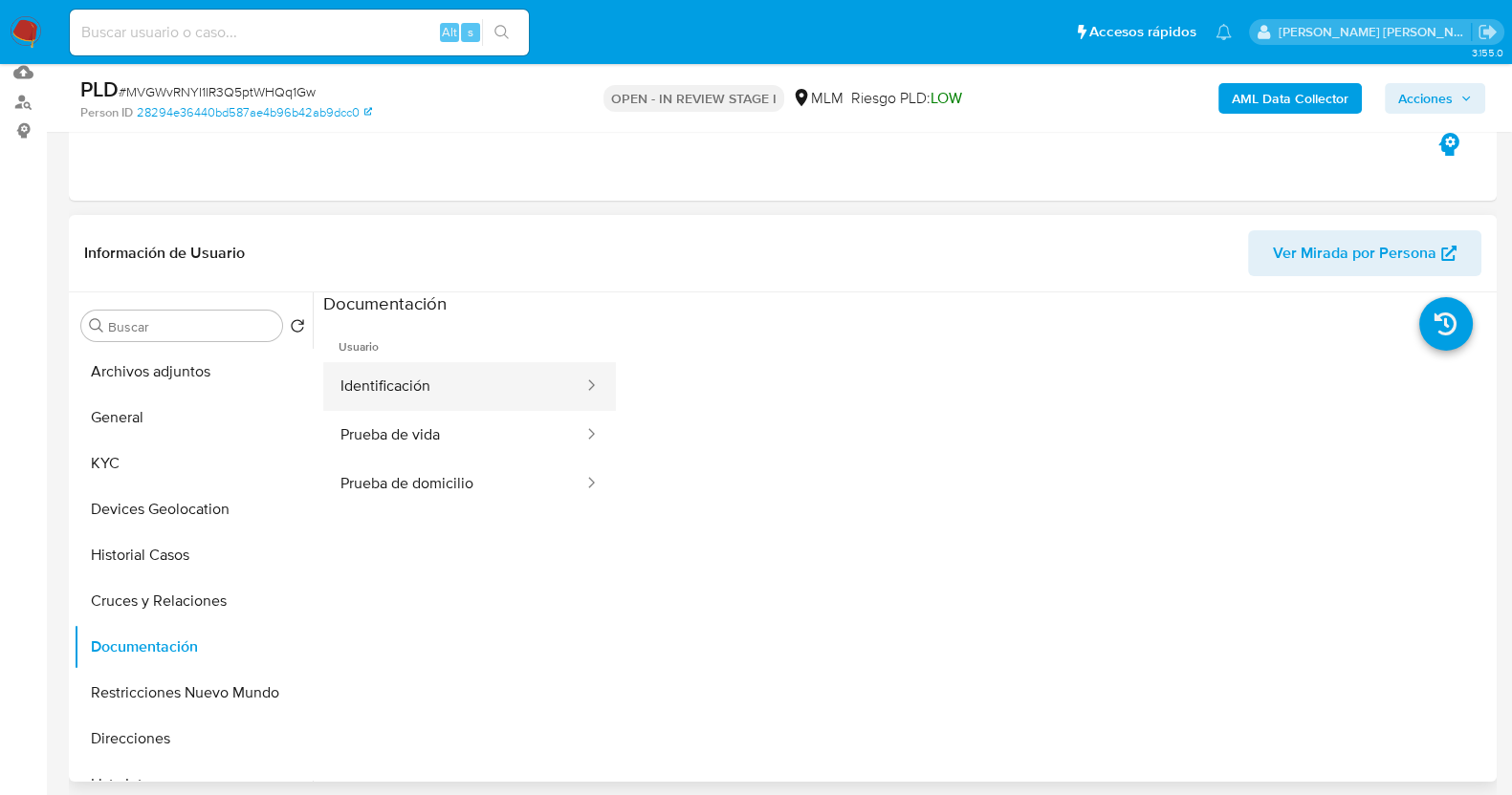
click at [493, 389] on button "Identificación" at bounding box center [454, 386] width 262 height 49
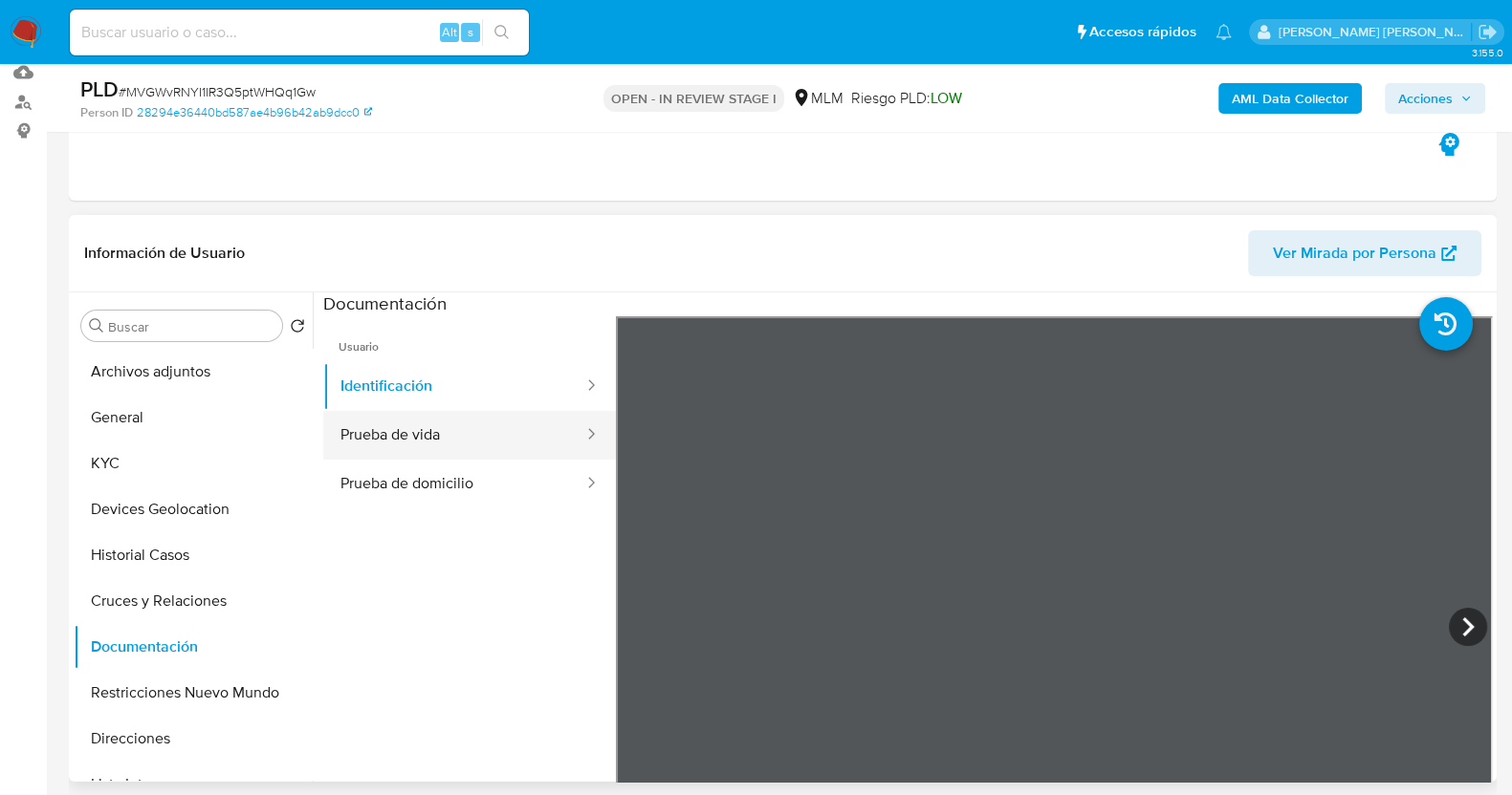
click at [448, 427] on button "Prueba de vida" at bounding box center [454, 435] width 262 height 49
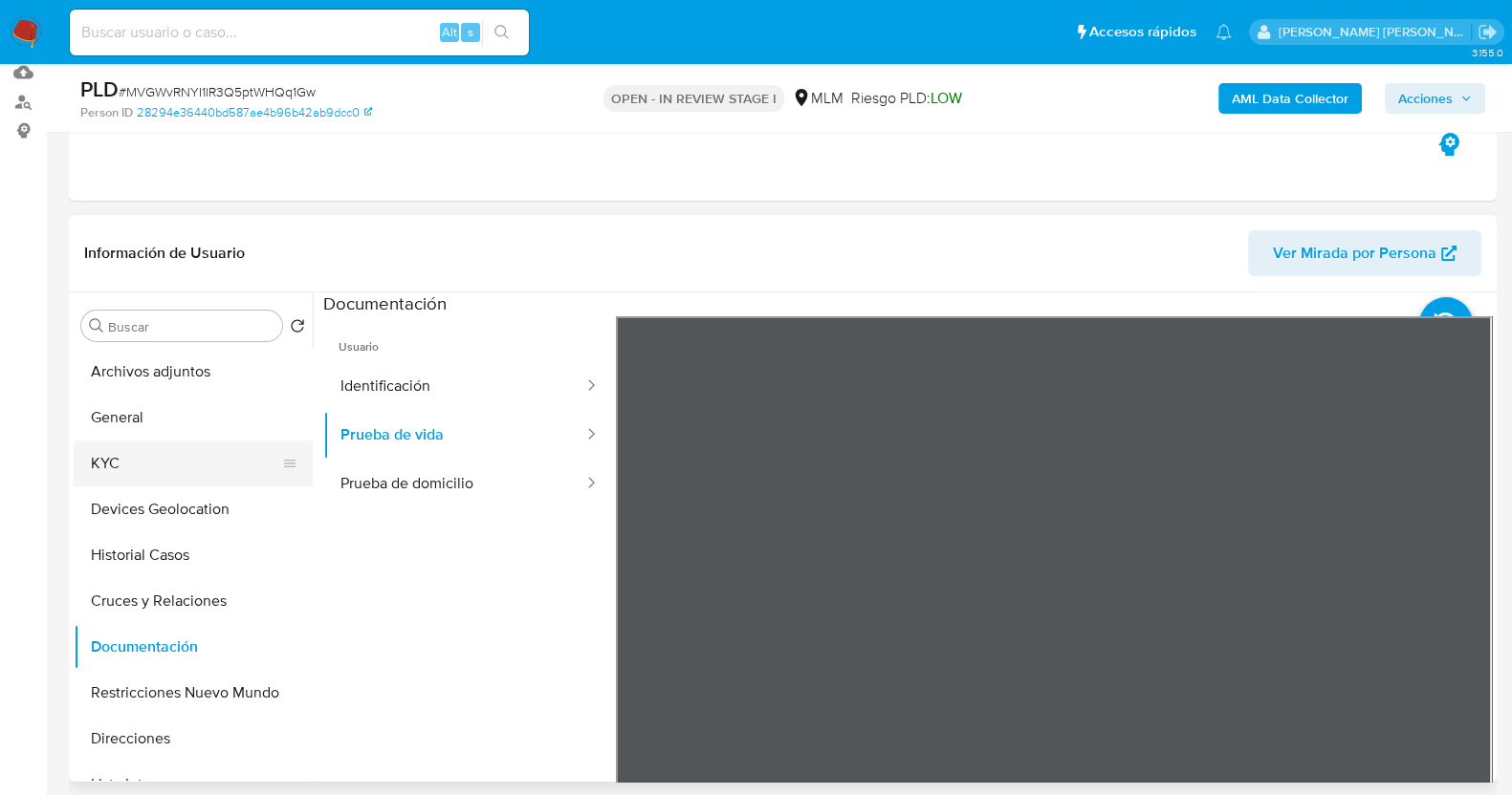
click at [125, 463] on button "KYC" at bounding box center [186, 463] width 224 height 46
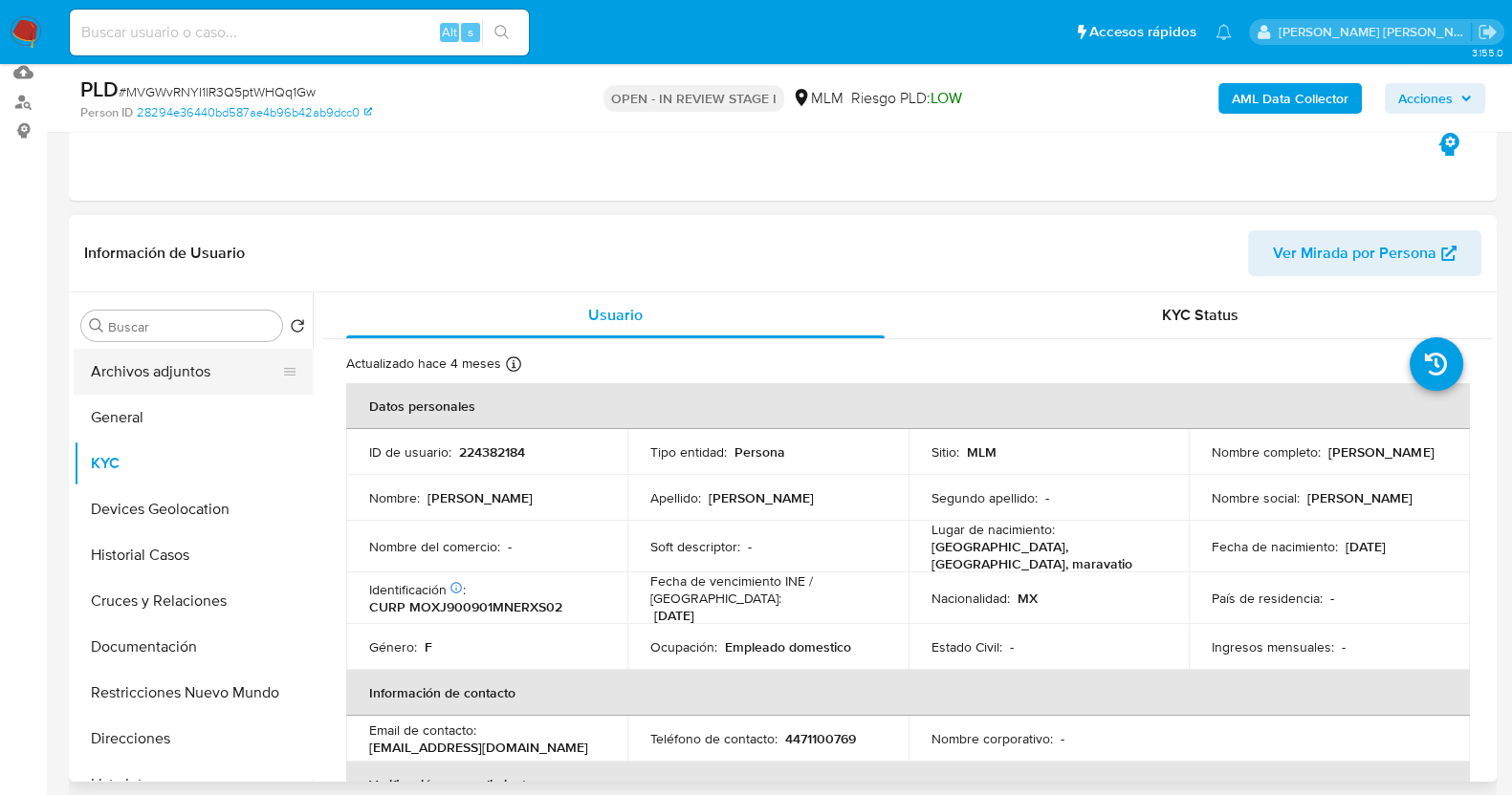
click at [186, 379] on button "Archivos adjuntos" at bounding box center [186, 372] width 224 height 46
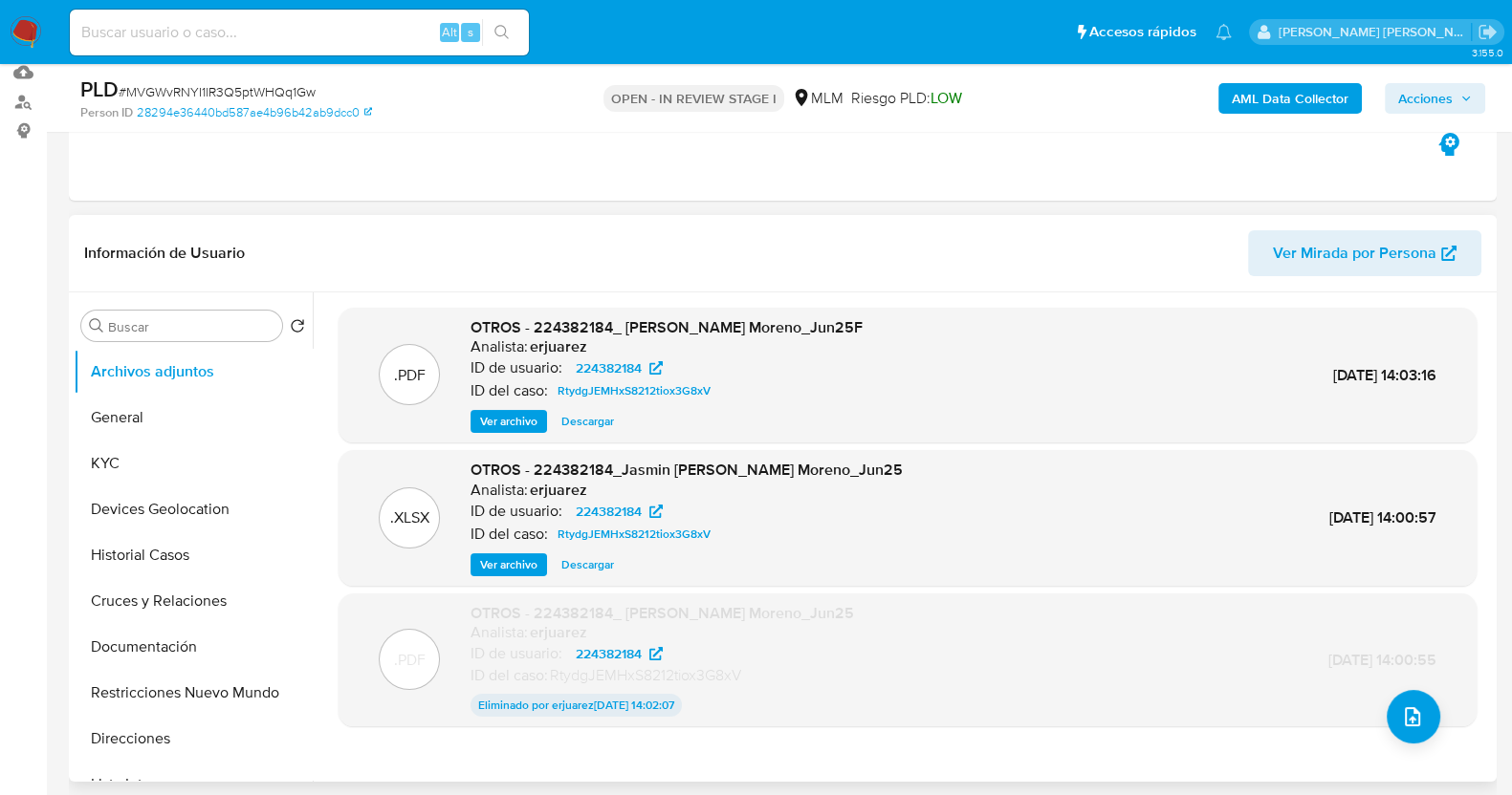
click at [528, 419] on span "Ver archivo" at bounding box center [508, 421] width 57 height 19
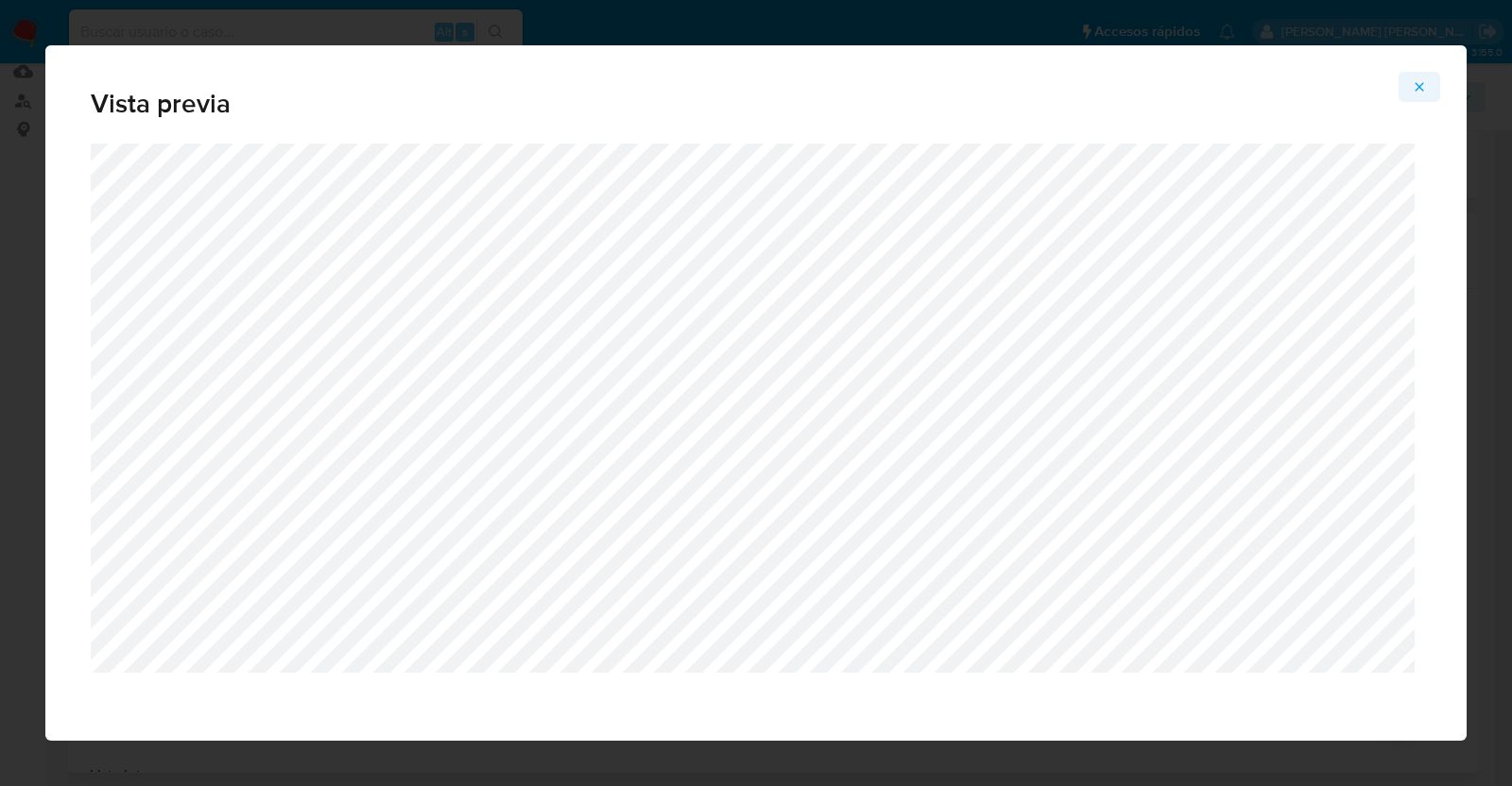
click at [1427, 89] on icon "Attachment preview" at bounding box center [1420, 88] width 15 height 15
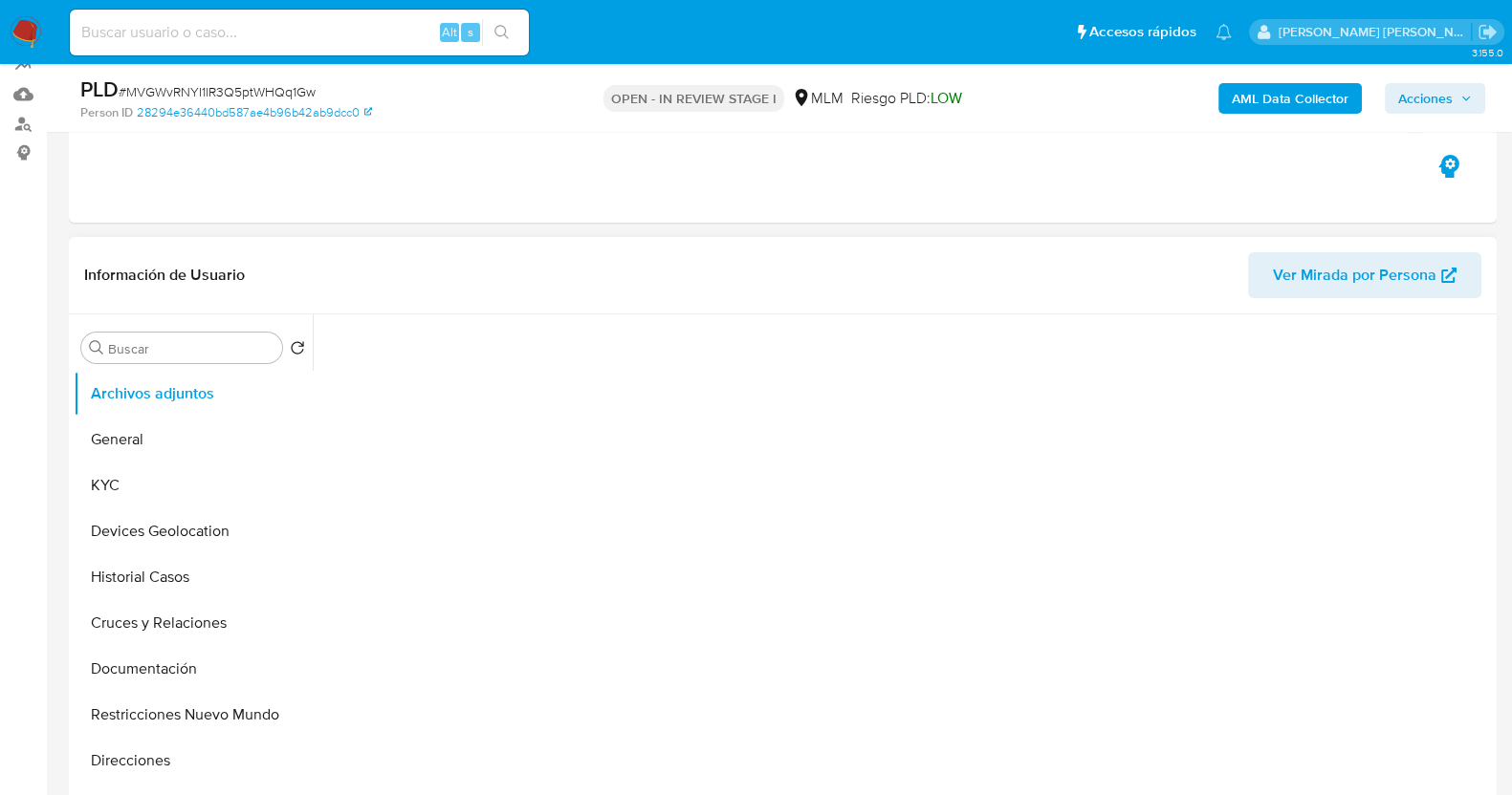
scroll to position [358, 0]
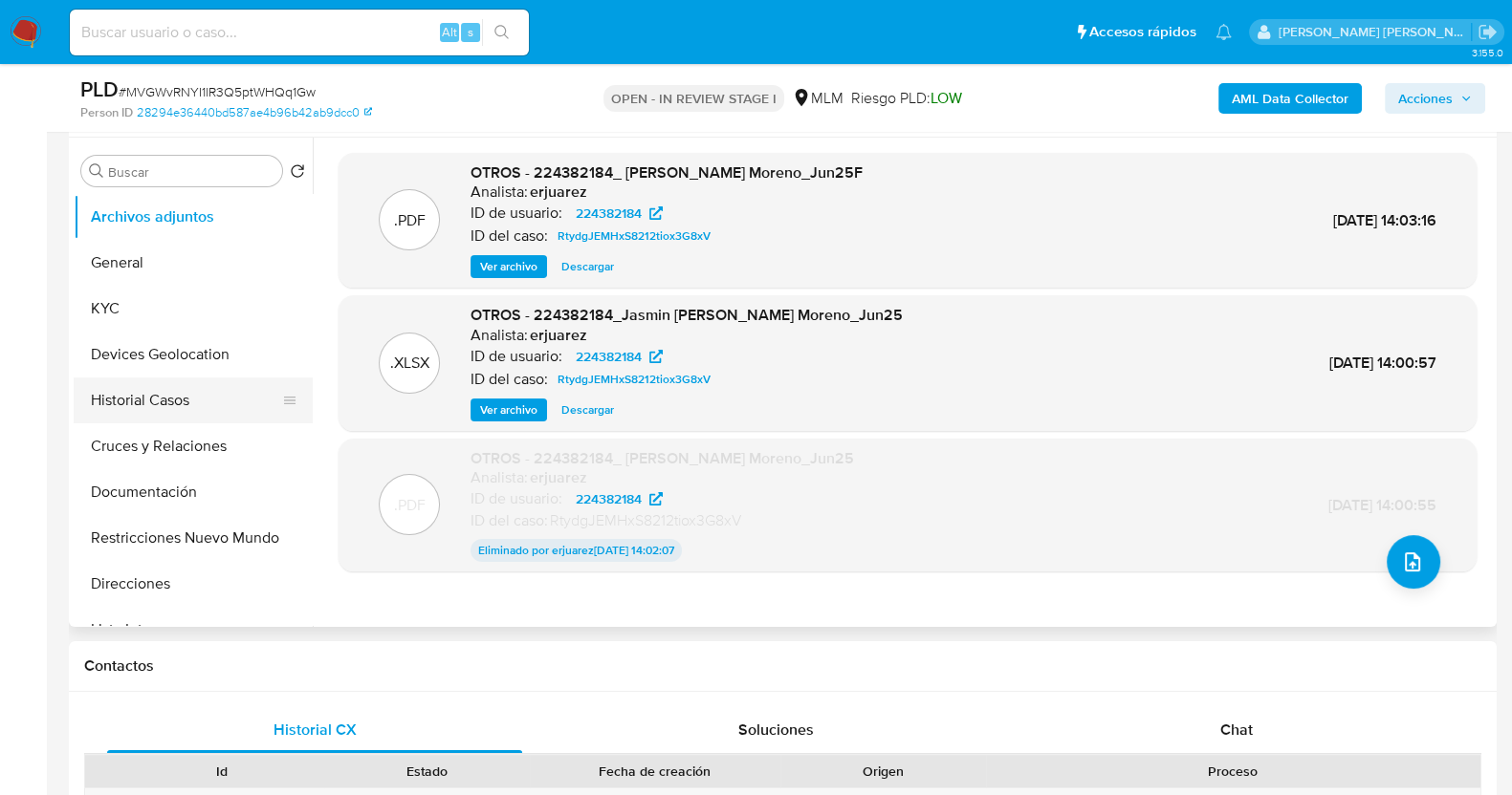
select select "10"
click at [168, 494] on button "Documentación" at bounding box center [186, 491] width 224 height 46
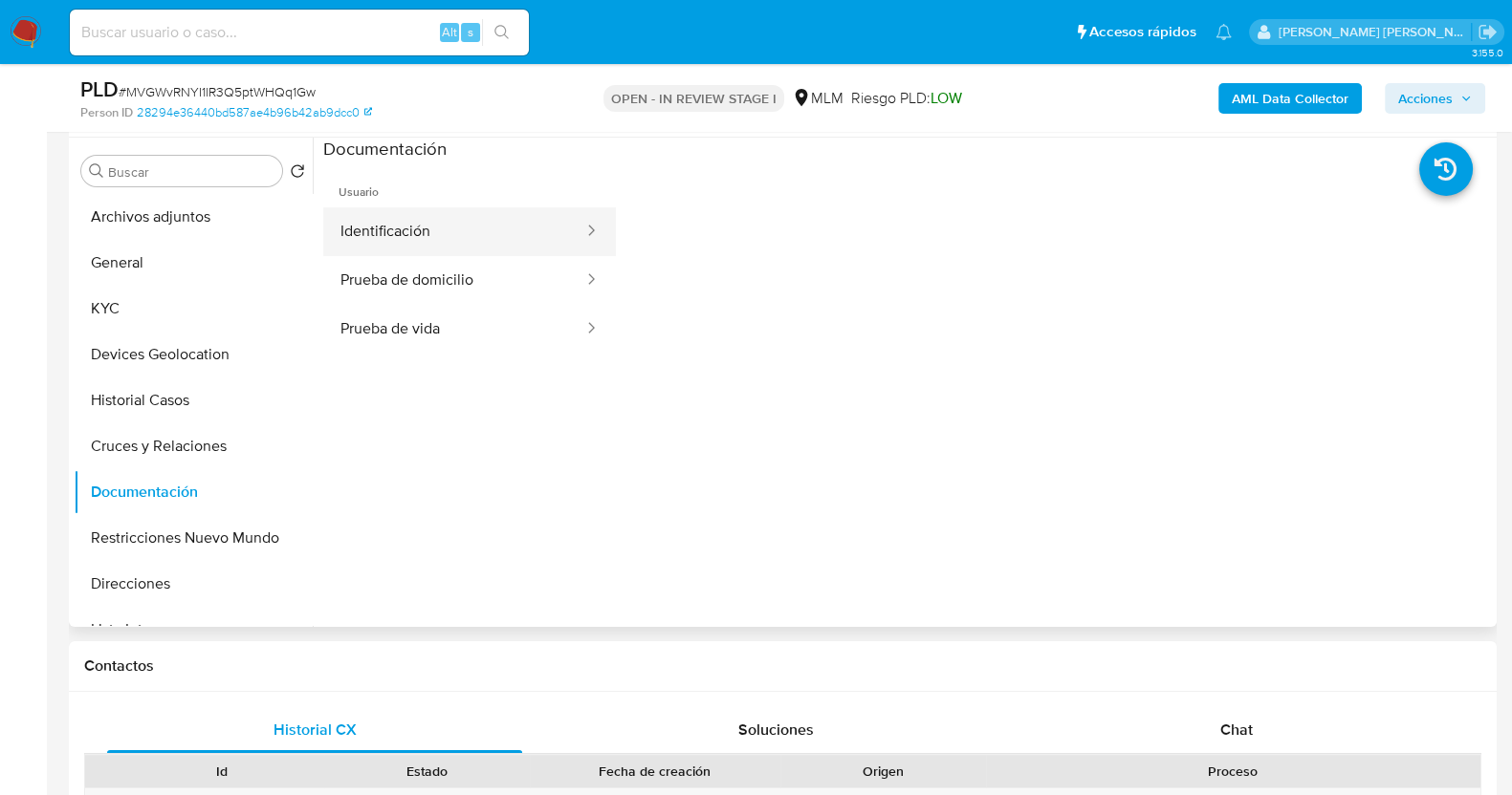
click at [477, 231] on button "Identificación" at bounding box center [454, 232] width 262 height 49
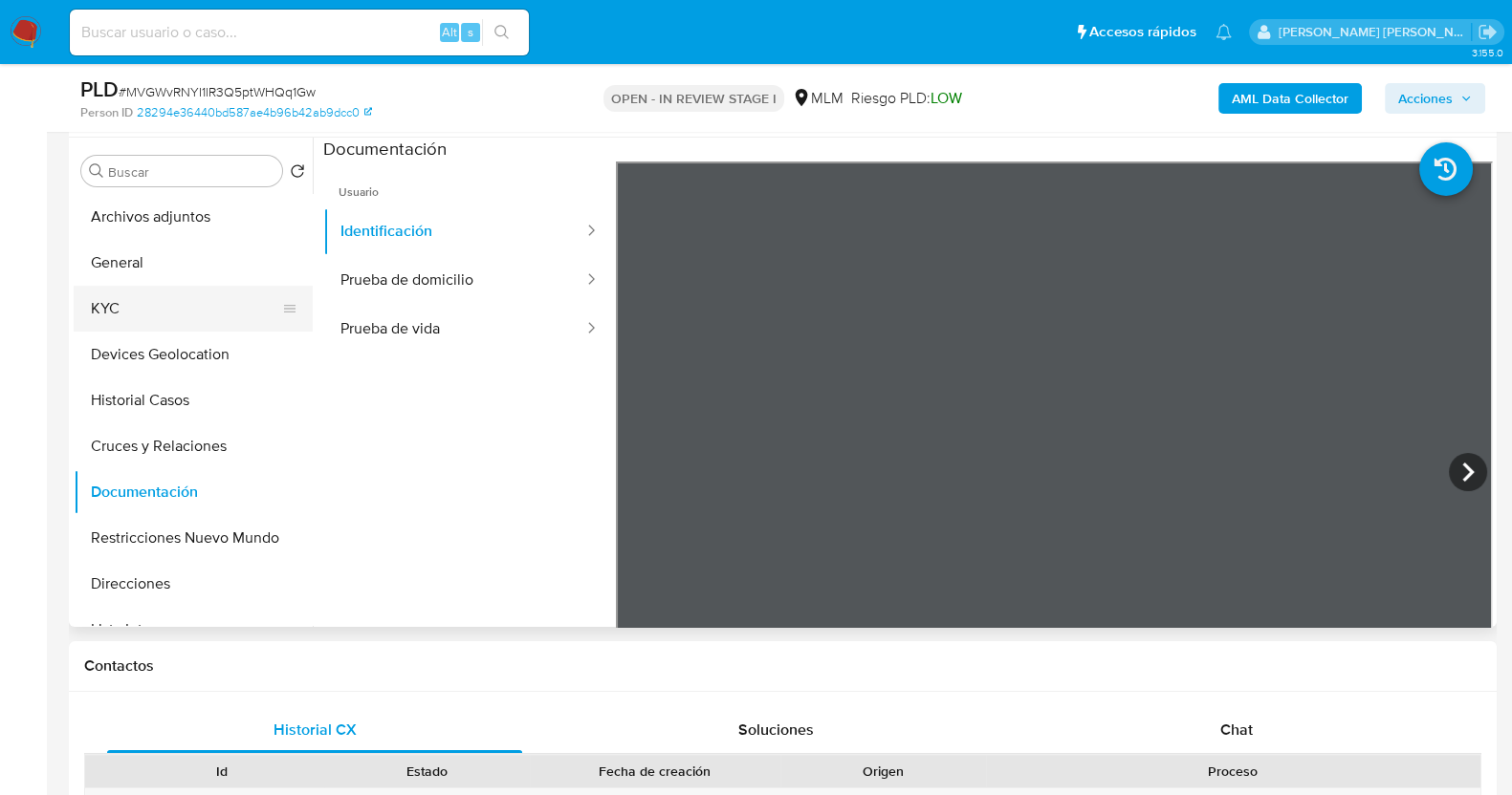
click at [172, 307] on button "KYC" at bounding box center [186, 308] width 224 height 46
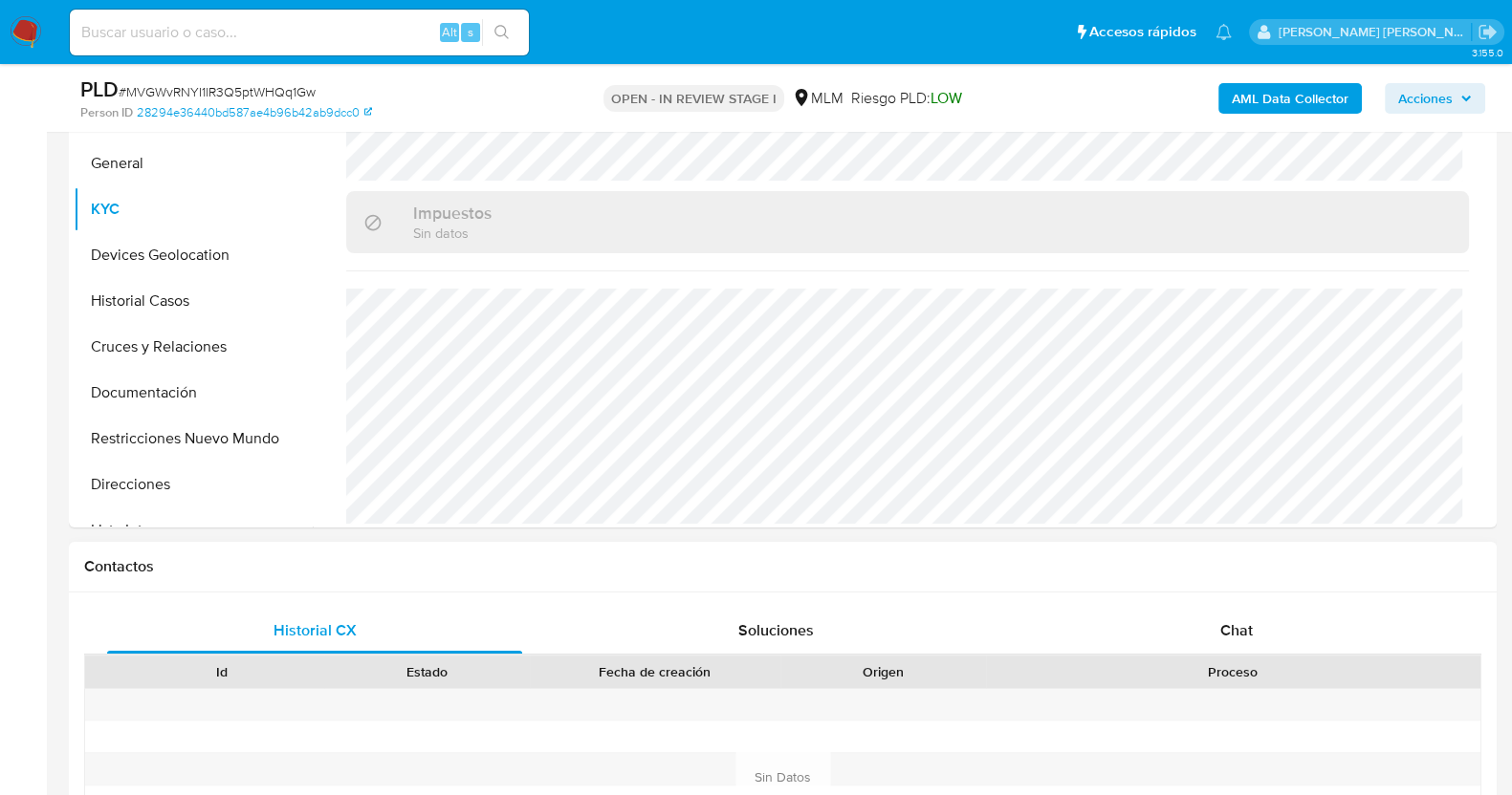
scroll to position [238, 0]
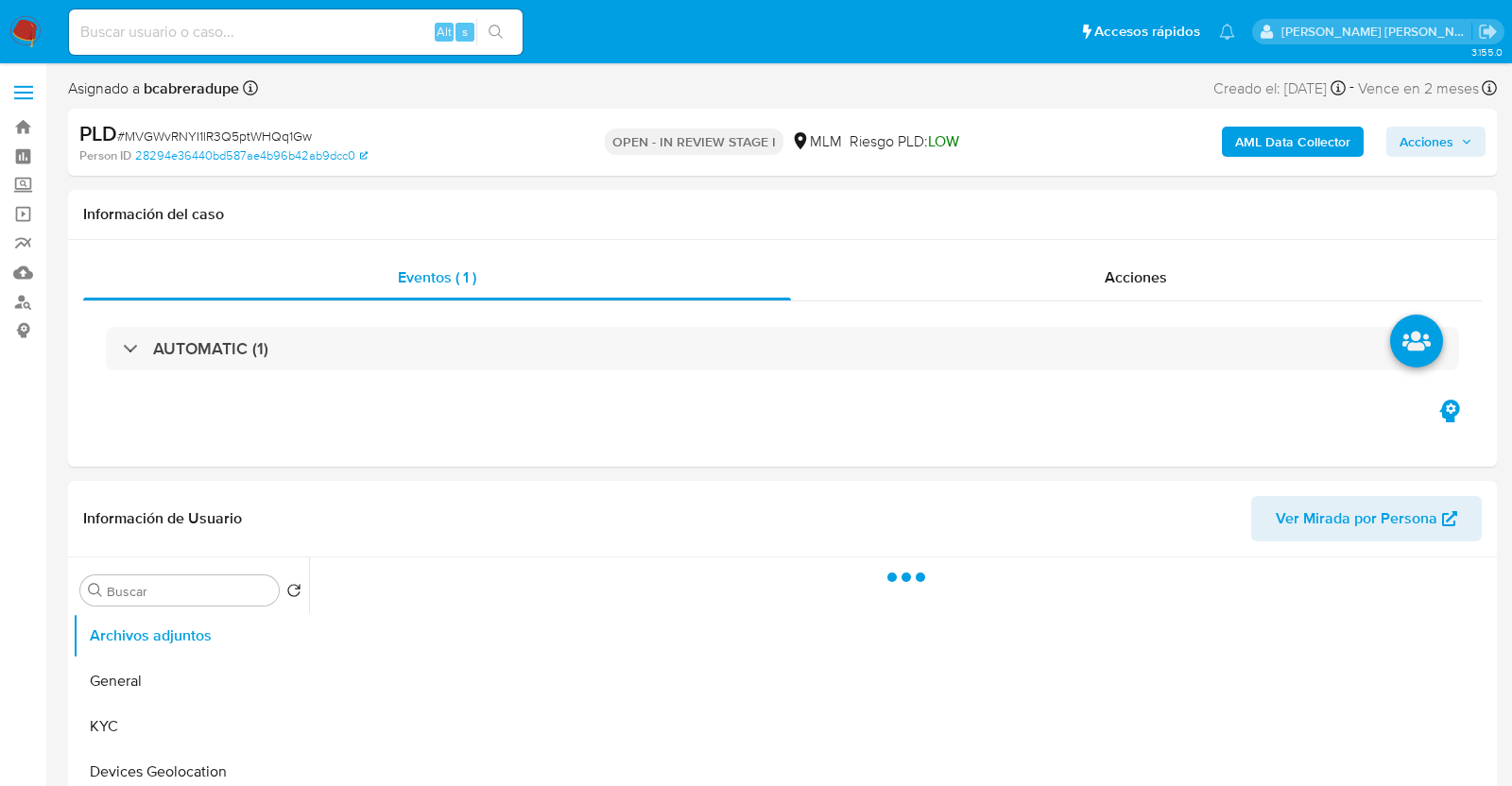
select select "10"
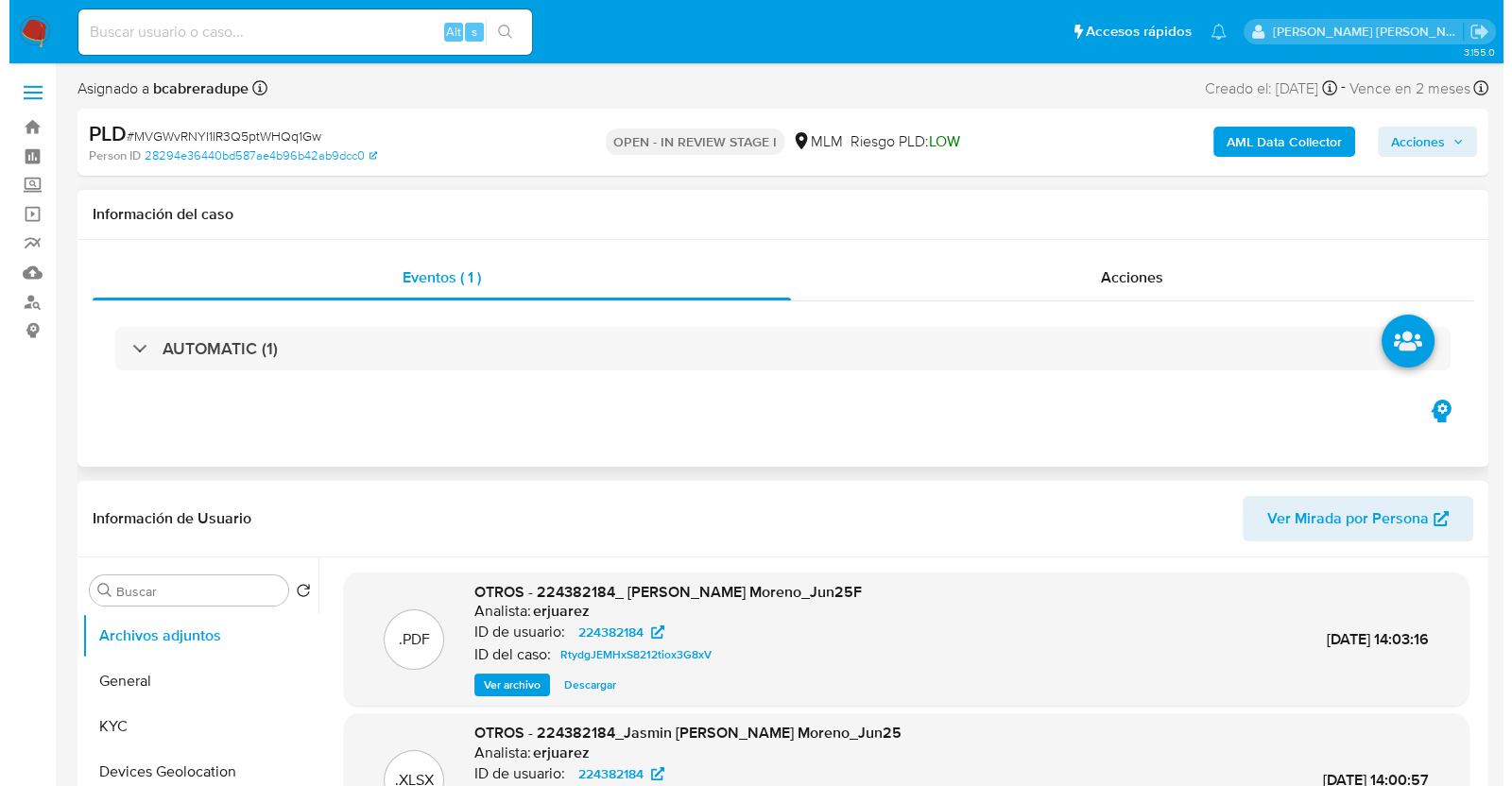
scroll to position [236, 0]
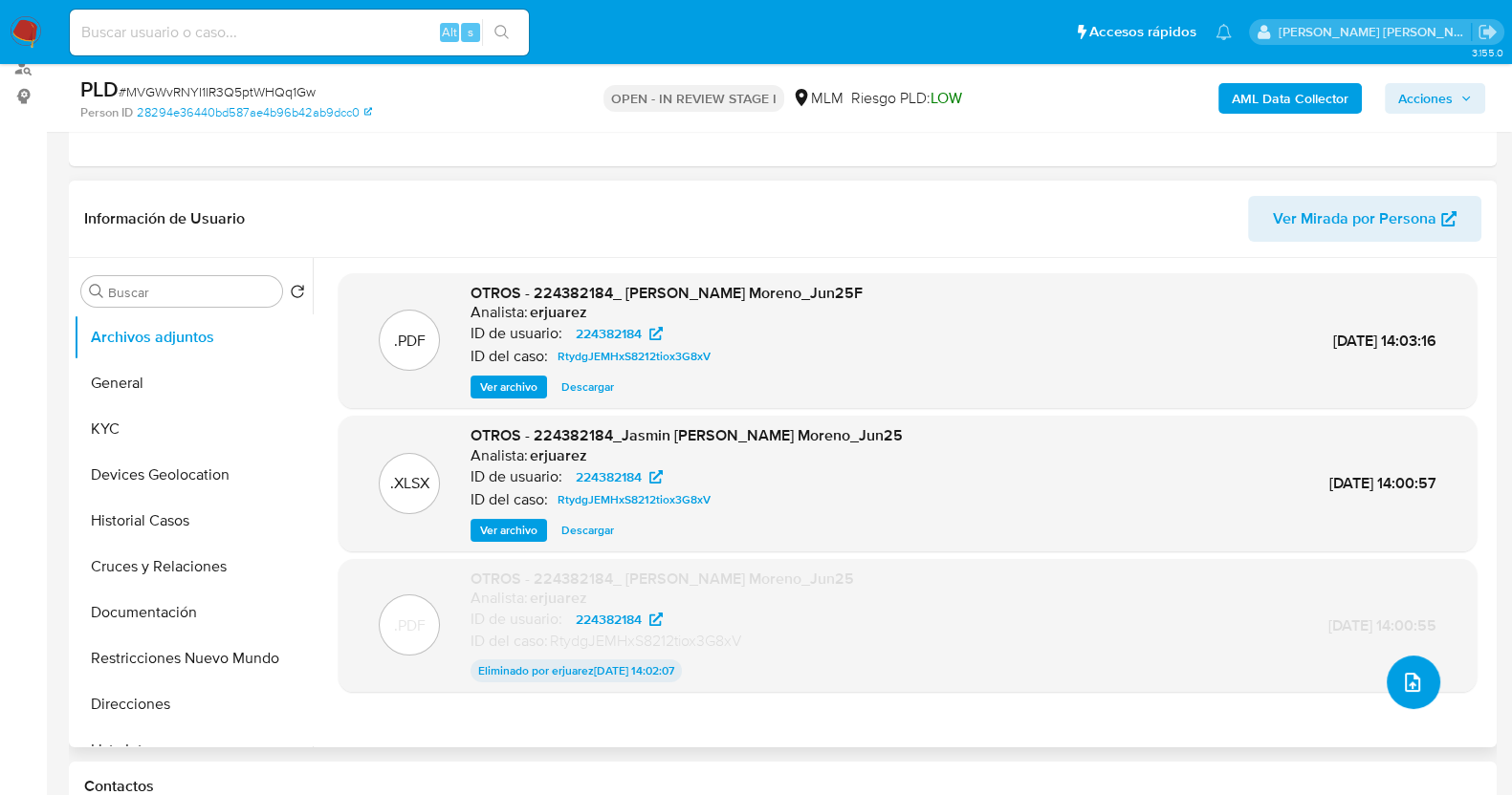
click at [1408, 686] on icon "upload-file" at bounding box center [1413, 683] width 16 height 19
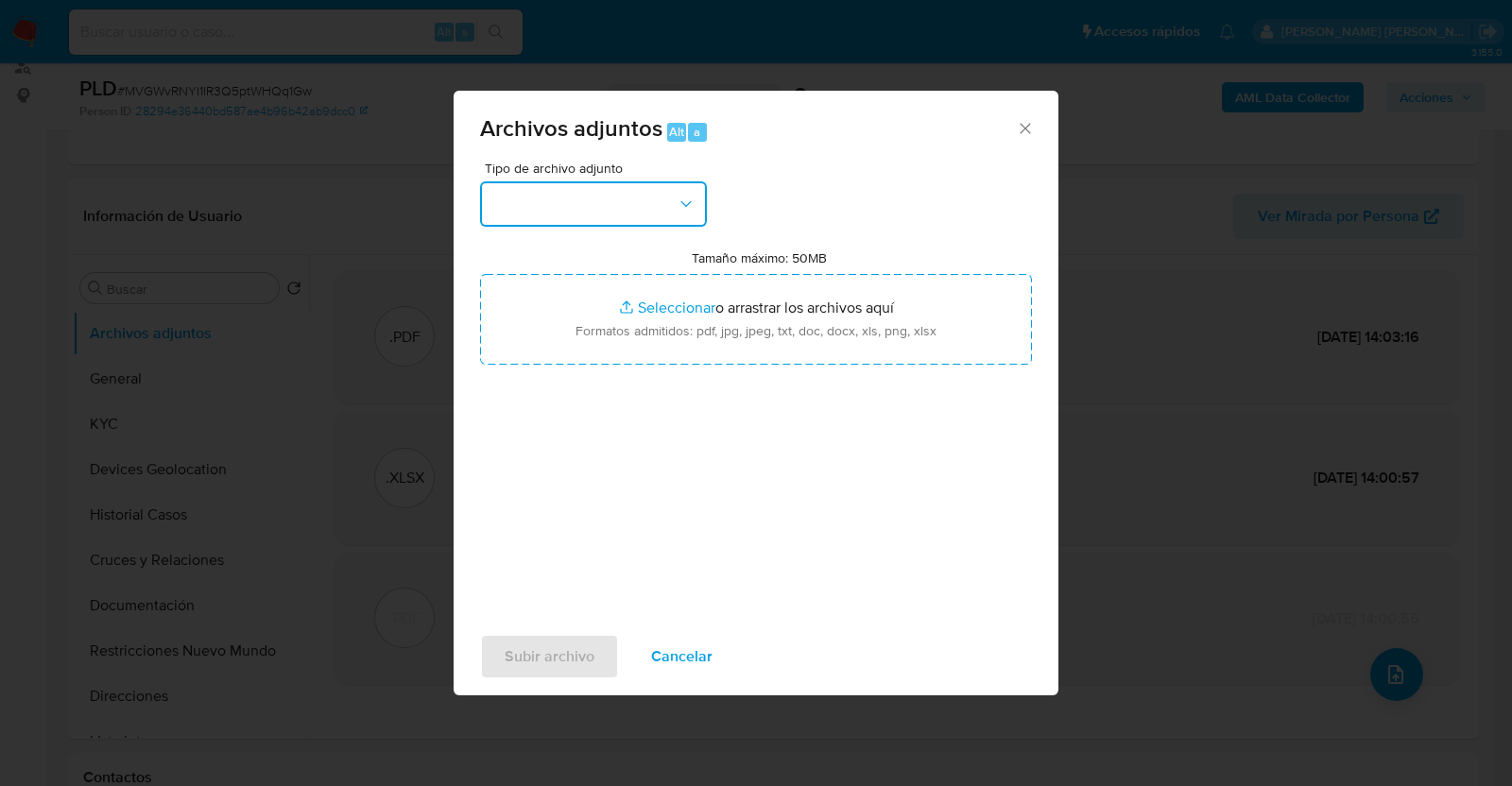
click at [663, 190] on button "button" at bounding box center [593, 204] width 227 height 45
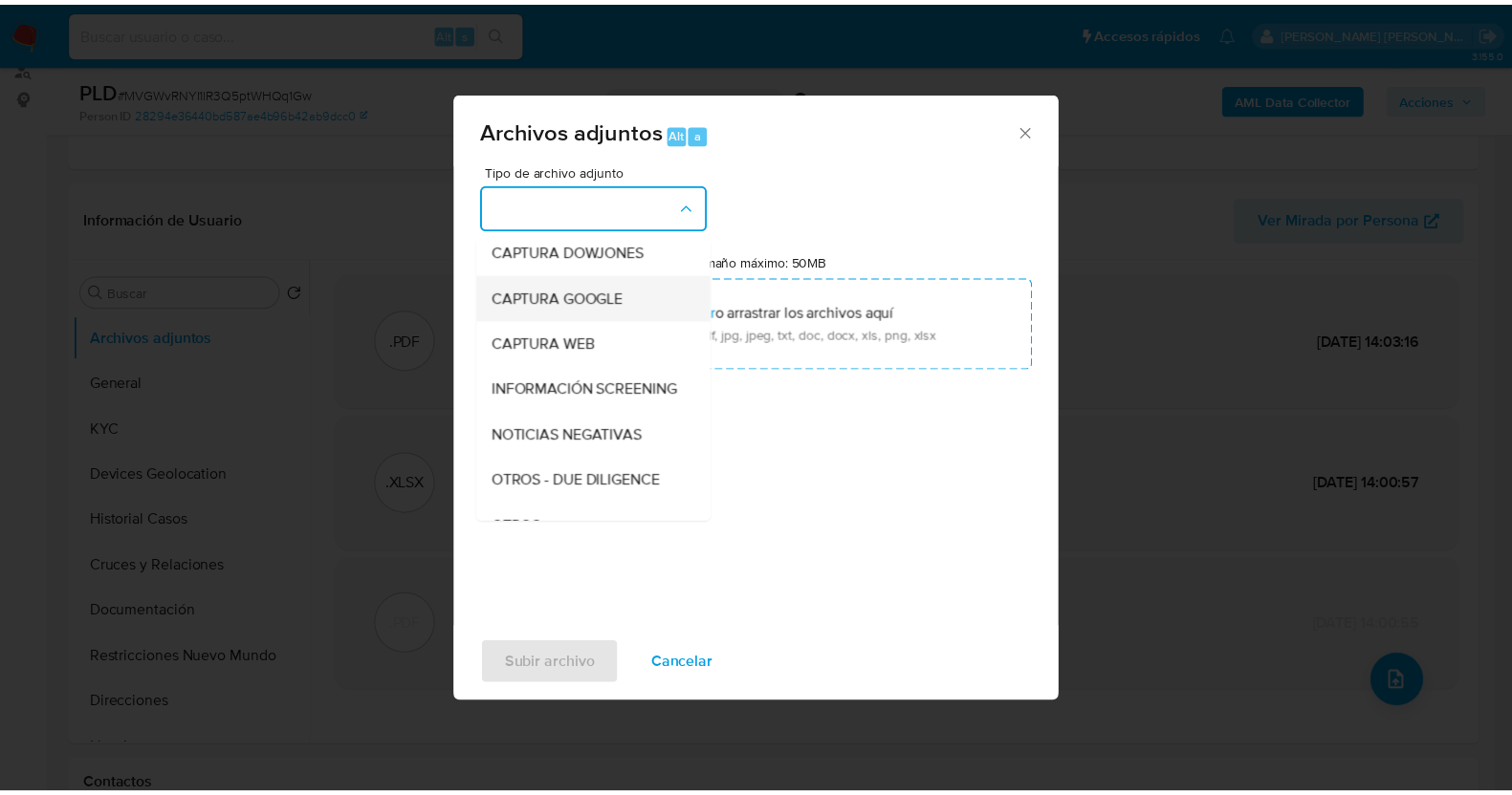
scroll to position [99, 0]
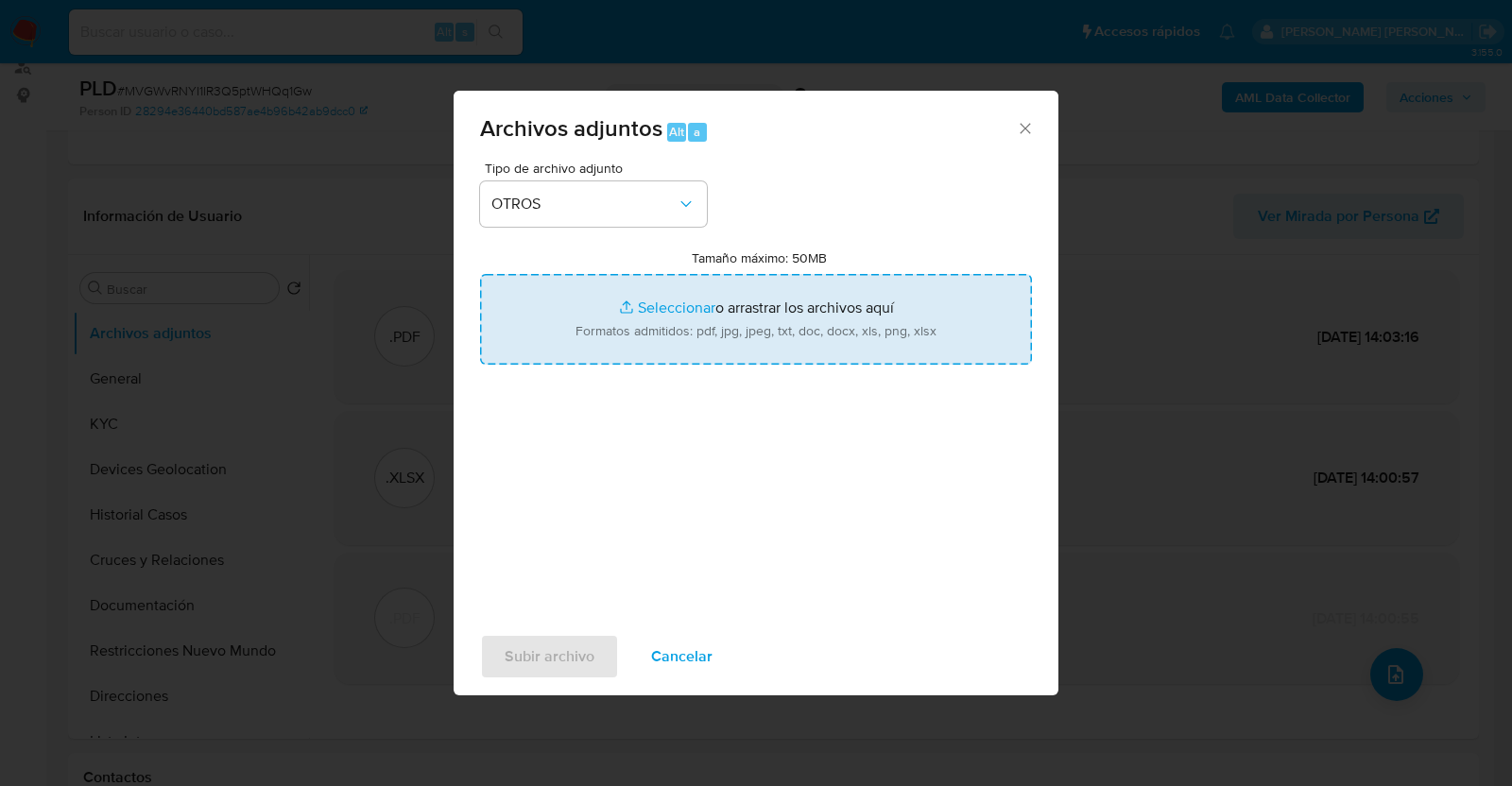
type input "C:\fakepath\224382184_JASMIN LIZBETH_AGO2025.pdf"
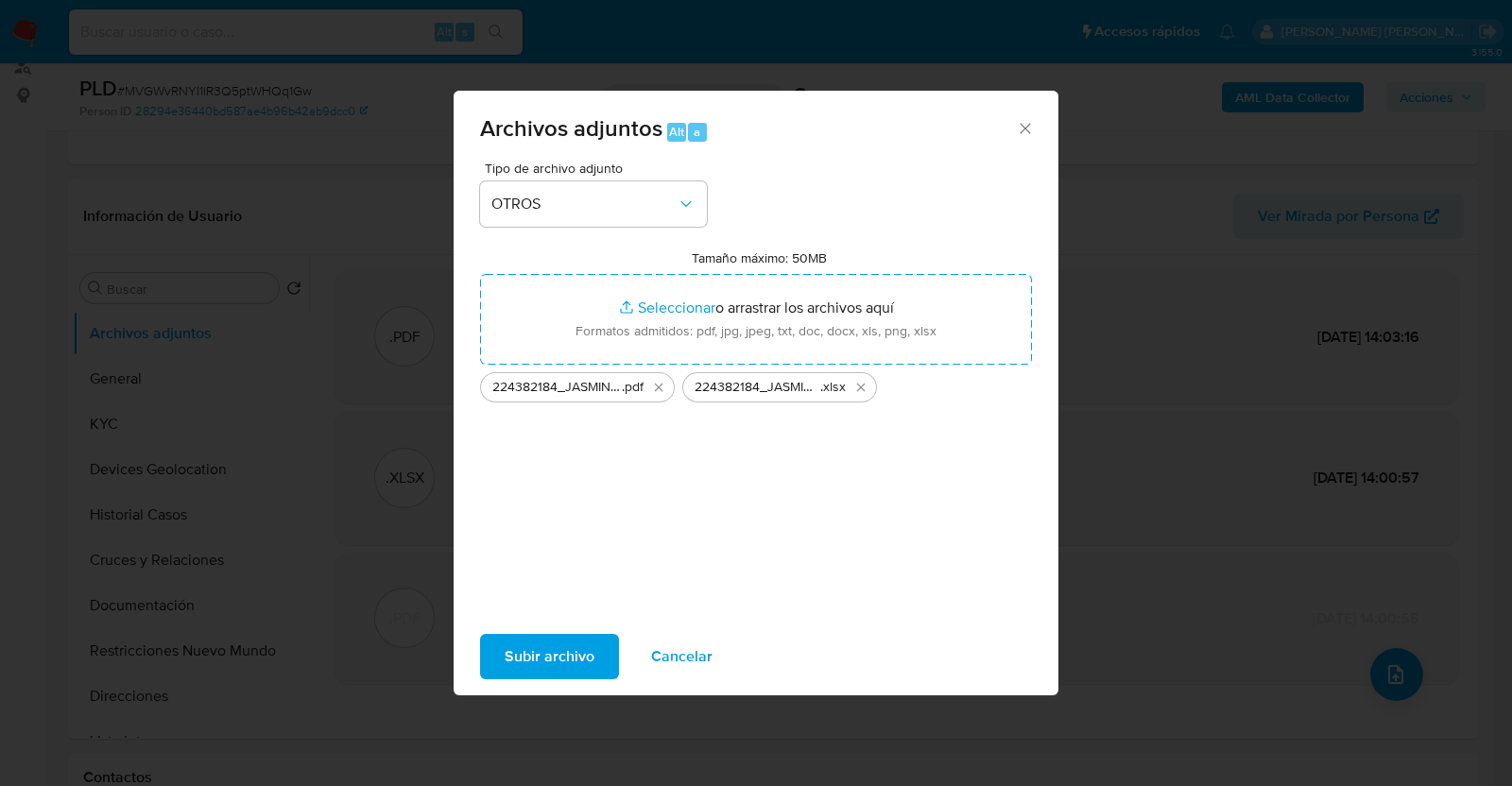
click at [558, 659] on span "Subir archivo" at bounding box center [549, 656] width 89 height 41
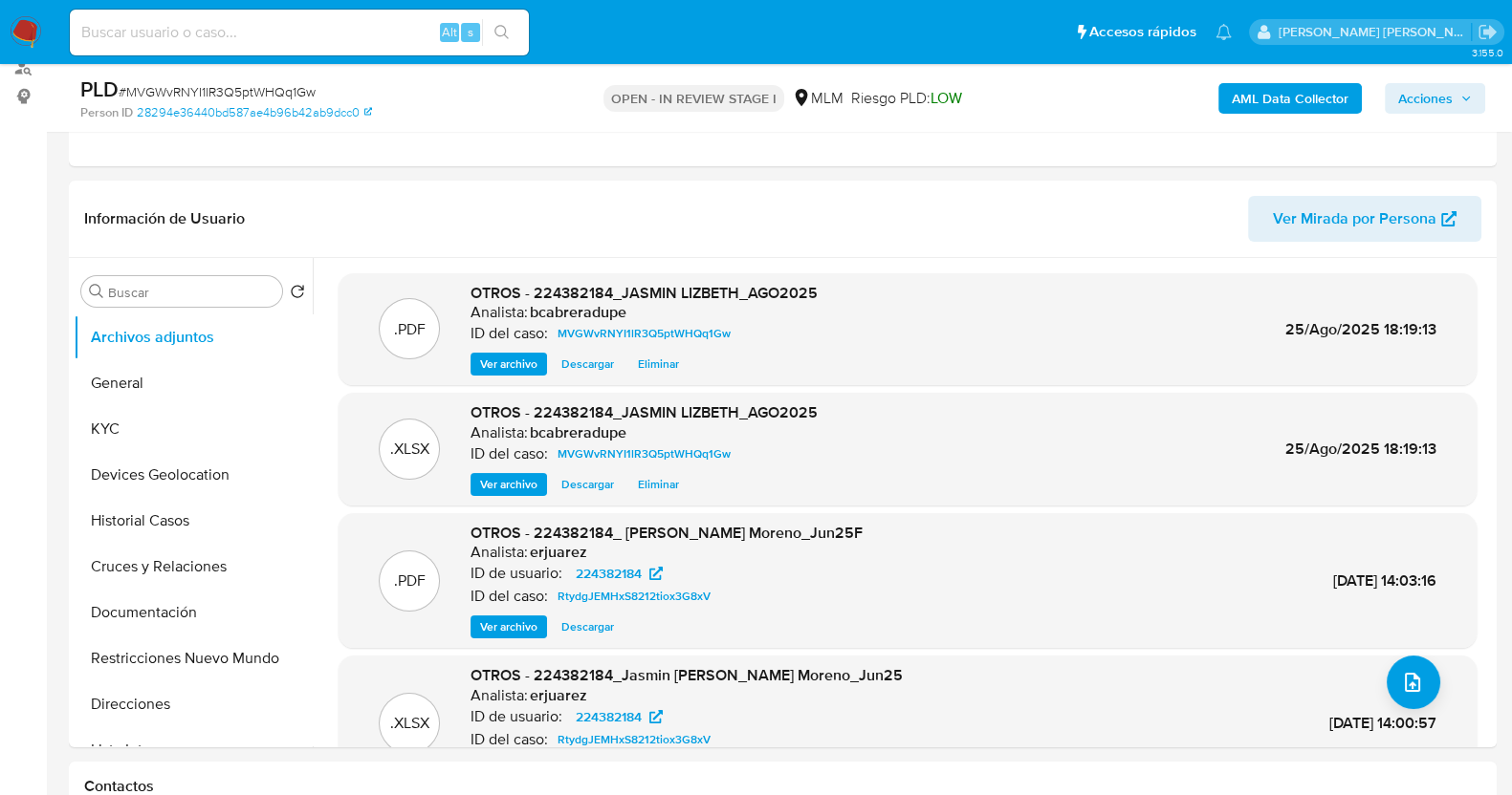
click at [235, 80] on div "PLD # MVGWvRNYI1lR3Q5ptWHQq1Gw" at bounding box center [312, 90] width 461 height 28
copy span "MVGWvRNYI1lR3Q5ptWHQq1Gw"
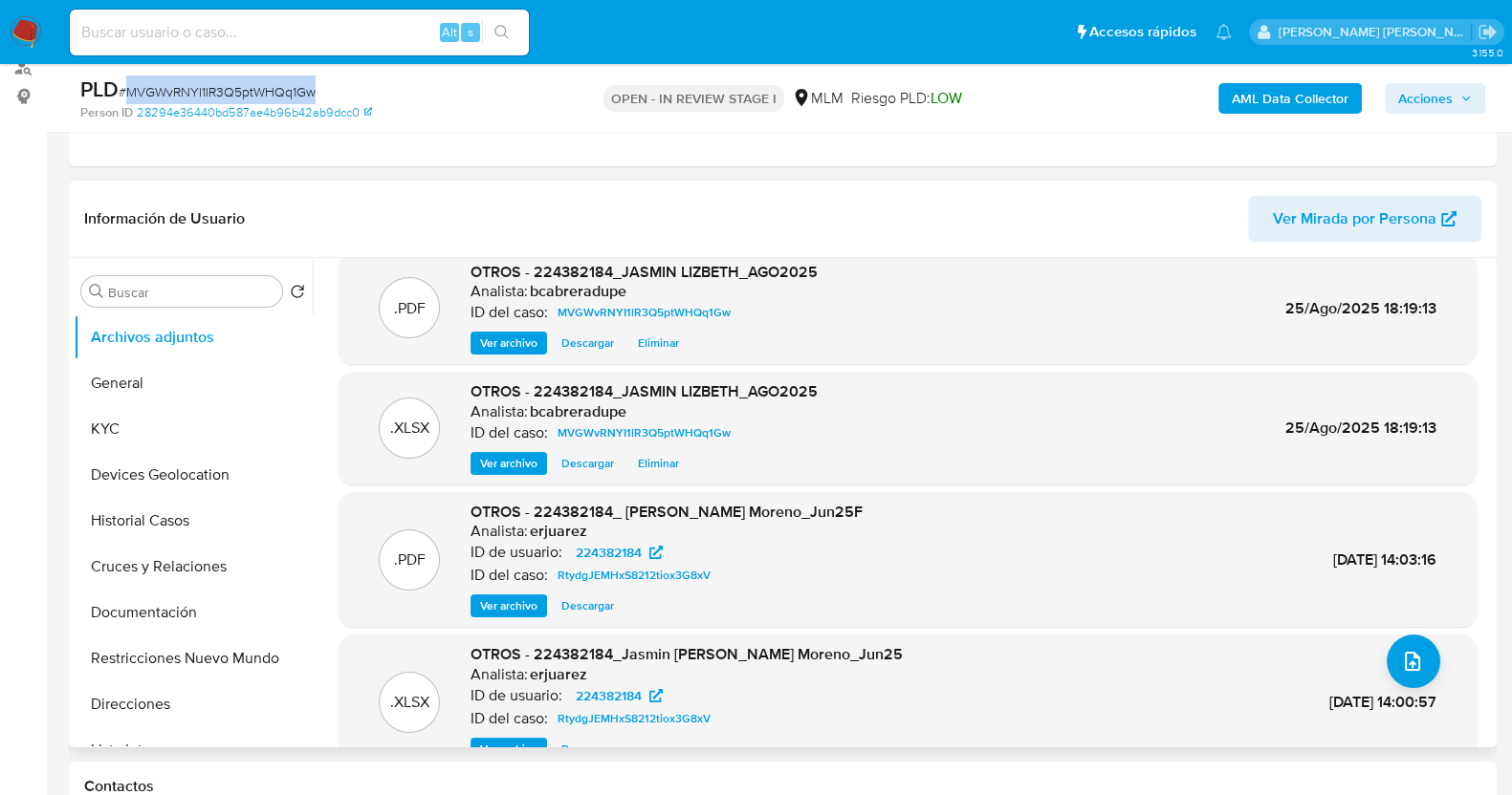
scroll to position [0, 0]
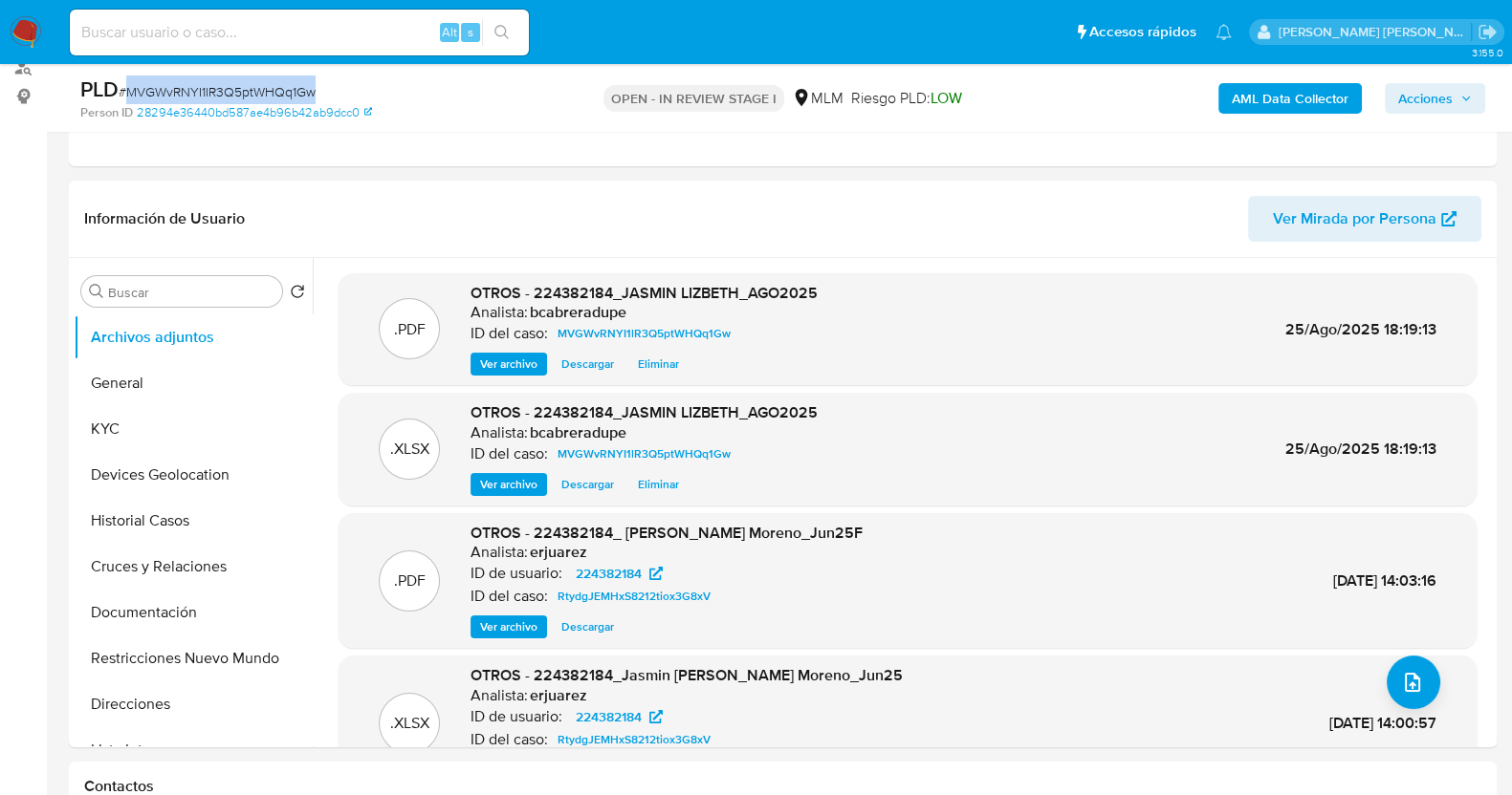
click at [1433, 111] on span "Acciones" at bounding box center [1425, 97] width 55 height 30
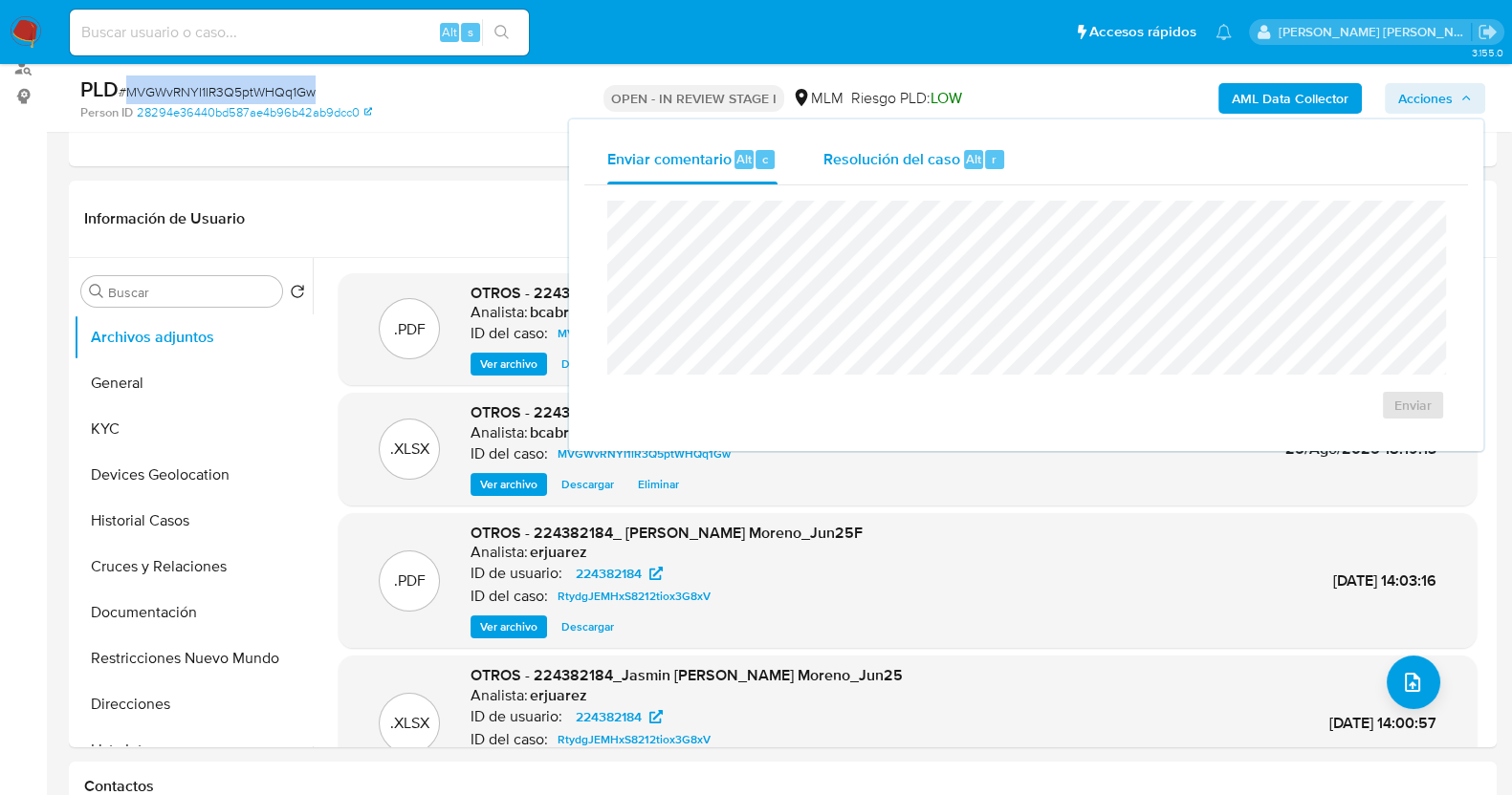
click at [964, 155] on div "Alt" at bounding box center [974, 160] width 19 height 19
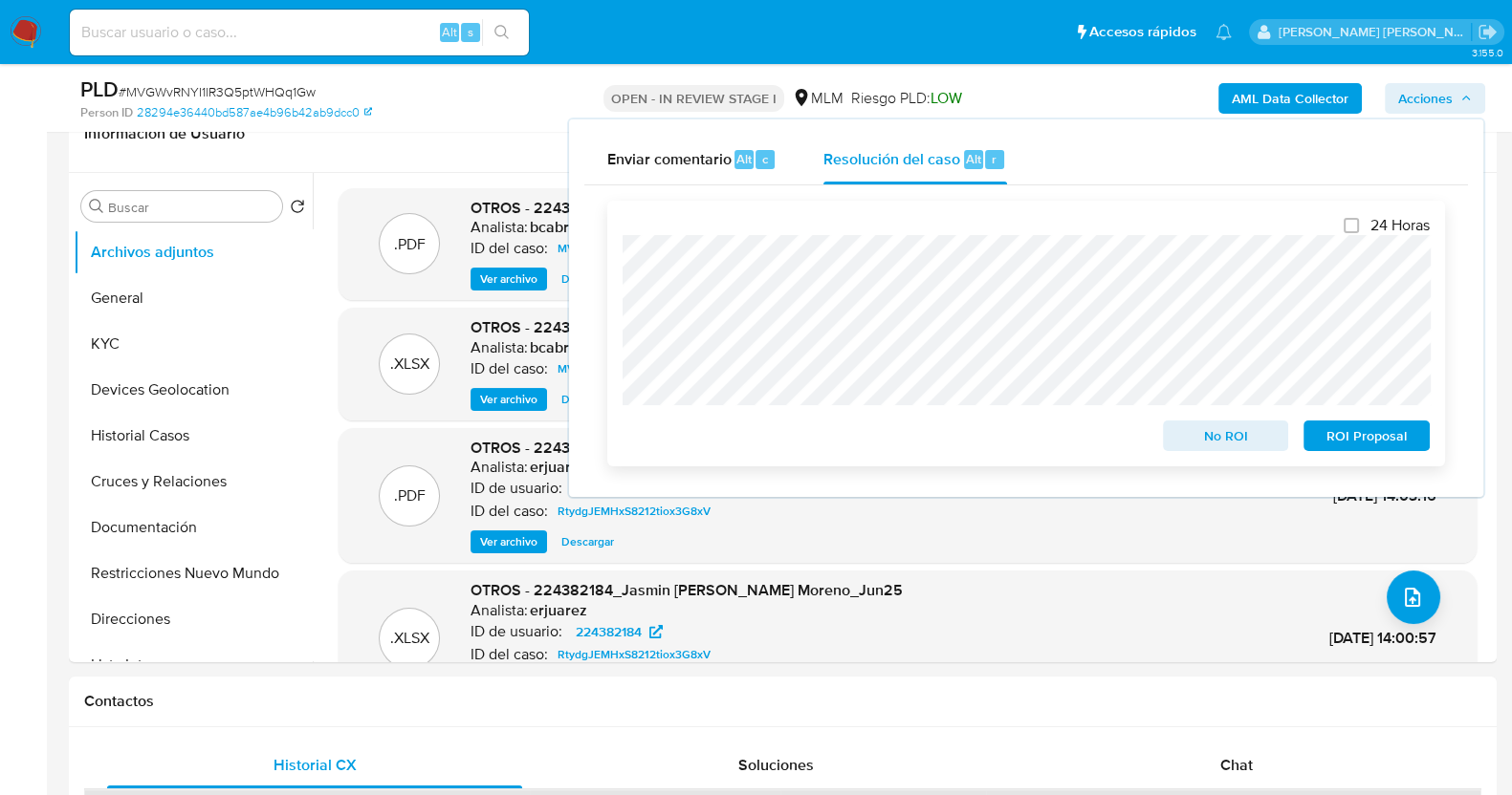
scroll to position [358, 0]
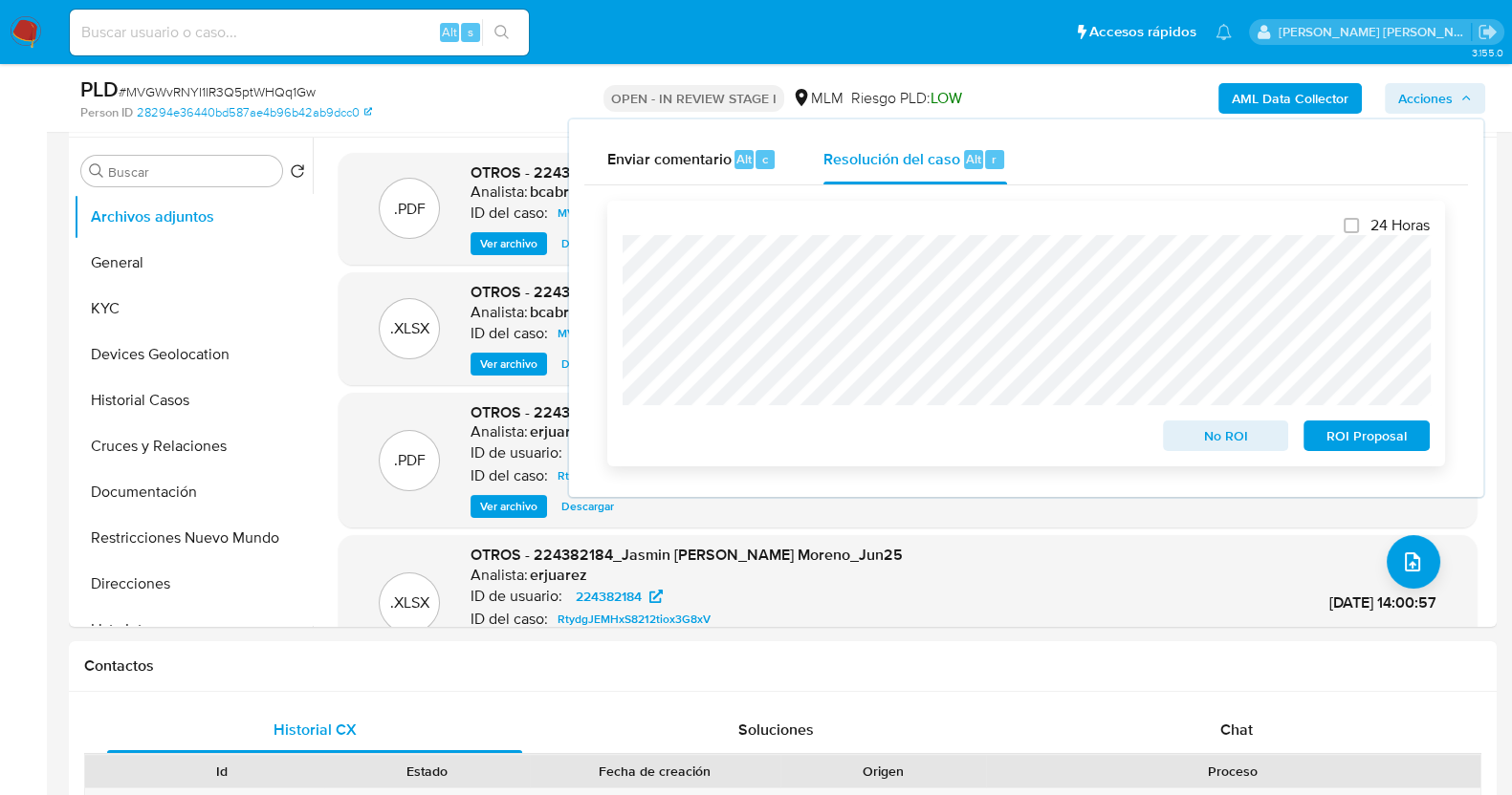
click at [1238, 439] on span "No ROI" at bounding box center [1227, 436] width 99 height 27
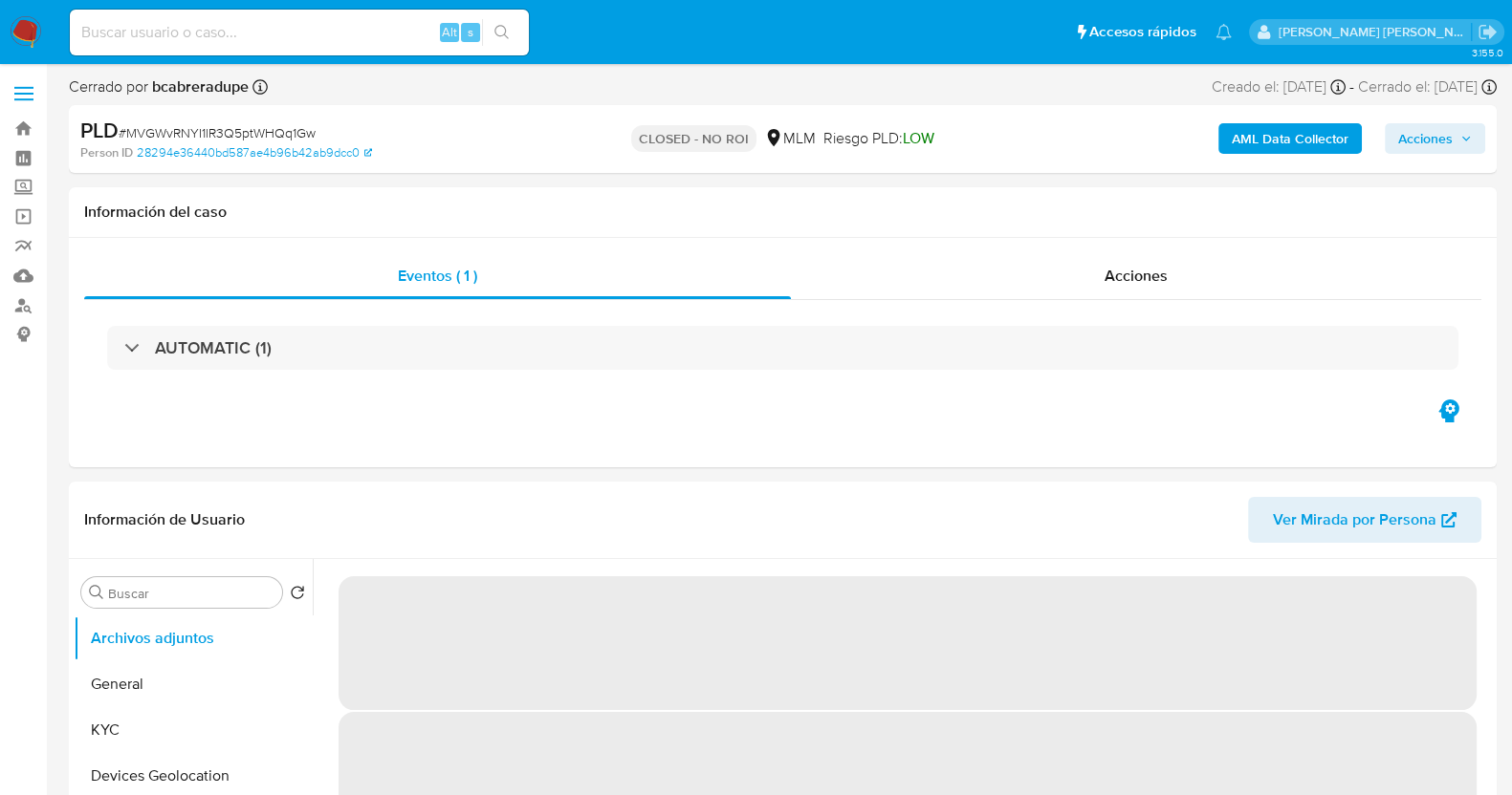
select select "10"
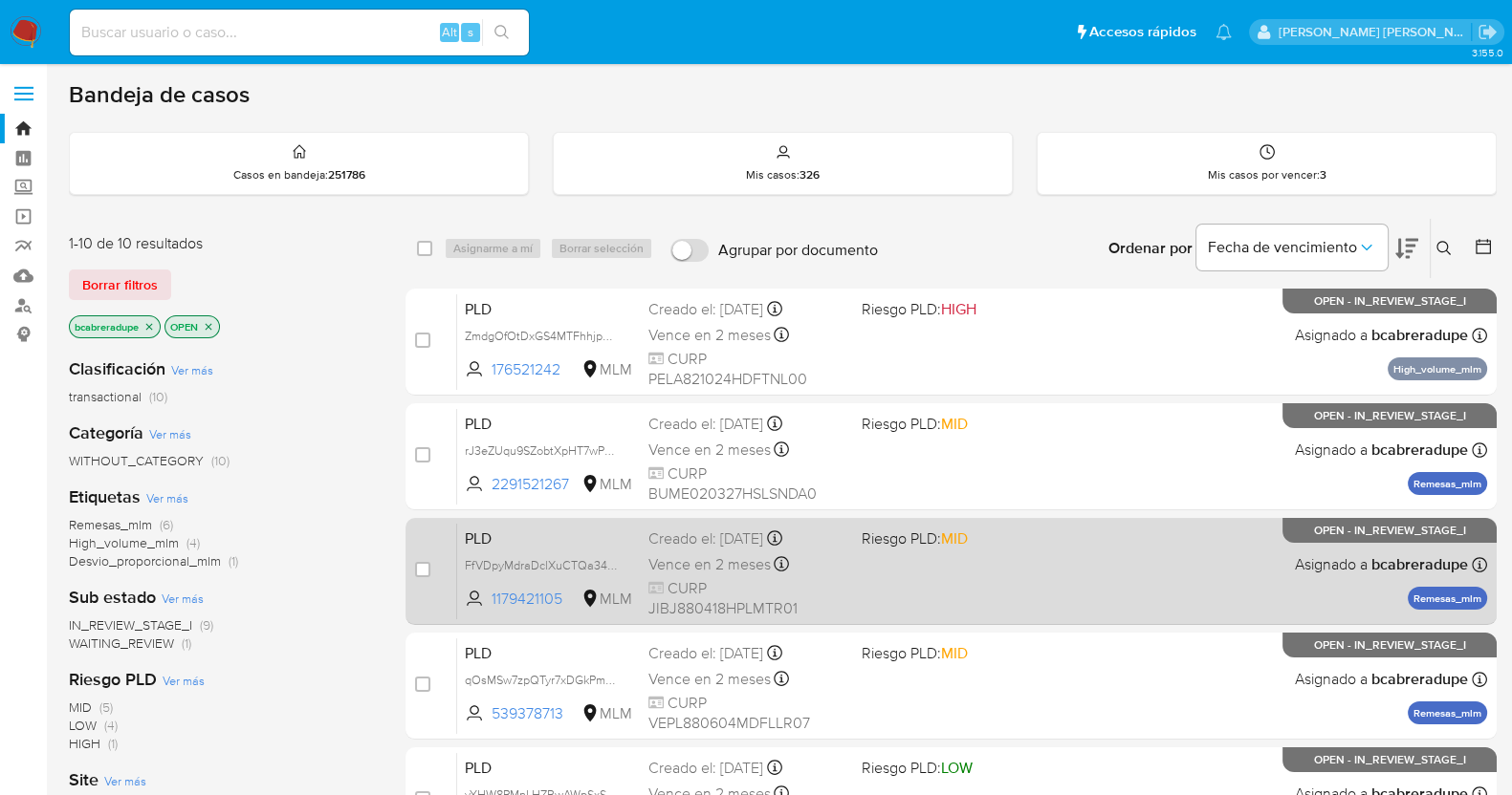
click at [701, 573] on span "Vence en 2 meses" at bounding box center [710, 565] width 123 height 21
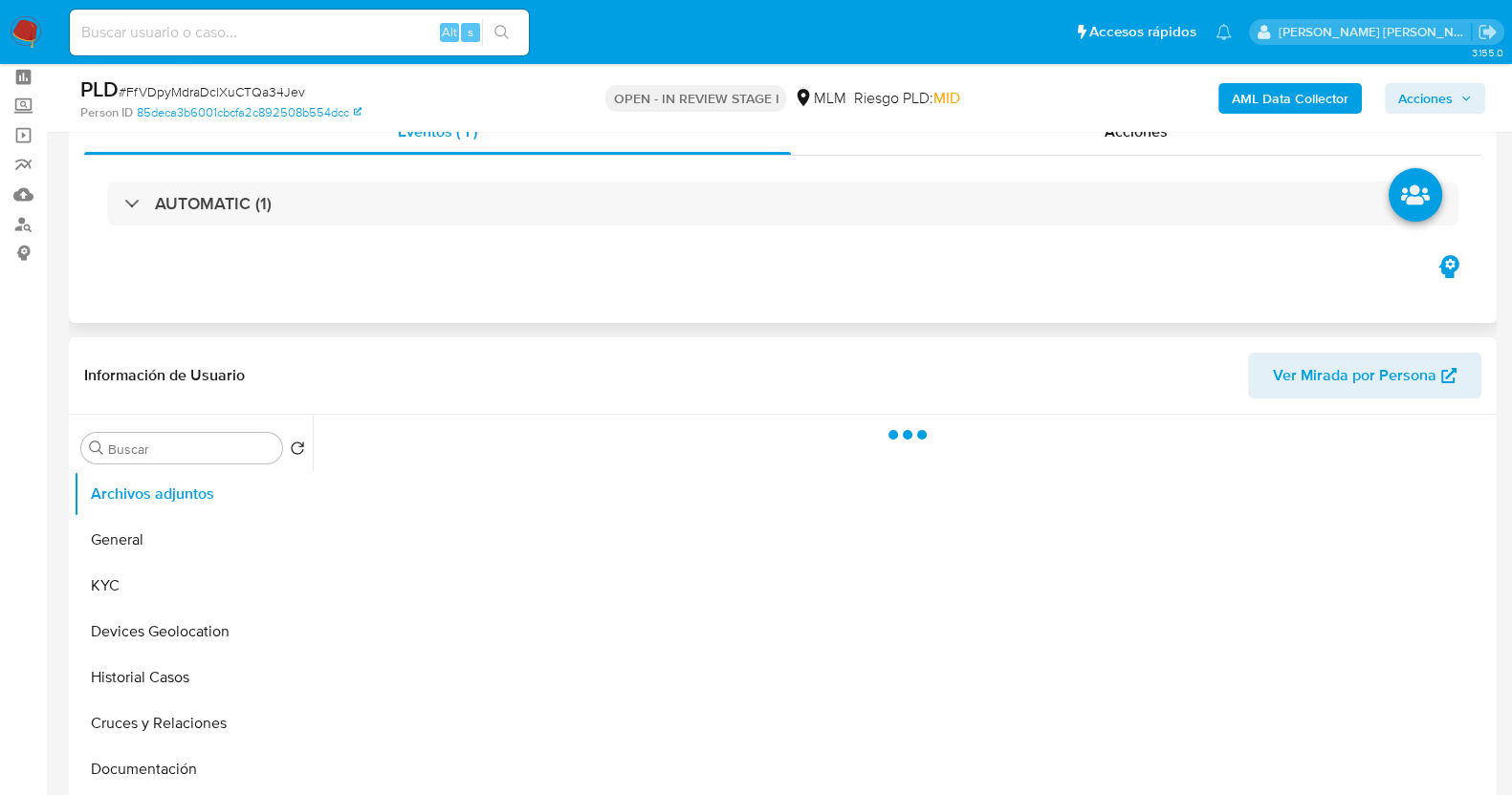
scroll to position [119, 0]
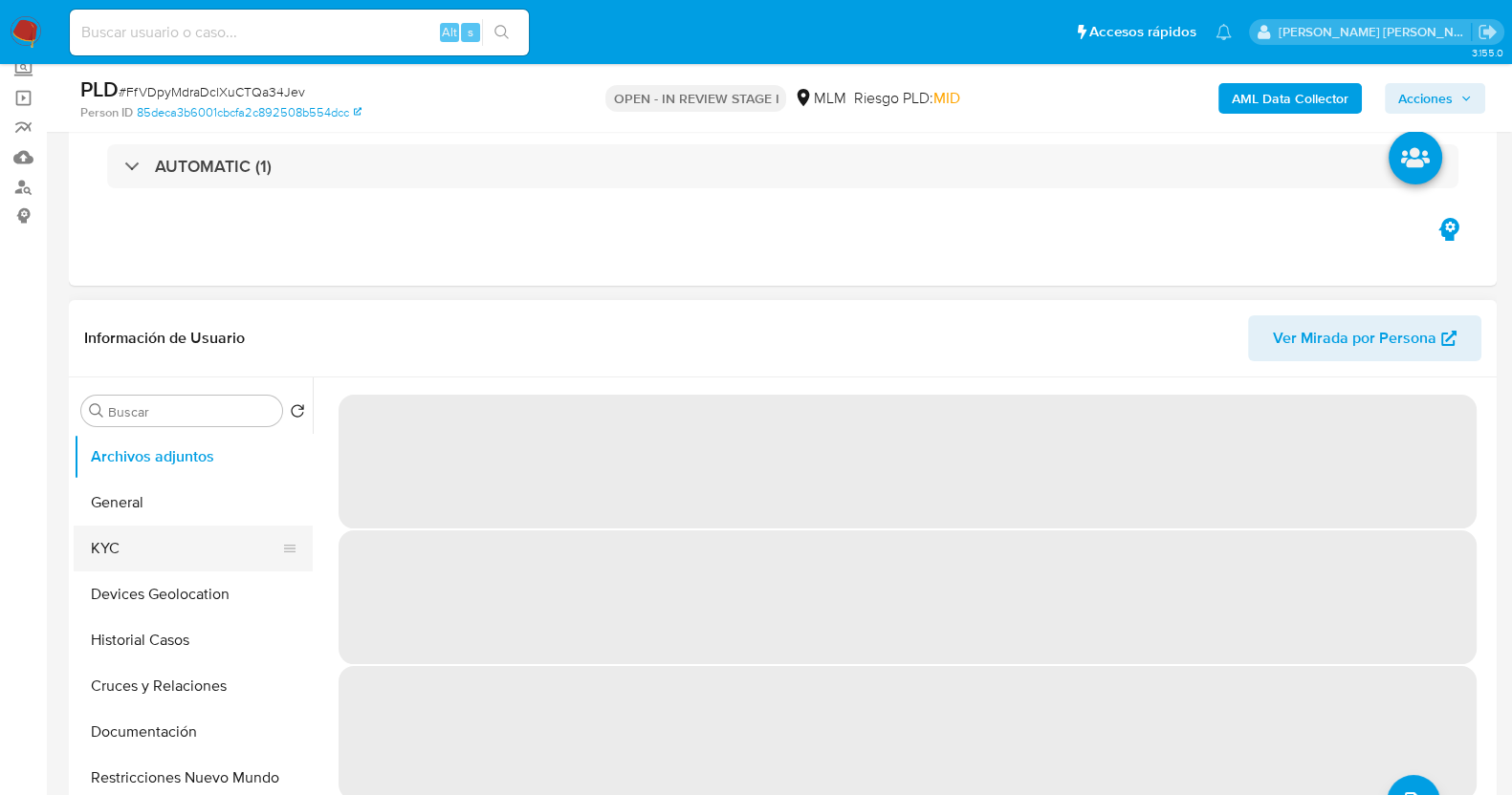
select select "10"
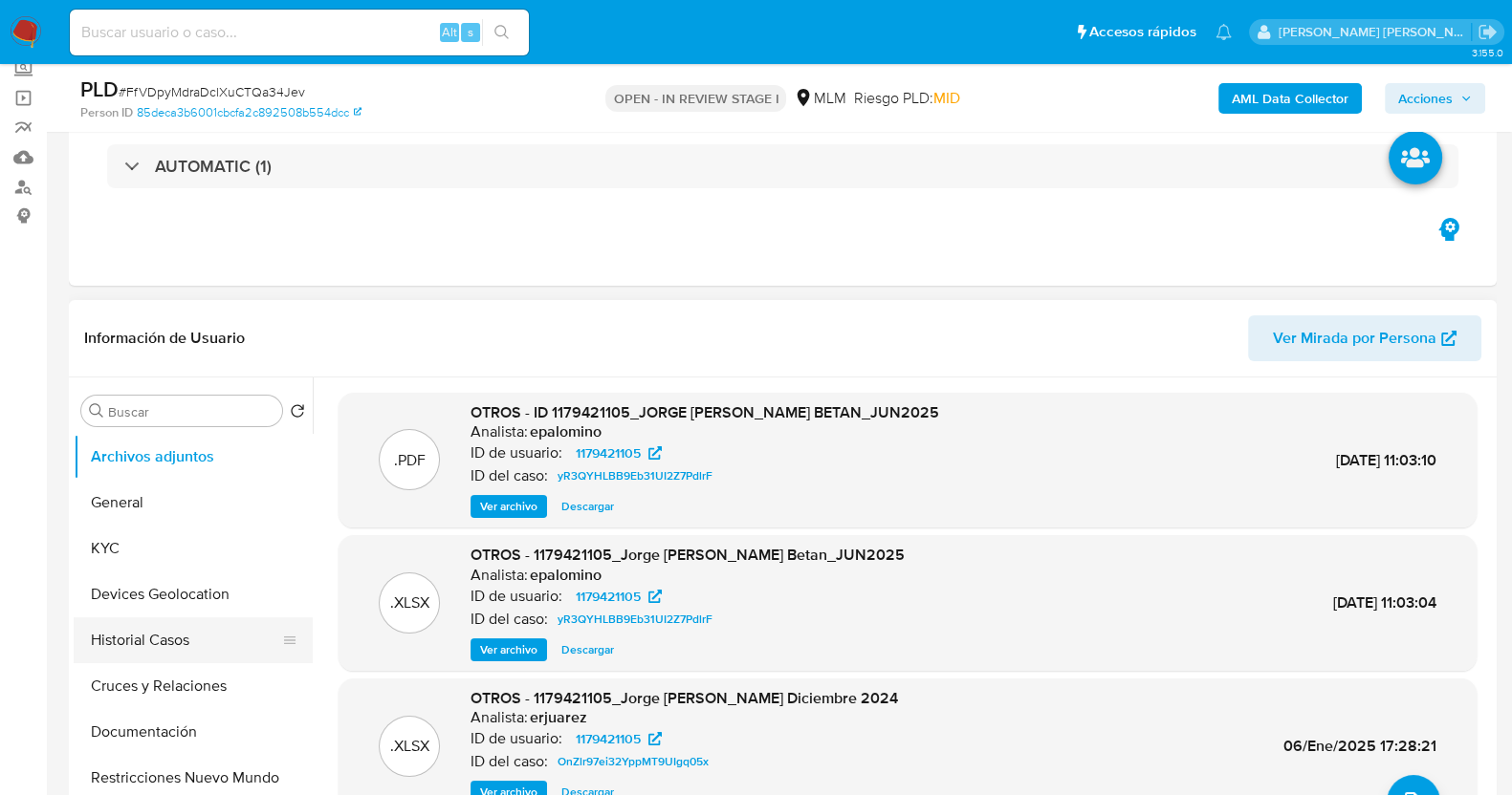
click at [158, 630] on button "Historial Casos" at bounding box center [186, 640] width 224 height 46
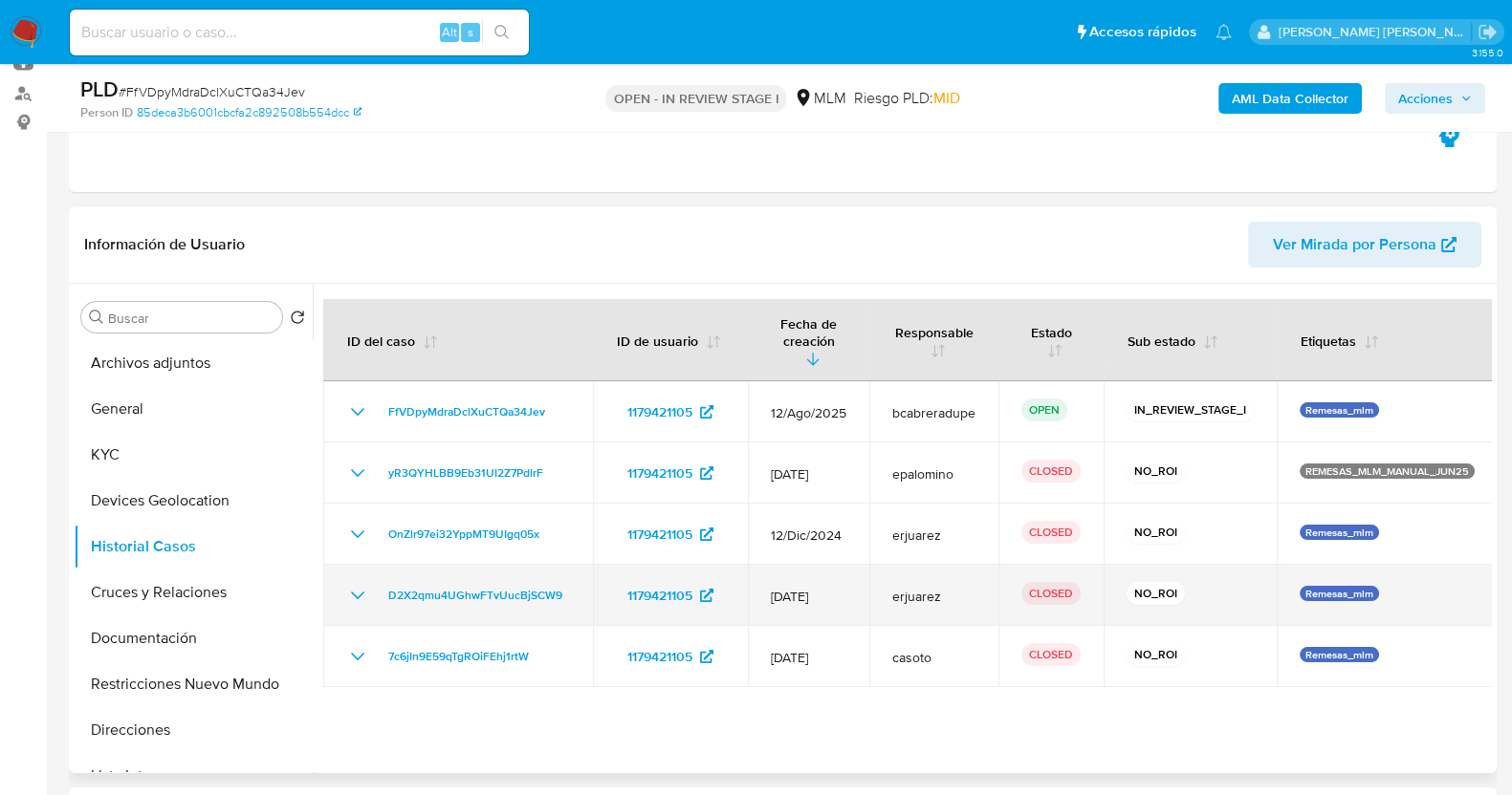
scroll to position [358, 0]
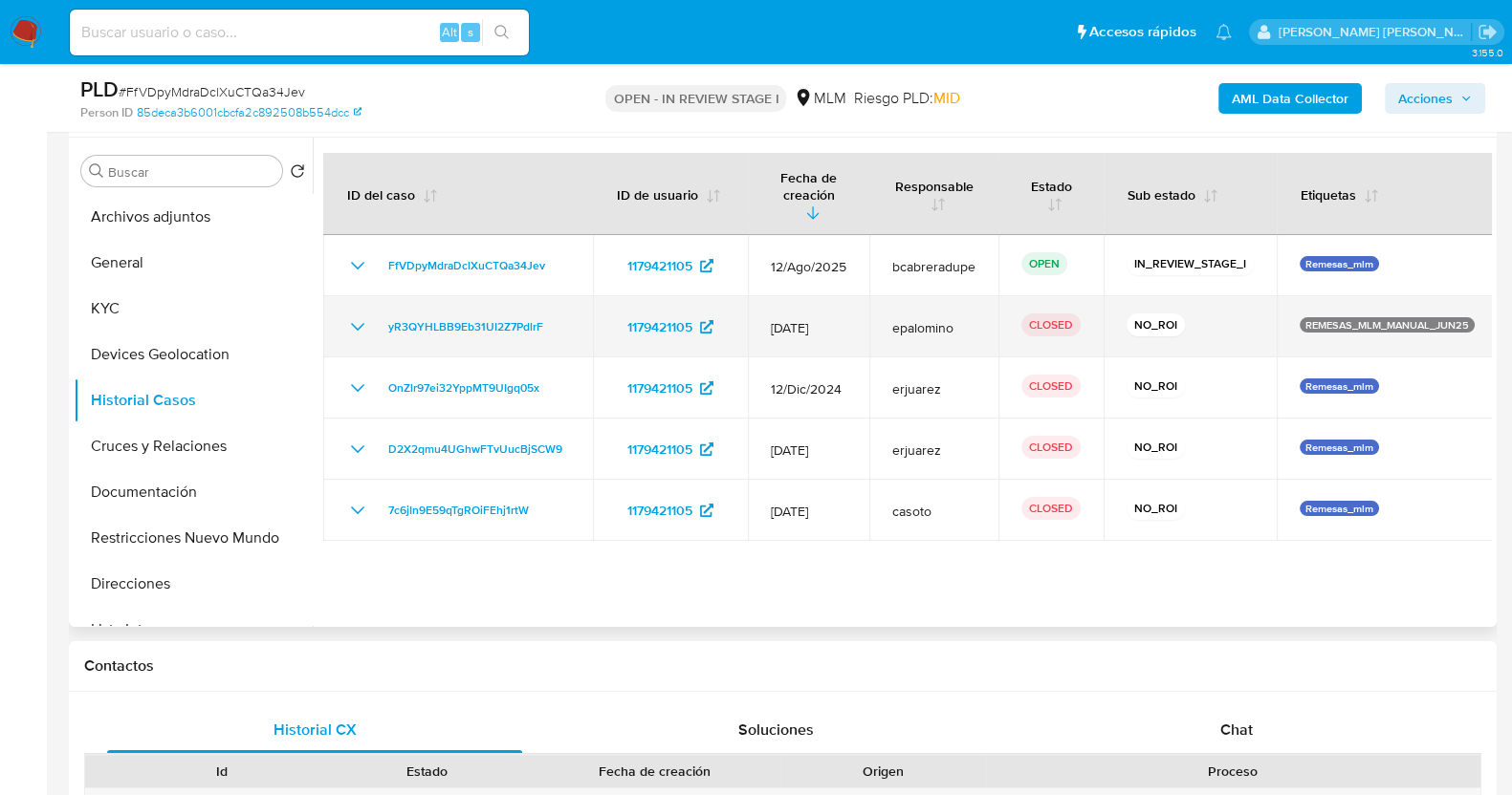
click at [356, 323] on icon "Mostrar/Ocultar" at bounding box center [358, 327] width 14 height 8
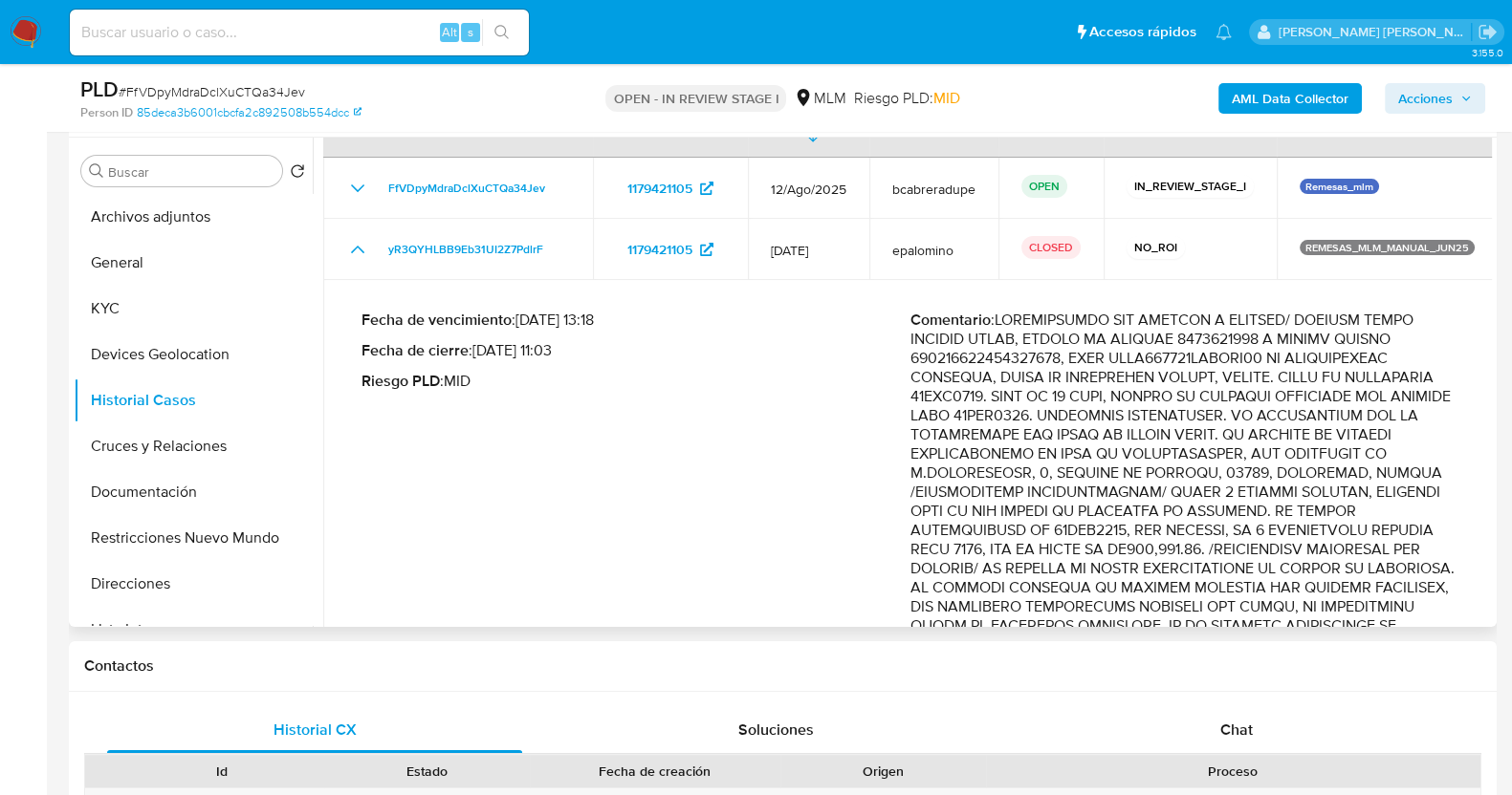
scroll to position [0, 0]
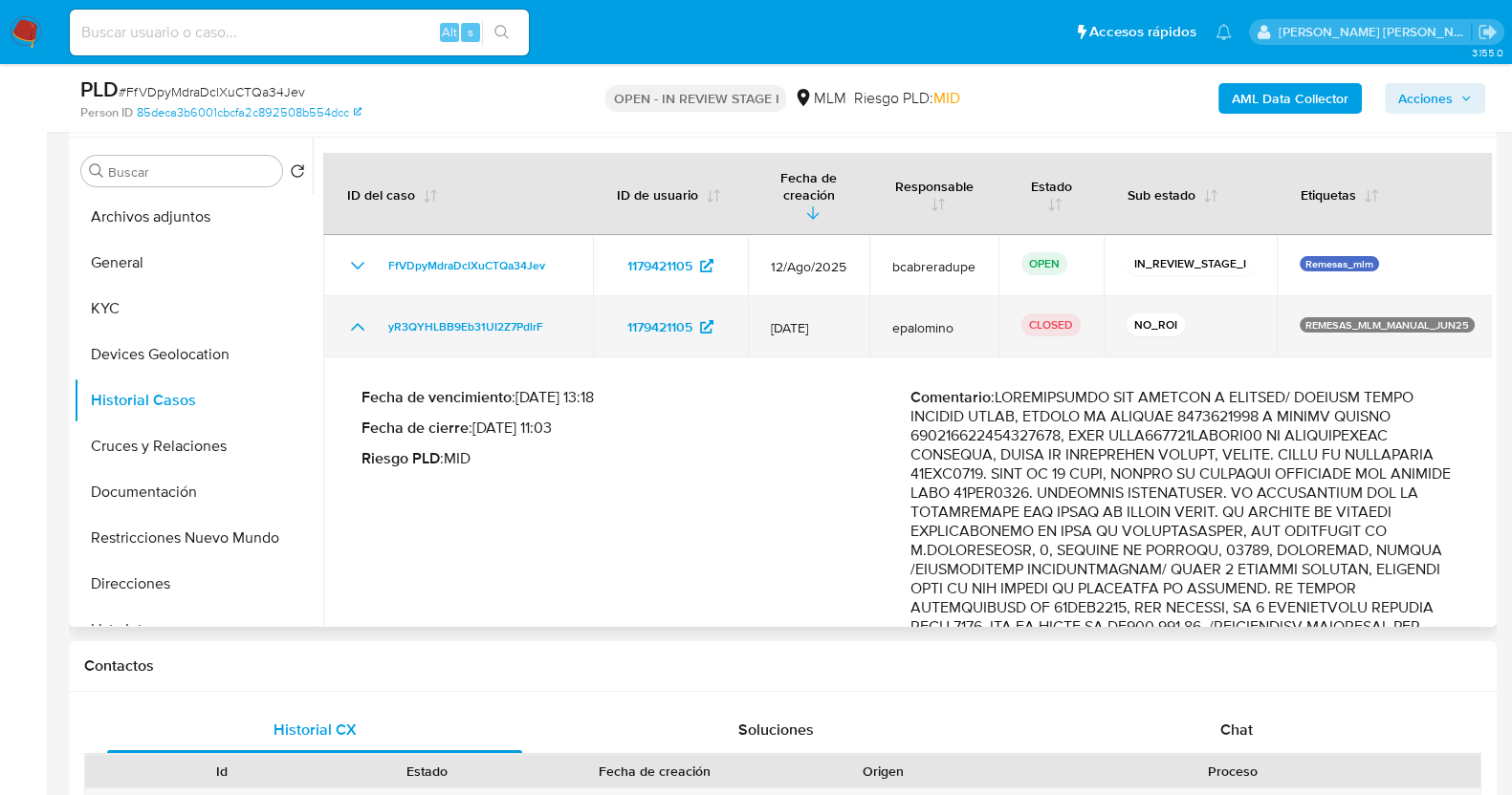
click at [351, 315] on icon "Mostrar/Ocultar" at bounding box center [358, 327] width 23 height 23
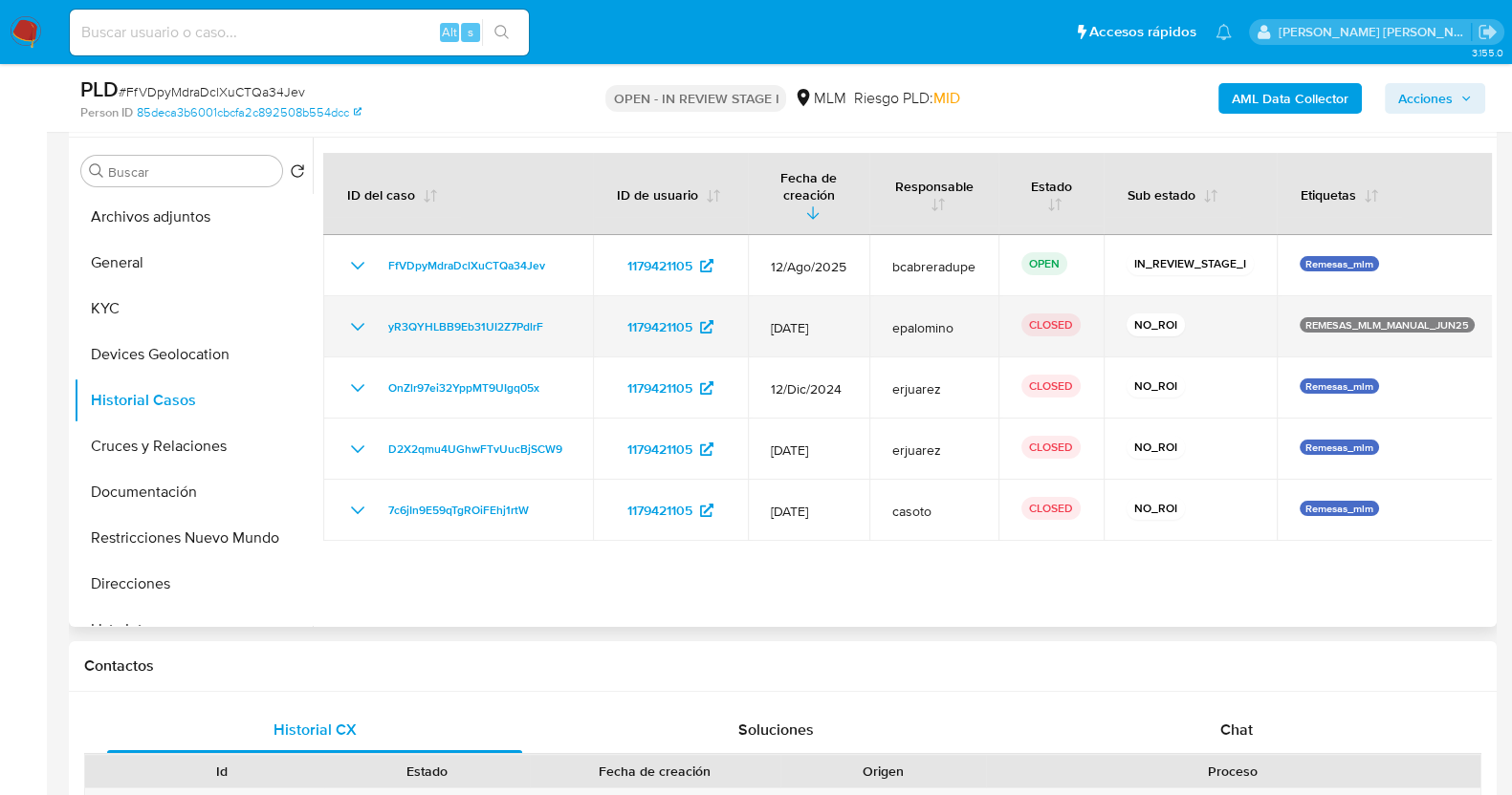
click at [352, 315] on icon "Mostrar/Ocultar" at bounding box center [358, 327] width 23 height 23
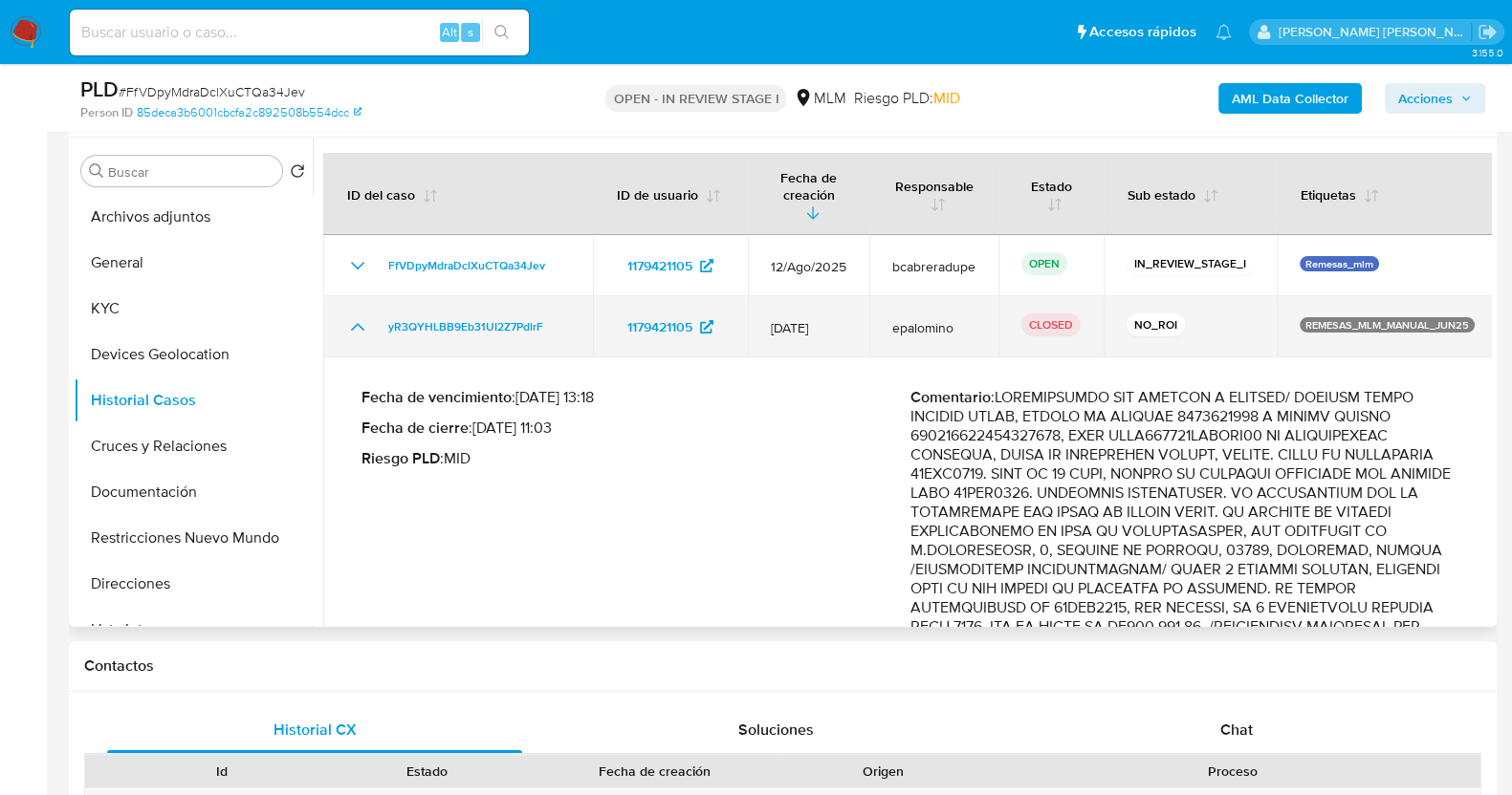
click at [358, 315] on icon "Mostrar/Ocultar" at bounding box center [358, 327] width 23 height 23
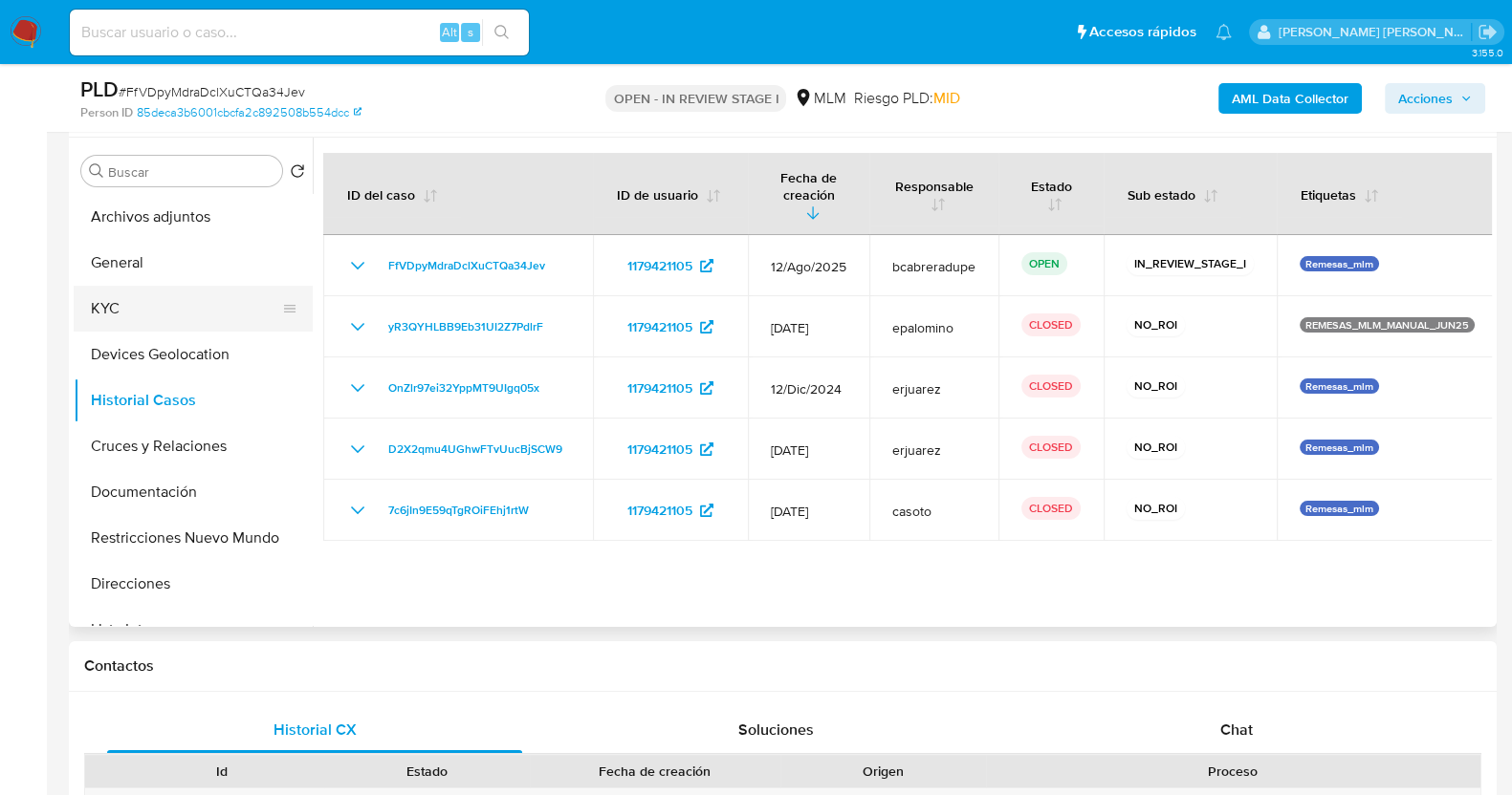
click at [191, 297] on button "KYC" at bounding box center [186, 308] width 224 height 46
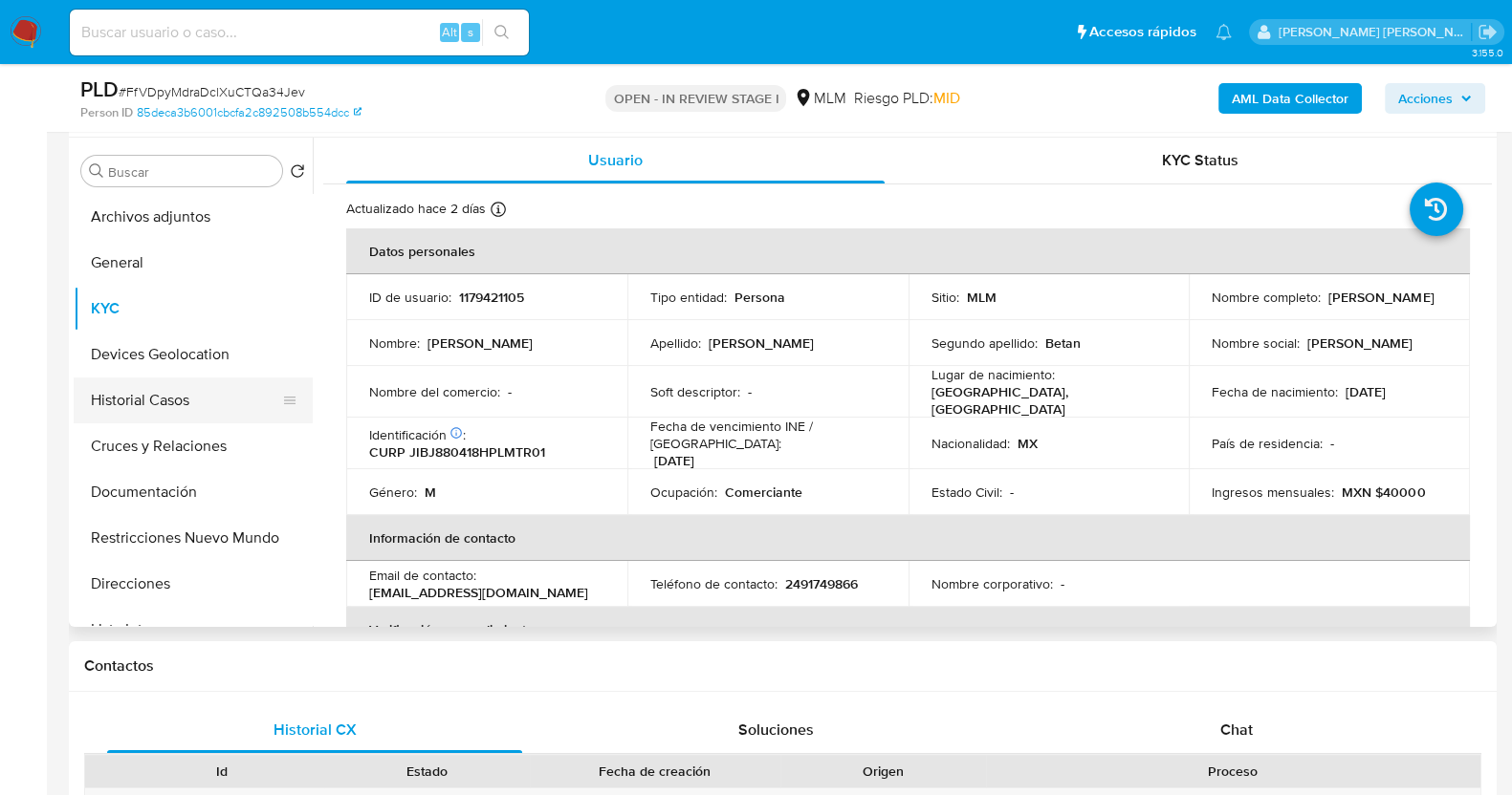
click at [158, 401] on button "Historial Casos" at bounding box center [186, 400] width 224 height 46
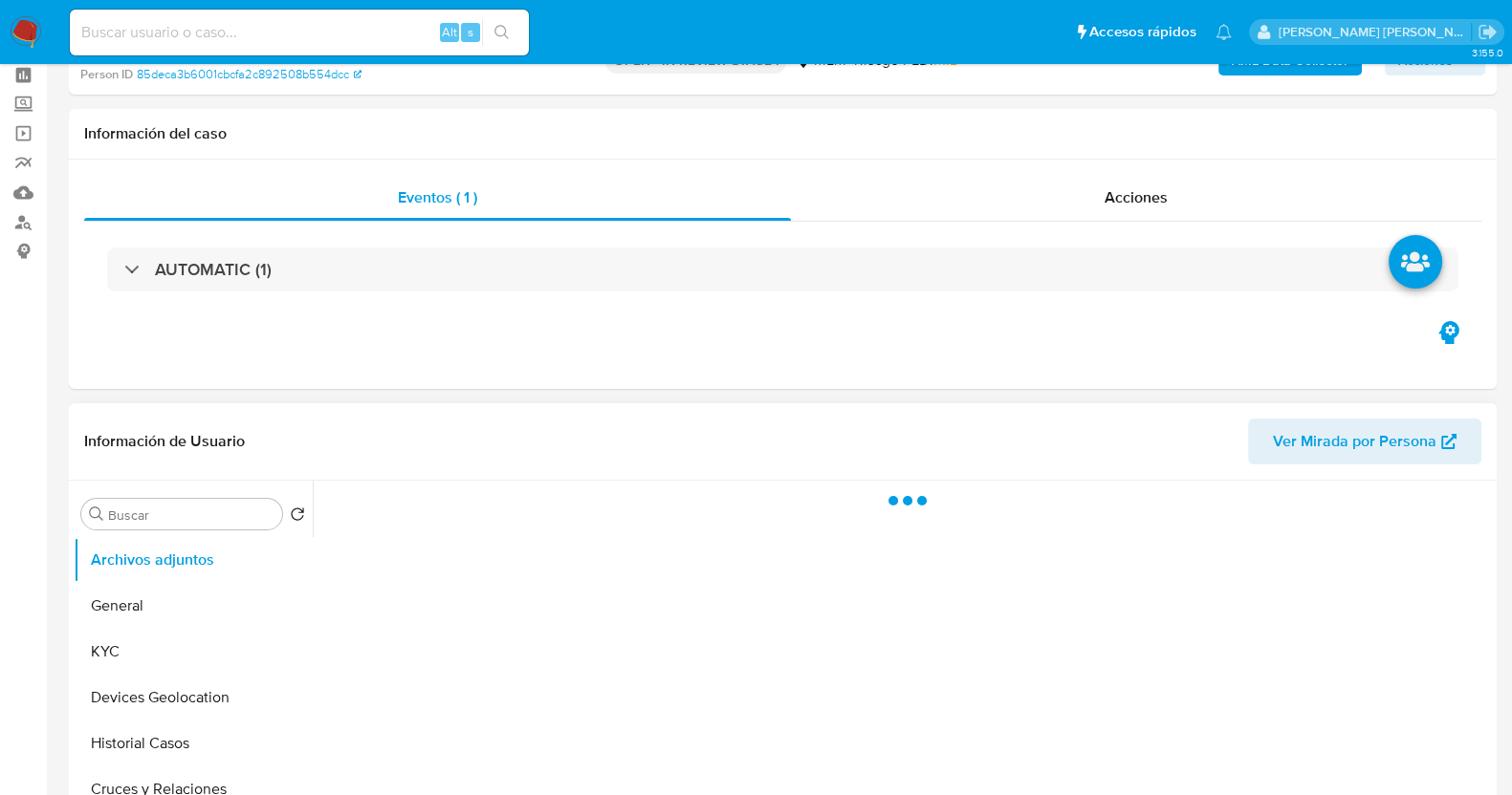
scroll to position [119, 0]
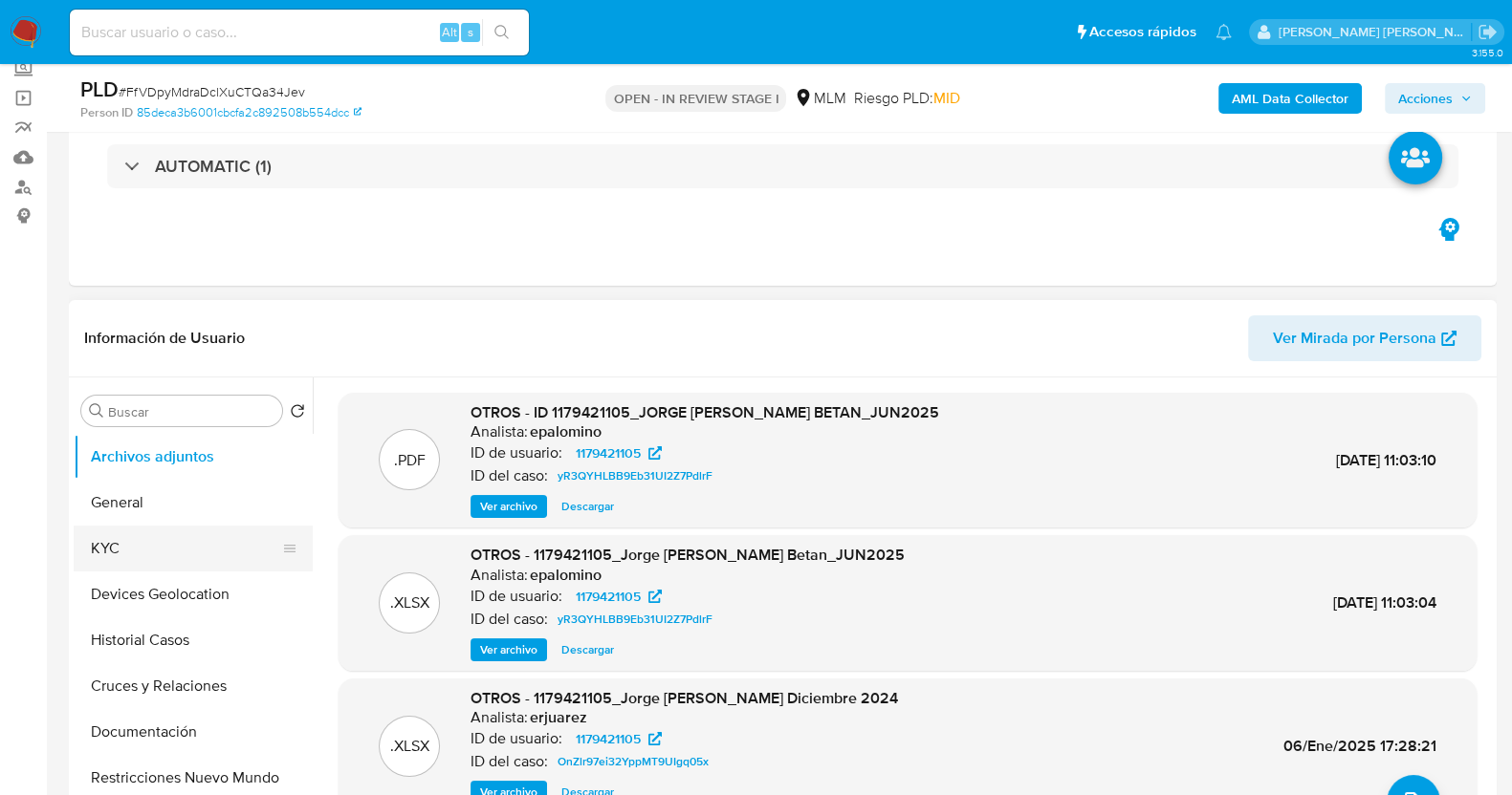
drag, startPoint x: 158, startPoint y: 646, endPoint x: 274, endPoint y: 566, distance: 140.9
click at [159, 647] on button "Historial Casos" at bounding box center [194, 640] width 240 height 46
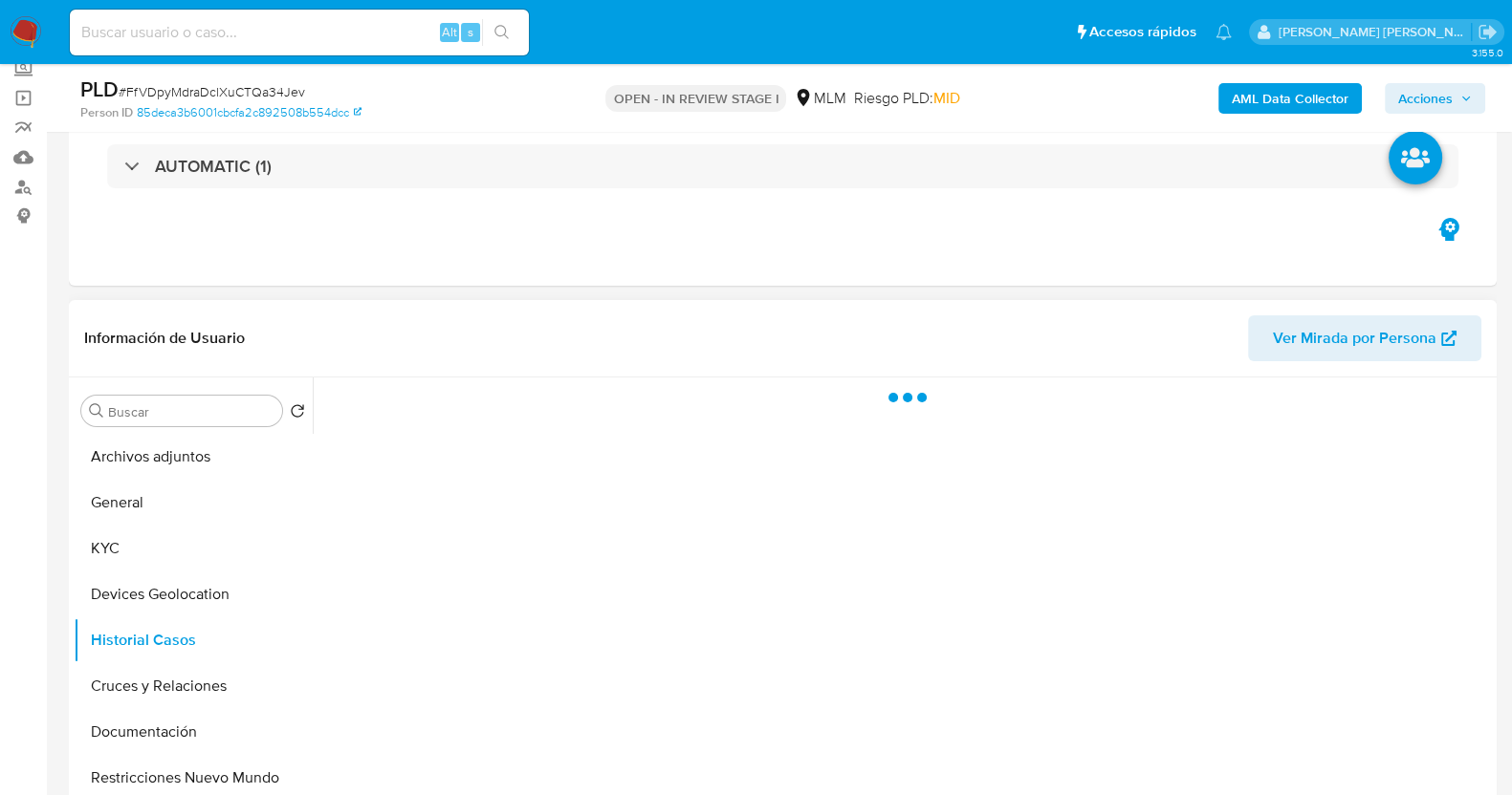
select select "10"
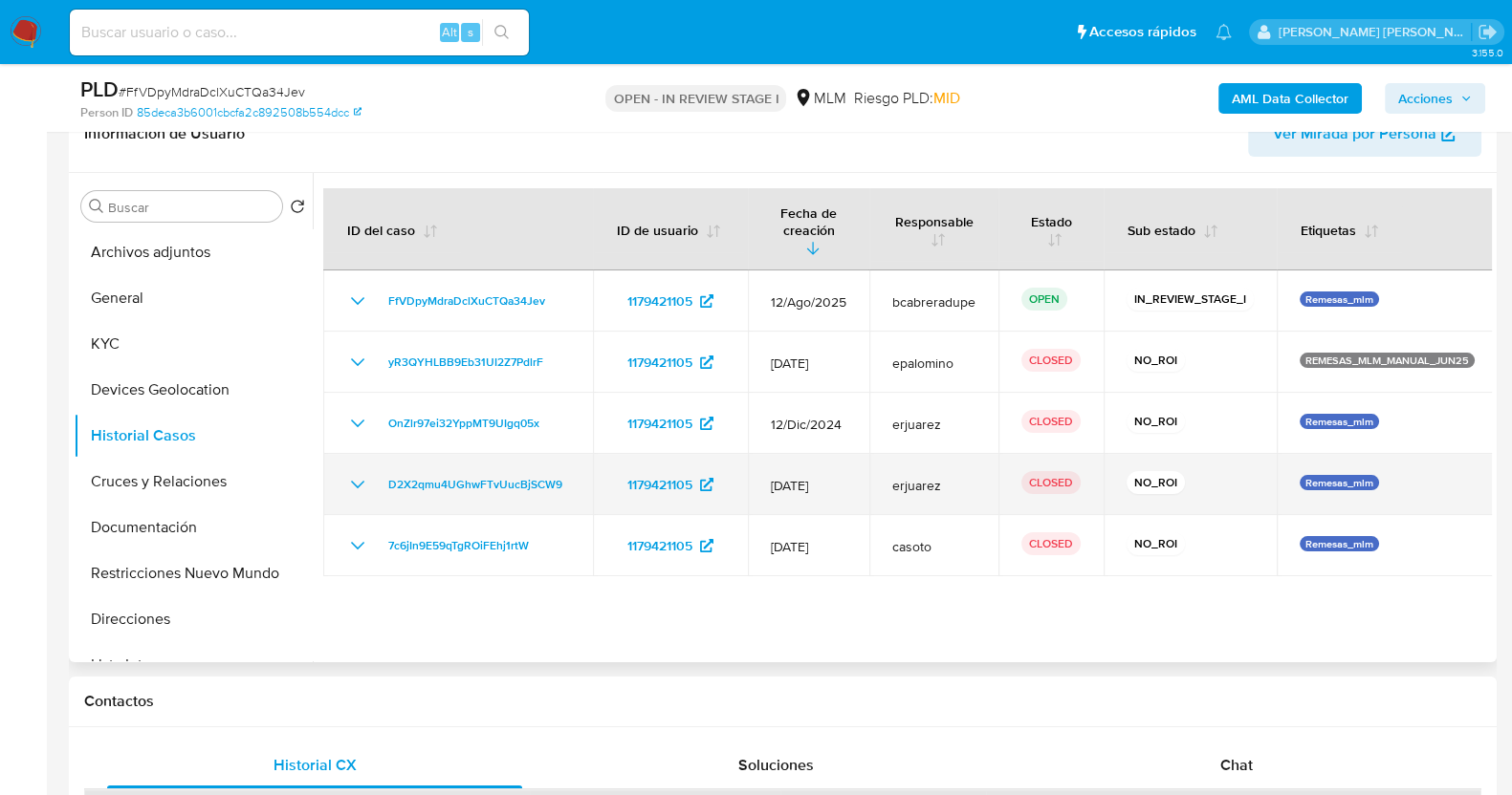
scroll to position [358, 0]
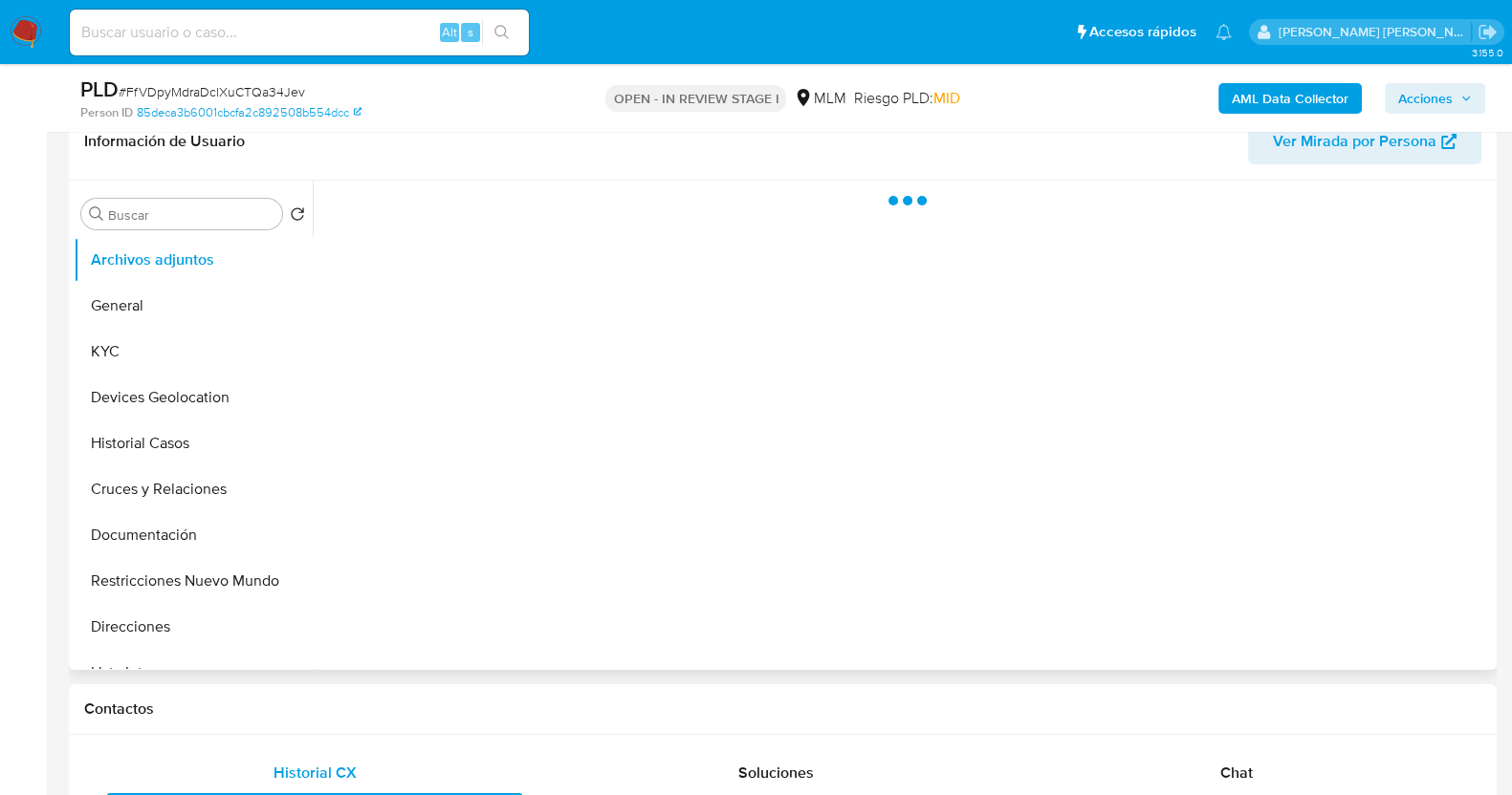
scroll to position [358, 0]
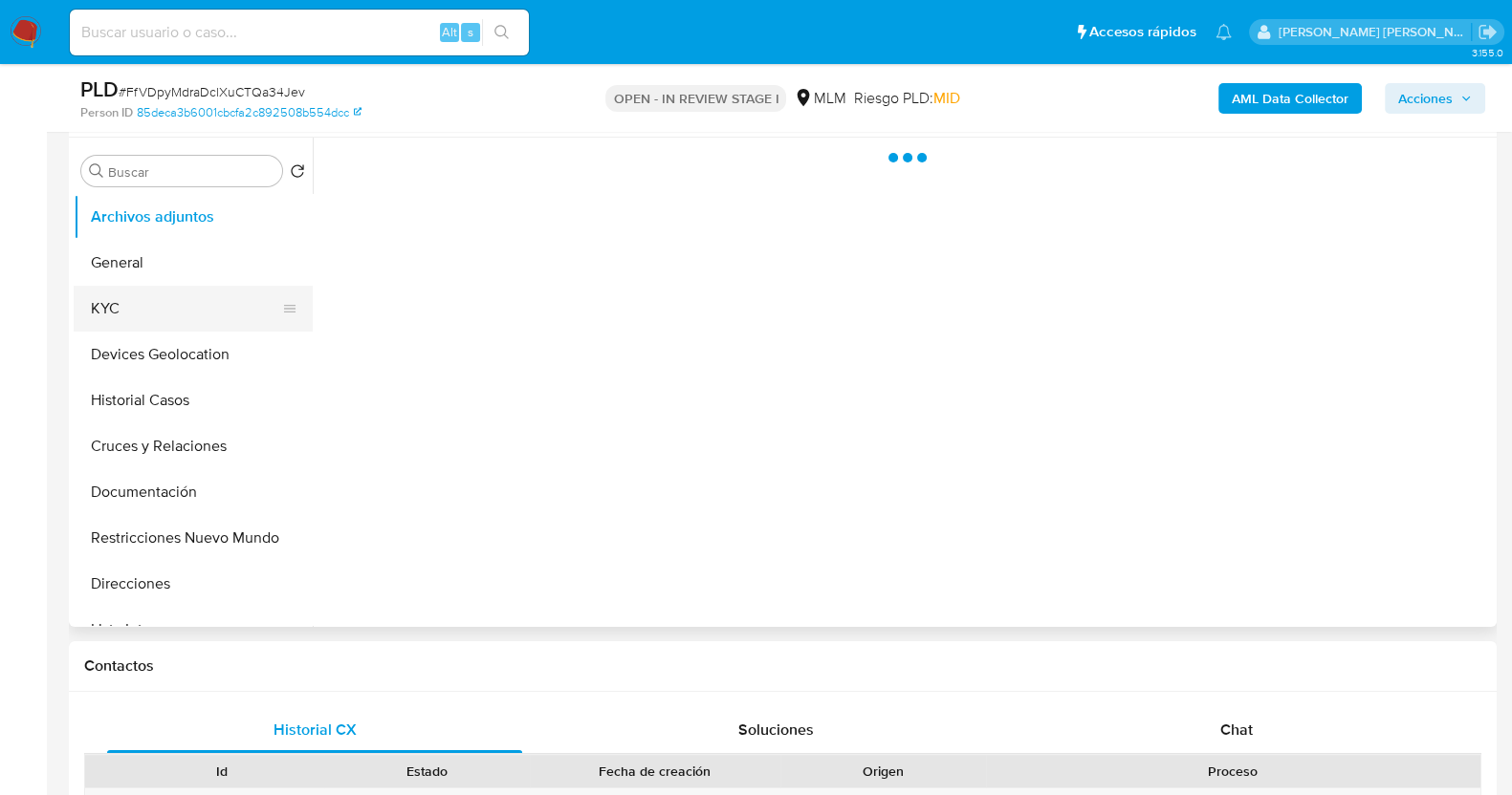
click at [91, 309] on button "KYC" at bounding box center [186, 308] width 224 height 46
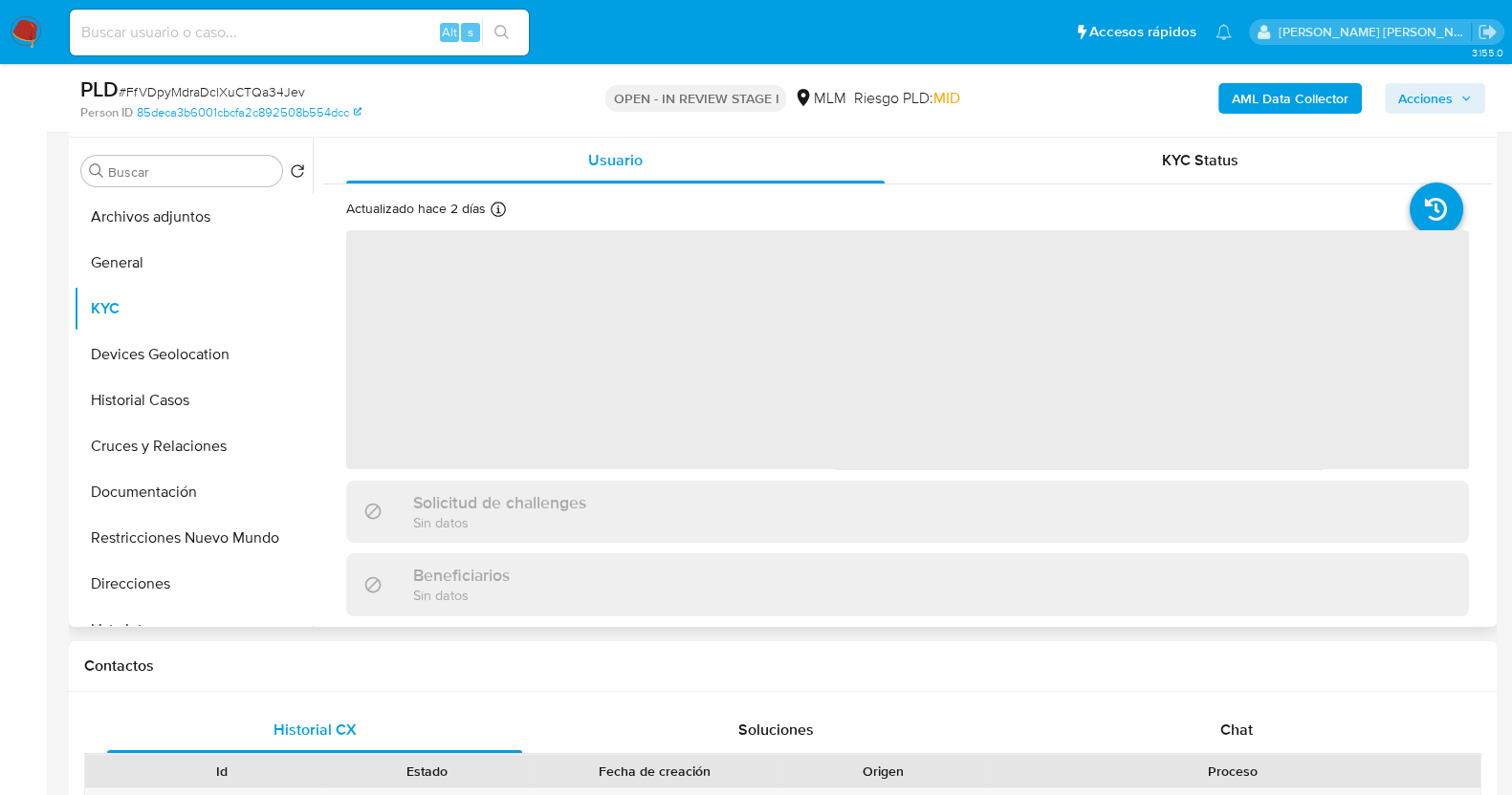
select select "10"
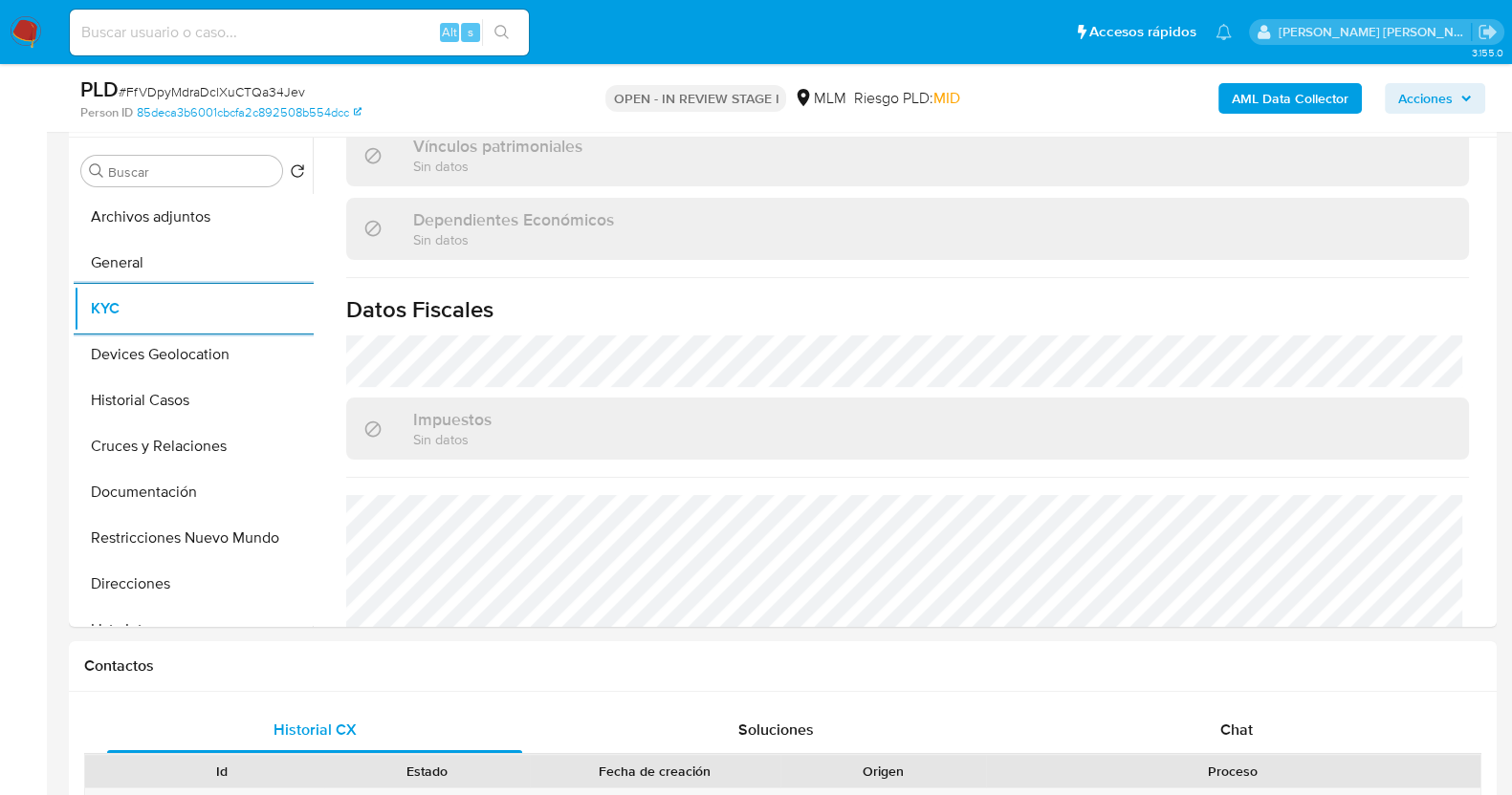
scroll to position [1182, 0]
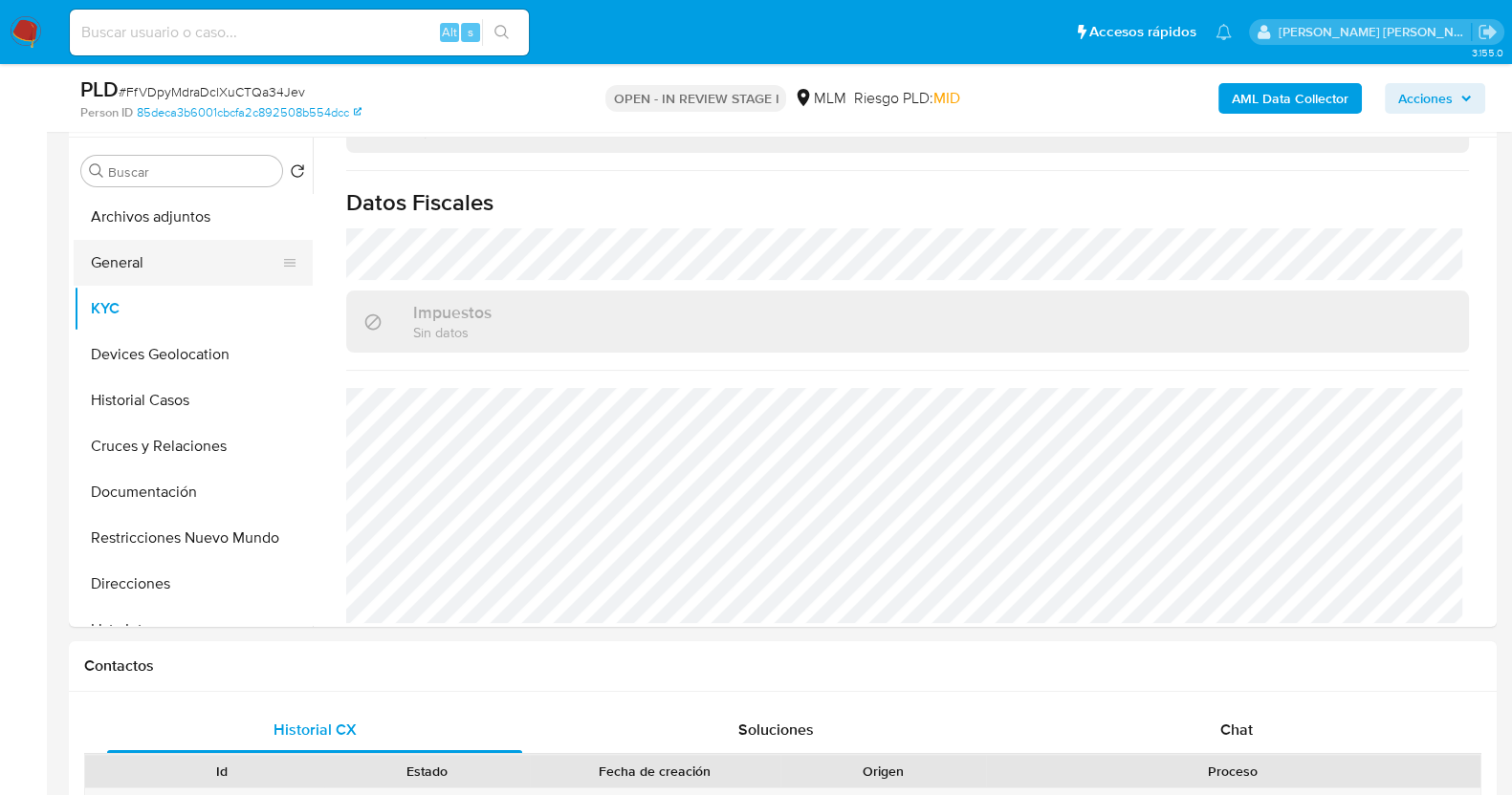
click at [172, 271] on button "General" at bounding box center [186, 263] width 224 height 46
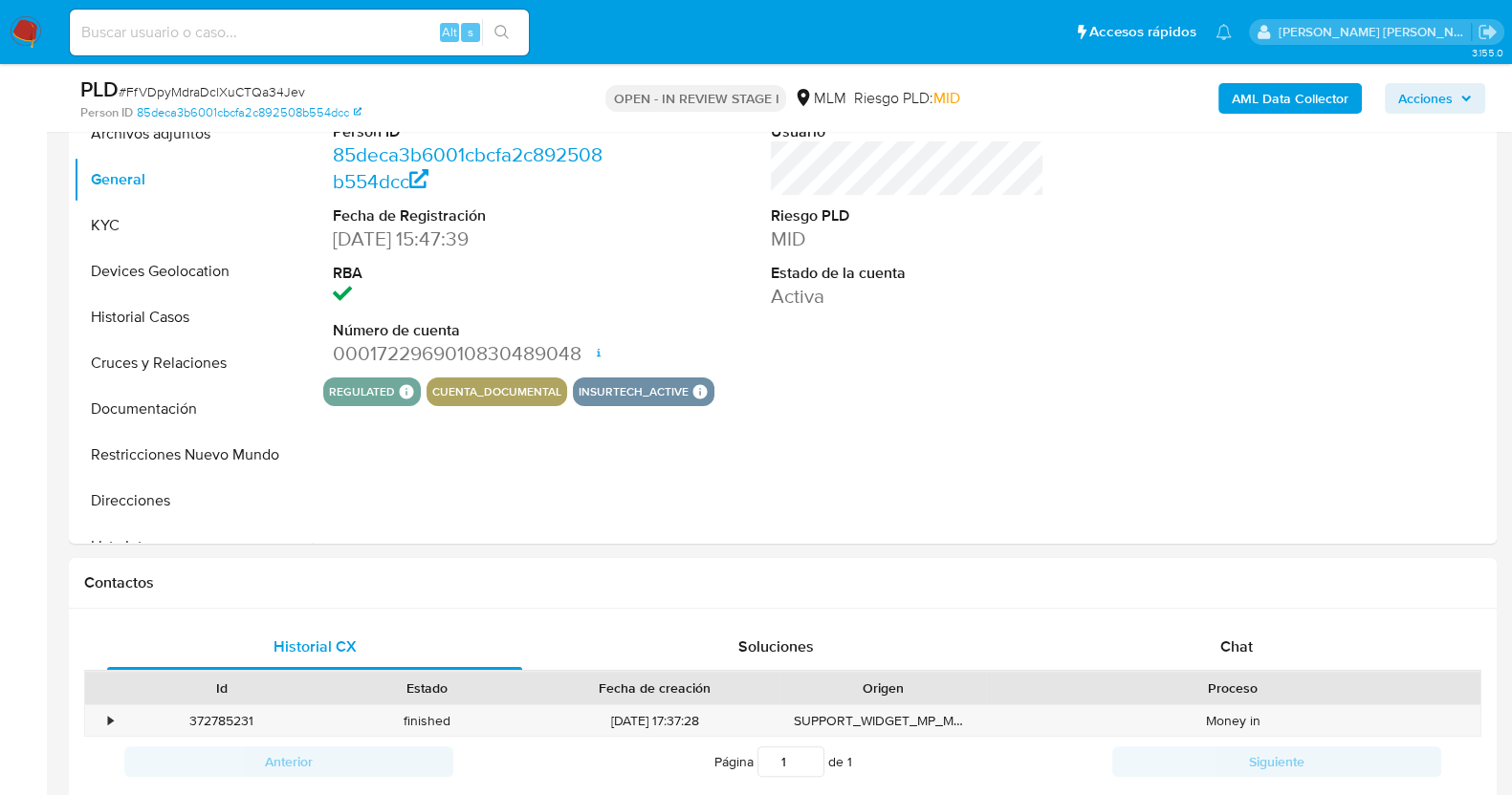
scroll to position [477, 0]
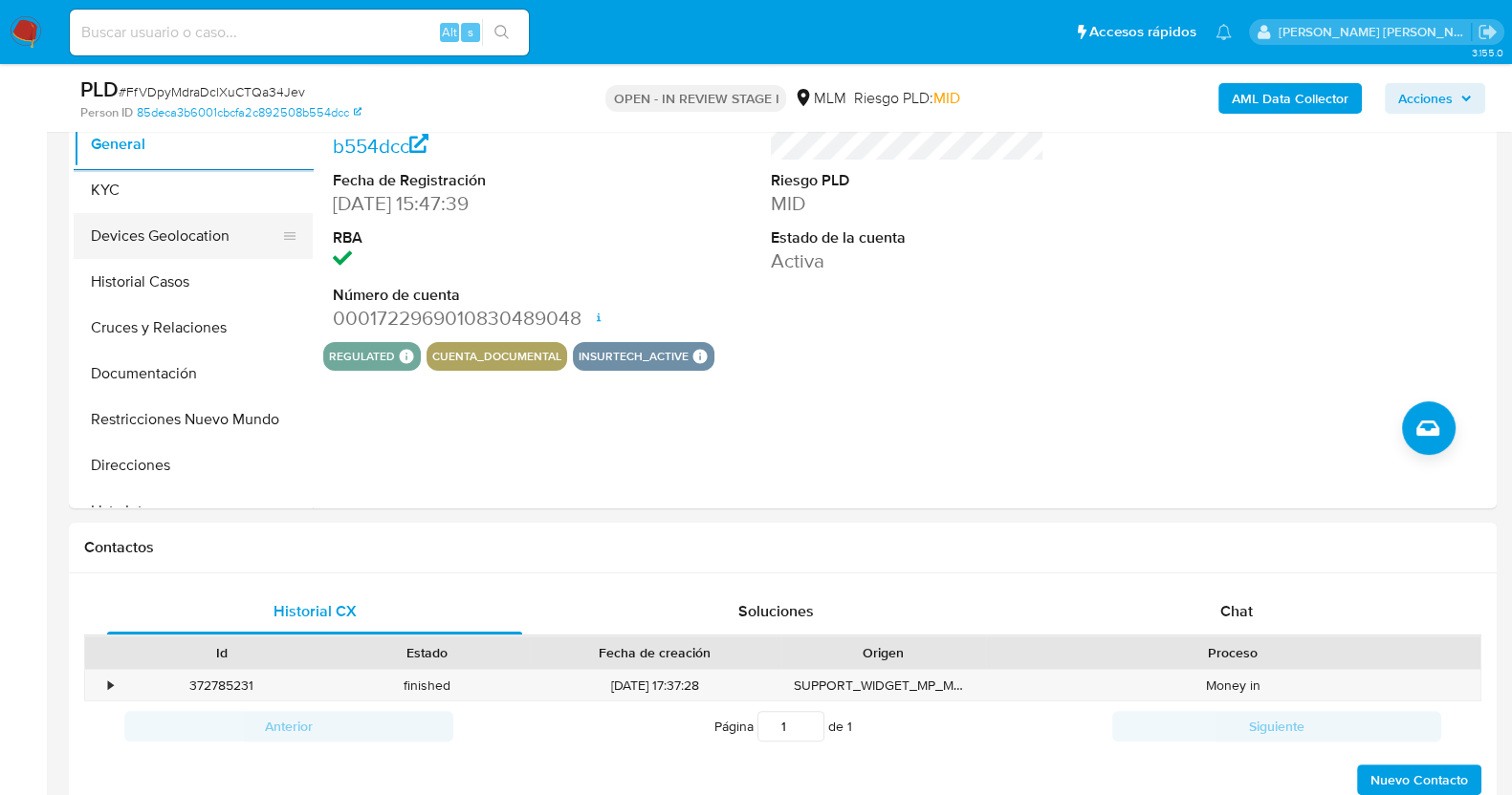
click at [187, 233] on button "Devices Geolocation" at bounding box center [186, 235] width 224 height 46
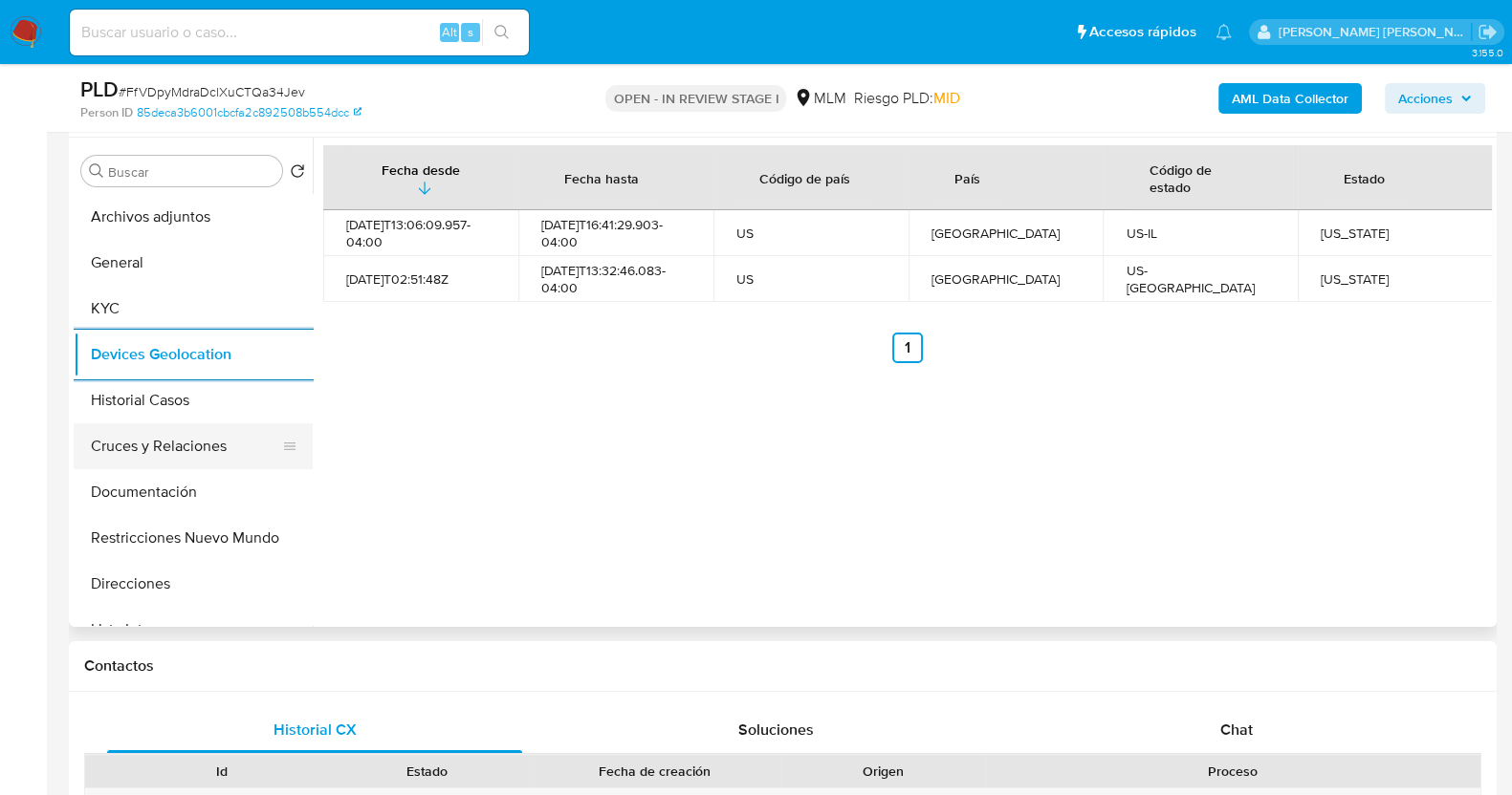
scroll to position [238, 0]
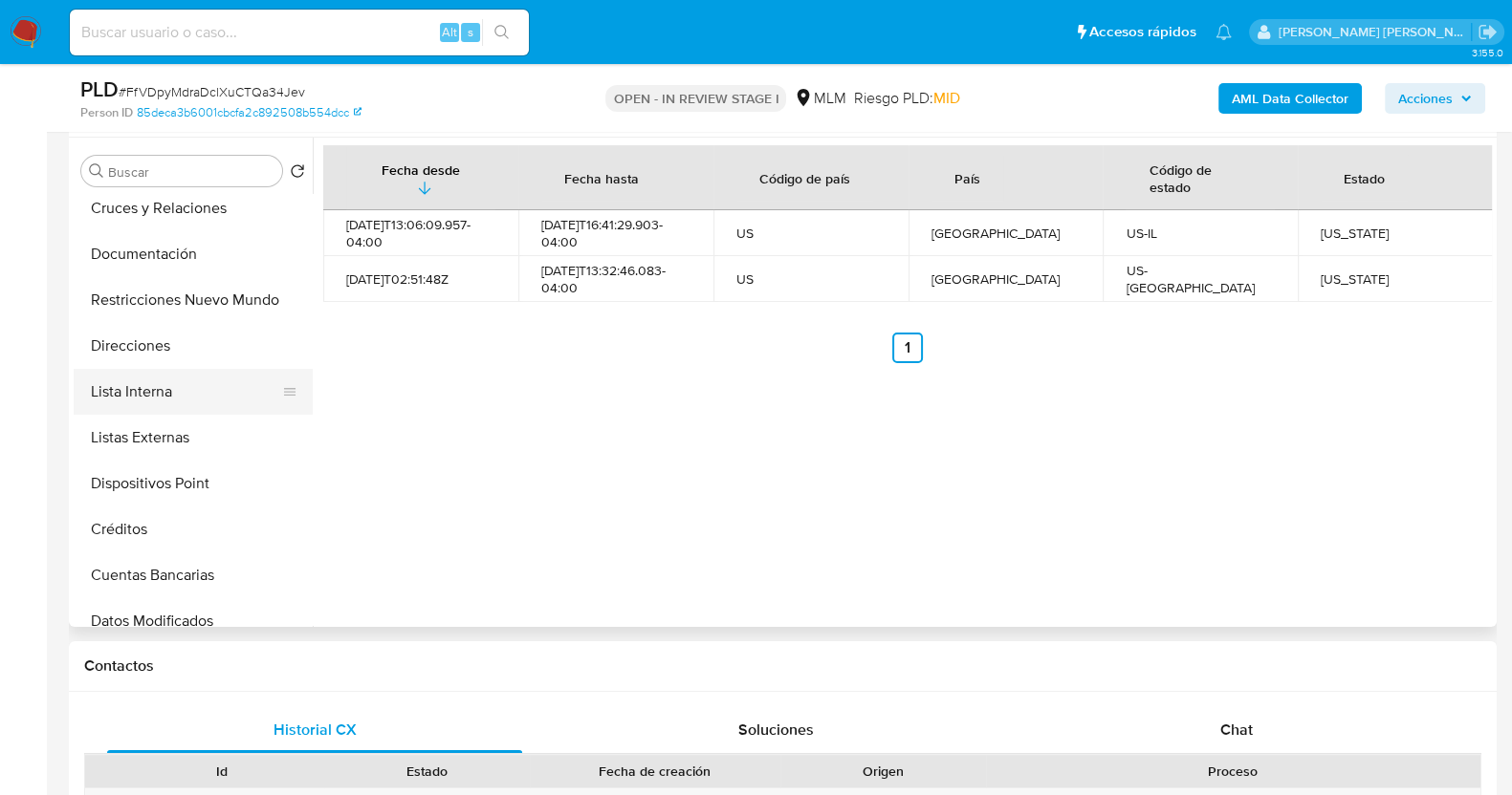
click at [166, 380] on button "Lista Interna" at bounding box center [186, 391] width 224 height 46
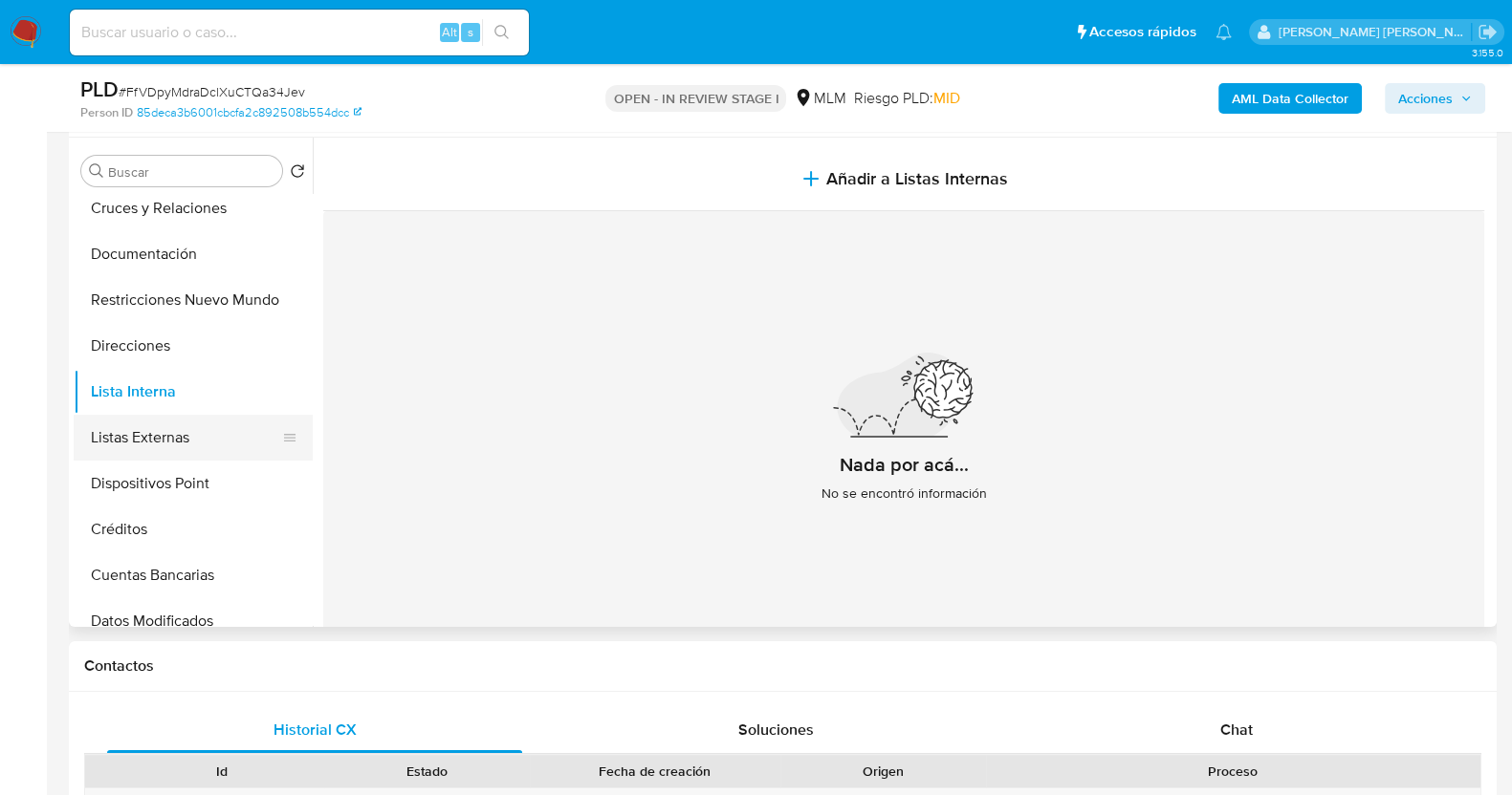
click at [189, 431] on button "Listas Externas" at bounding box center [186, 437] width 224 height 46
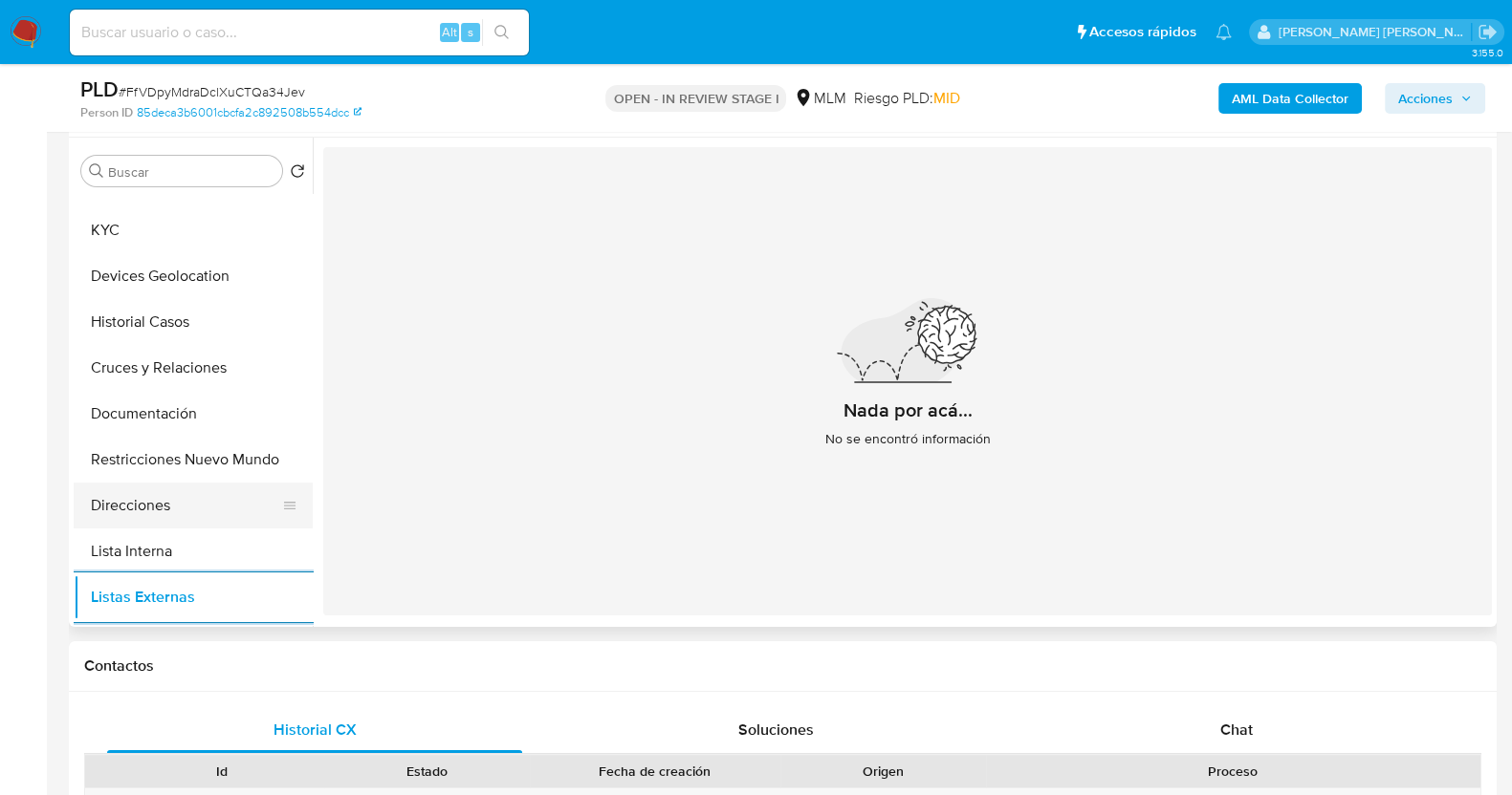
scroll to position [0, 0]
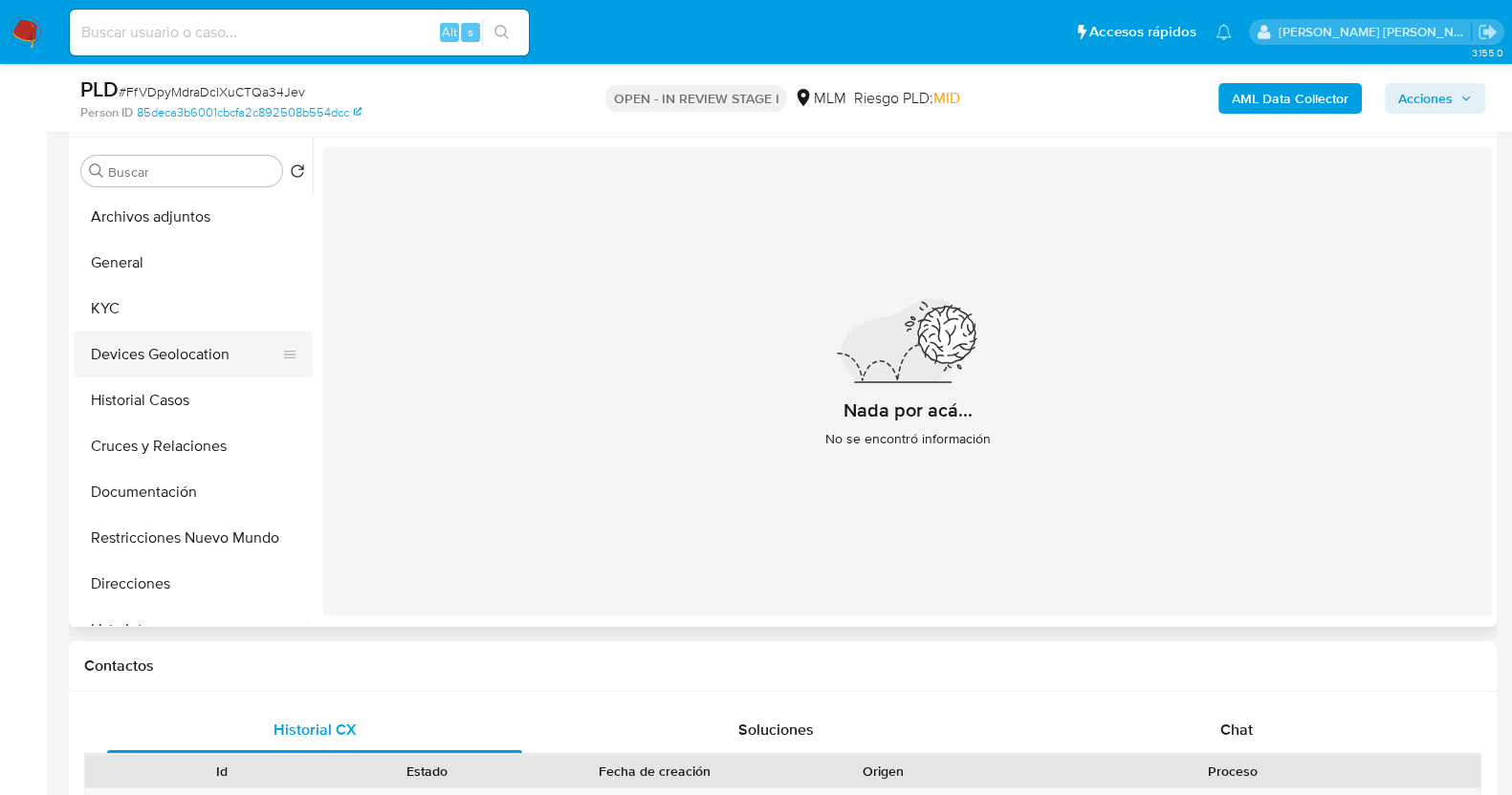
click at [180, 352] on button "Devices Geolocation" at bounding box center [186, 354] width 224 height 46
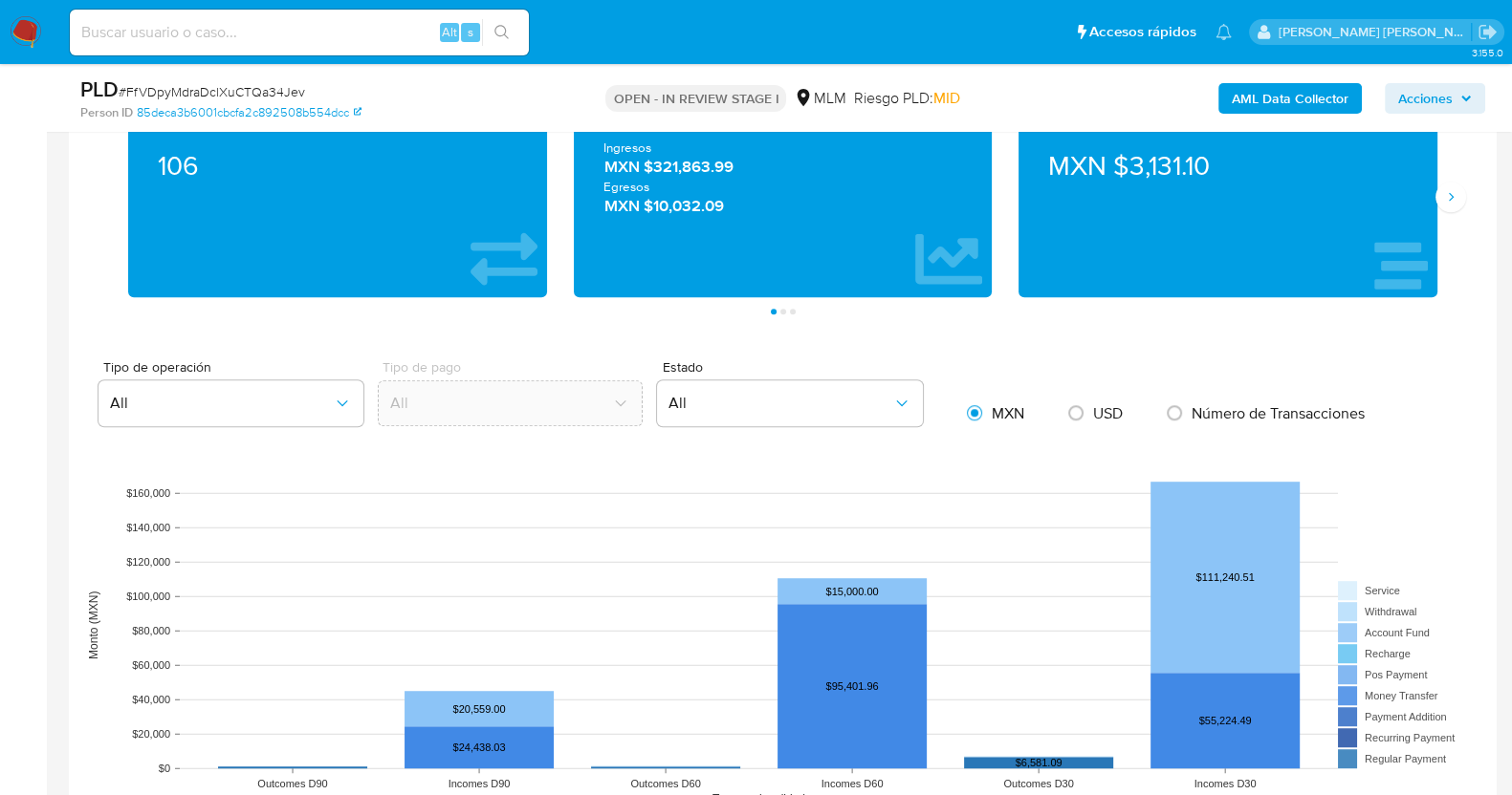
scroll to position [1252, 0]
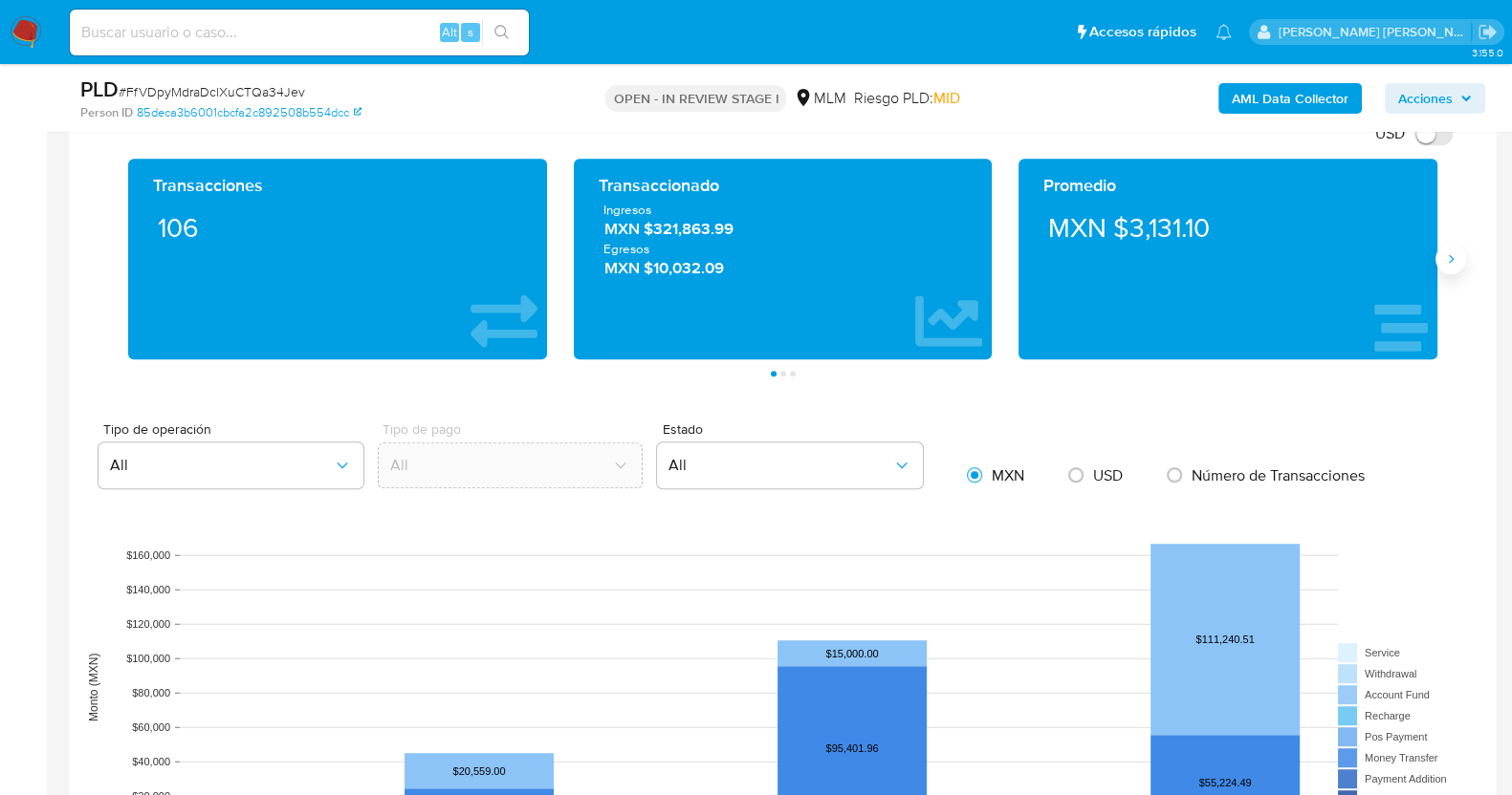
click at [1446, 267] on button "Siguiente" at bounding box center [1451, 259] width 30 height 30
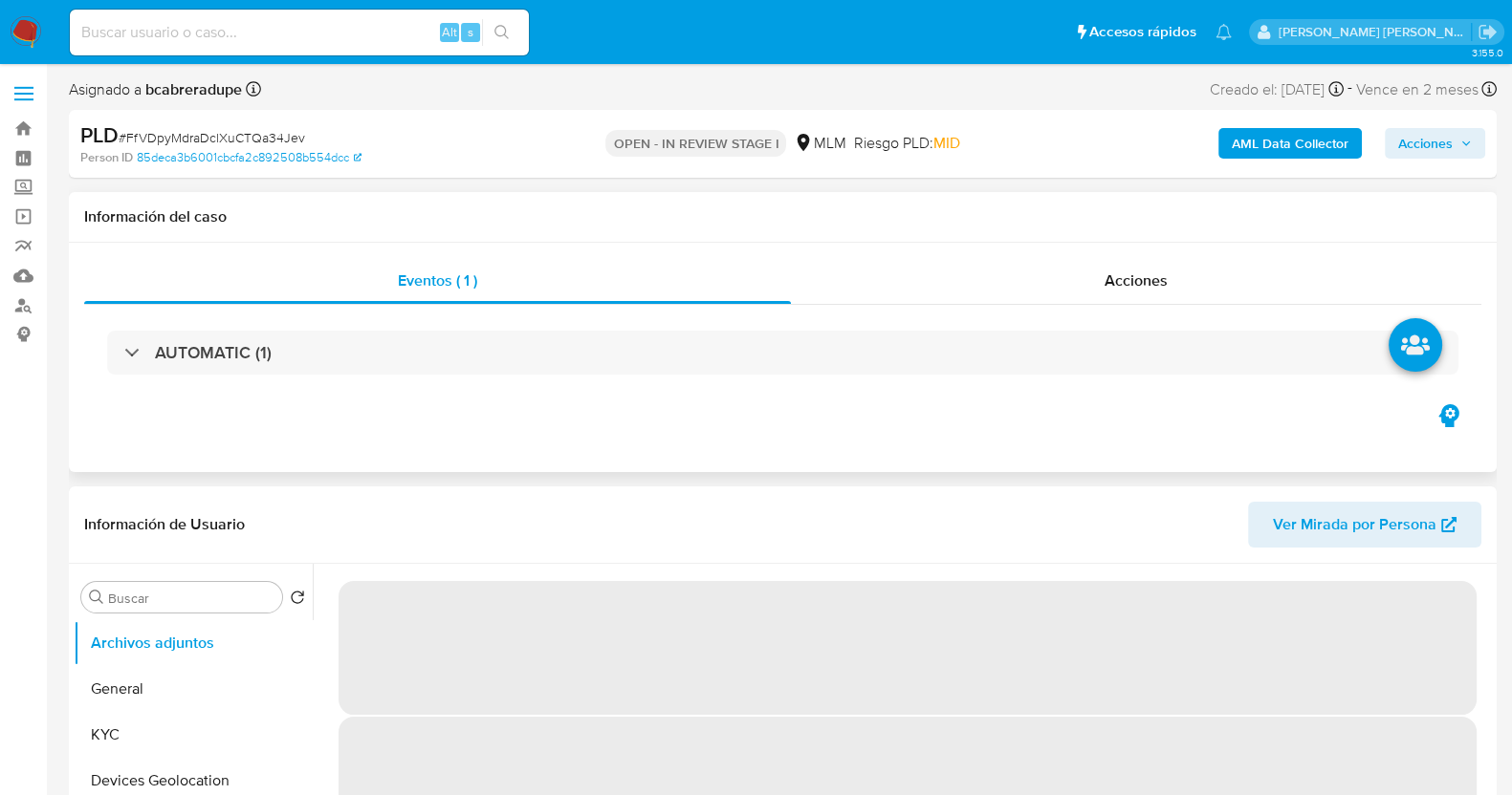
select select "10"
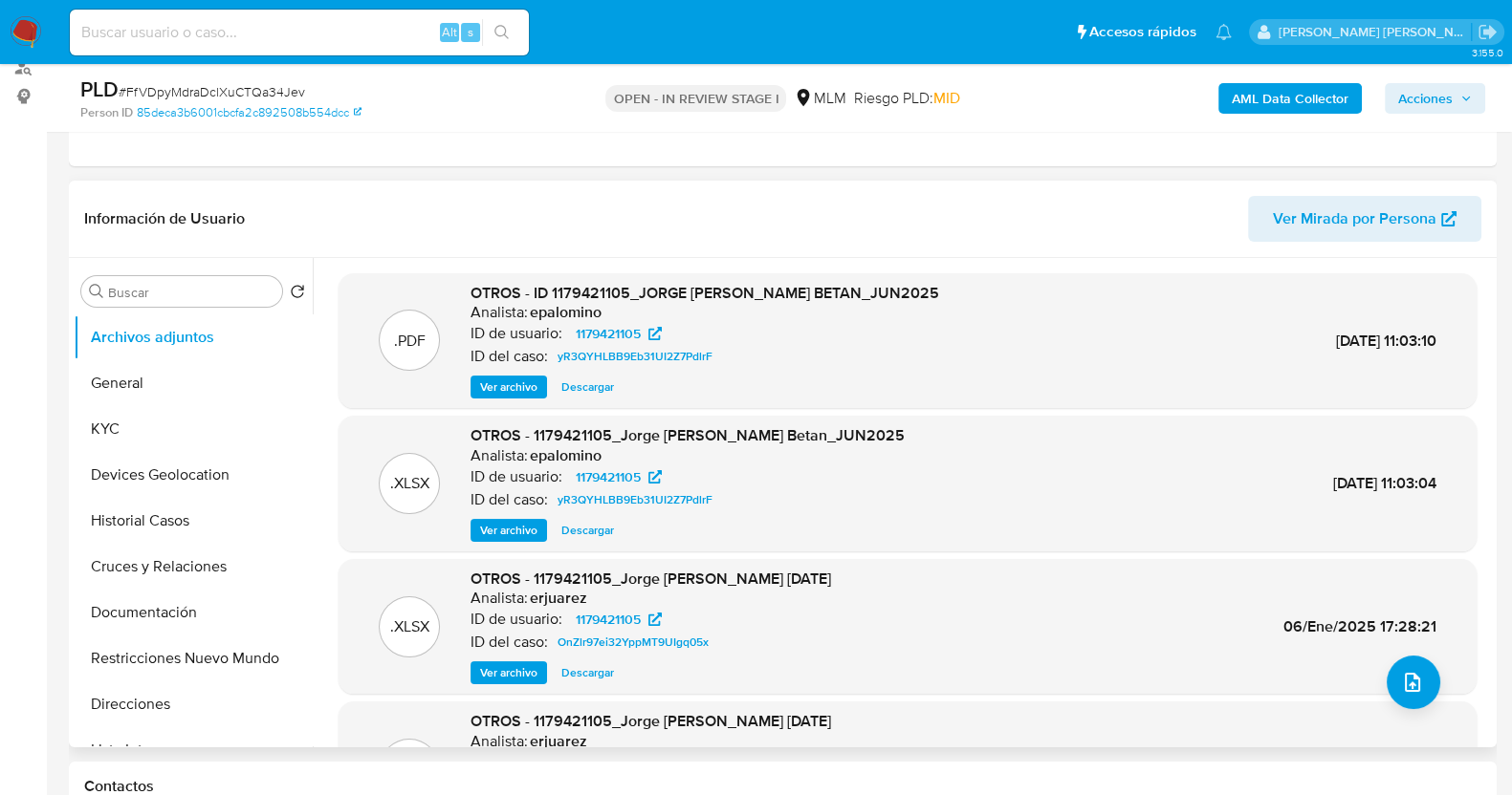
click at [510, 378] on span "Ver archivo" at bounding box center [508, 387] width 57 height 19
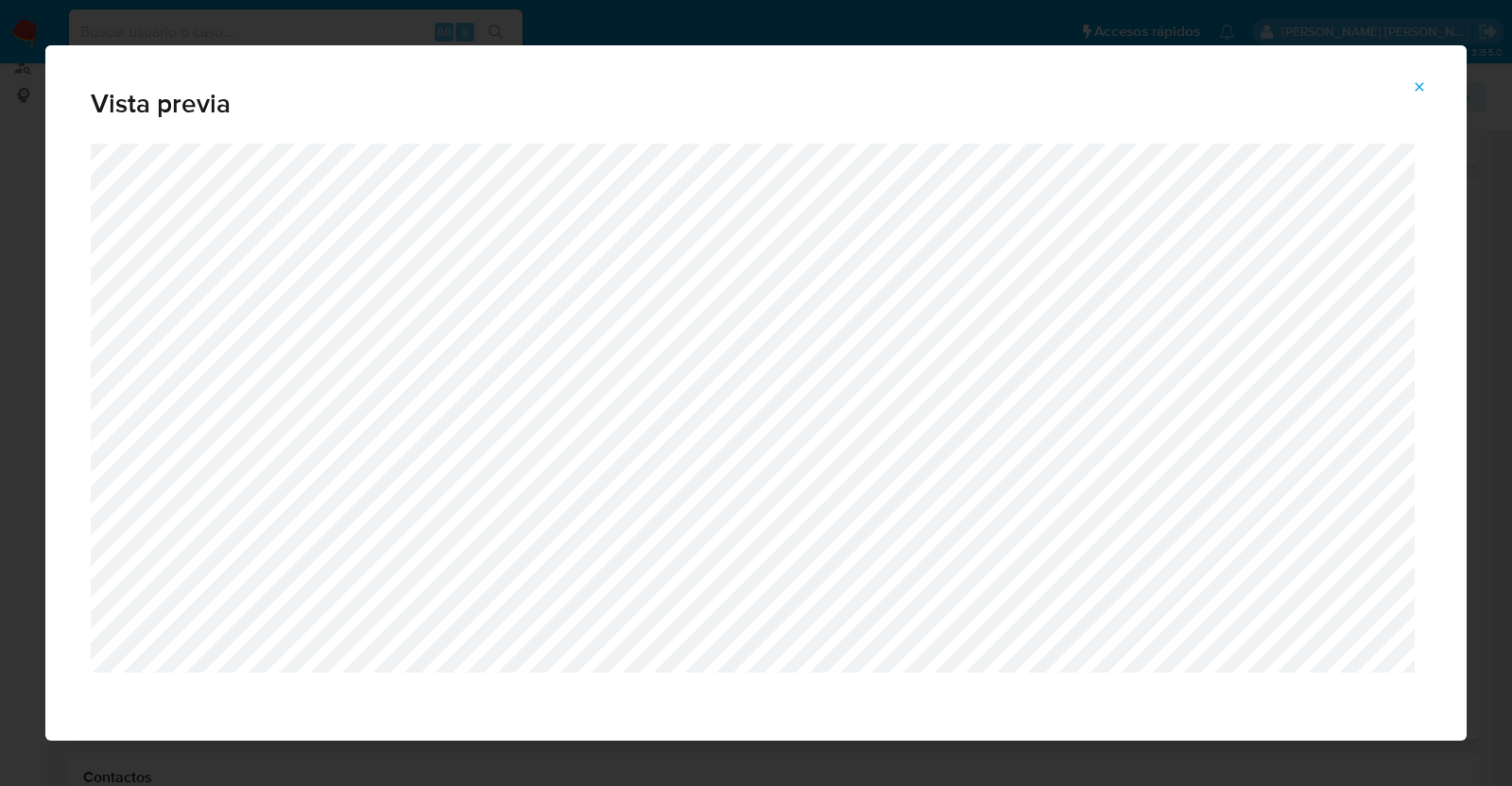
click at [1417, 88] on icon "Attachment preview" at bounding box center [1420, 88] width 15 height 15
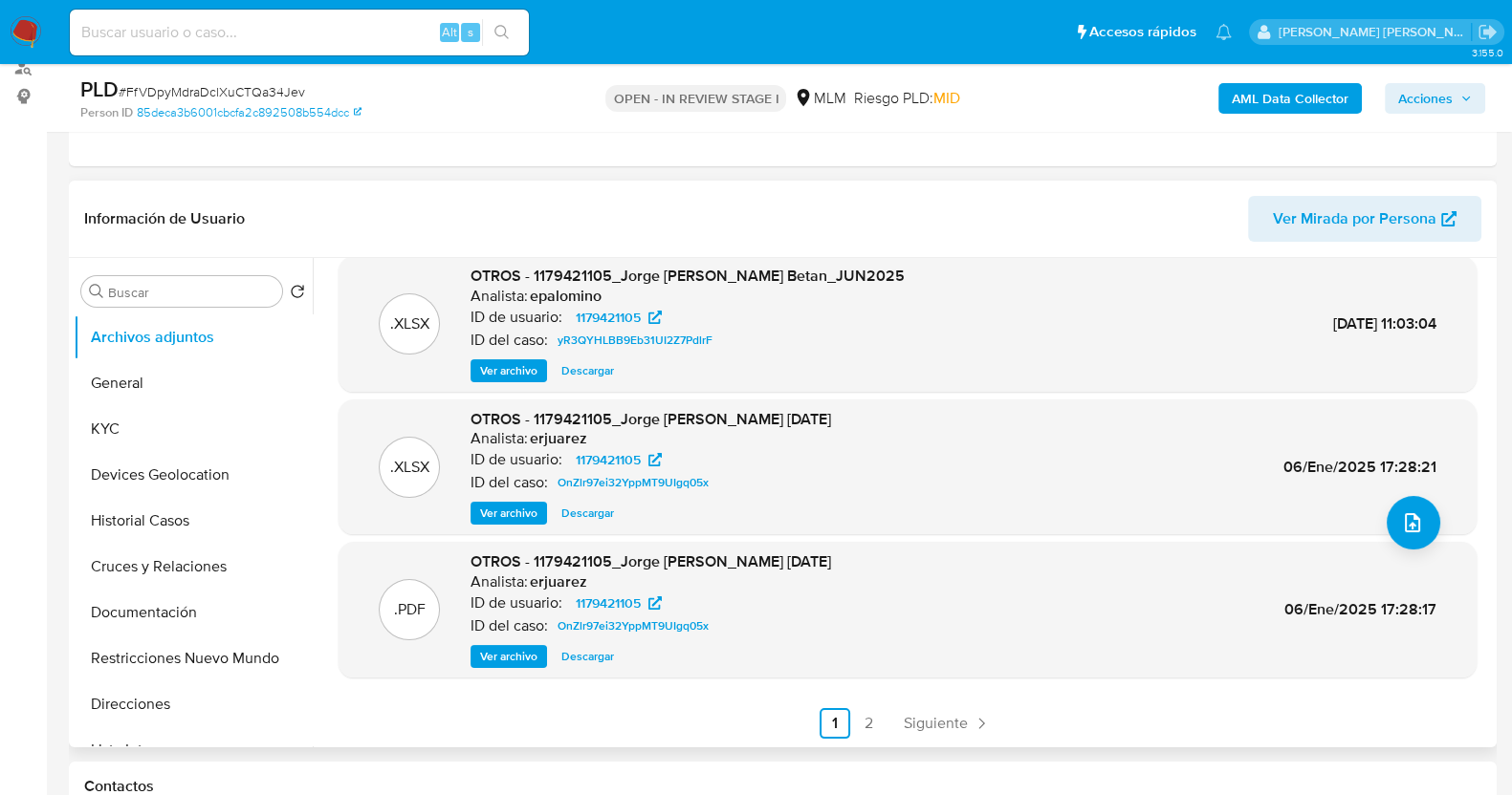
scroll to position [161, 0]
click at [956, 722] on span "Siguiente" at bounding box center [937, 723] width 64 height 16
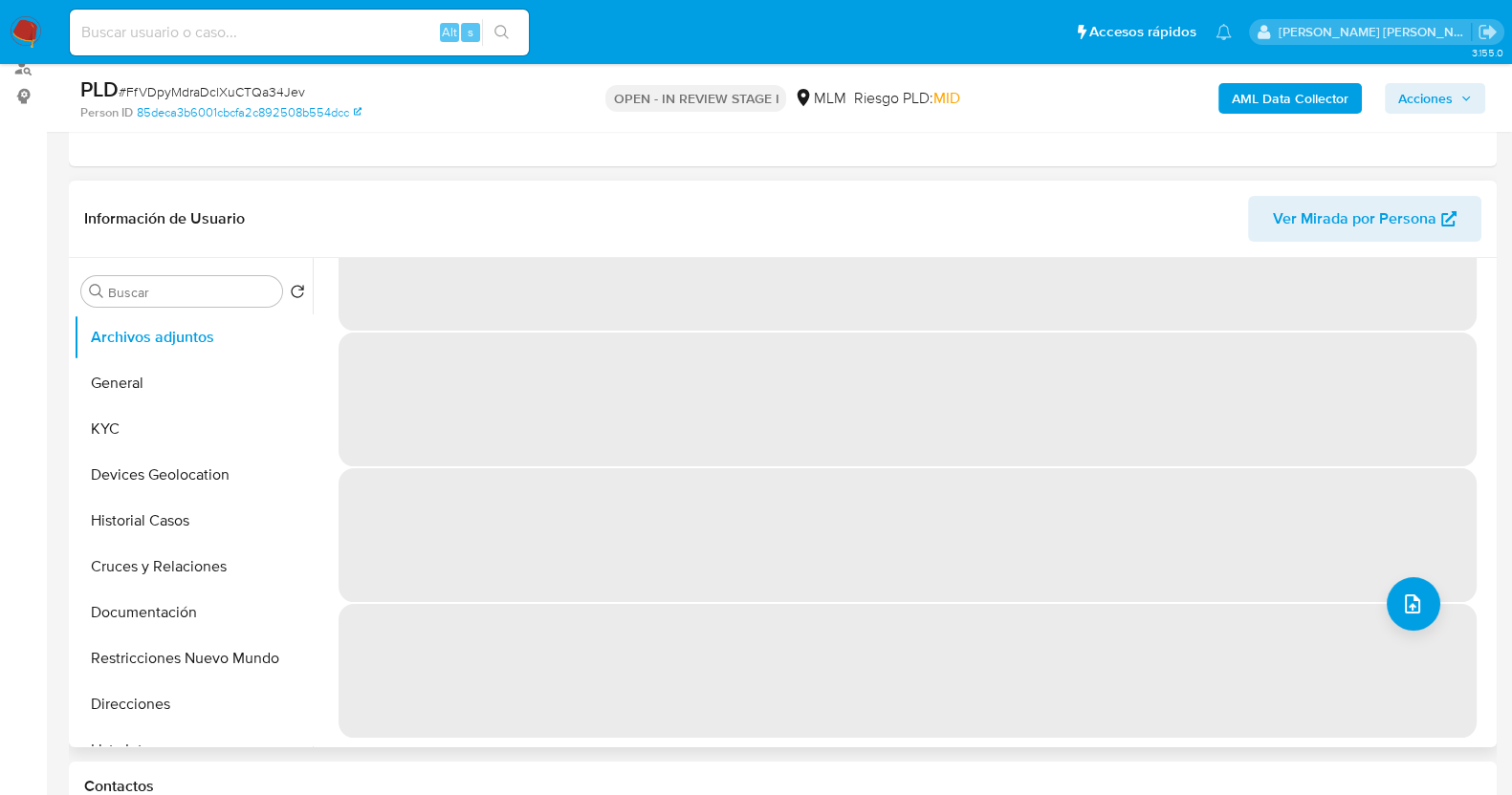
scroll to position [0, 0]
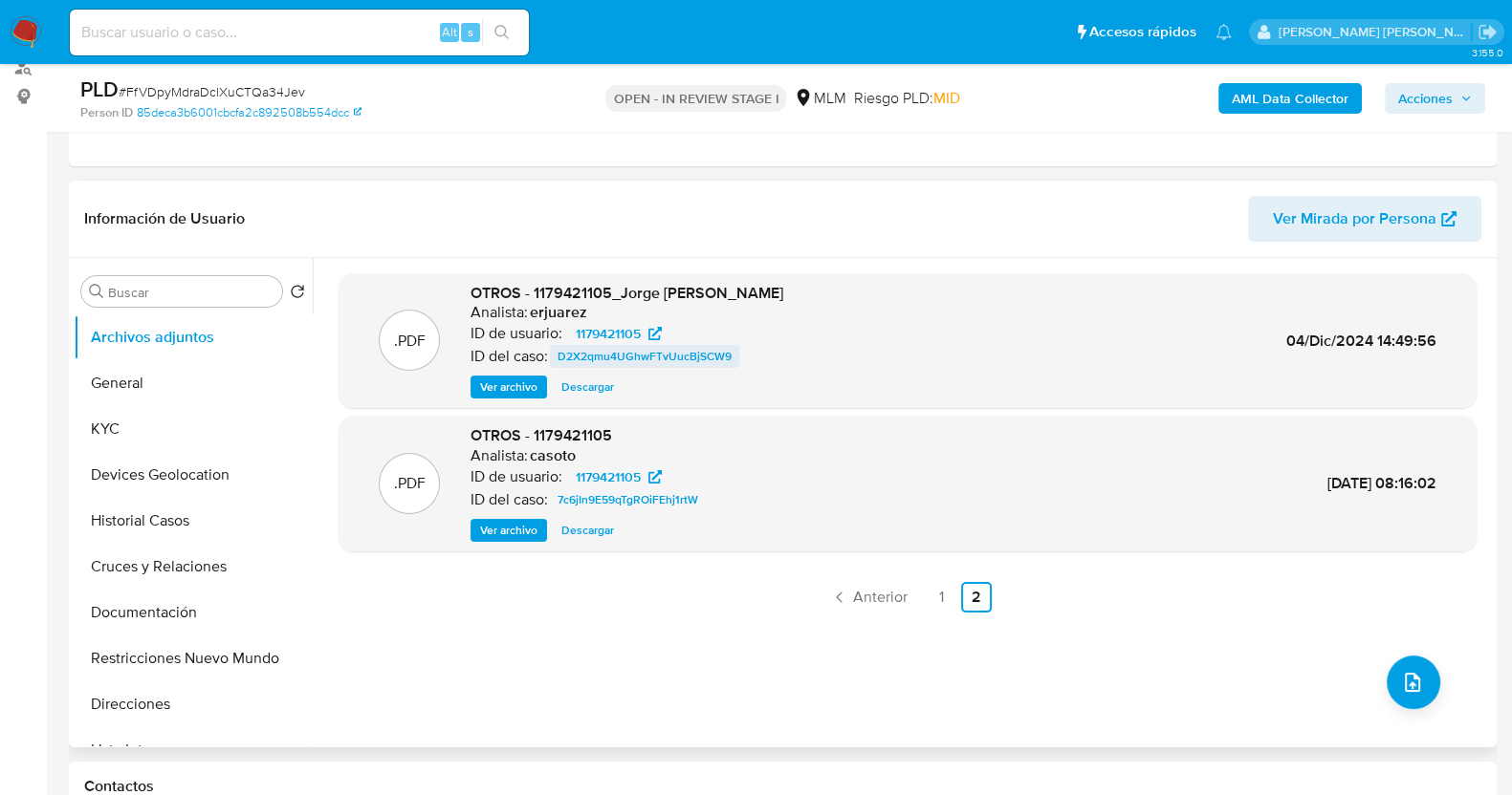
click at [698, 353] on span "D2X2qmu4UGhwFTvUucBjSCW9" at bounding box center [645, 357] width 174 height 23
click at [653, 494] on span "7c6jIn9E59qTgROiFEhj1rtW" at bounding box center [628, 500] width 140 height 23
click at [132, 442] on button "KYC" at bounding box center [186, 429] width 224 height 46
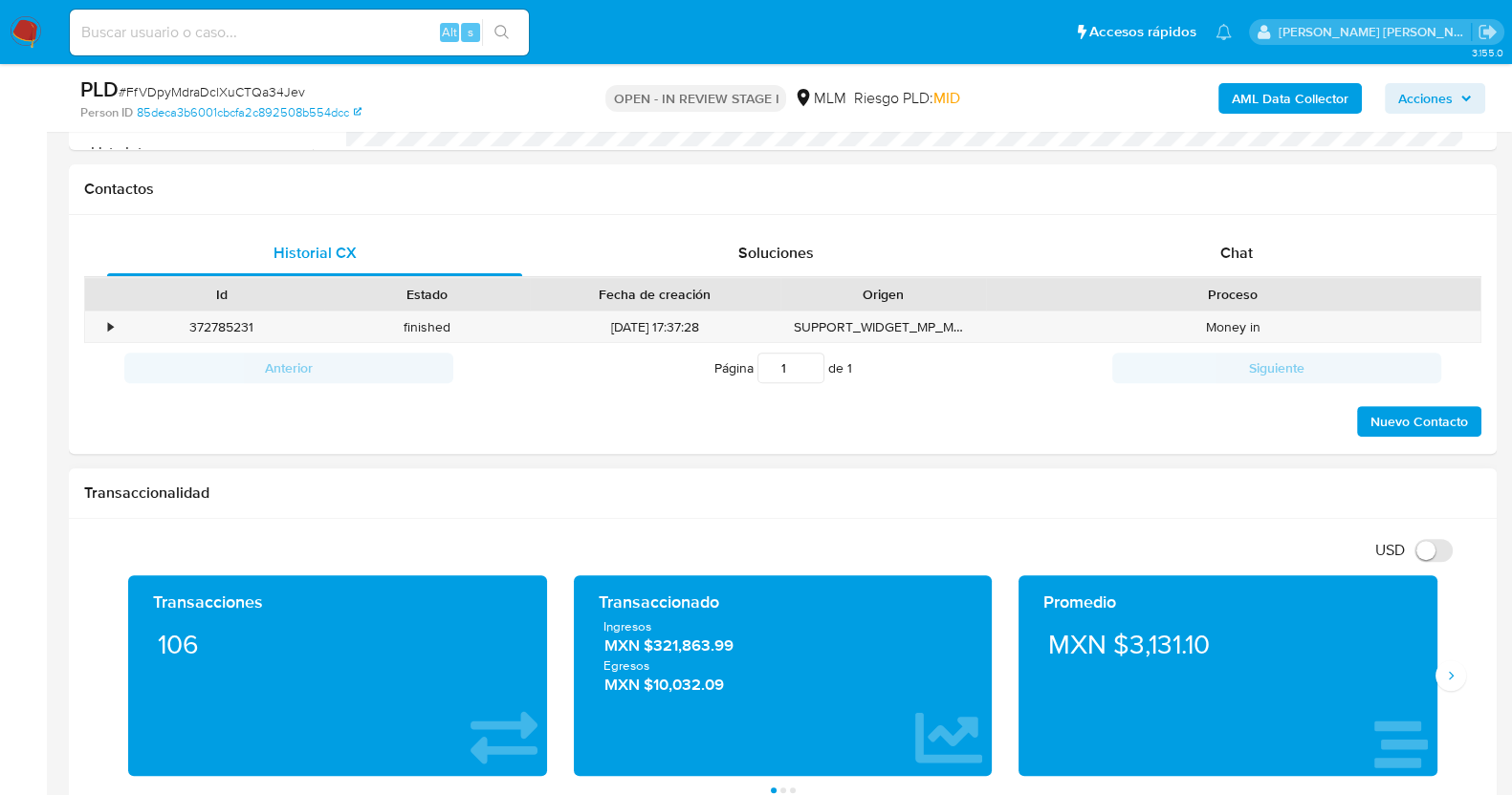
scroll to position [358, 0]
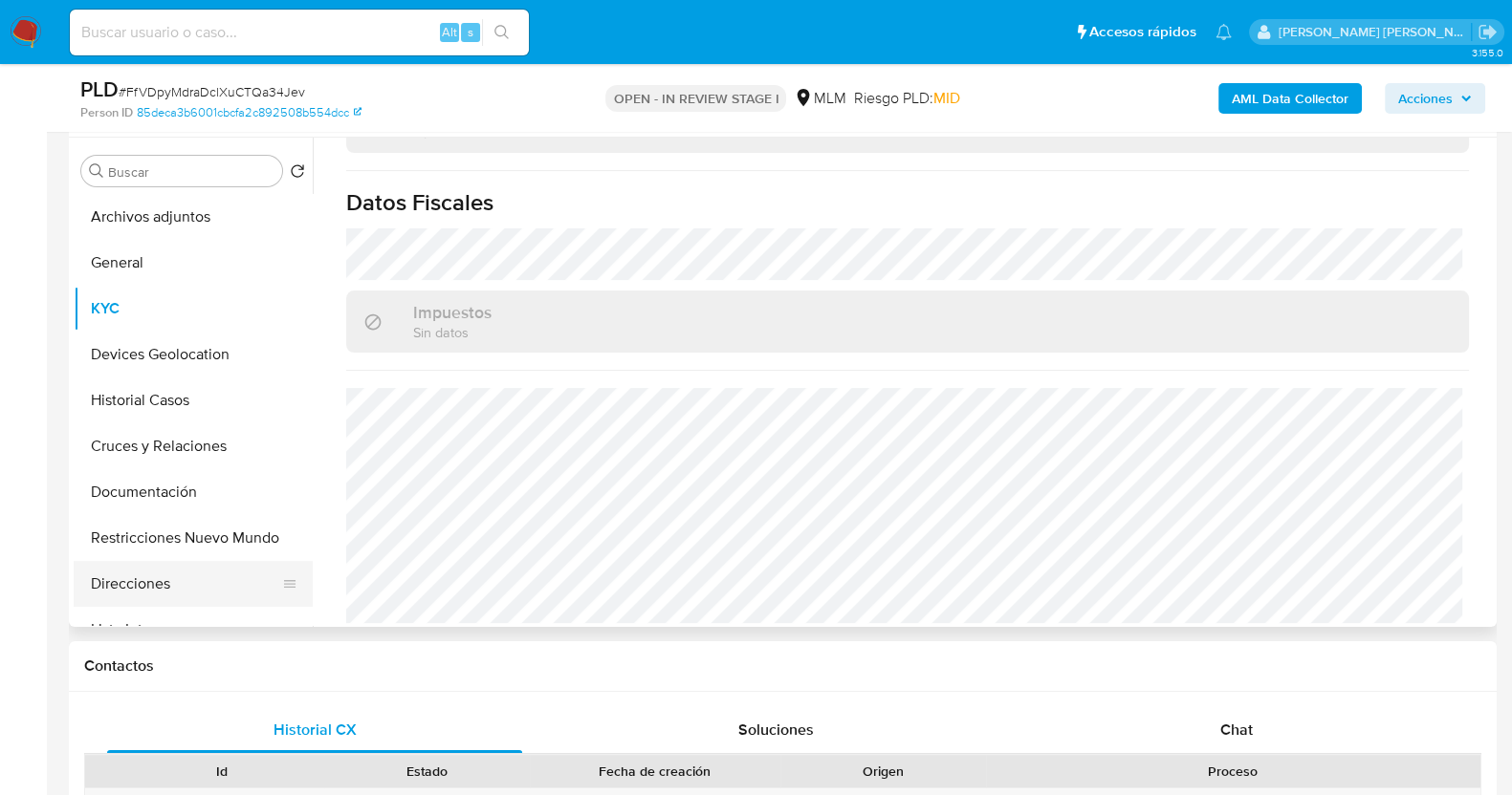
click at [152, 593] on button "Direcciones" at bounding box center [186, 584] width 224 height 46
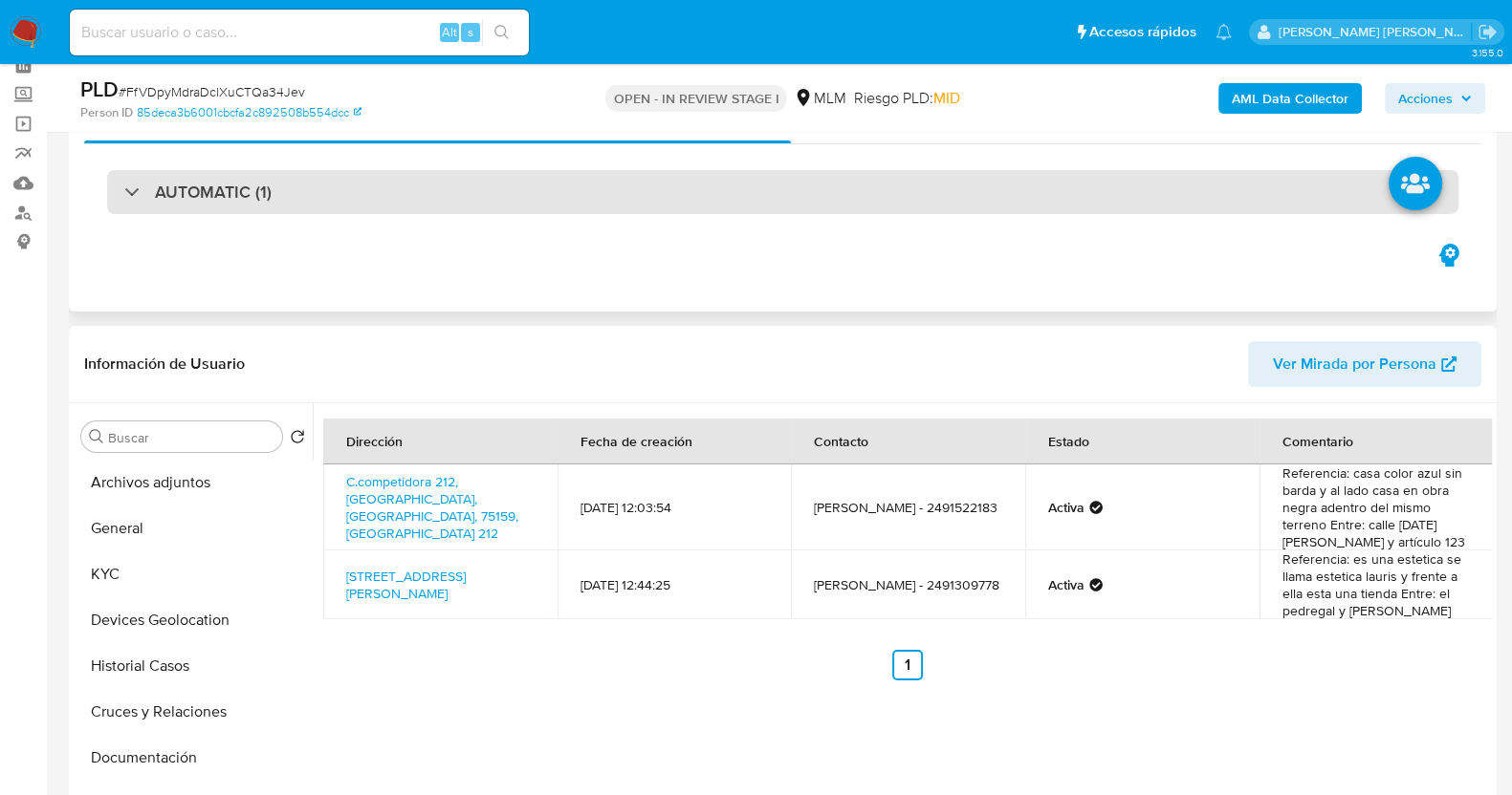
scroll to position [0, 0]
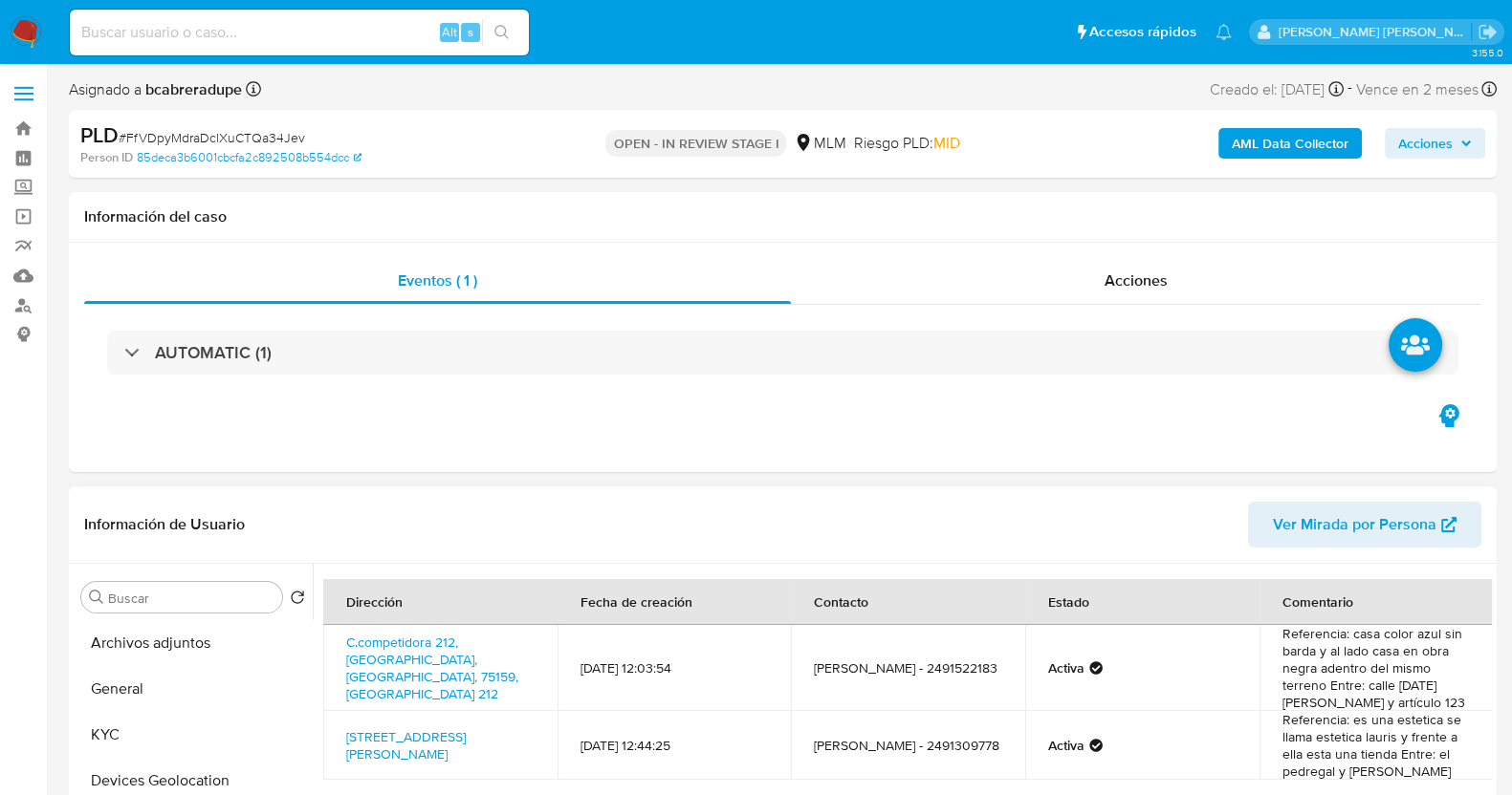
click at [172, 643] on button "Archivos adjuntos" at bounding box center [194, 643] width 240 height 46
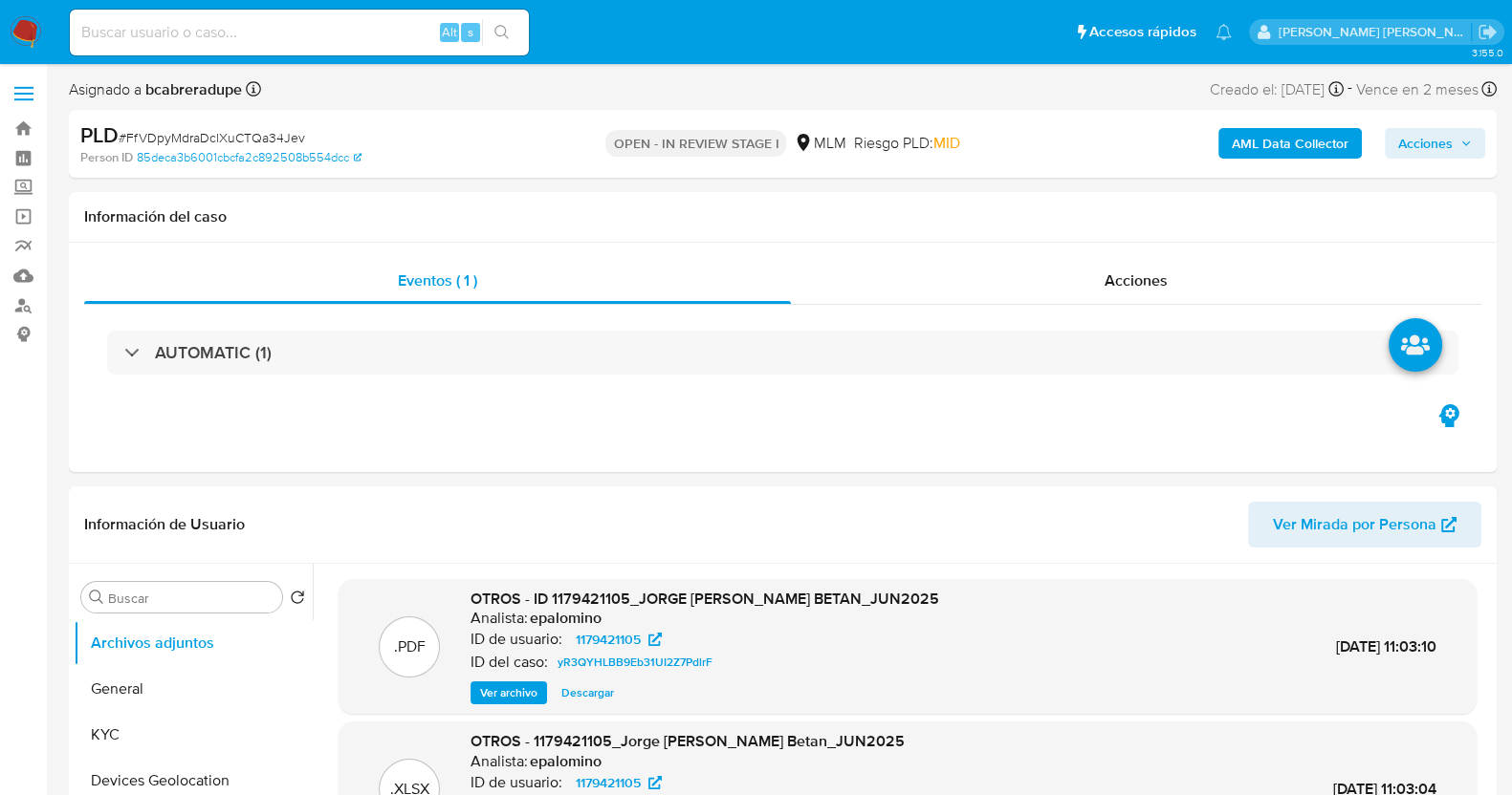
click at [283, 135] on span "# FfVDpyMdraDclXuCTQa34Jev" at bounding box center [212, 138] width 187 height 19
copy span "FfVDpyMdraDclXuCTQa34Jev"
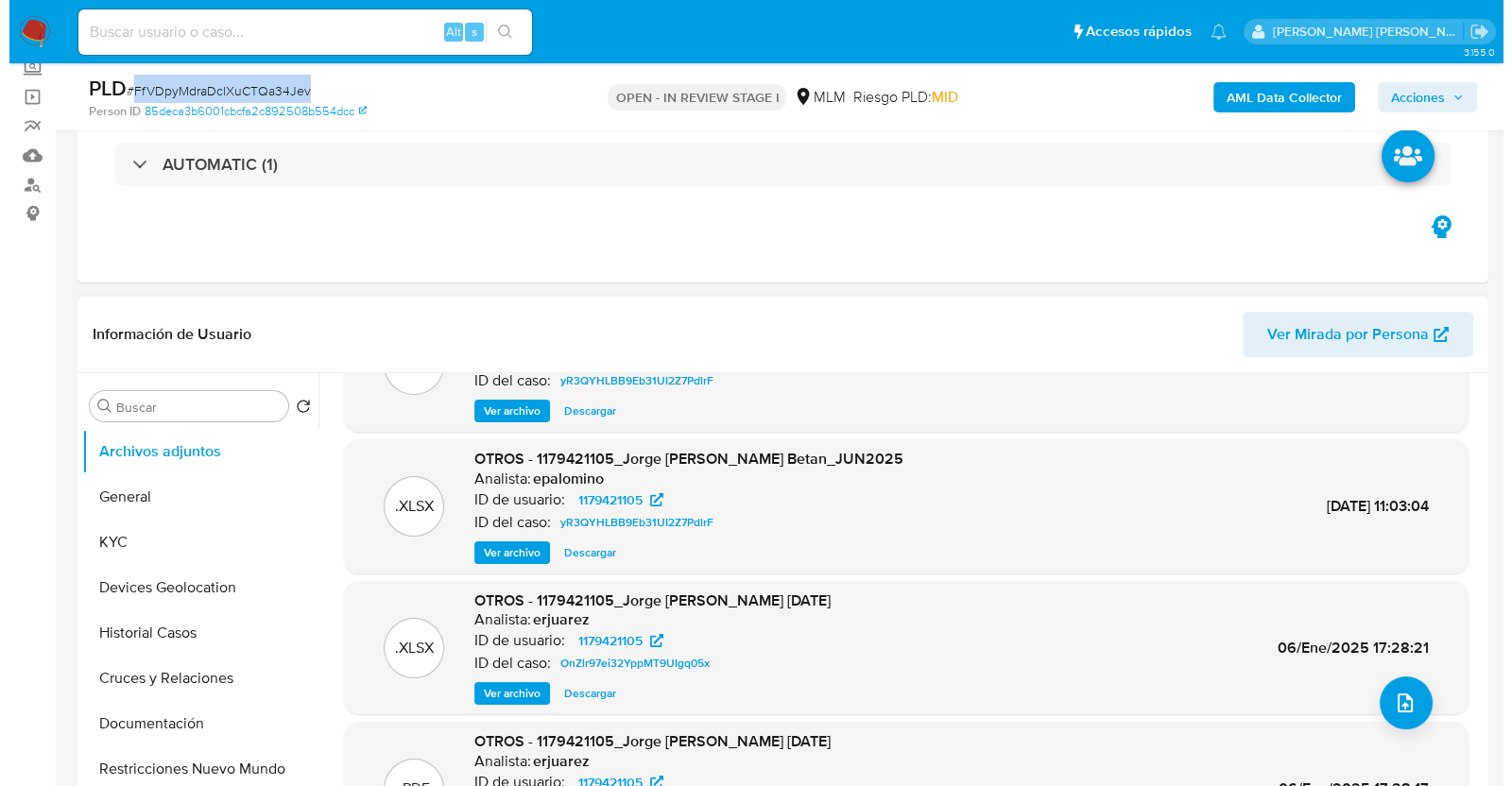
scroll to position [159, 0]
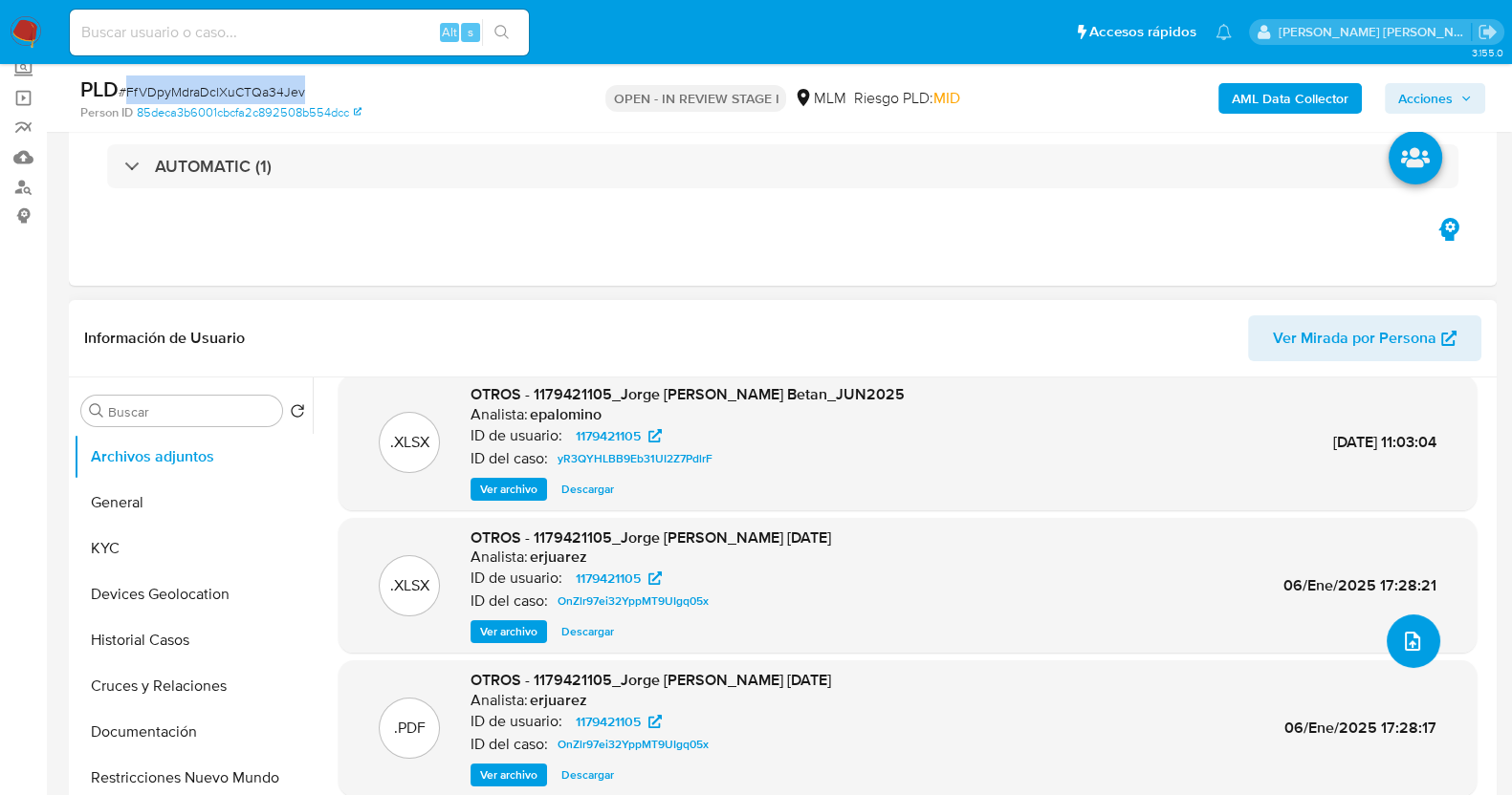
click at [1404, 633] on icon "upload-file" at bounding box center [1413, 641] width 23 height 23
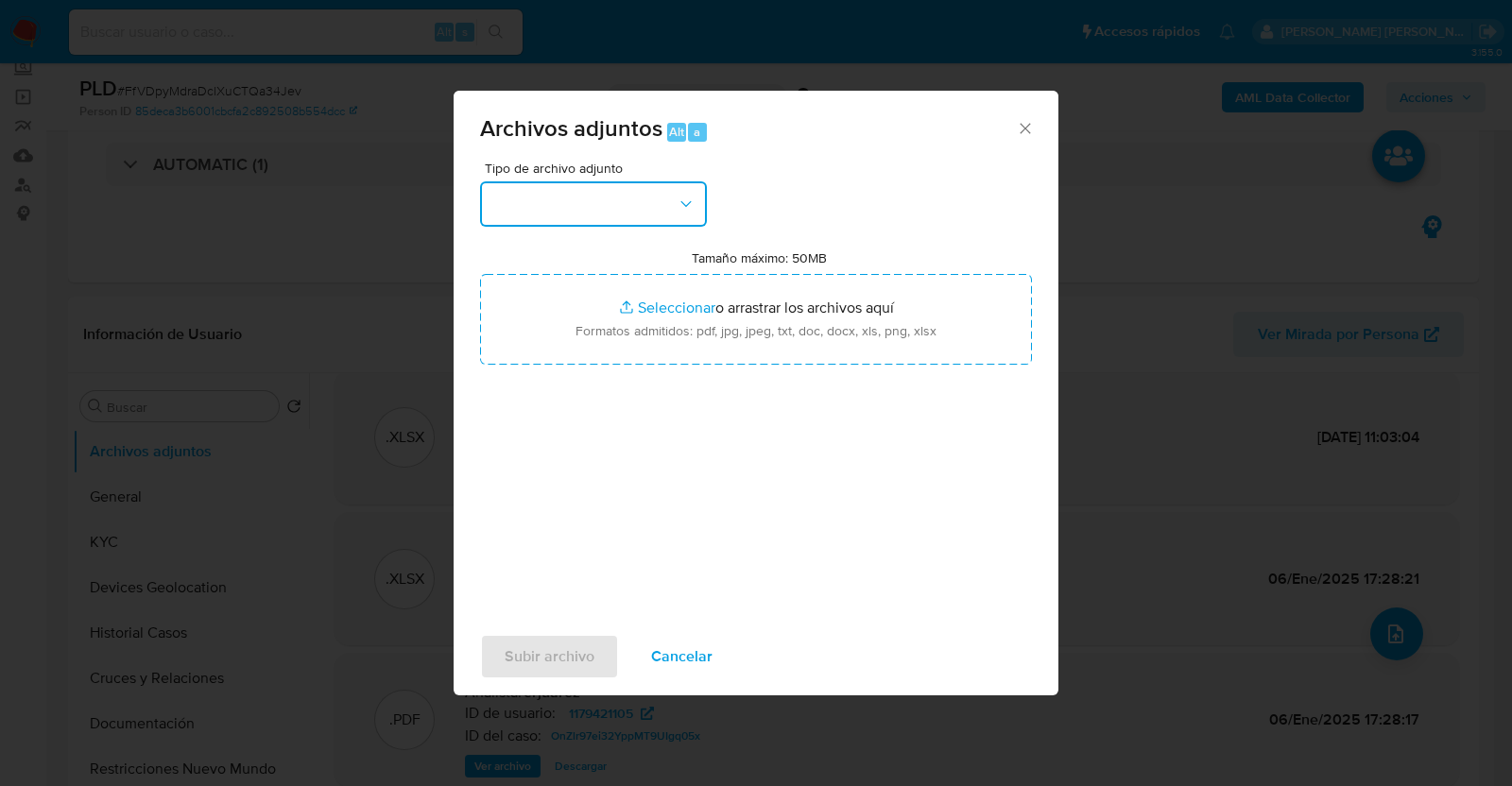
click at [640, 200] on button "button" at bounding box center [593, 204] width 227 height 45
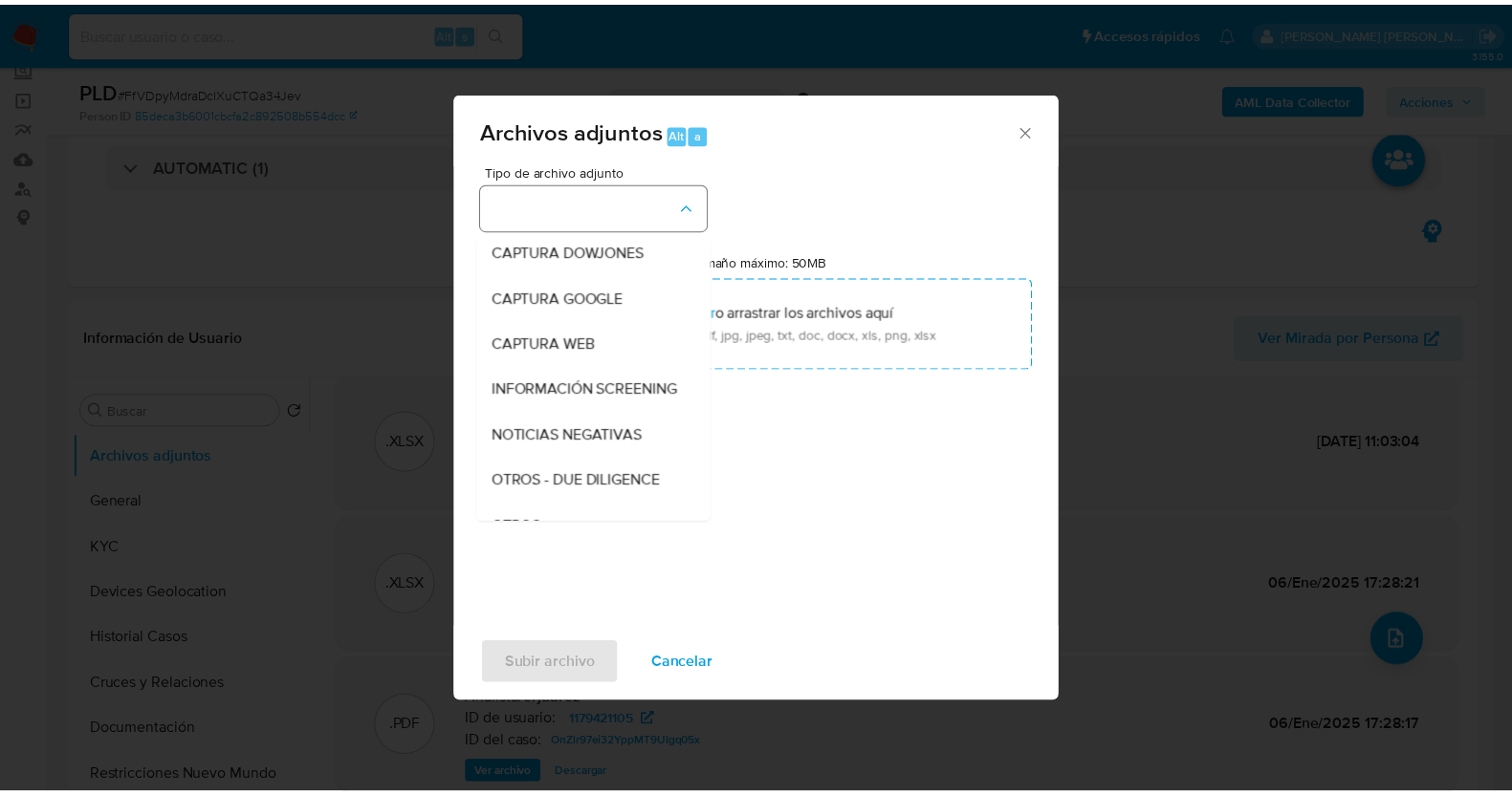
scroll to position [99, 0]
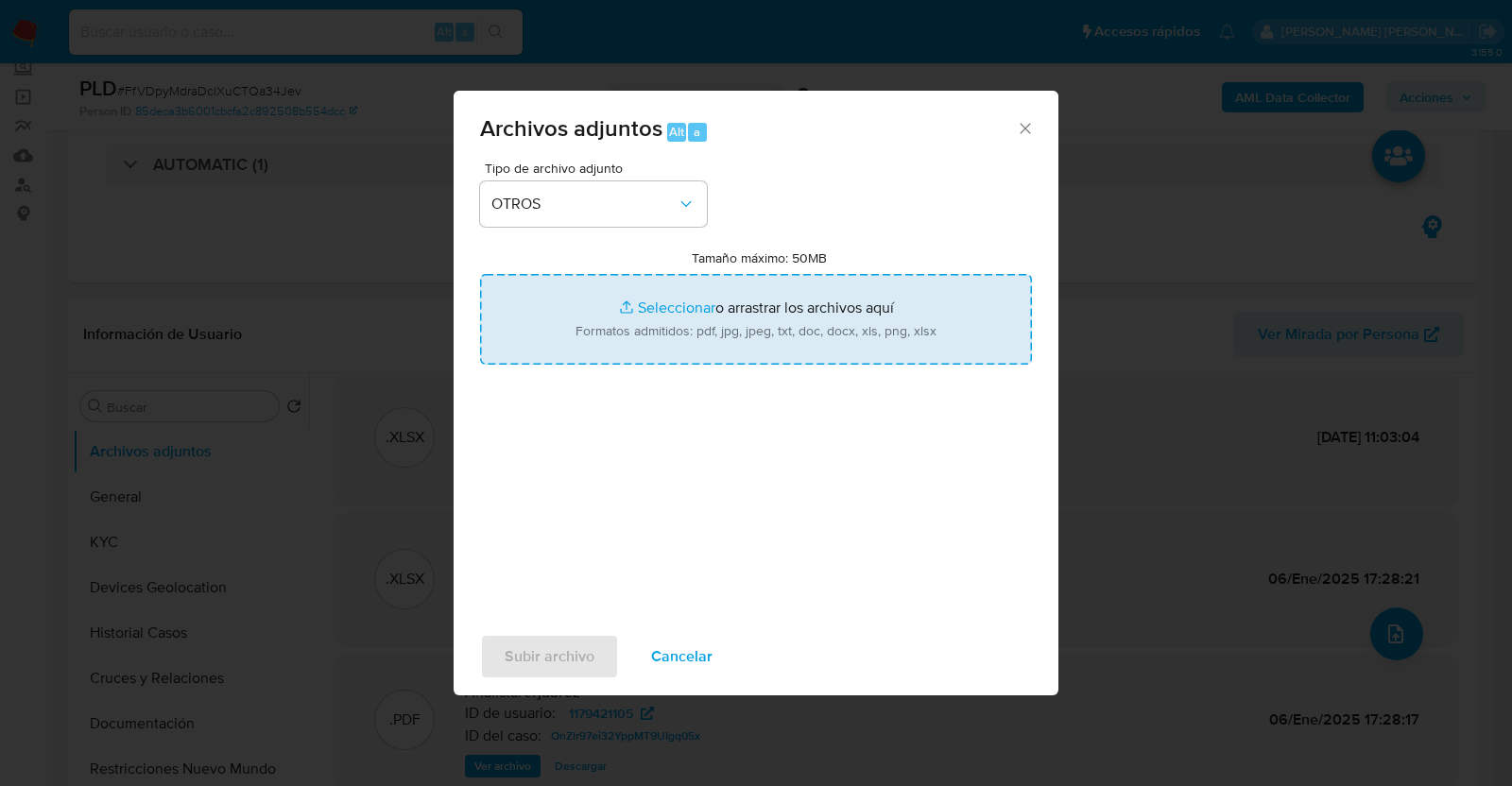
type input "C:\fakepath\1179421105_JORGE JIMENEZ_AGO2025.pdf"
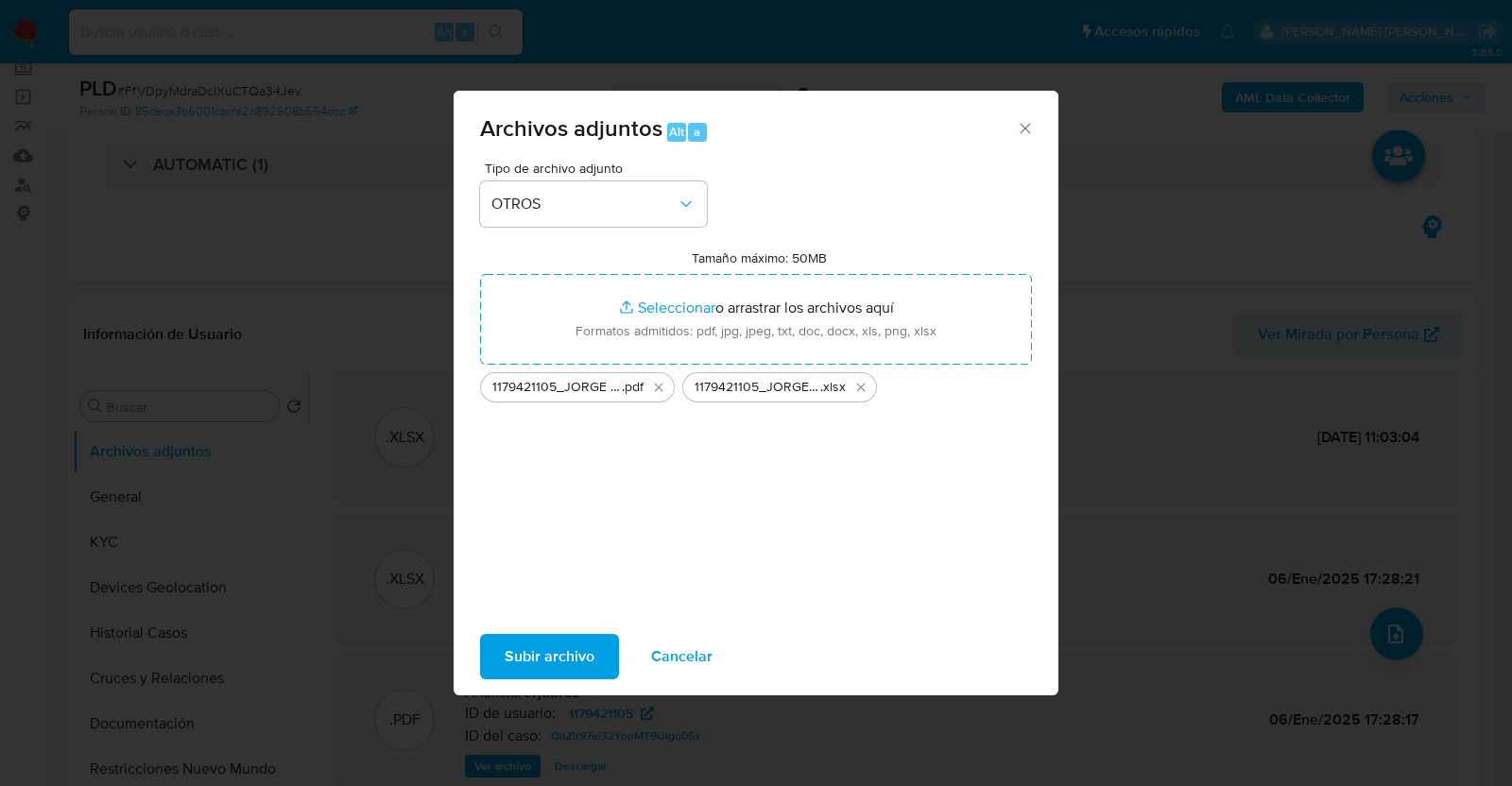
click at [574, 646] on span "Subir archivo" at bounding box center [549, 656] width 89 height 41
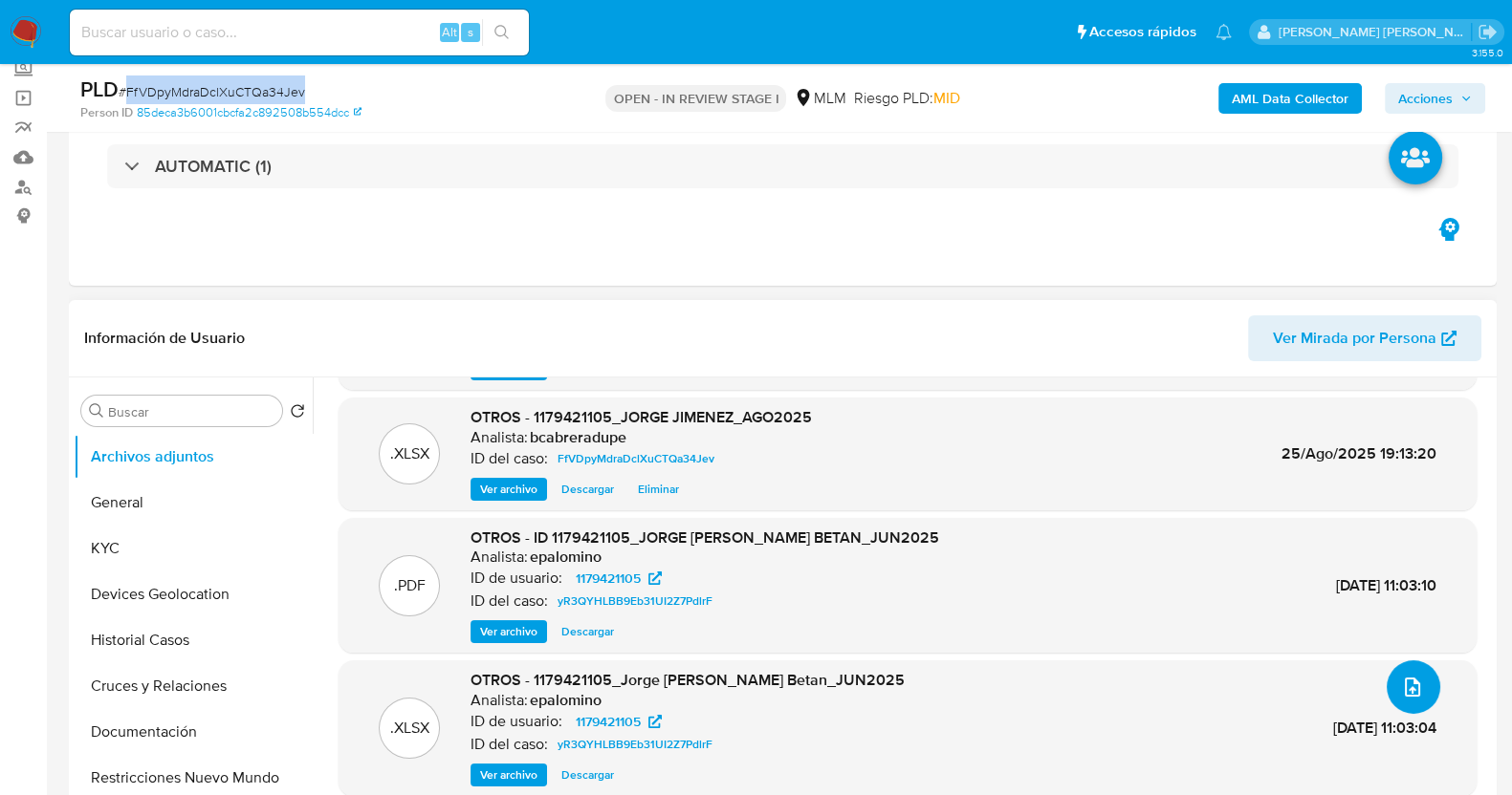
scroll to position [115, 0]
click at [1460, 93] on icon "button" at bounding box center [1466, 98] width 12 height 12
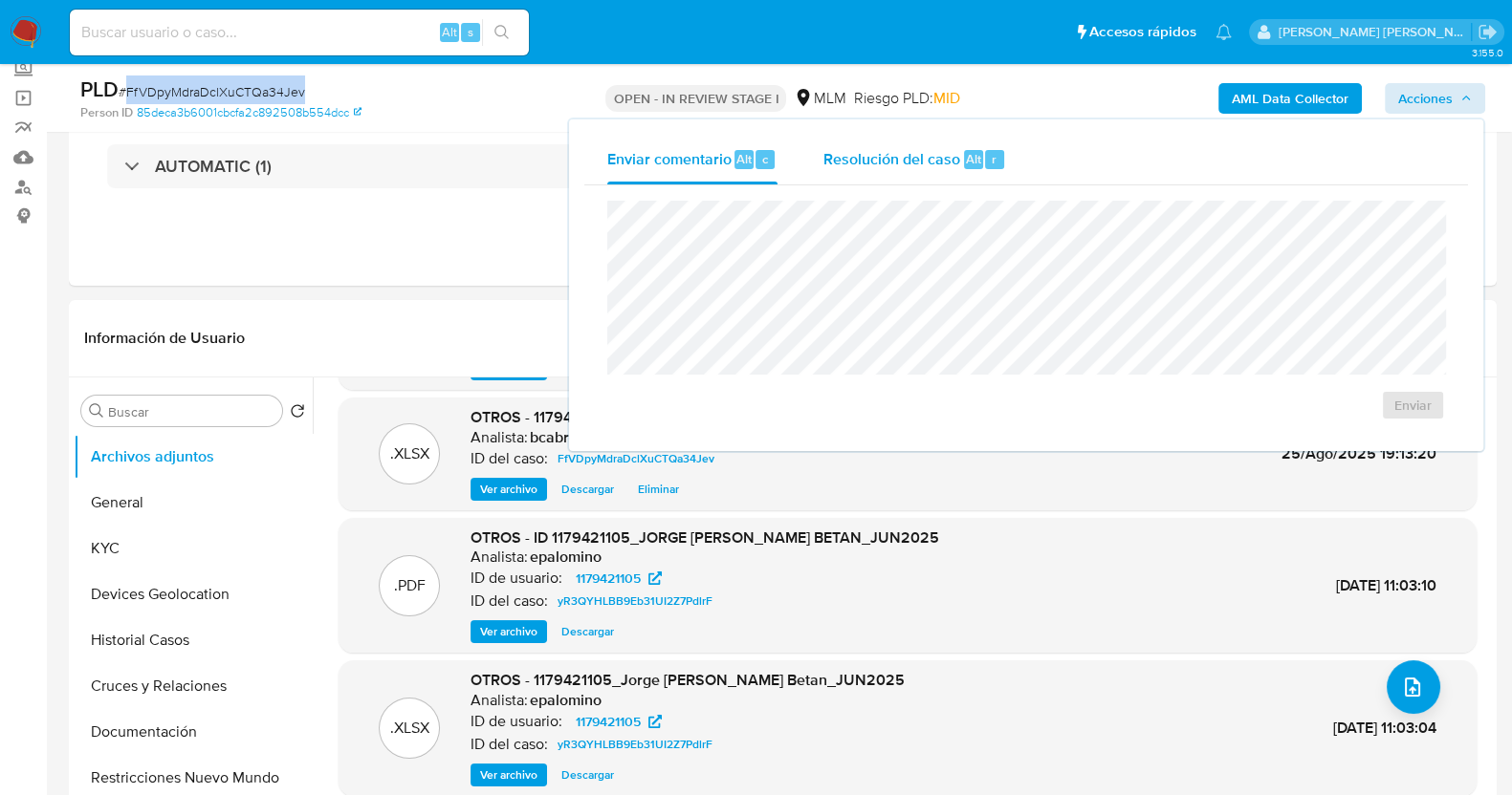
click at [880, 163] on span "Resolución del caso" at bounding box center [892, 158] width 137 height 22
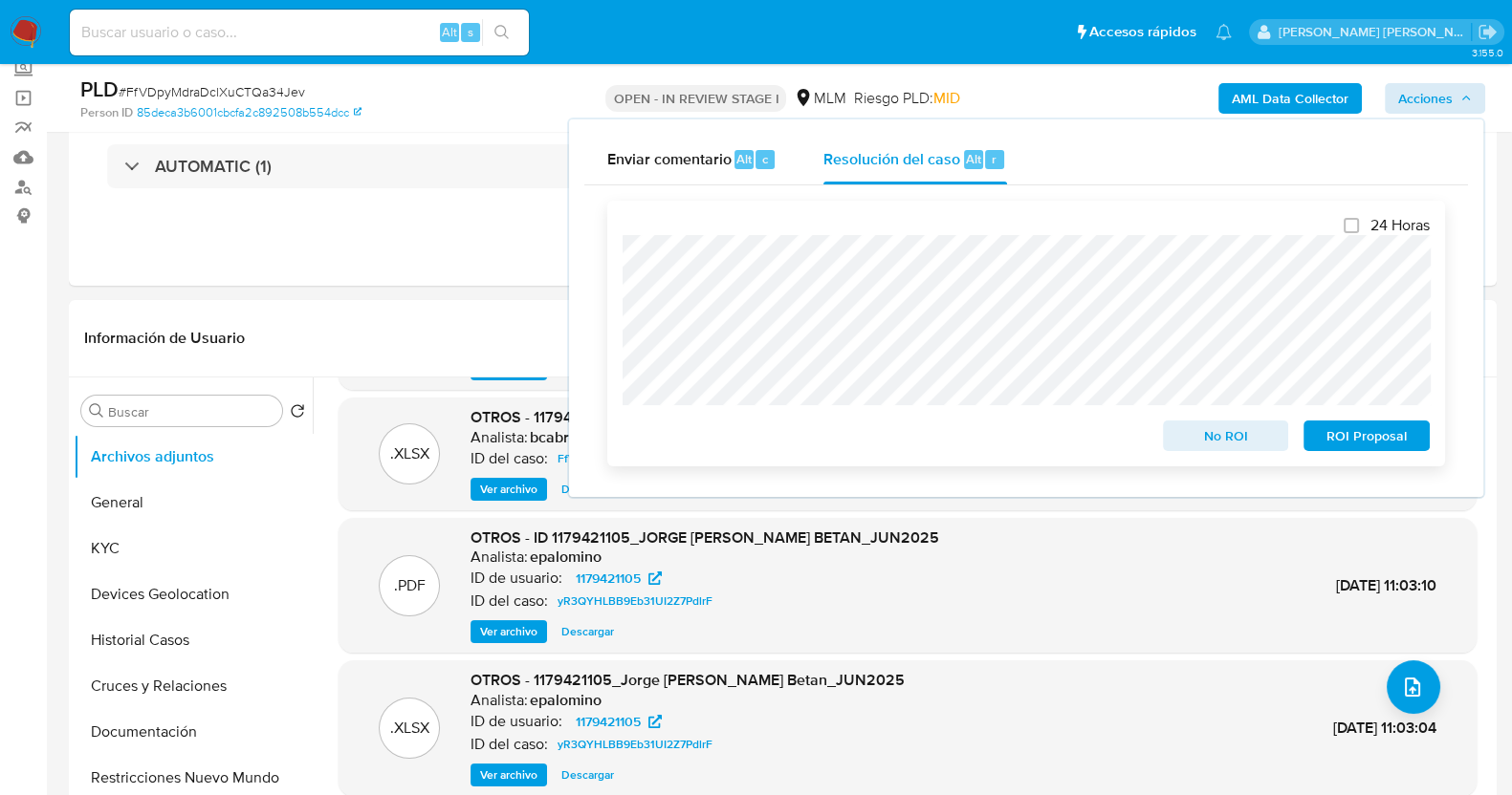
click at [1230, 435] on span "No ROI" at bounding box center [1227, 436] width 99 height 27
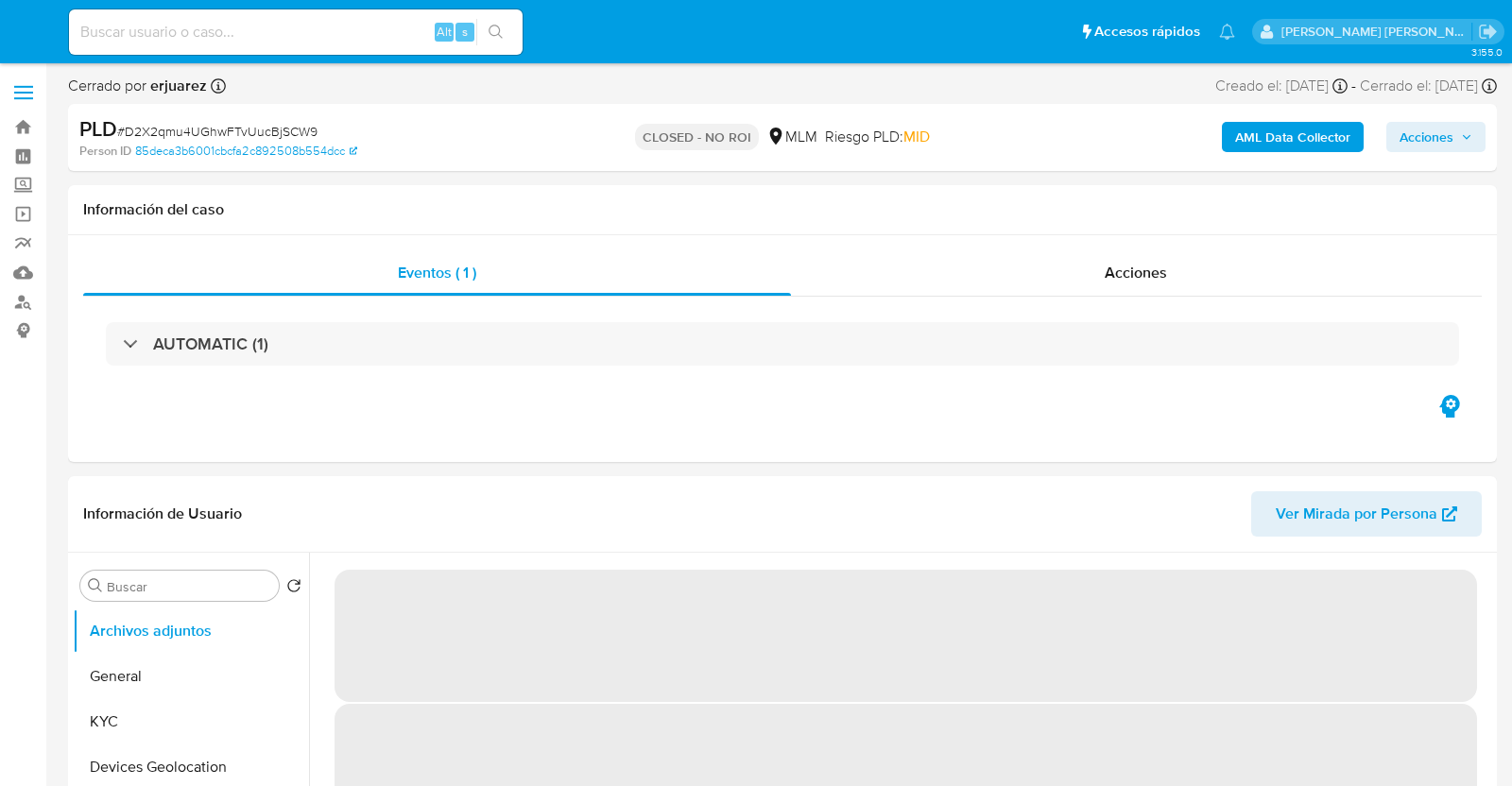
select select "10"
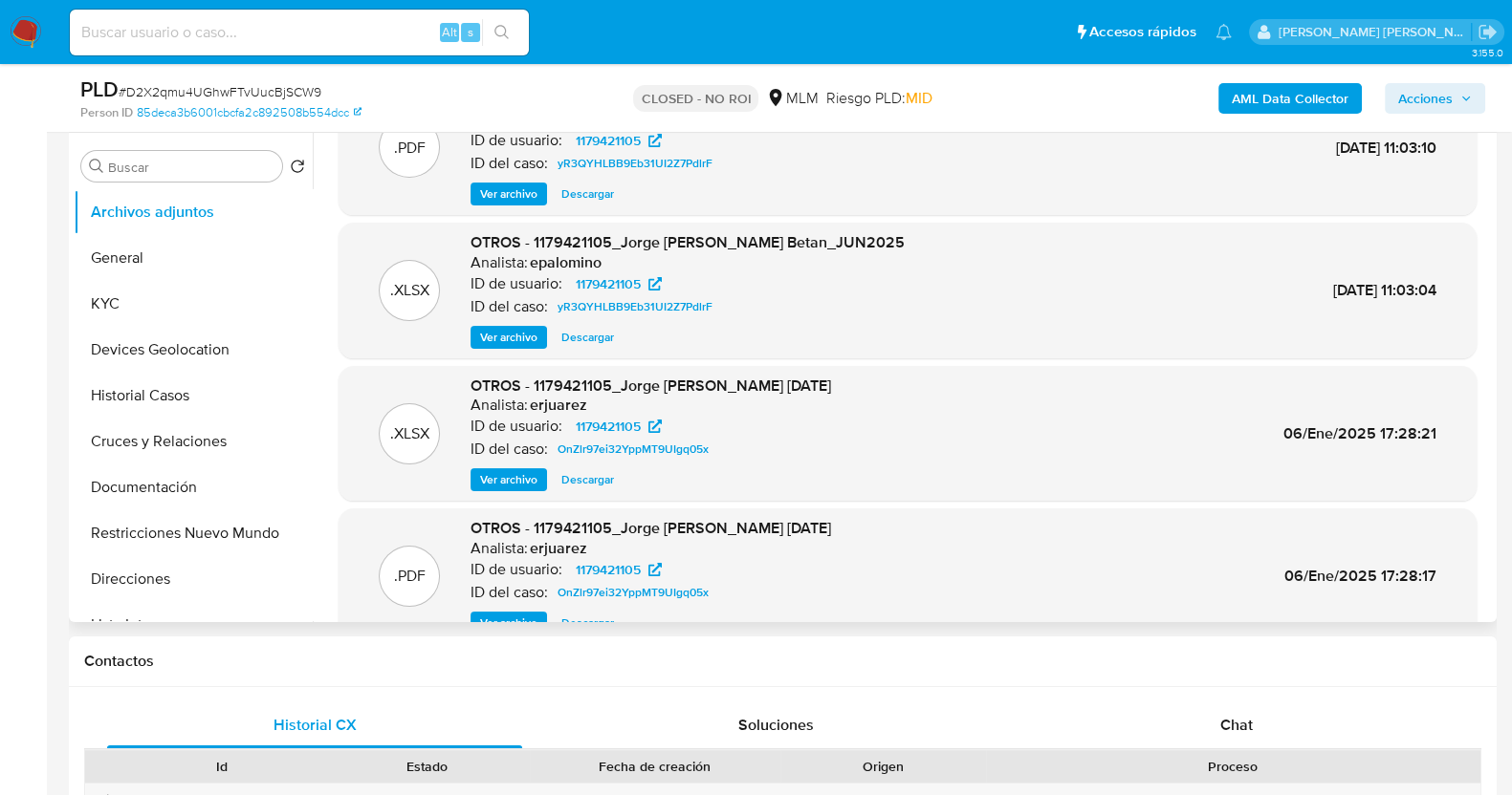
scroll to position [161, 0]
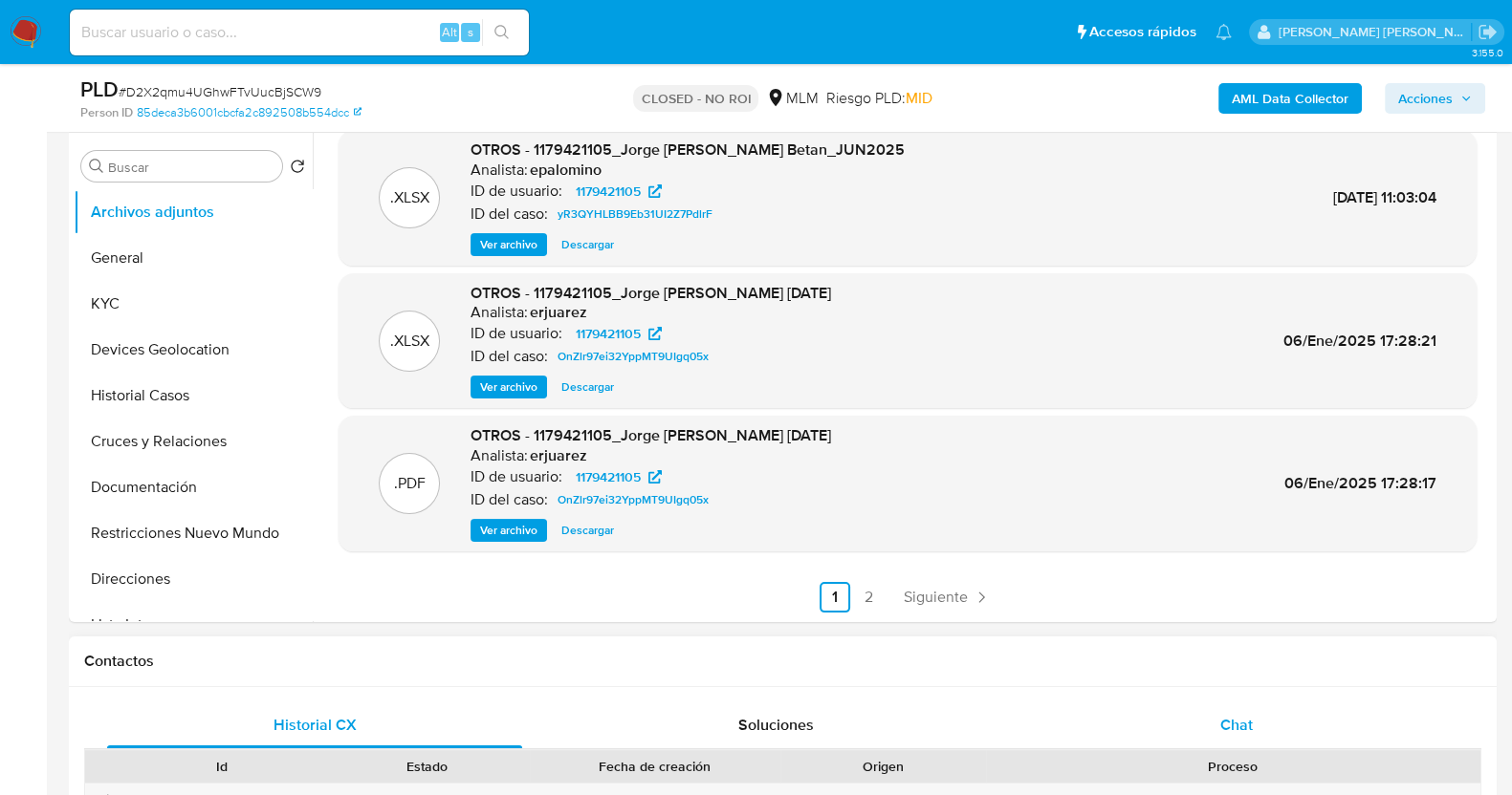
click at [1268, 724] on div "Chat" at bounding box center [1236, 725] width 415 height 46
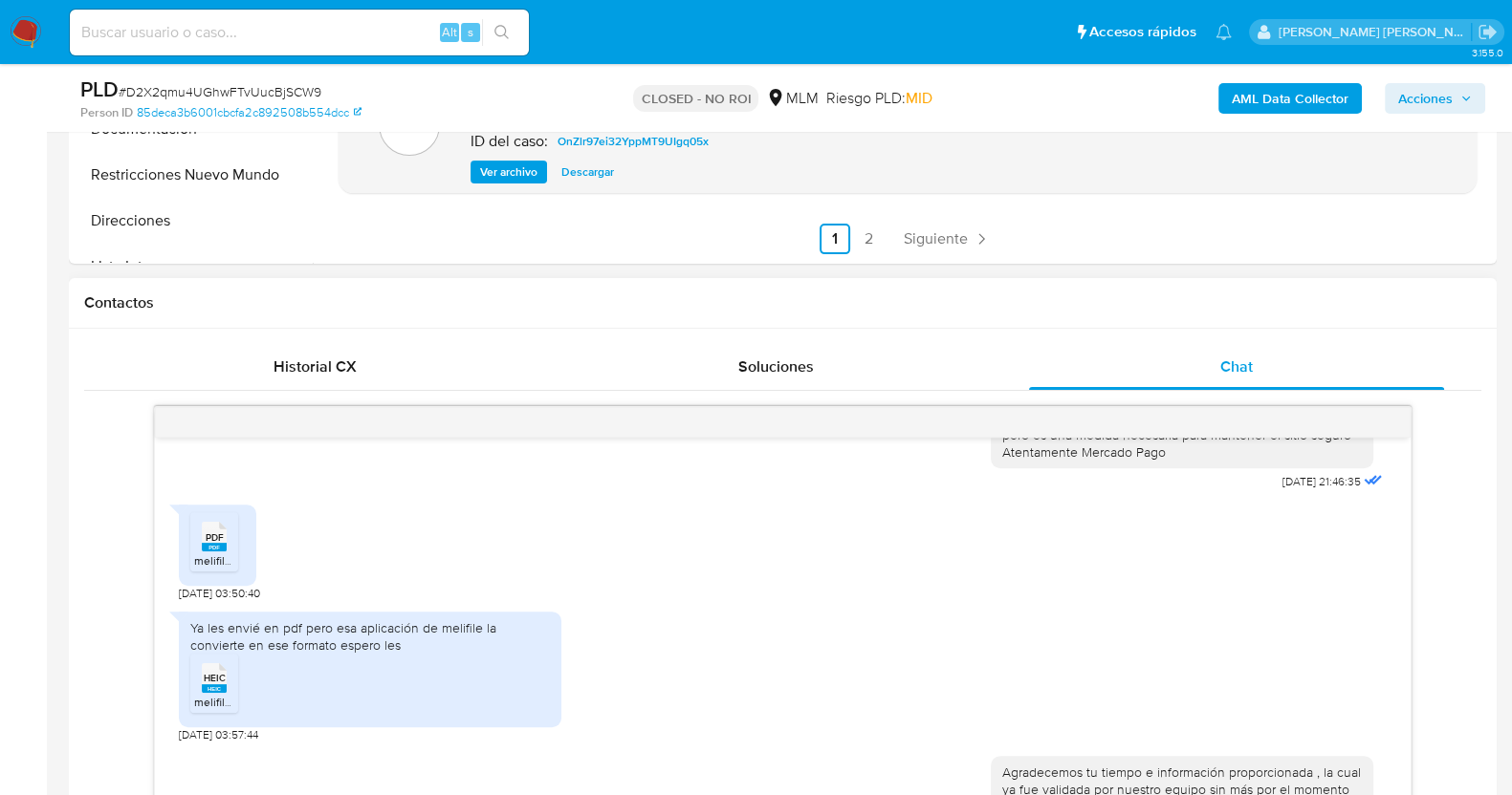
scroll to position [699, 0]
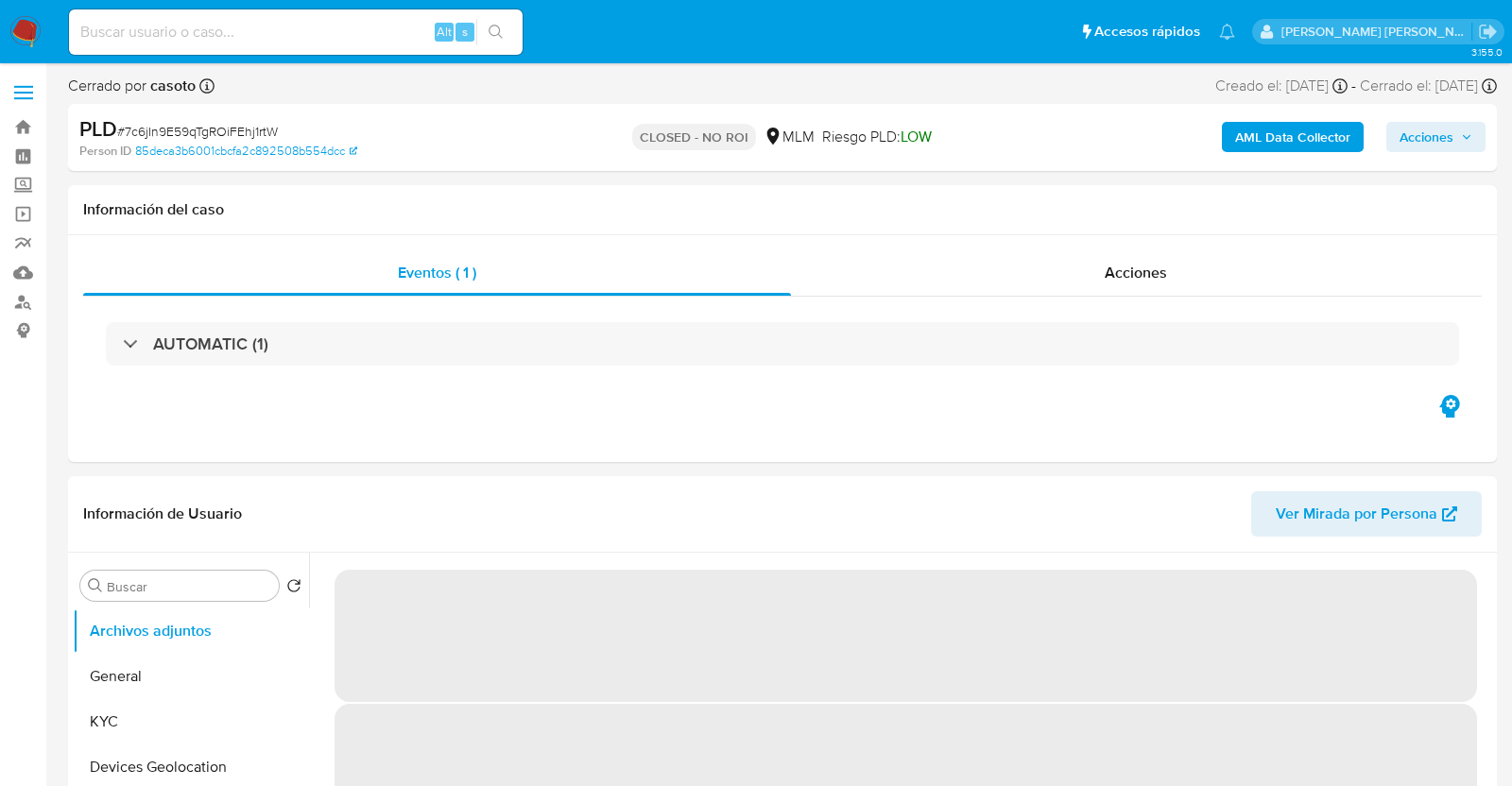
select select "10"
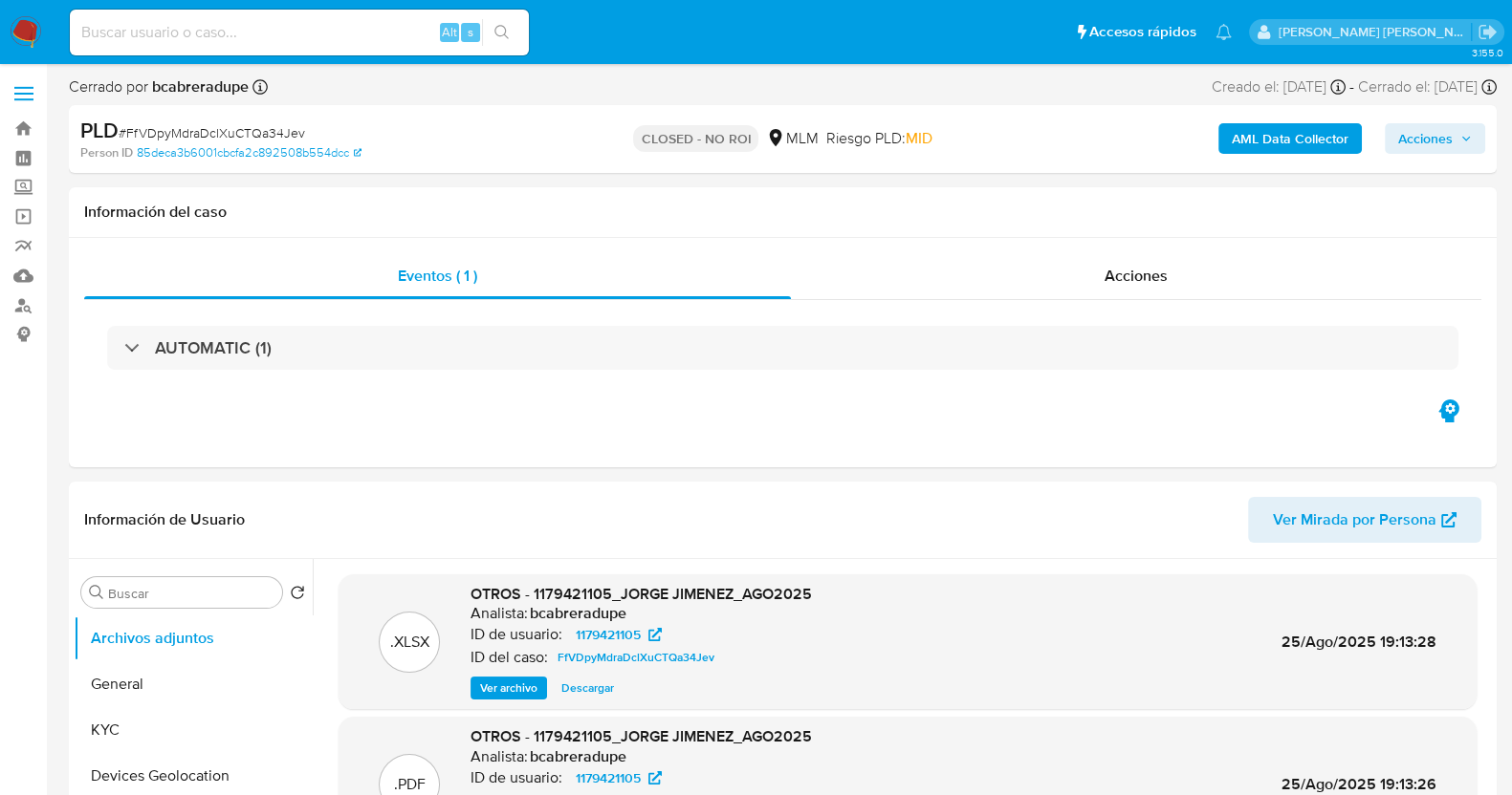
select select "10"
